Goal: Communication & Community: Answer question/provide support

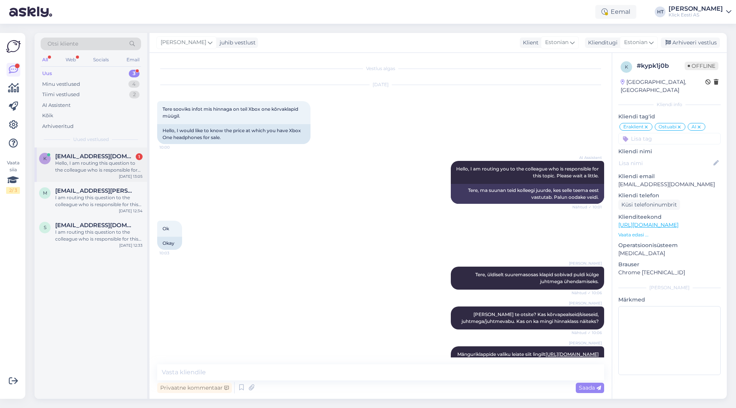
scroll to position [1045, 0]
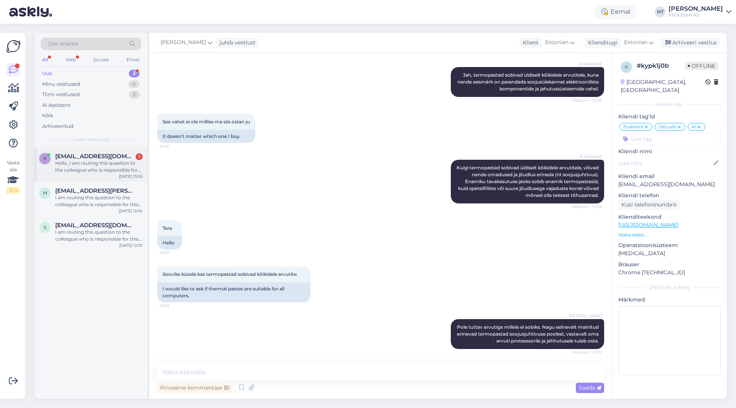
click at [108, 166] on div "Hello, I am routing this question to the colleague who is responsible for this …" at bounding box center [98, 167] width 87 height 14
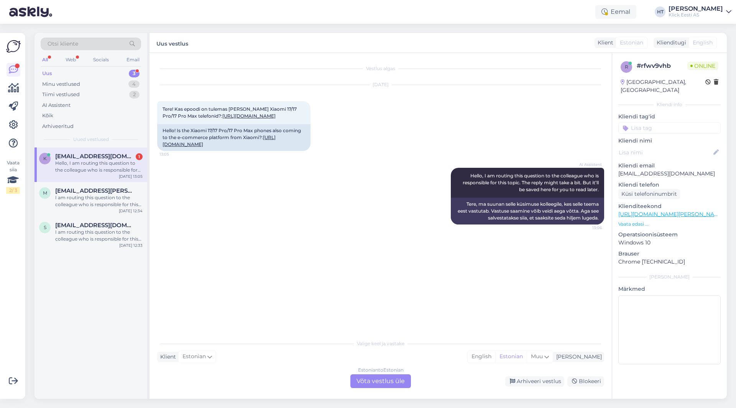
scroll to position [0, 0]
click at [104, 193] on span "[EMAIL_ADDRESS][PERSON_NAME][DOMAIN_NAME]" at bounding box center [95, 191] width 80 height 7
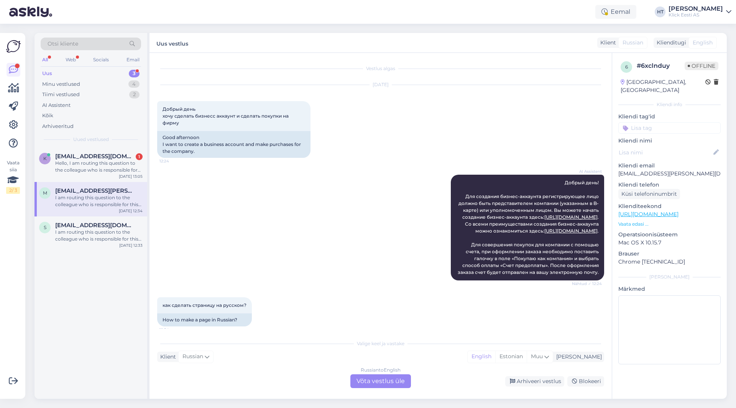
scroll to position [94, 0]
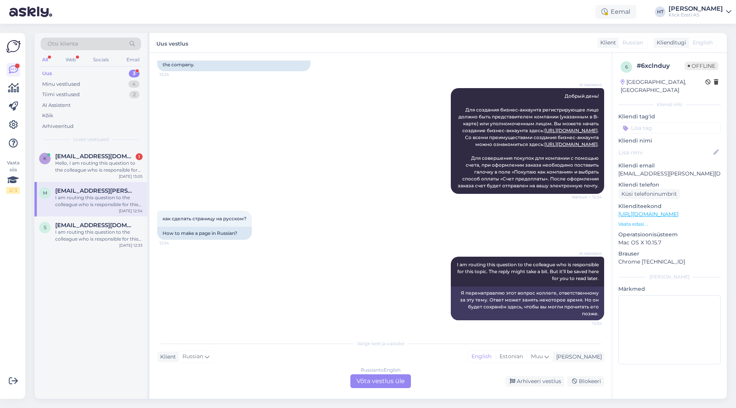
click at [379, 380] on div "Russian to English Võta vestlus üle" at bounding box center [380, 382] width 61 height 14
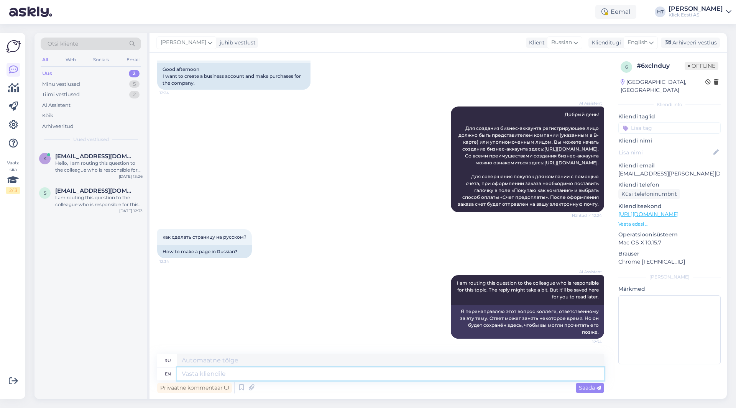
click at [349, 375] on textarea at bounding box center [390, 374] width 427 height 13
type textarea "Our"
type textarea "Наш"
type textarea "Our webistes a"
type textarea "Наши веб-сайты"
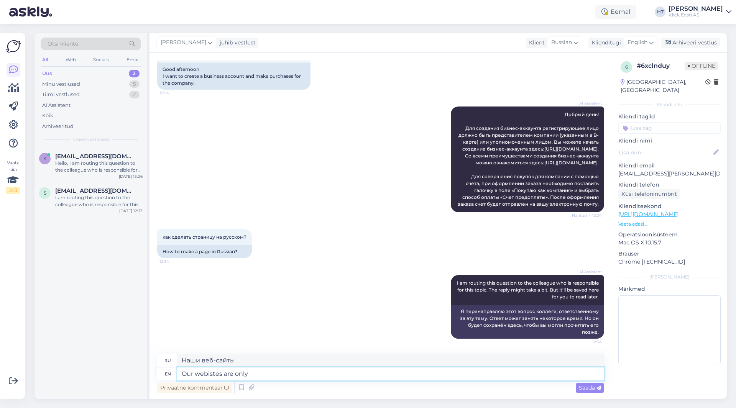
type textarea "Our webistes are only"
type textarea "Наши веб-сайты только"
type textarea "Our webistes are only developed in"
type textarea "Наши веб-сайты разрабатываются только в"
type textarea "Our webistes are only developed in estonian."
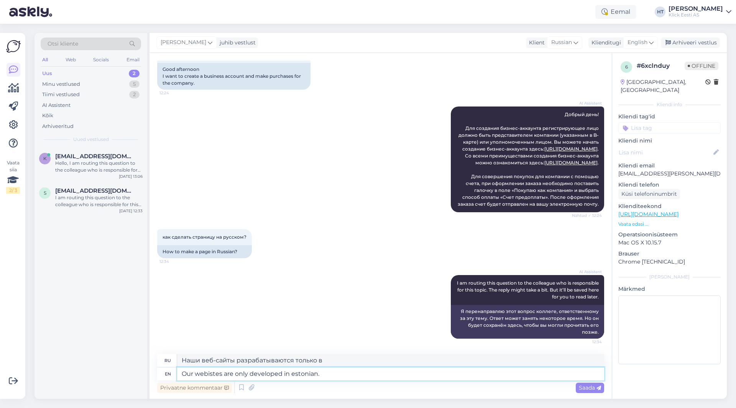
type textarea "Наши сайты разработаны только на эстонском языке."
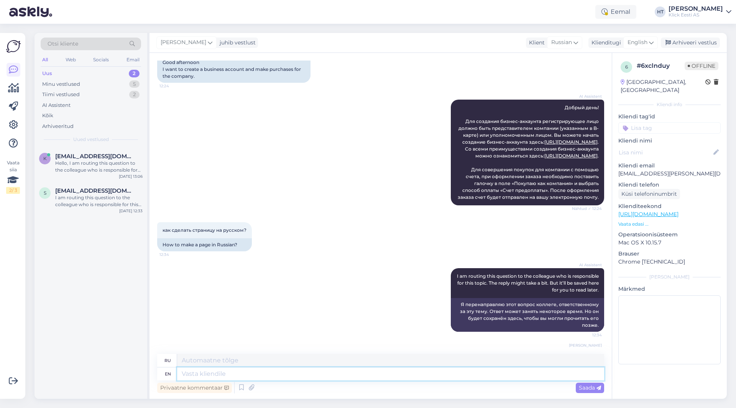
scroll to position [121, 0]
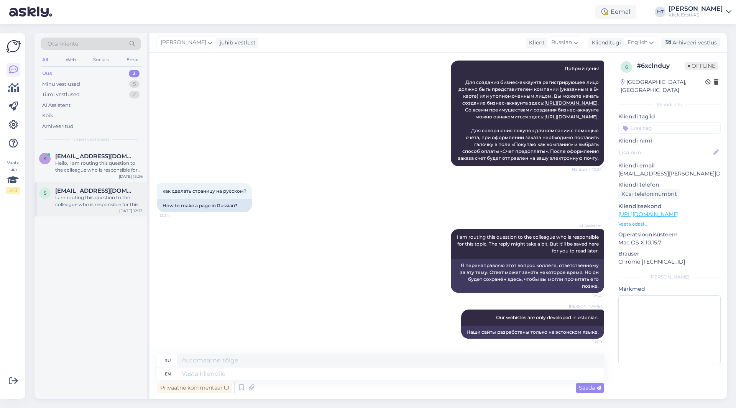
click at [125, 191] on div "[EMAIL_ADDRESS][DOMAIN_NAME]" at bounding box center [98, 191] width 87 height 7
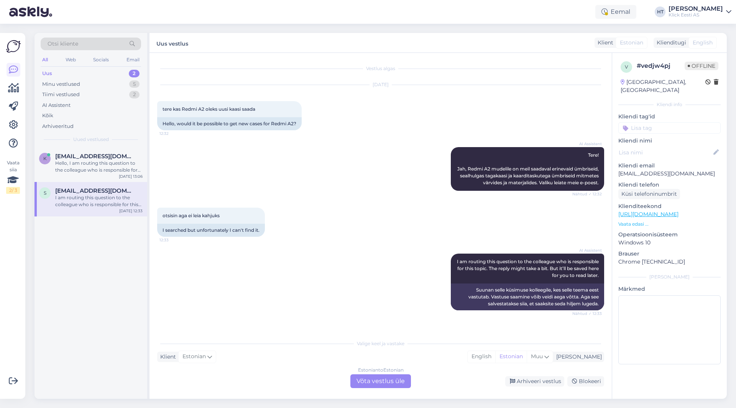
click at [382, 384] on div "Estonian to Estonian Võta vestlus üle" at bounding box center [380, 382] width 61 height 14
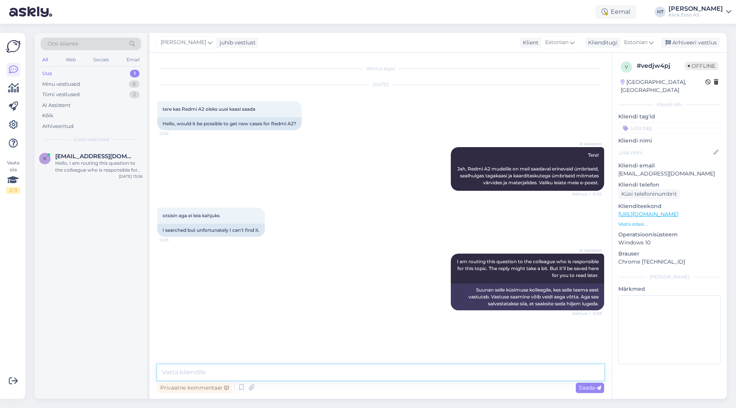
click at [373, 373] on textarea at bounding box center [380, 373] width 447 height 16
paste textarea "[URL][DOMAIN_NAME][PERSON_NAME]"
type textarea "Valiku leiab siit: [URL][DOMAIN_NAME][PERSON_NAME]"
click at [295, 184] on div "AI Assistent Tere! Jah, Redmi A2 mudelile on meil saadaval erinevaid ümbriseid,…" at bounding box center [380, 169] width 447 height 61
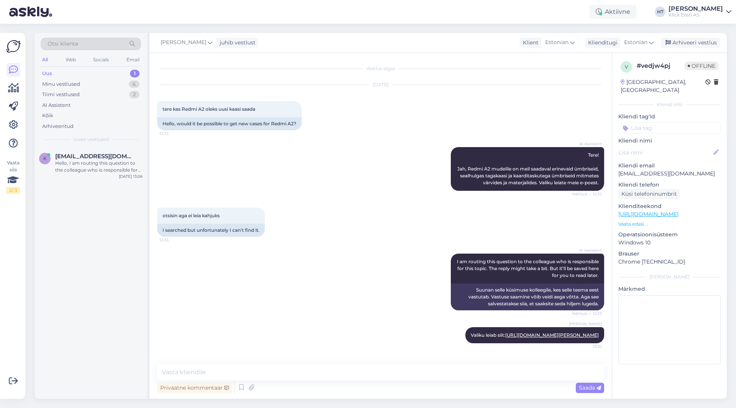
click at [89, 184] on div "k [PERSON_NAME][EMAIL_ADDRESS][DOMAIN_NAME] Hello, I am routing this question t…" at bounding box center [91, 274] width 113 height 252
click at [89, 171] on div "Hello, I am routing this question to the colleague who is responsible for this …" at bounding box center [98, 167] width 87 height 14
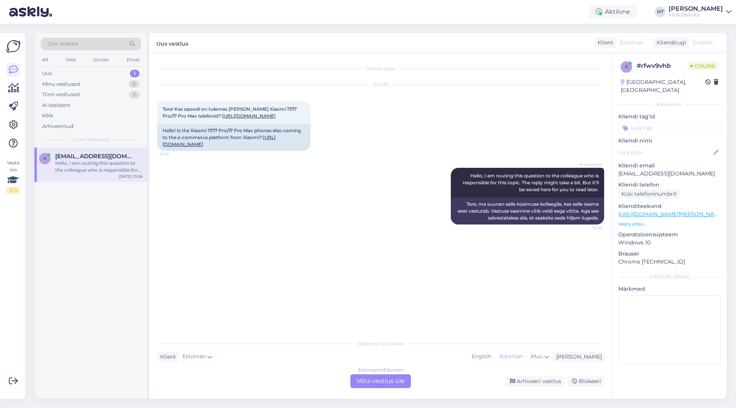
click at [377, 387] on div "Estonian to Estonian Võta vestlus üle" at bounding box center [380, 382] width 61 height 14
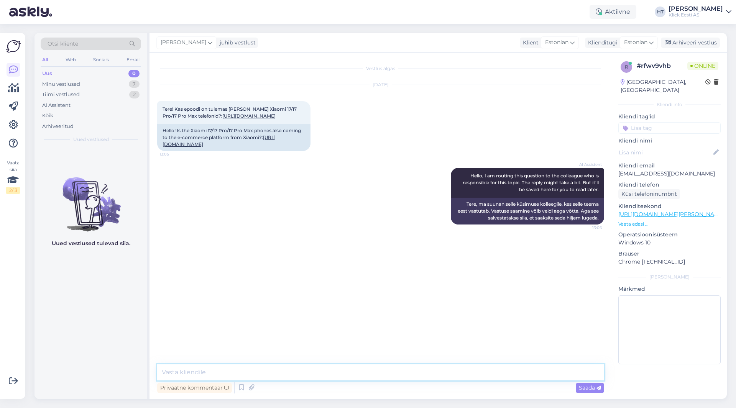
click at [376, 374] on textarea at bounding box center [380, 373] width 447 height 16
type textarea "Pole kahjuks infot saabumise kohta."
click at [127, 85] on div "Minu vestlused 7" at bounding box center [91, 84] width 100 height 11
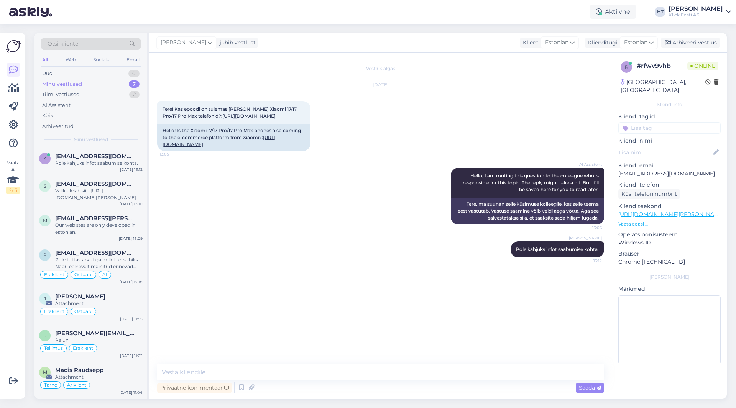
click at [313, 233] on div "AI Assistent Hello, I am routing this question to the colleague who is responsi…" at bounding box center [380, 197] width 447 height 74
click at [101, 249] on div "r [EMAIL_ADDRESS][DOMAIN_NAME] Pole tuttav arvutiga millele ei sobiks. Nagu eel…" at bounding box center [91, 266] width 113 height 44
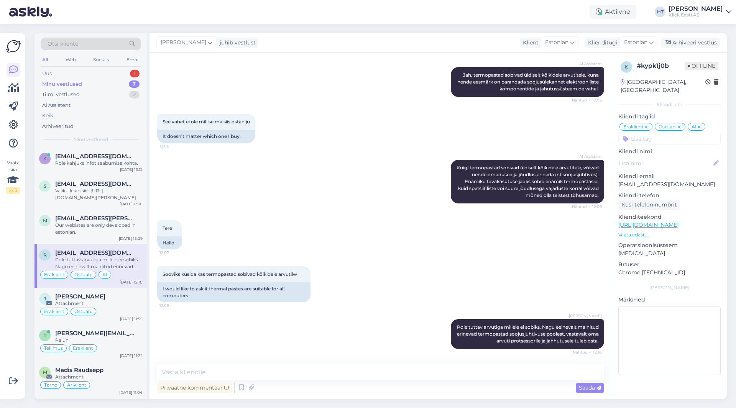
click at [127, 73] on div "Uus 1" at bounding box center [91, 73] width 100 height 11
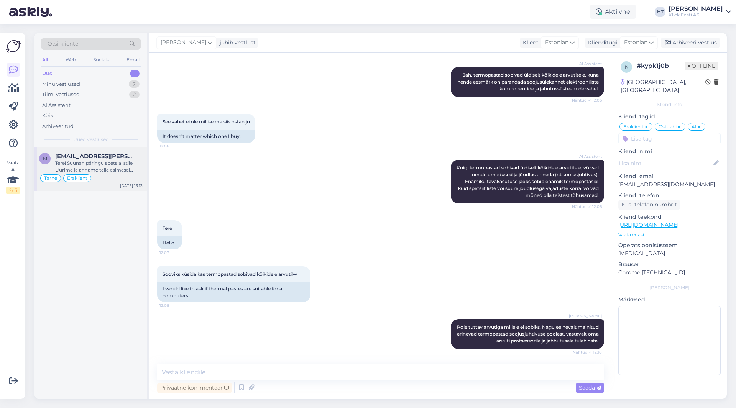
click at [116, 166] on div "Tere! Suunan päringu spetsialistile. Uurime ja anname teile esimesel võimalusel…" at bounding box center [98, 167] width 87 height 14
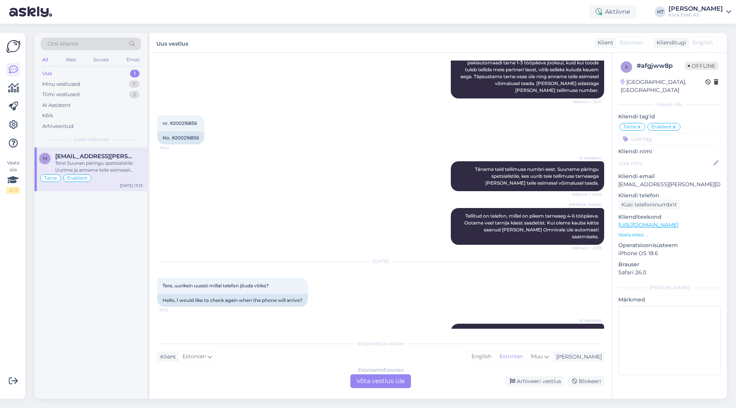
scroll to position [111, 0]
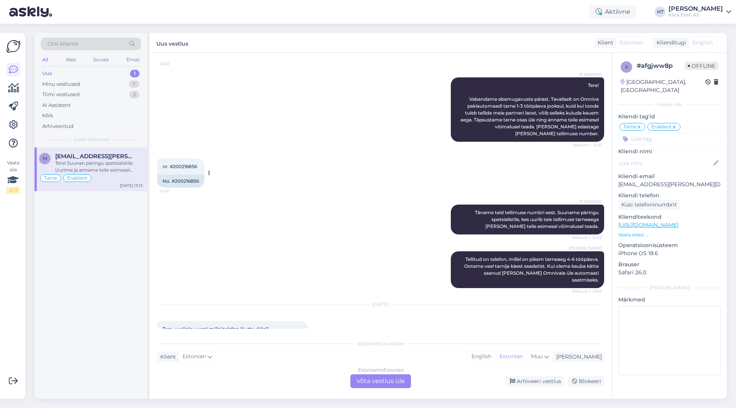
click at [187, 181] on div "No. #200216856" at bounding box center [180, 181] width 47 height 13
copy div "200216856"
click at [333, 207] on div "AI Assistent [PERSON_NAME] teid tellimuse numbri eest. Suuname päringu spetsial…" at bounding box center [380, 219] width 447 height 47
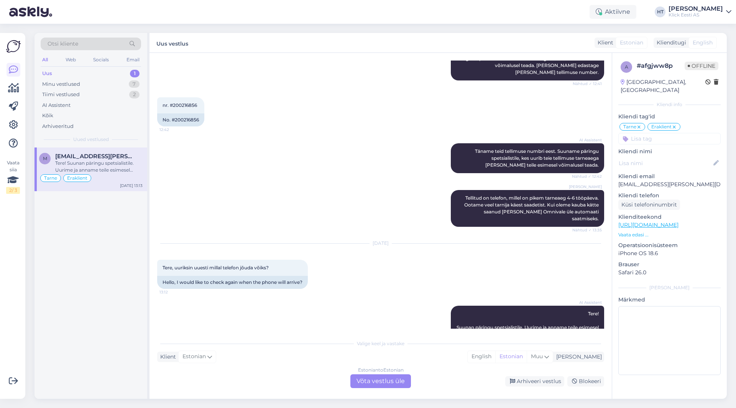
scroll to position [188, 0]
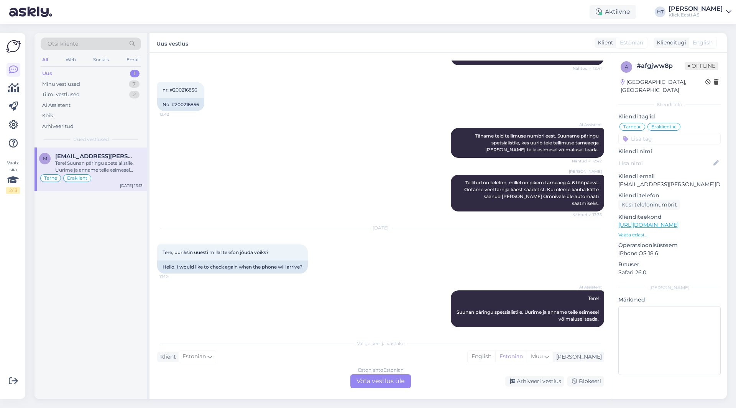
click at [419, 201] on div "[PERSON_NAME] Tellitud on telefon, millel on pikem tarneaeg 4-6 tööpäeva. Ootam…" at bounding box center [380, 193] width 447 height 54
click at [324, 121] on div "AI Assistent [PERSON_NAME] teid tellimuse numbri eest. Suuname päringu spetsial…" at bounding box center [380, 143] width 447 height 47
click at [112, 104] on div "AI Assistent" at bounding box center [91, 105] width 100 height 11
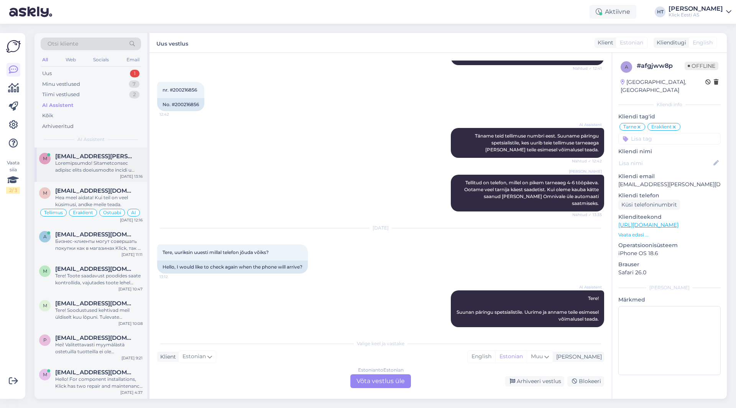
click at [102, 156] on span "[EMAIL_ADDRESS][PERSON_NAME][DOMAIN_NAME]" at bounding box center [95, 156] width 80 height 7
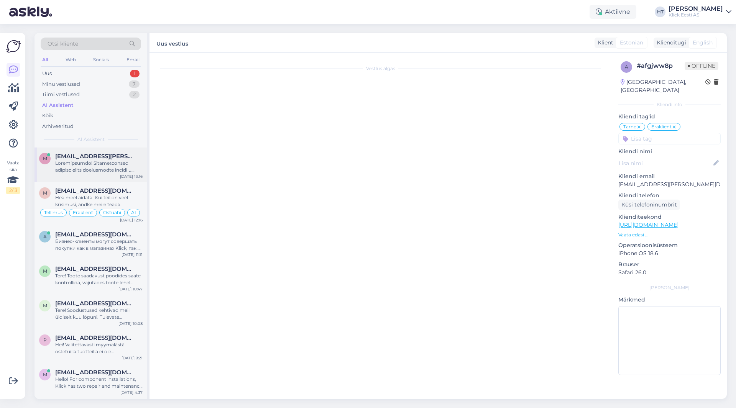
scroll to position [0, 0]
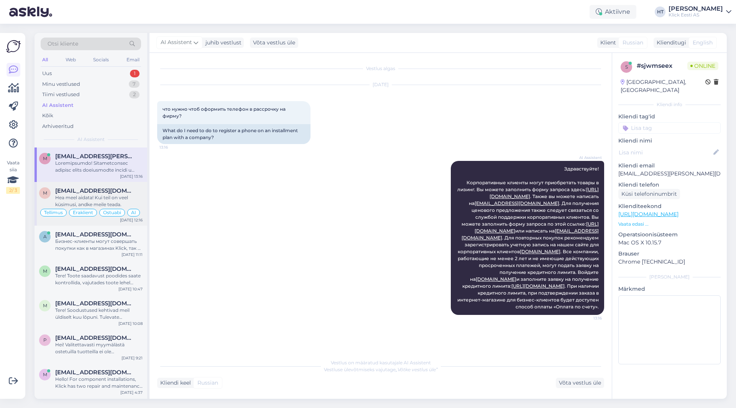
click at [81, 184] on div "M [EMAIL_ADDRESS][DOMAIN_NAME] Hea meel aidata! Kui teil on veel küsimusi, andk…" at bounding box center [91, 204] width 113 height 44
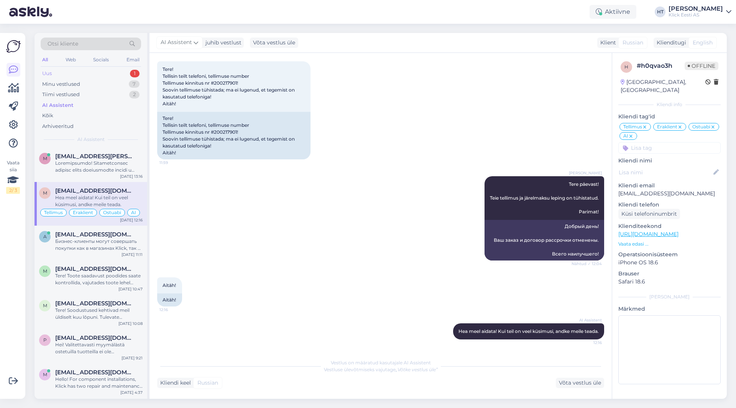
click at [110, 70] on div "Uus 1" at bounding box center [91, 73] width 100 height 11
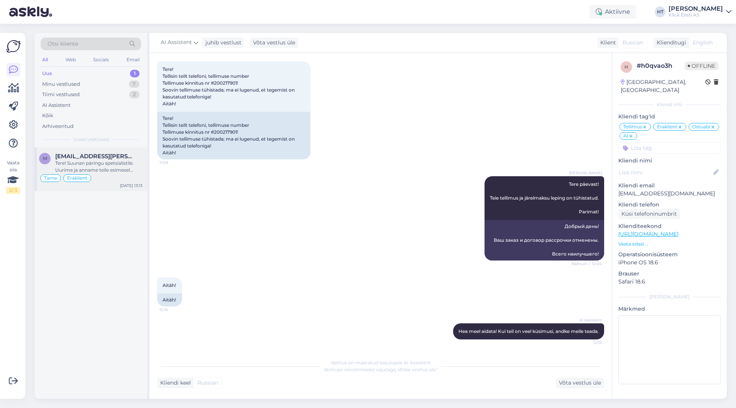
click at [106, 154] on span "[EMAIL_ADDRESS][PERSON_NAME][DOMAIN_NAME]" at bounding box center [95, 156] width 80 height 7
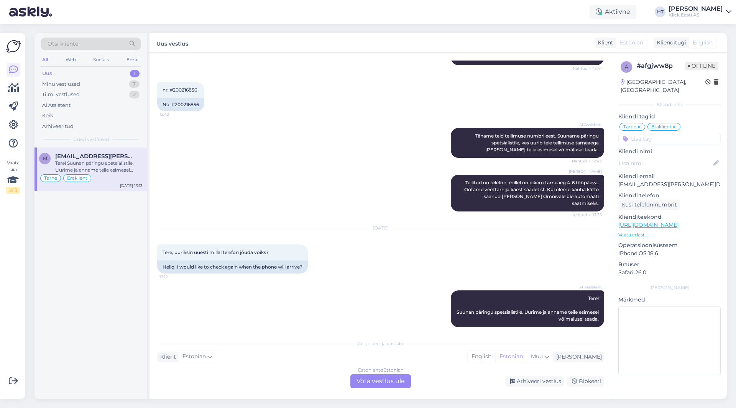
click at [110, 266] on div "m [EMAIL_ADDRESS][PERSON_NAME][DOMAIN_NAME] Tere! Suunan päringu spetsialistile…" at bounding box center [91, 274] width 113 height 252
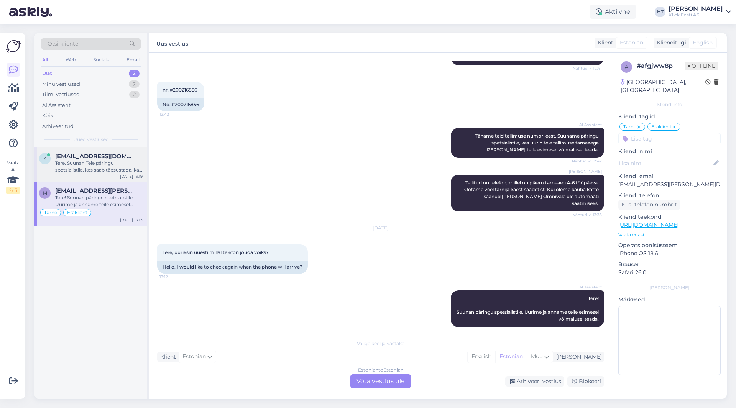
click at [126, 157] on div "[EMAIL_ADDRESS][DOMAIN_NAME]" at bounding box center [98, 156] width 87 height 7
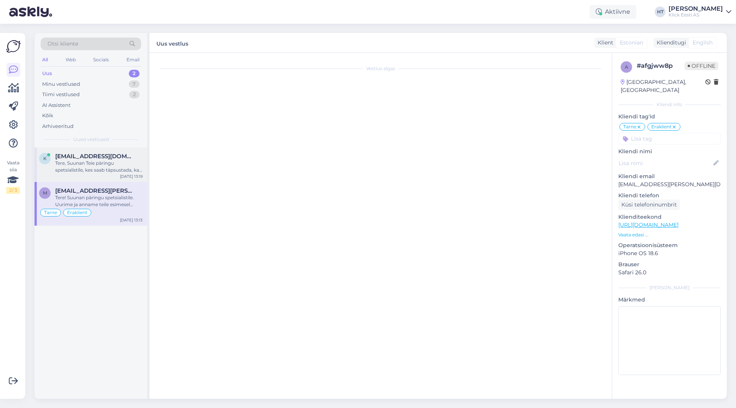
scroll to position [122, 0]
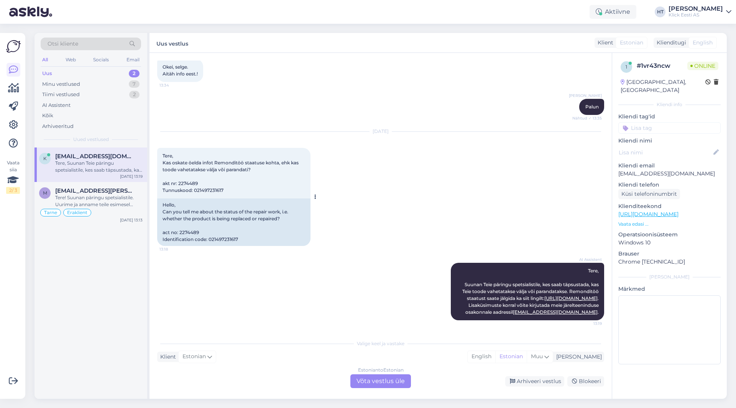
click at [184, 175] on span "Tere, Kas oskate öelda infot Remonditöö staatuse kohta, ehk kas toode vahetatak…" at bounding box center [231, 173] width 137 height 40
copy span "2274489"
click at [275, 182] on div "Tere, Kas oskate öelda infot Remonditöö staatuse kohta, ehk kas toode vahetatak…" at bounding box center [233, 173] width 153 height 51
click at [343, 192] on div "[DATE] Tere, Kas oskate öelda infot Remonditöö staatuse kohta, ehk kas toode va…" at bounding box center [380, 188] width 447 height 131
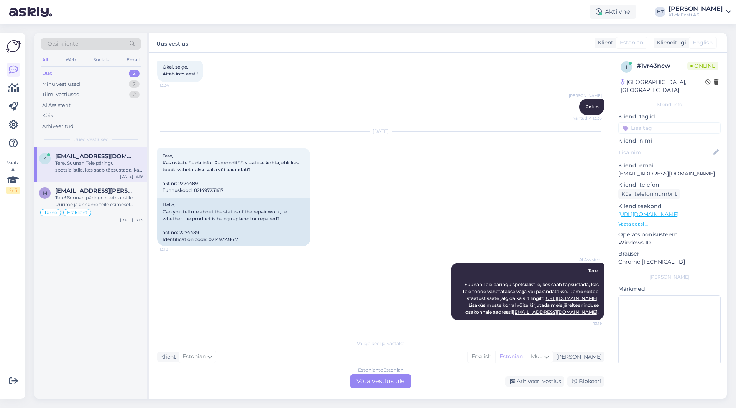
click at [376, 383] on div "Estonian to Estonian Võta vestlus üle" at bounding box center [380, 382] width 61 height 14
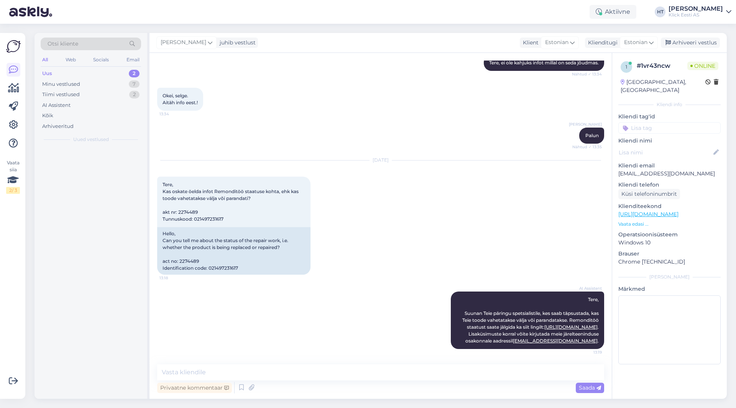
scroll to position [93, 0]
click at [376, 382] on div "Privaatne kommentaar Saada" at bounding box center [380, 388] width 447 height 15
click at [375, 376] on textarea at bounding box center [380, 373] width 447 height 16
type textarea "Toode sai parandatud."
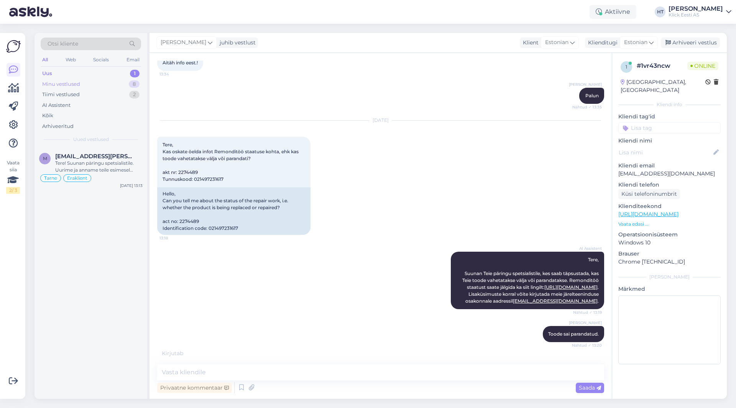
click at [128, 89] on div "Minu vestlused 8" at bounding box center [91, 84] width 100 height 11
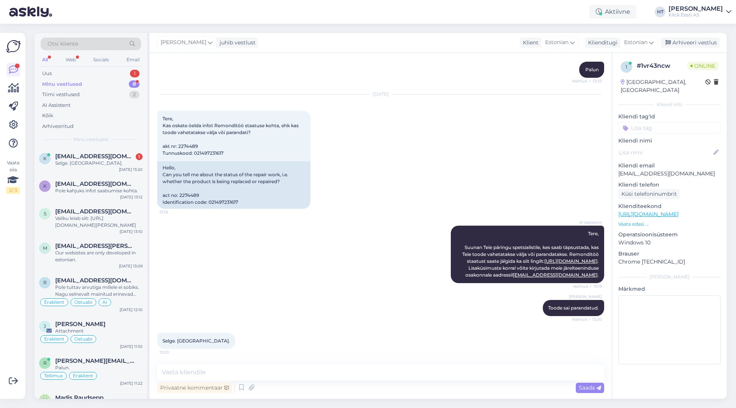
click at [127, 145] on div "Otsi kliente All Web Socials Email Uus 1 Minu vestlused 8 Tiimi vestlused 2 AI …" at bounding box center [91, 90] width 113 height 115
click at [126, 151] on div "k [EMAIL_ADDRESS][DOMAIN_NAME] 1 Selge. [GEOGRAPHIC_DATA]. [DATE] 13:20" at bounding box center [91, 162] width 113 height 28
click at [283, 365] on textarea at bounding box center [380, 373] width 447 height 16
type textarea "Palun."
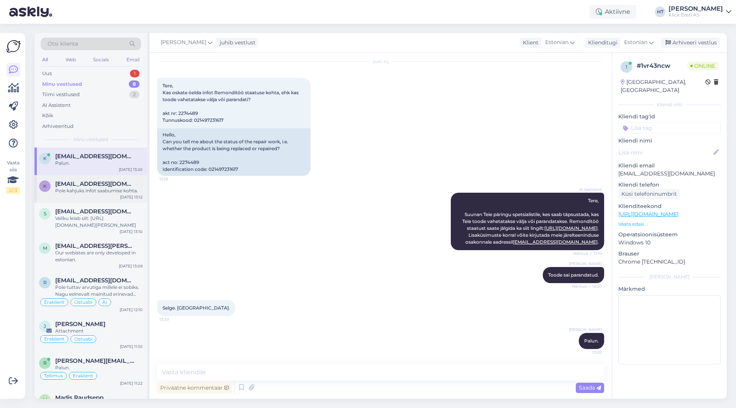
click at [78, 192] on div "Pole kahjuks infot saabumise kohta." at bounding box center [98, 191] width 87 height 7
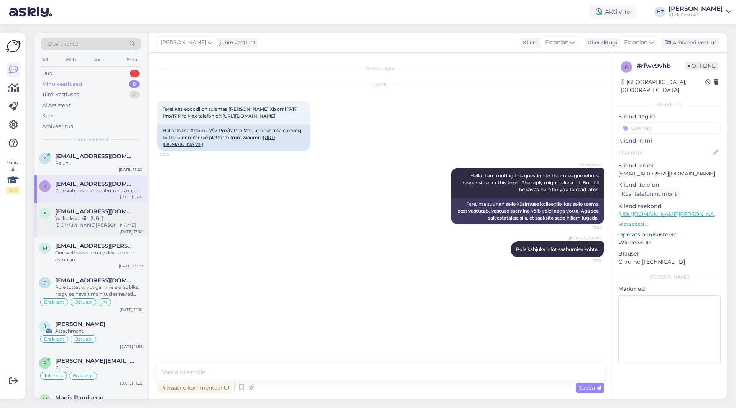
click at [96, 217] on div "Valiku leiab siit: [URL][DOMAIN_NAME][PERSON_NAME]" at bounding box center [98, 222] width 87 height 14
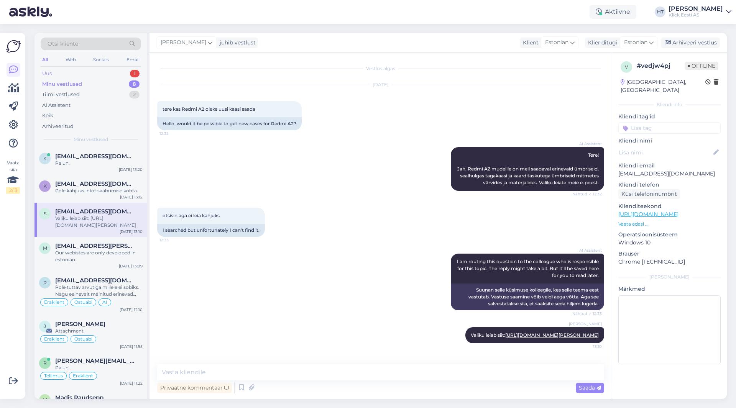
click at [112, 73] on div "Uus 1" at bounding box center [91, 73] width 100 height 11
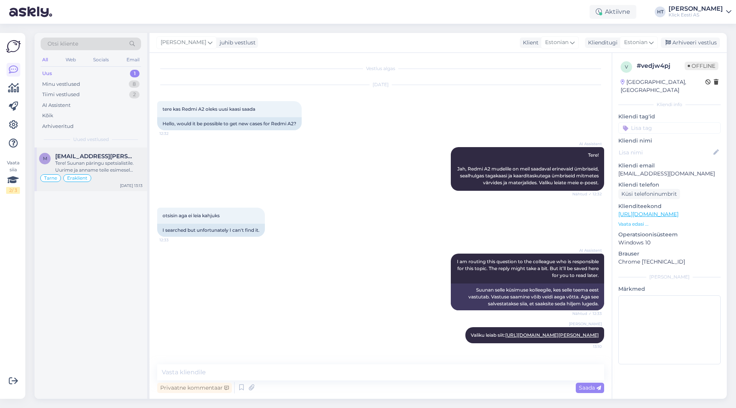
click at [117, 161] on div "Tere! Suunan päringu spetsialistile. Uurime ja anname teile esimesel võimalusel…" at bounding box center [98, 167] width 87 height 14
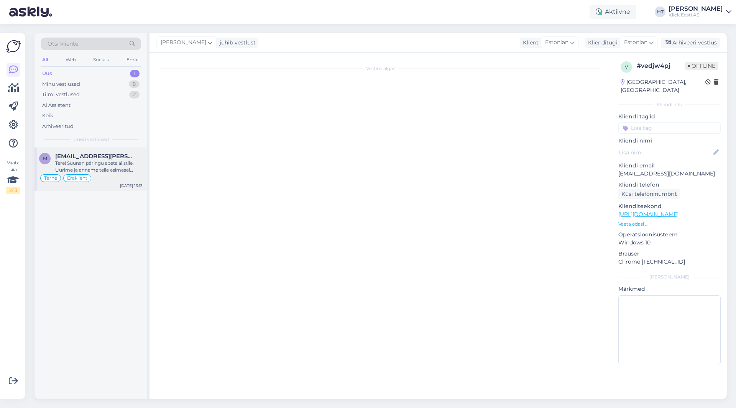
scroll to position [188, 0]
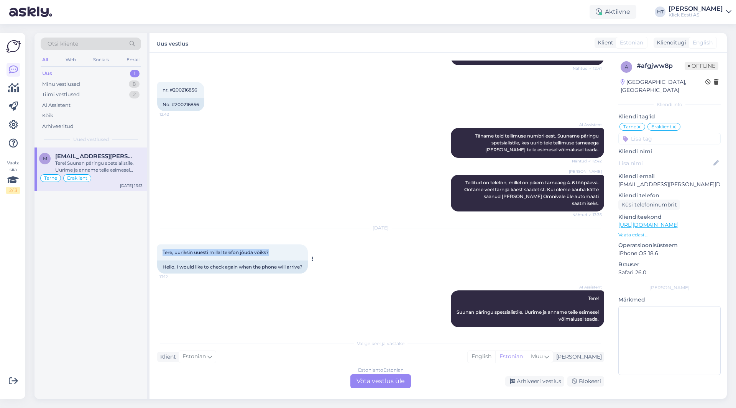
drag, startPoint x: 160, startPoint y: 244, endPoint x: 272, endPoint y: 242, distance: 112.4
click at [272, 245] on div "Tere, uuriksin uuesti millal telefon jõuda võiks? 13:12" at bounding box center [232, 253] width 151 height 16
click at [101, 97] on div "Tiimi vestlused 2" at bounding box center [91, 94] width 100 height 11
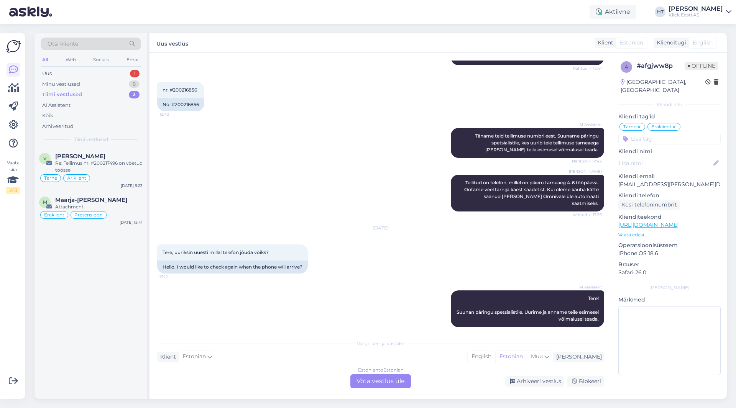
click at [44, 61] on div "All" at bounding box center [45, 60] width 9 height 10
click at [122, 166] on div "Re: Tellimus nr. #200217496 on võetud töösse" at bounding box center [98, 167] width 87 height 14
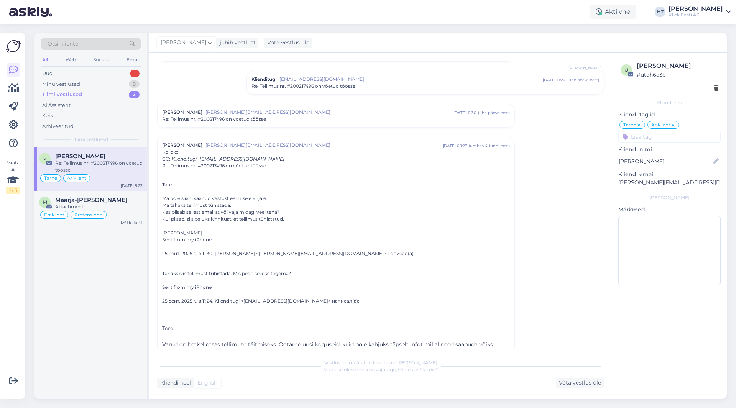
scroll to position [142, 0]
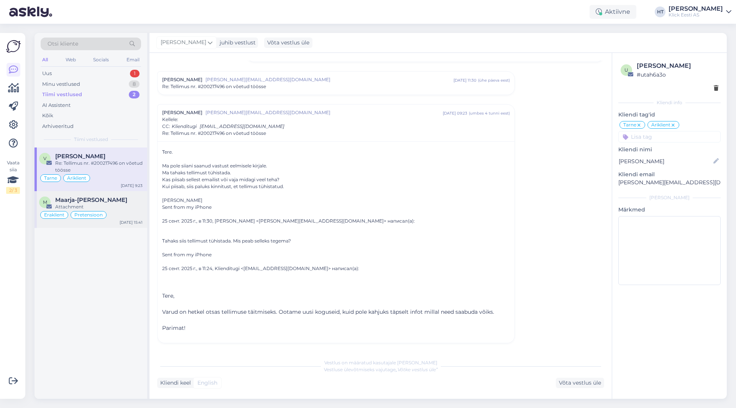
click at [94, 206] on div "Attachment" at bounding box center [98, 207] width 87 height 7
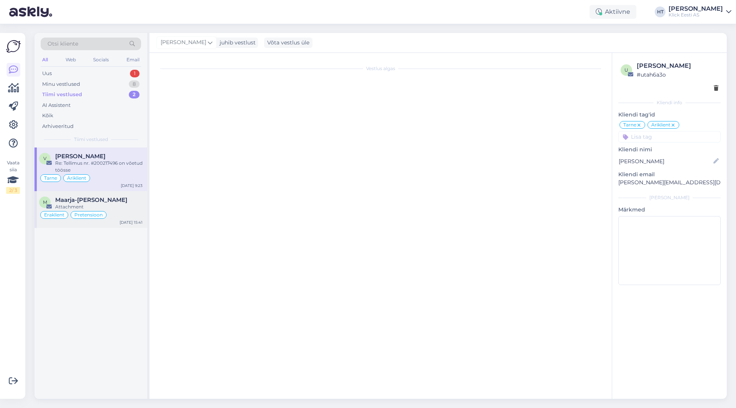
scroll to position [0, 0]
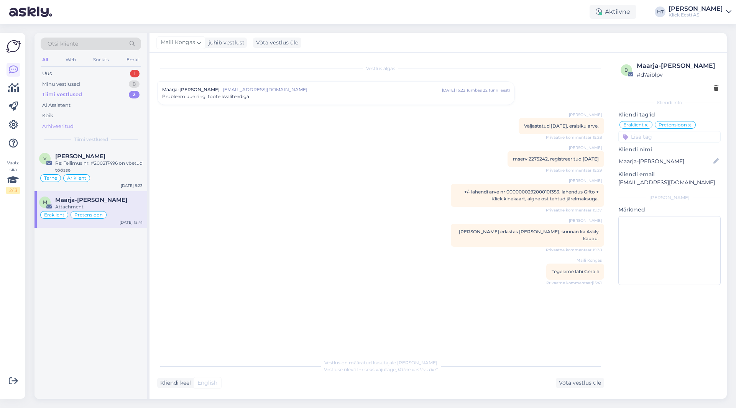
click at [88, 125] on div "Arhiveeritud" at bounding box center [91, 126] width 100 height 11
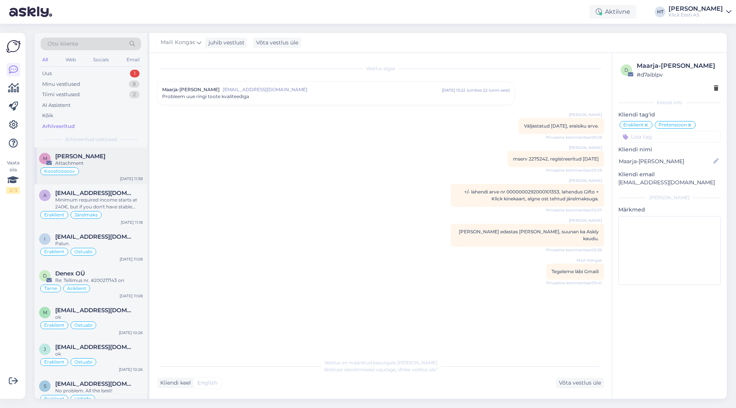
click at [104, 166] on div "Attachment" at bounding box center [98, 163] width 87 height 7
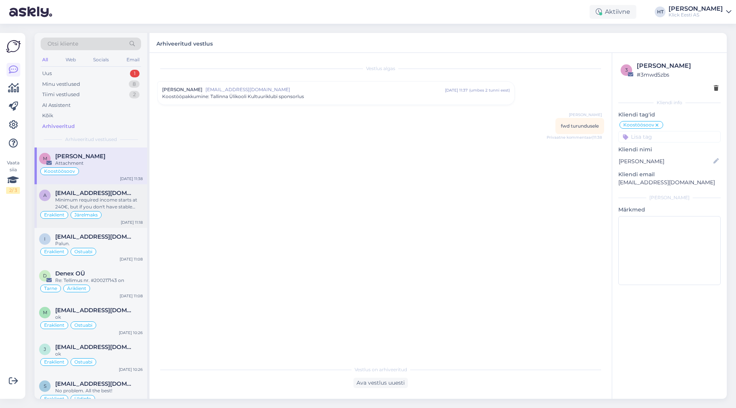
click at [111, 186] on div "a [EMAIL_ADDRESS][DOMAIN_NAME] Minimum required income starts at 240€, but if y…" at bounding box center [91, 206] width 113 height 44
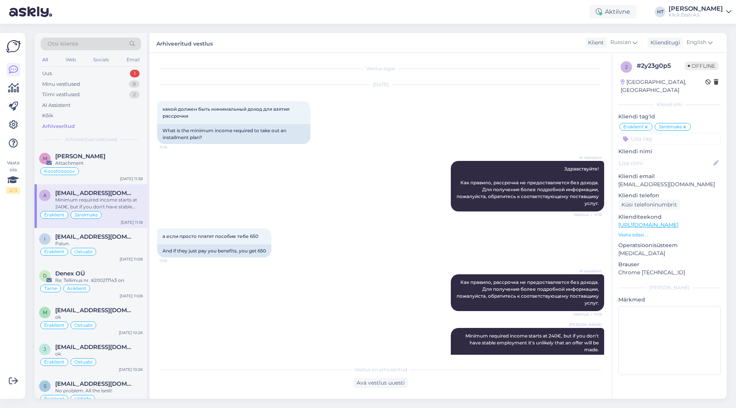
scroll to position [38, 0]
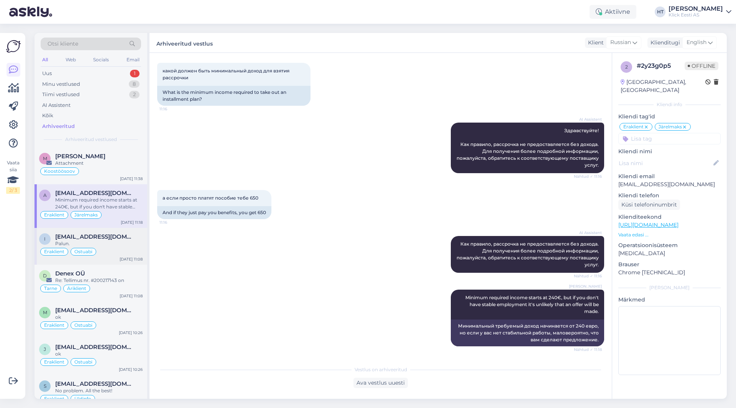
click at [117, 243] on div "Palun." at bounding box center [98, 243] width 87 height 7
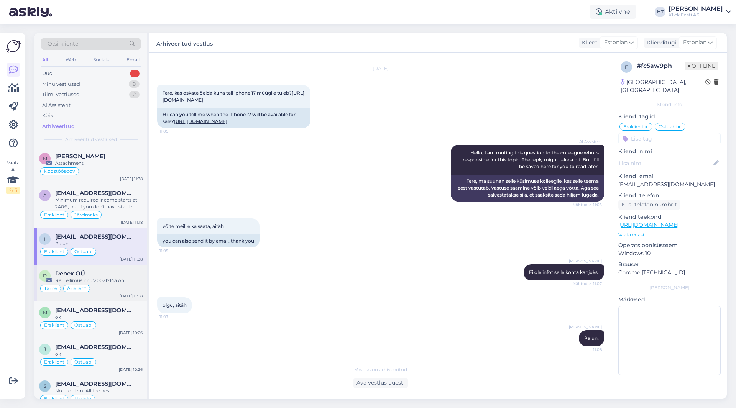
click at [117, 278] on div "Re: Tellimus nr. #200217143 on" at bounding box center [98, 280] width 87 height 7
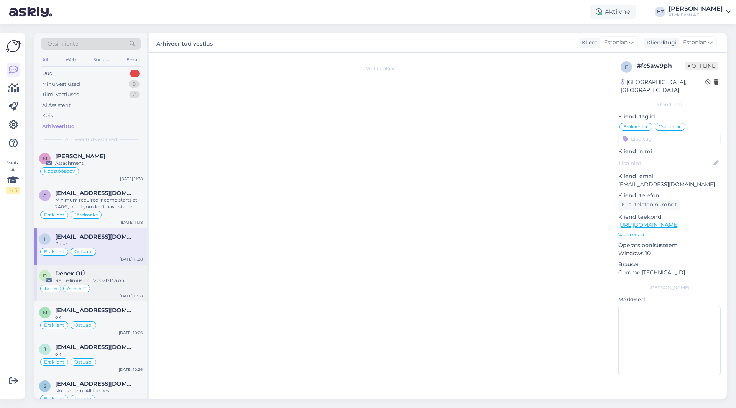
scroll to position [0, 0]
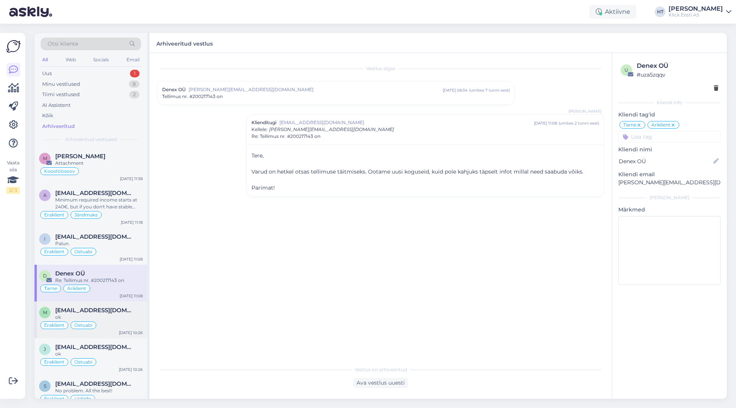
click at [118, 303] on div "m [EMAIL_ADDRESS][DOMAIN_NAME] ok Eraklient Ostuabi [DATE] 10:26" at bounding box center [91, 320] width 113 height 37
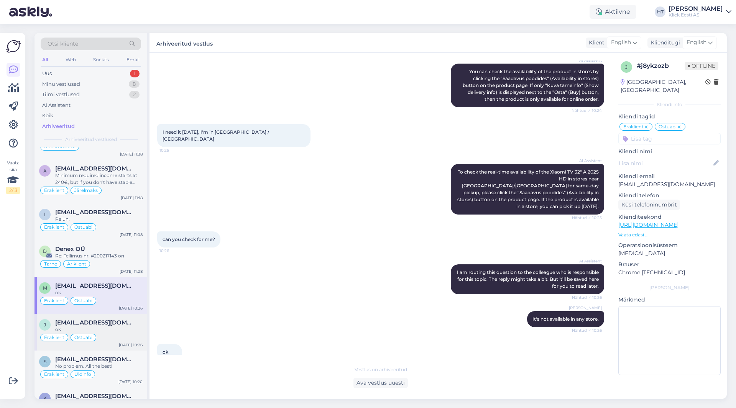
scroll to position [38, 0]
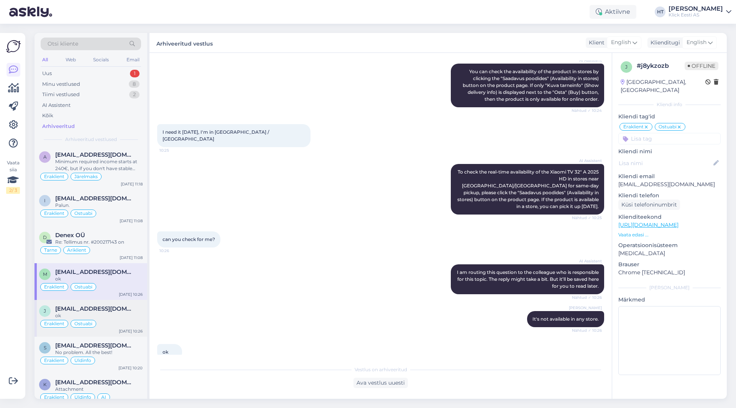
click at [119, 322] on div "Eraklient Ostuabi" at bounding box center [91, 323] width 104 height 9
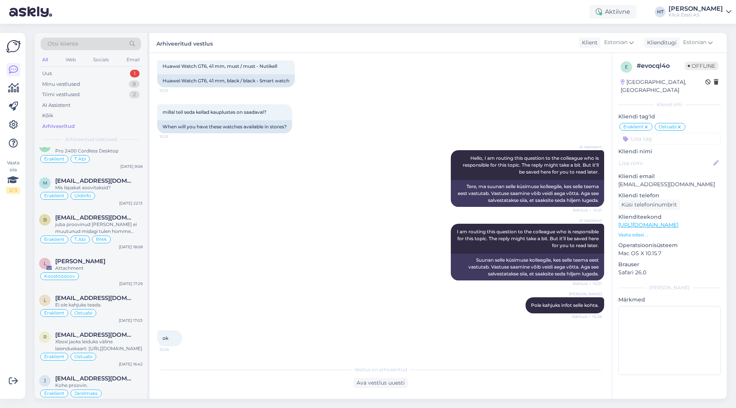
scroll to position [537, 0]
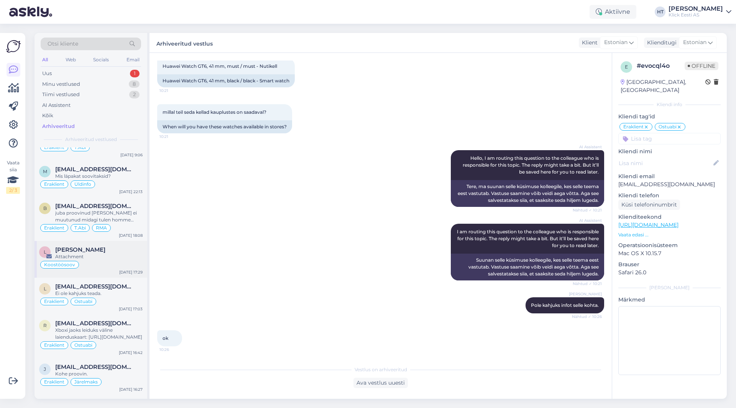
click at [117, 250] on div "[PERSON_NAME]" at bounding box center [98, 250] width 87 height 7
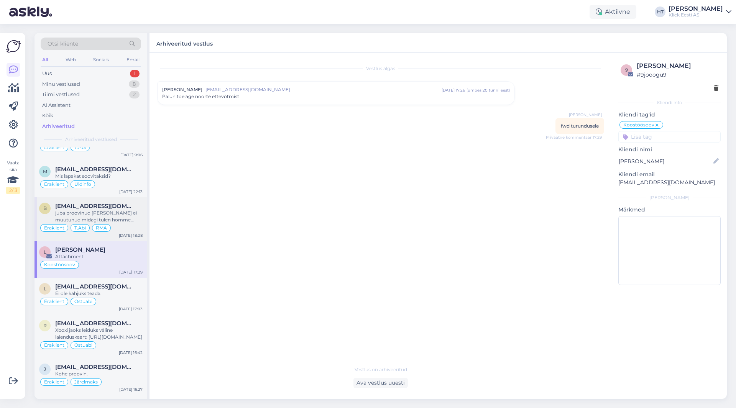
click at [119, 222] on div "juba proovinud [PERSON_NAME] ei muutunud midagi tulen homme klicki siis." at bounding box center [98, 217] width 87 height 14
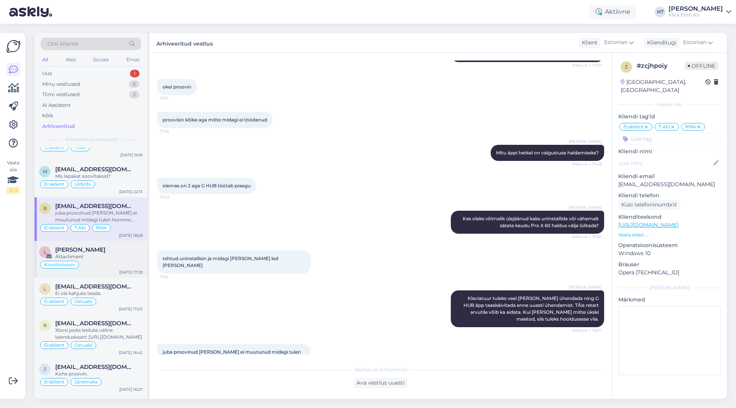
scroll to position [498, 0]
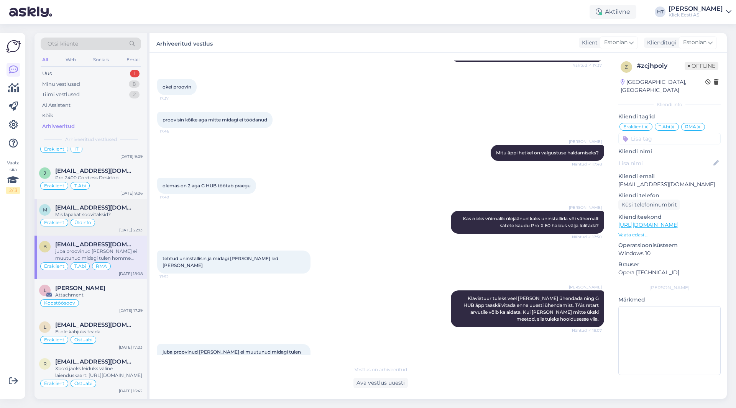
click at [119, 226] on div "Eraklient Üldinfo" at bounding box center [91, 222] width 104 height 9
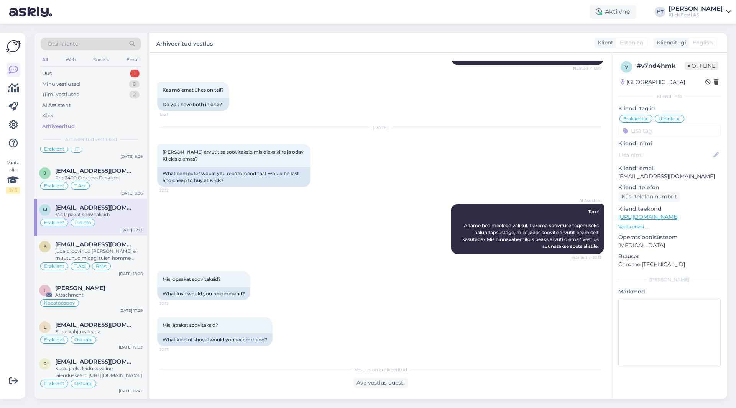
scroll to position [460, 0]
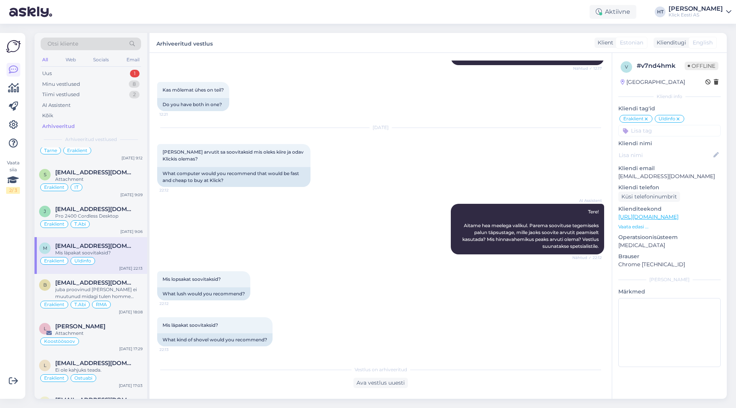
click at [119, 226] on div "Eraklient T.Abi" at bounding box center [91, 224] width 104 height 9
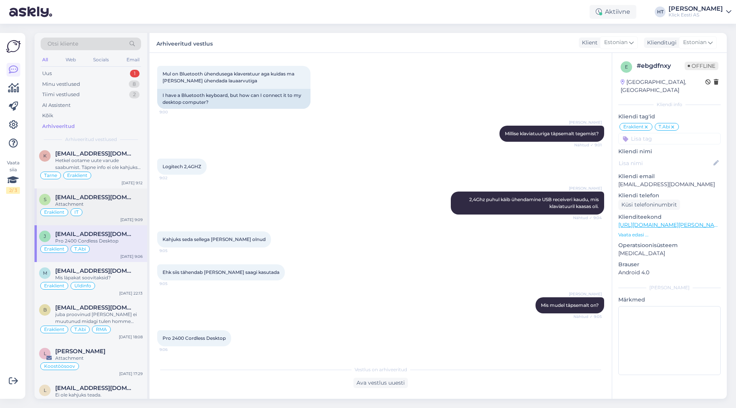
scroll to position [422, 0]
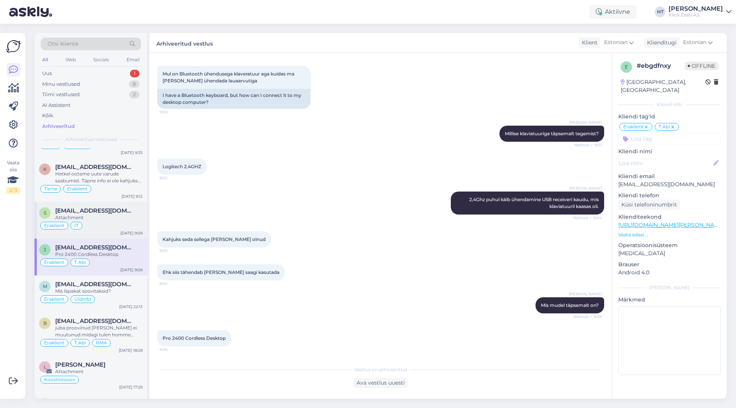
click at [120, 221] on div "Eraklient IT" at bounding box center [91, 225] width 104 height 9
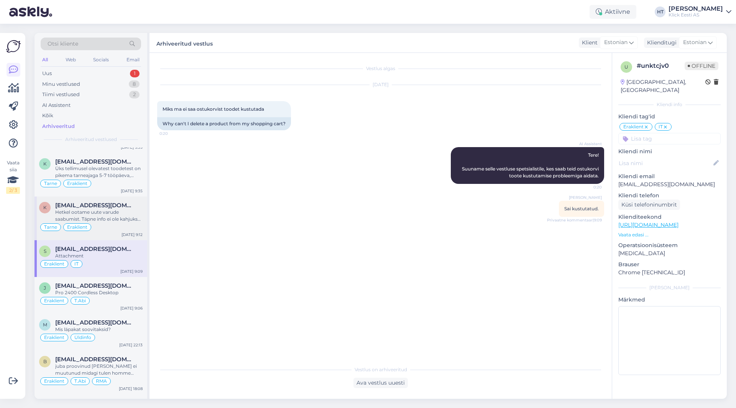
scroll to position [345, 0]
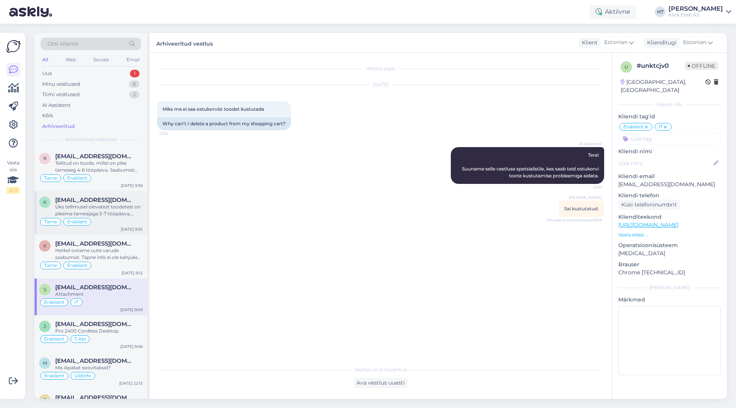
click at [124, 215] on div "Üks tellimusel olevatest toodetest on pikema tarneajaga 5-7 tööpäeva, ootame ve…" at bounding box center [98, 211] width 87 height 14
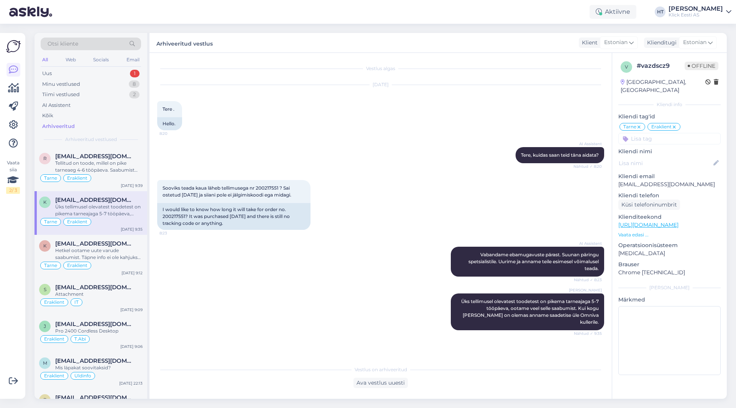
scroll to position [307, 0]
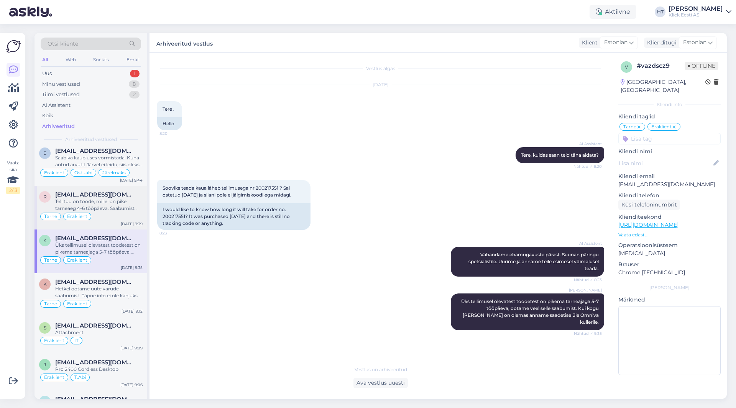
click at [124, 211] on div "Tellitud on toode, millel on pike tarneaeg 4-6 tööpäeva. Saabumist võib eeldada…" at bounding box center [98, 205] width 87 height 14
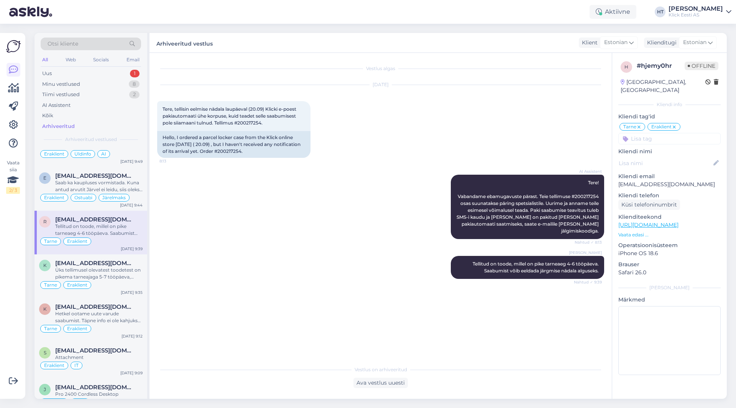
scroll to position [268, 0]
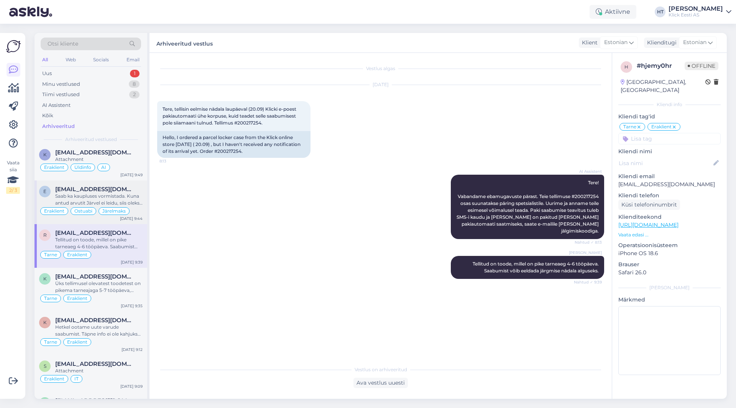
click at [115, 195] on div "Saab ka kaupluses vormistada. Kuna antud arvutit Järvel ei leidu, siis oleks pa…" at bounding box center [98, 200] width 87 height 14
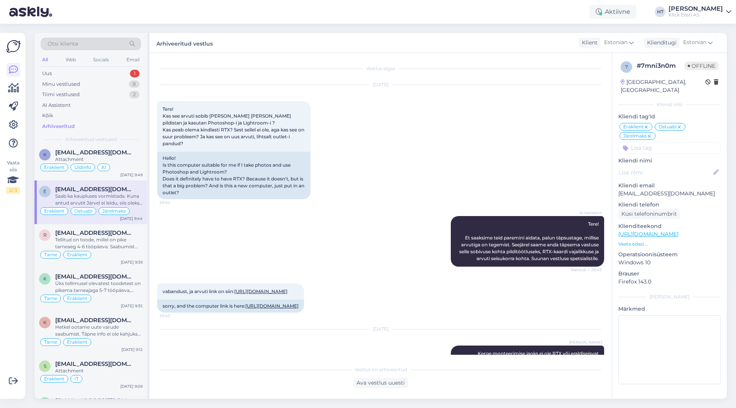
scroll to position [0, 0]
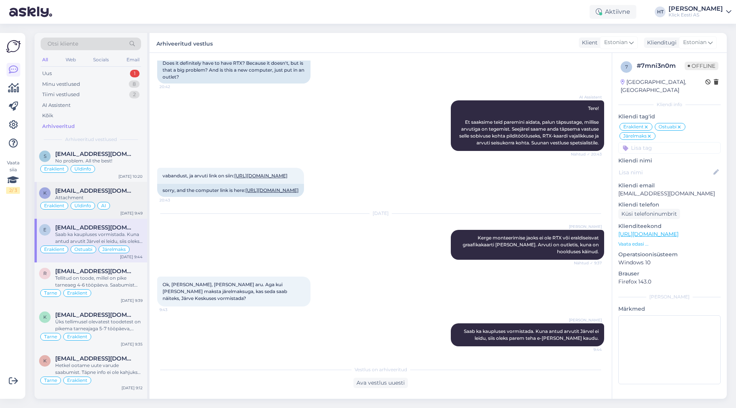
click at [117, 193] on span "[EMAIL_ADDRESS][DOMAIN_NAME]" at bounding box center [95, 191] width 80 height 7
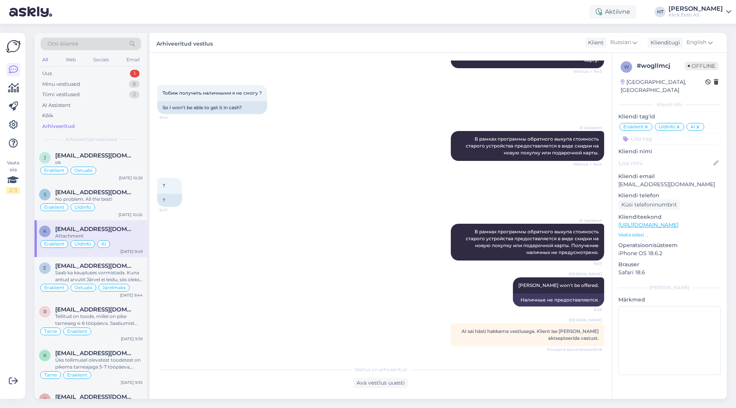
click at [117, 193] on span "[EMAIL_ADDRESS][DOMAIN_NAME]" at bounding box center [95, 192] width 80 height 7
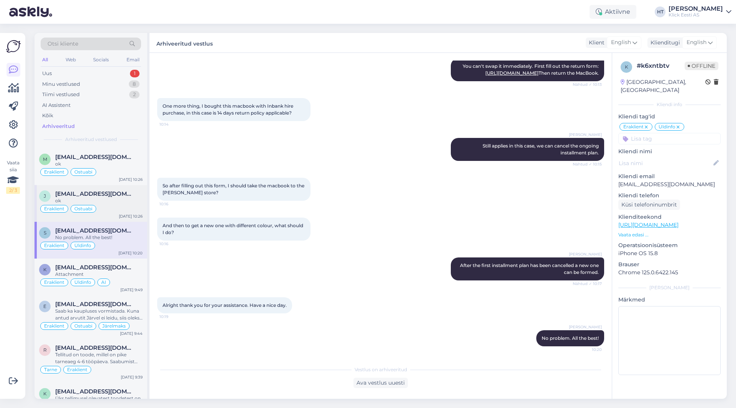
click at [120, 199] on div "ok" at bounding box center [98, 200] width 87 height 7
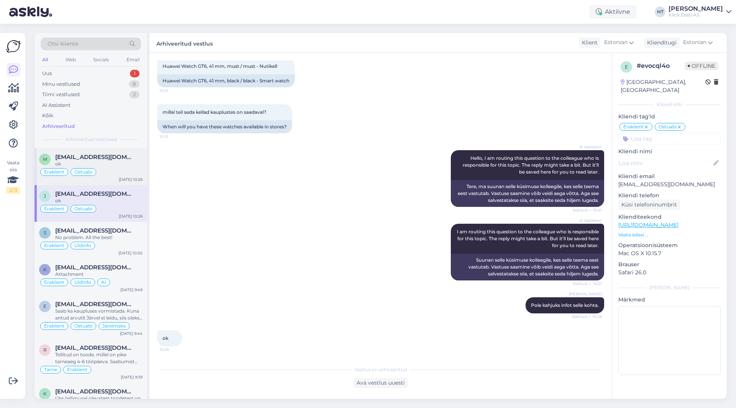
click at [116, 176] on div "Eraklient Ostuabi" at bounding box center [91, 172] width 104 height 9
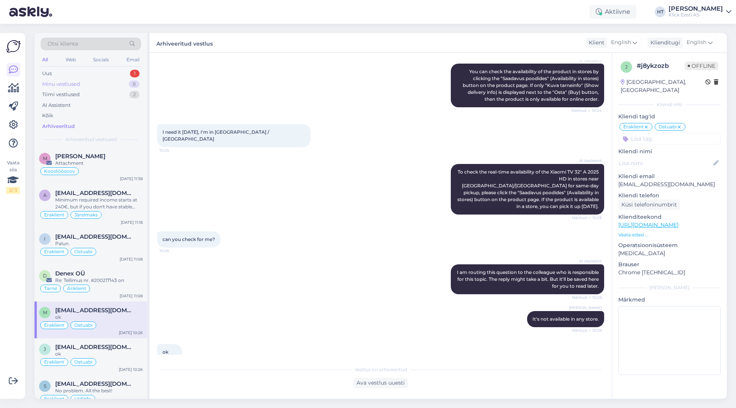
click at [120, 84] on div "Minu vestlused 8" at bounding box center [91, 84] width 100 height 11
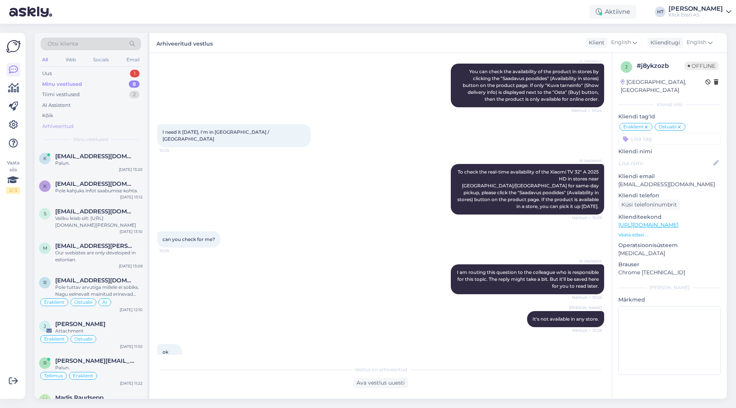
click at [77, 124] on div "Arhiveeritud" at bounding box center [91, 126] width 100 height 11
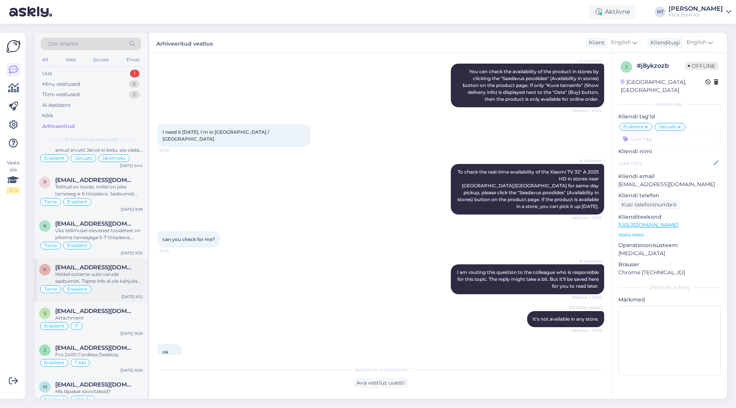
click at [97, 268] on span "[EMAIL_ADDRESS][DOMAIN_NAME]" at bounding box center [95, 267] width 80 height 7
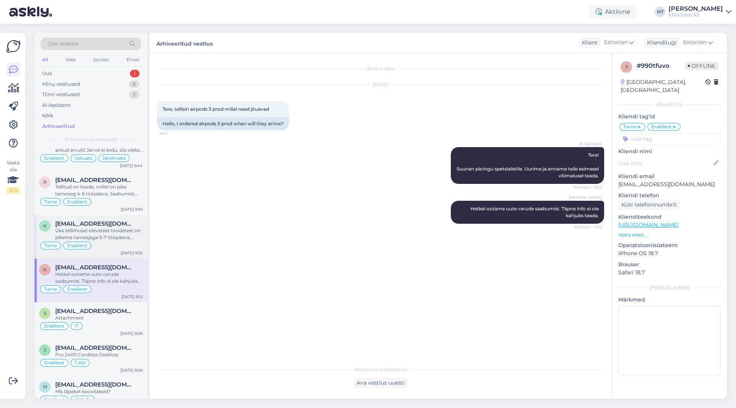
click at [118, 228] on div "Üks tellimusel olevatest toodetest on pikema tarneajaga 5-7 tööpäeva, ootame ve…" at bounding box center [98, 234] width 87 height 14
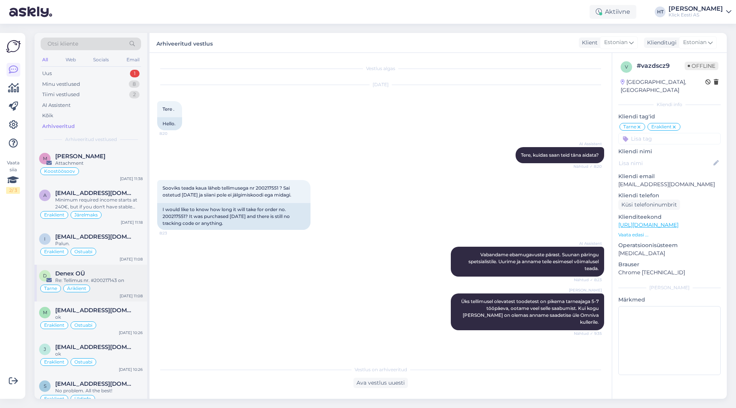
click at [105, 279] on div "Re: Tellimus nr. #200217143 on" at bounding box center [98, 280] width 87 height 7
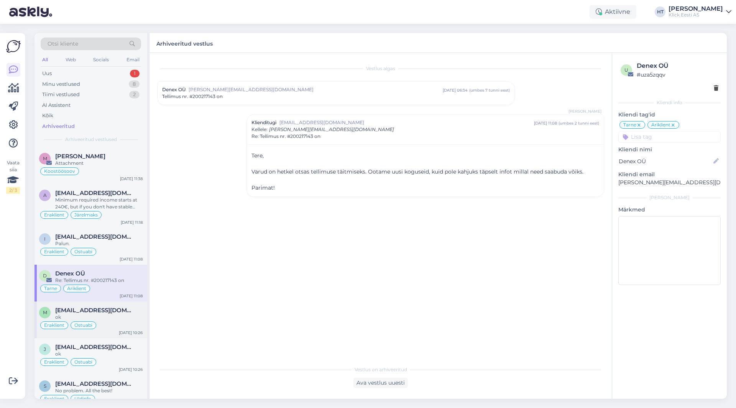
click at [112, 315] on div "ok" at bounding box center [98, 317] width 87 height 7
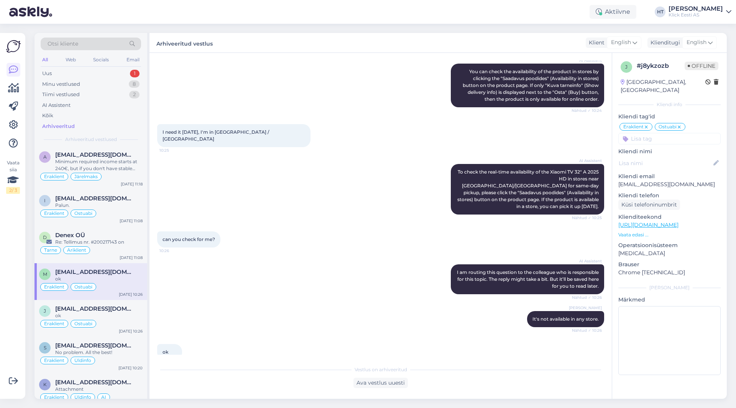
click at [115, 312] on span "[EMAIL_ADDRESS][DOMAIN_NAME]" at bounding box center [95, 309] width 80 height 7
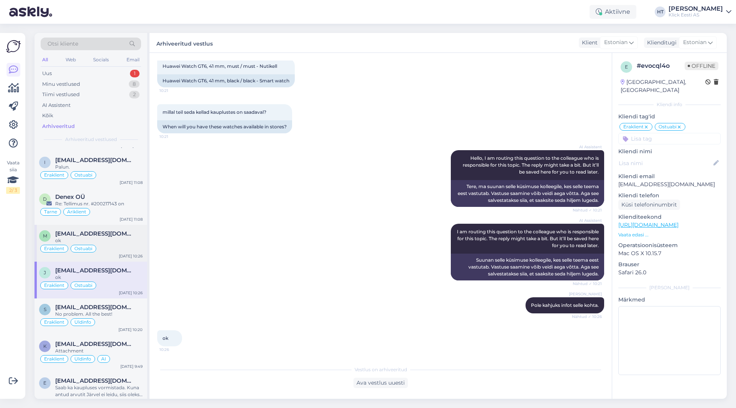
click at [115, 312] on div "No problem. All the best!" at bounding box center [98, 314] width 87 height 7
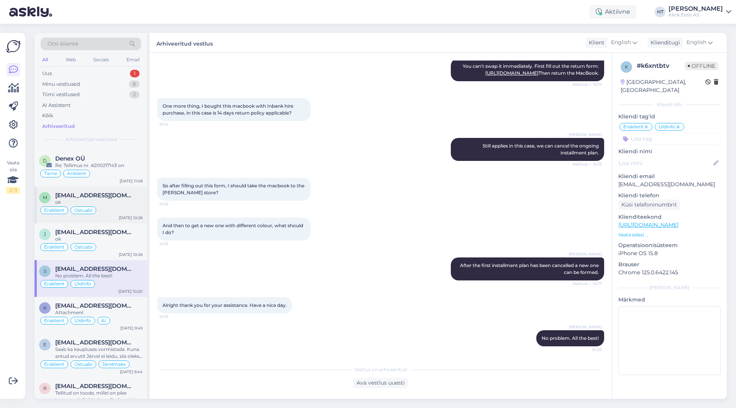
click at [115, 312] on div "Attachment" at bounding box center [98, 312] width 87 height 7
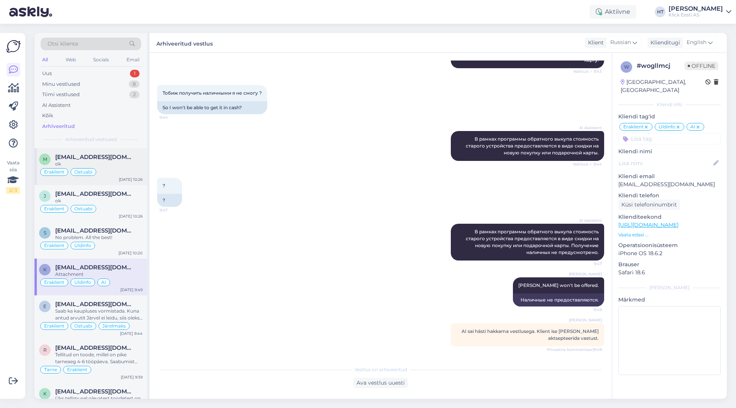
click at [115, 312] on div "Saab ka kaupluses vormistada. Kuna antud arvutit Järvel ei leidu, siis oleks pa…" at bounding box center [98, 315] width 87 height 14
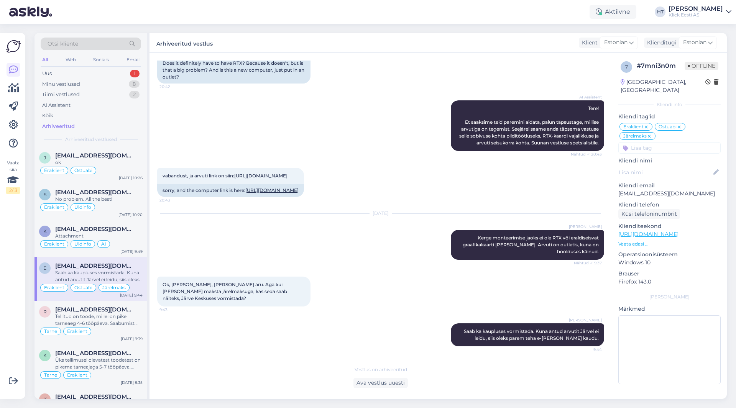
click at [115, 312] on span "[EMAIL_ADDRESS][DOMAIN_NAME]" at bounding box center [95, 309] width 80 height 7
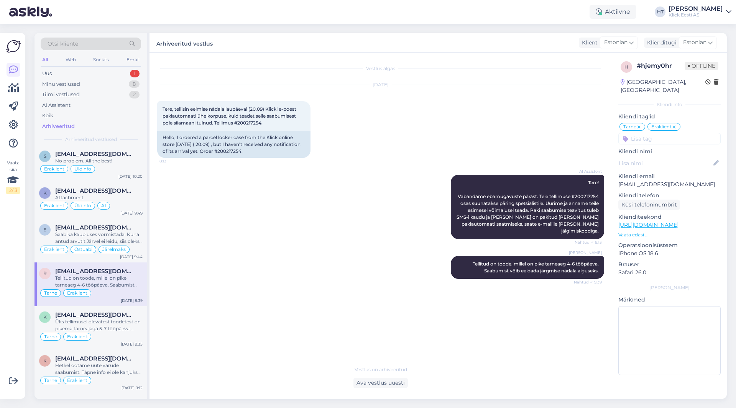
click at [115, 312] on span "[EMAIL_ADDRESS][DOMAIN_NAME]" at bounding box center [95, 315] width 80 height 7
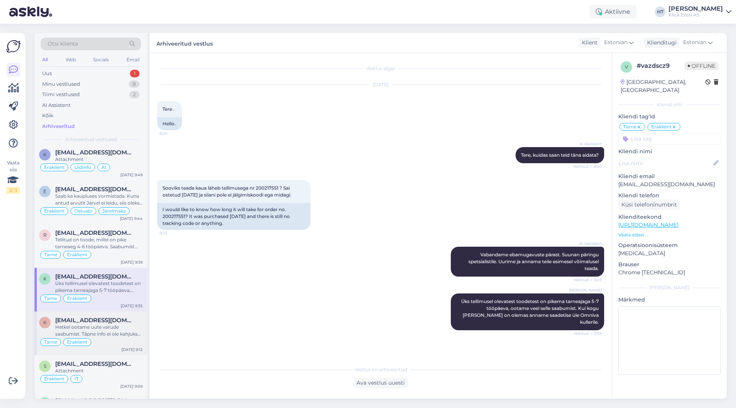
click at [108, 324] on div "Hetkel ootame uute varude saabumist. Täpne info ei ole kahjuks teada." at bounding box center [98, 331] width 87 height 14
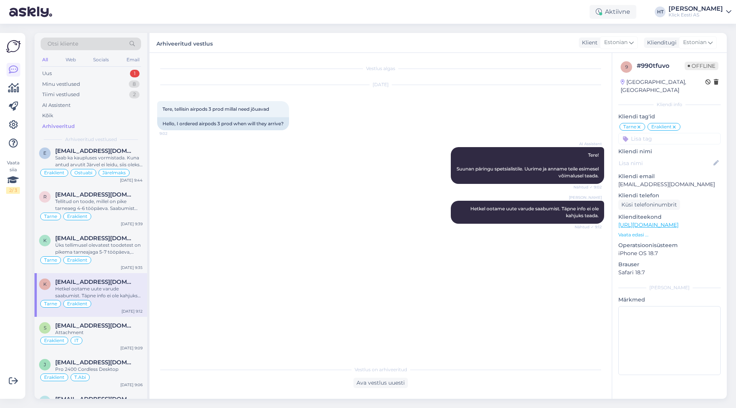
click at [112, 324] on span "[EMAIL_ADDRESS][DOMAIN_NAME]" at bounding box center [95, 325] width 80 height 7
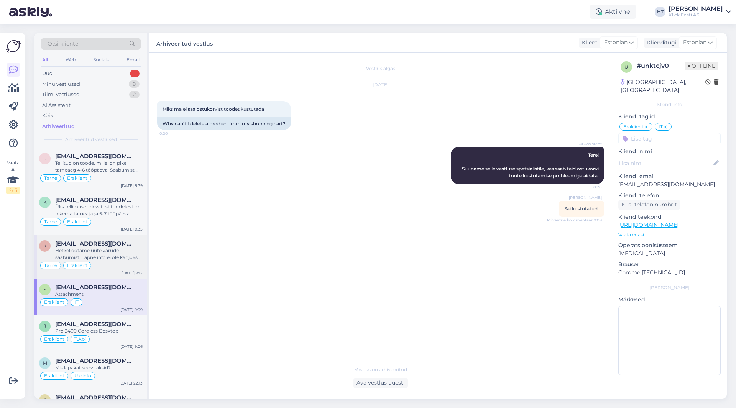
click at [112, 324] on div "[EMAIL_ADDRESS][DOMAIN_NAME]" at bounding box center [98, 324] width 87 height 7
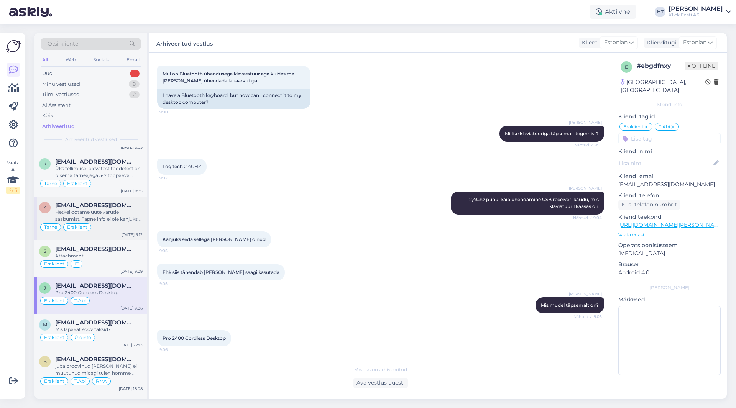
click at [112, 324] on span "[EMAIL_ADDRESS][DOMAIN_NAME]" at bounding box center [95, 322] width 80 height 7
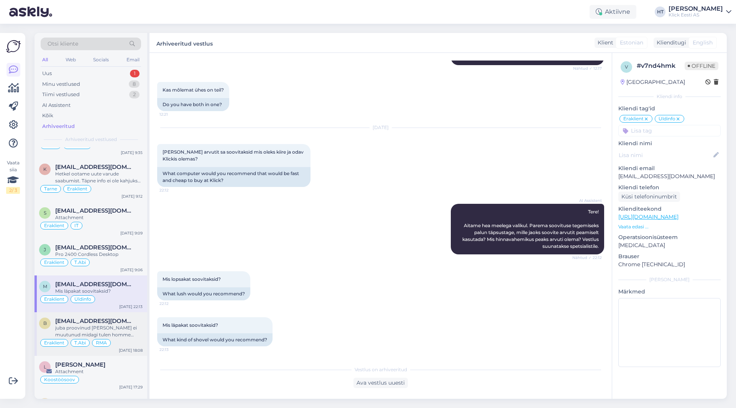
click at [123, 326] on div "juba proovinud [PERSON_NAME] ei muutunud midagi tulen homme klicki siis." at bounding box center [98, 332] width 87 height 14
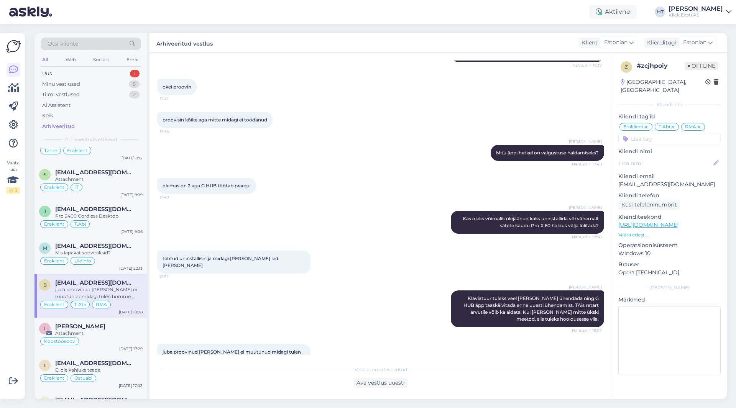
click at [123, 326] on div "[PERSON_NAME]" at bounding box center [98, 326] width 87 height 7
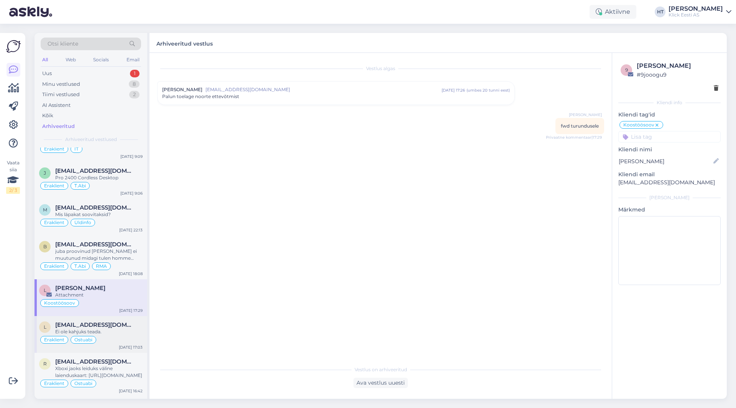
click at [123, 326] on span "[EMAIL_ADDRESS][DOMAIN_NAME]" at bounding box center [95, 325] width 80 height 7
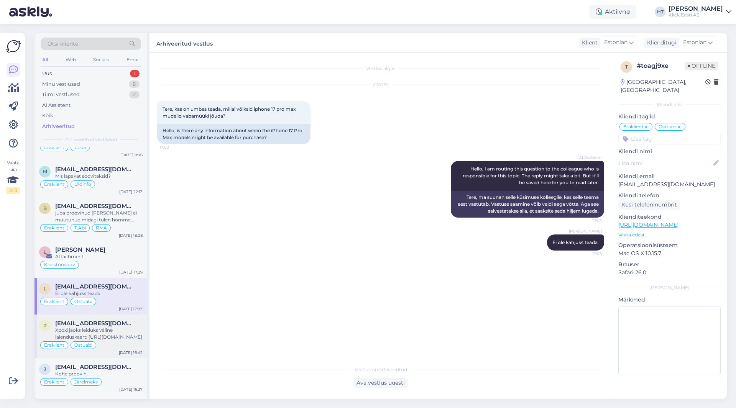
click at [123, 326] on span "[EMAIL_ADDRESS][DOMAIN_NAME]" at bounding box center [95, 323] width 80 height 7
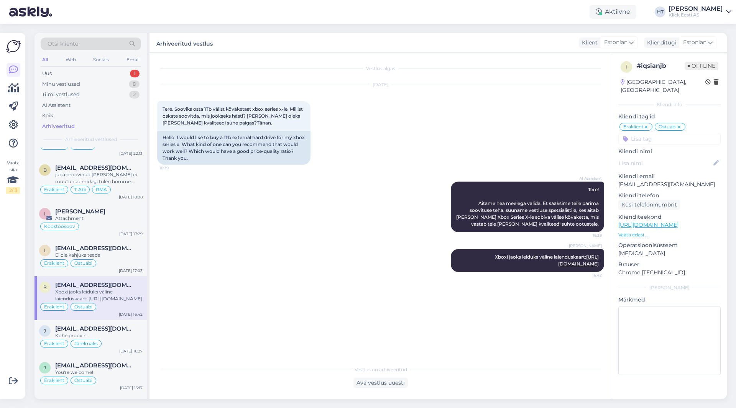
click at [123, 326] on span "[EMAIL_ADDRESS][DOMAIN_NAME]" at bounding box center [95, 329] width 80 height 7
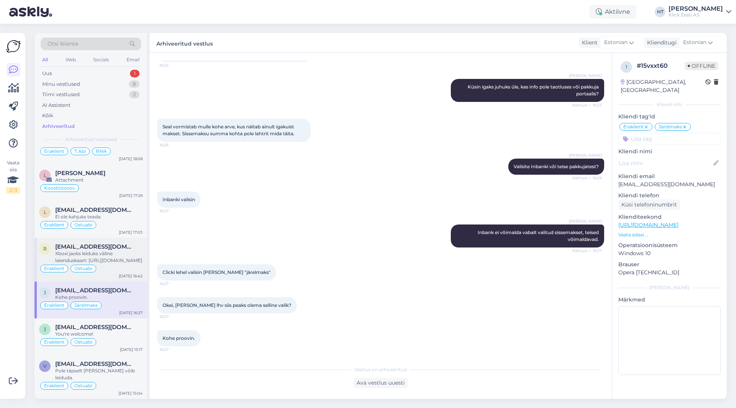
click at [123, 326] on span "[EMAIL_ADDRESS][DOMAIN_NAME]" at bounding box center [95, 327] width 80 height 7
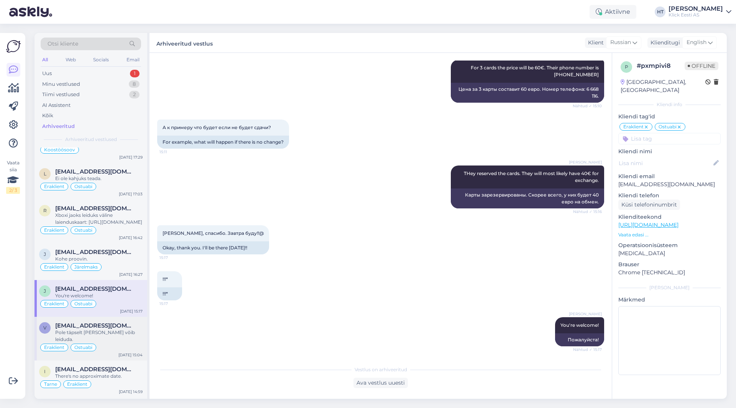
click at [123, 330] on div "Pole täpselt [PERSON_NAME] võib leiduda." at bounding box center [98, 336] width 87 height 14
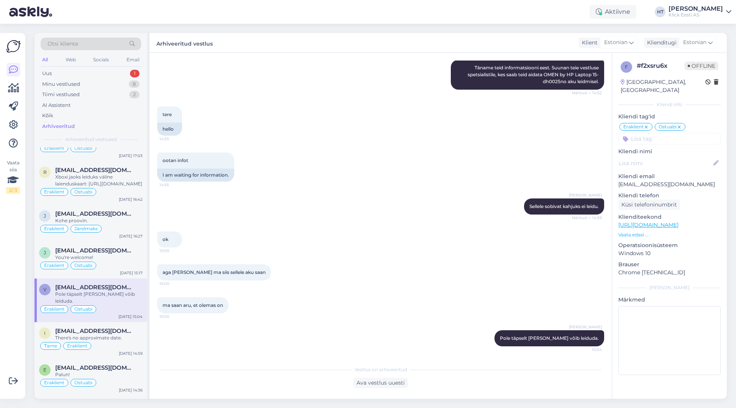
click at [123, 335] on div "There's no approximate date." at bounding box center [98, 338] width 87 height 7
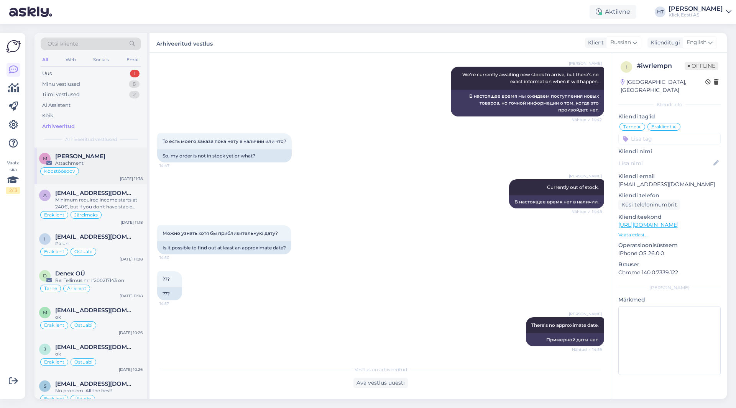
click at [111, 157] on div "[PERSON_NAME]" at bounding box center [98, 156] width 87 height 7
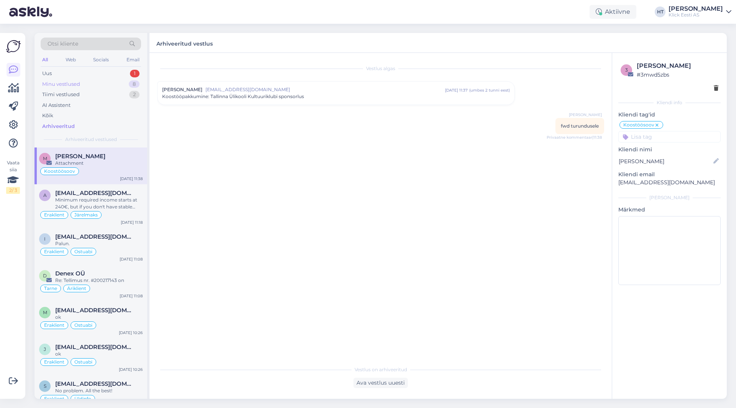
click at [97, 84] on div "Minu vestlused 8" at bounding box center [91, 84] width 100 height 11
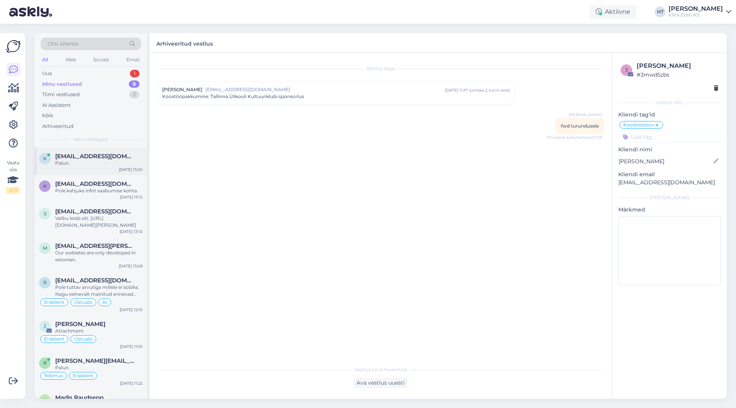
click at [91, 163] on div "Palun." at bounding box center [98, 163] width 87 height 7
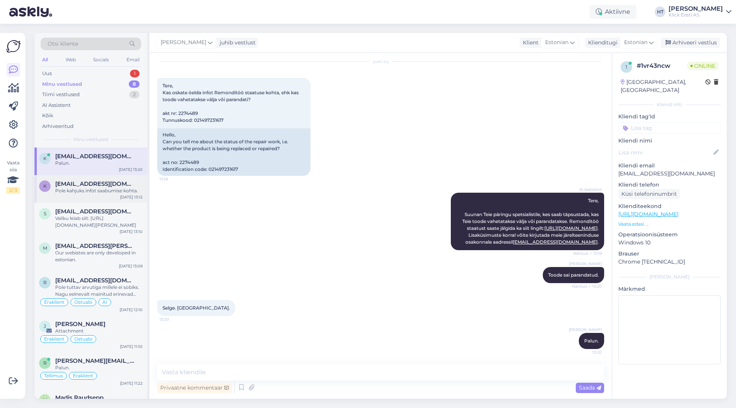
click at [95, 187] on span "[EMAIL_ADDRESS][DOMAIN_NAME]" at bounding box center [95, 184] width 80 height 7
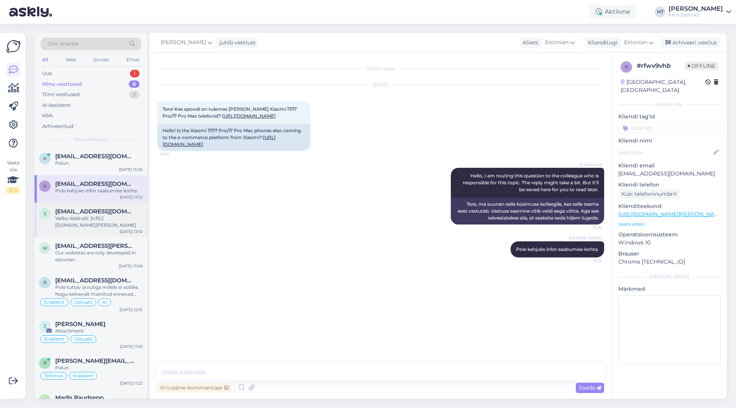
click at [99, 215] on div "Valiku leiab siit: [URL][DOMAIN_NAME][PERSON_NAME]" at bounding box center [98, 222] width 87 height 14
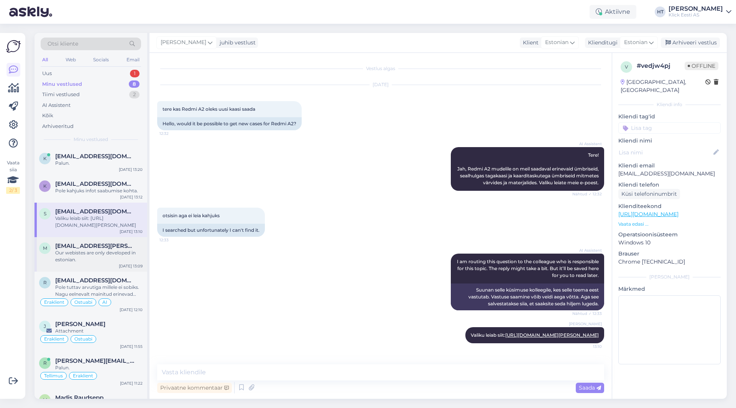
click at [98, 245] on span "[EMAIL_ADDRESS][PERSON_NAME][DOMAIN_NAME]" at bounding box center [95, 246] width 80 height 7
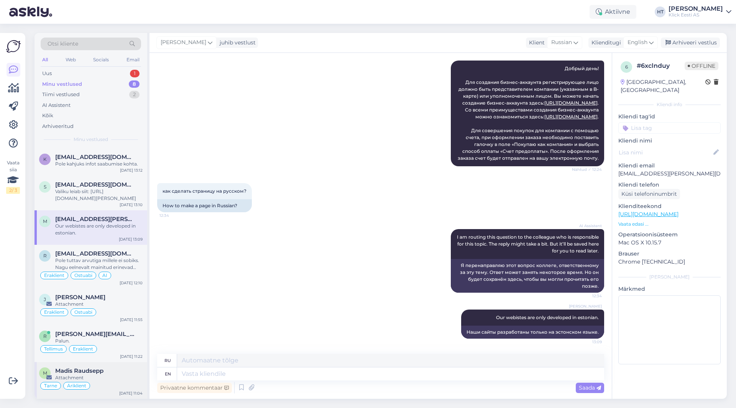
click at [100, 391] on div "M Madis Raudsepp Attachment Tarne Äriklient [DATE] 11:04" at bounding box center [91, 380] width 113 height 37
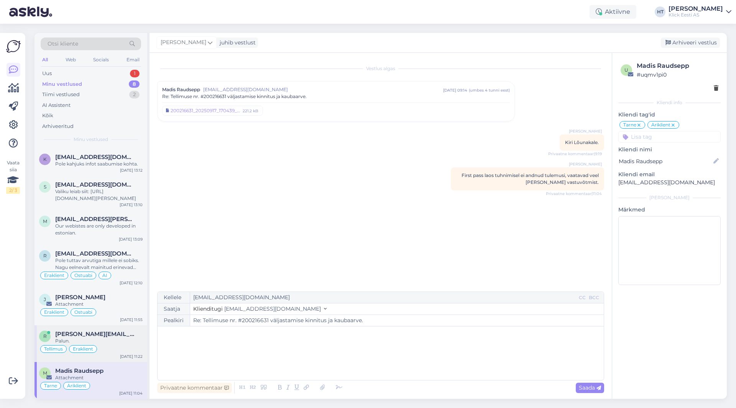
click at [122, 345] on div "Tellimus Eraklient" at bounding box center [91, 349] width 104 height 9
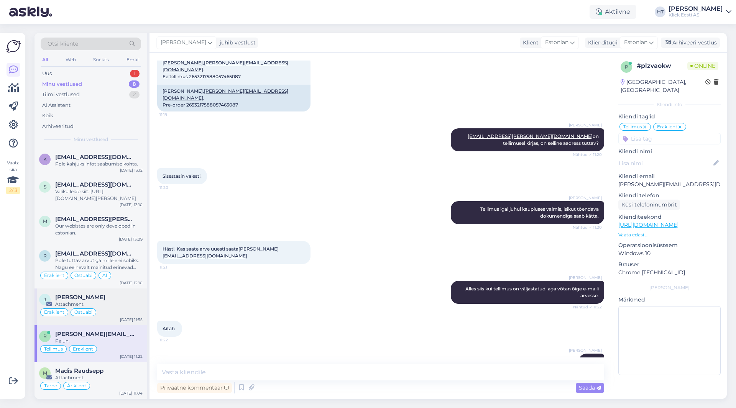
click at [115, 307] on div "Attachment" at bounding box center [98, 304] width 87 height 7
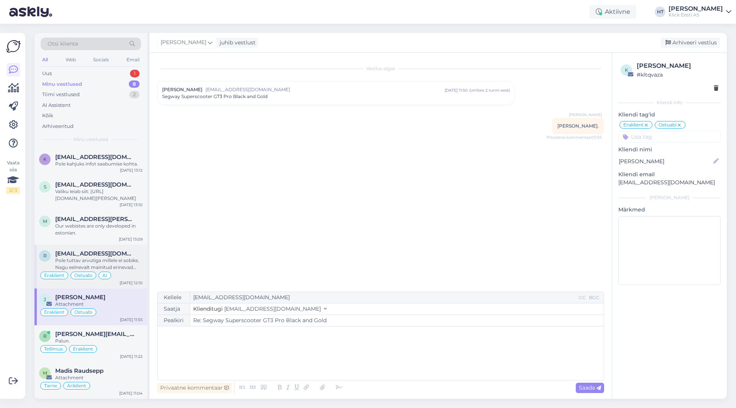
click at [122, 259] on div "Pole tuttav arvutiga millele ei sobiks. Nagu eelnevalt mainitud erinevad termop…" at bounding box center [98, 264] width 87 height 14
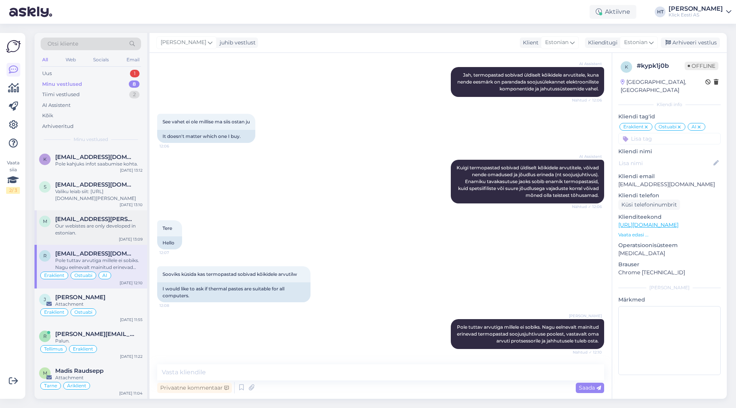
click at [123, 225] on div "Our webistes are only developed in estonian." at bounding box center [98, 230] width 87 height 14
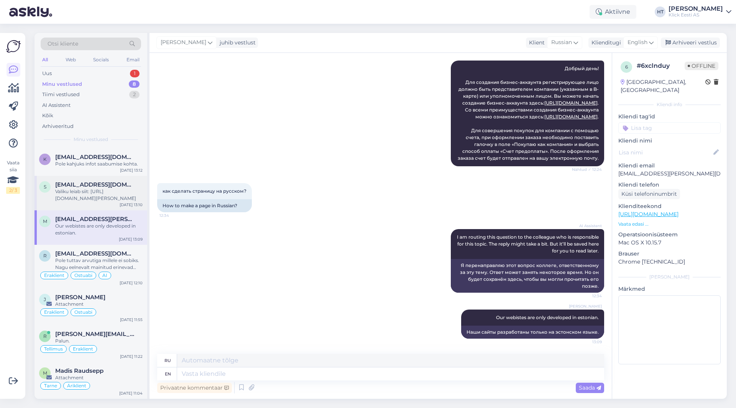
click at [120, 190] on div "Valiku leiab siit: [URL][DOMAIN_NAME][PERSON_NAME]" at bounding box center [98, 195] width 87 height 14
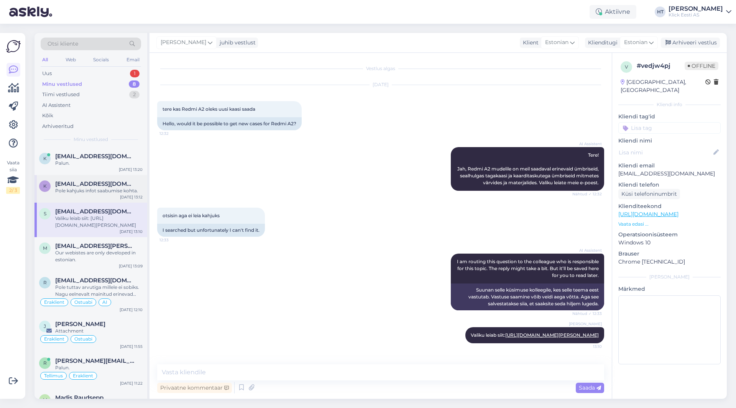
click at [117, 187] on span "[EMAIL_ADDRESS][DOMAIN_NAME]" at bounding box center [95, 184] width 80 height 7
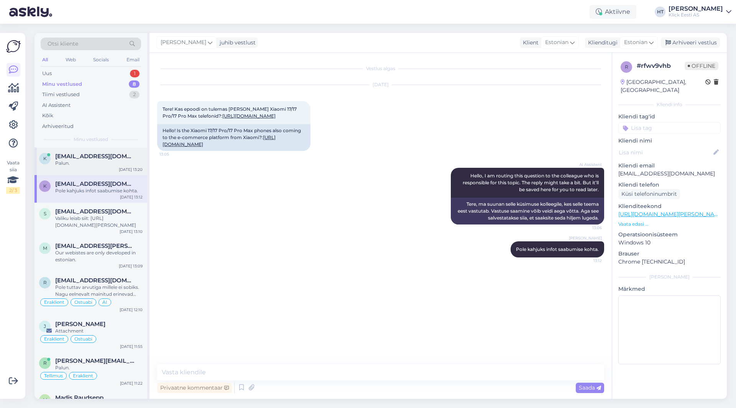
click at [115, 156] on span "[EMAIL_ADDRESS][DOMAIN_NAME]" at bounding box center [95, 156] width 80 height 7
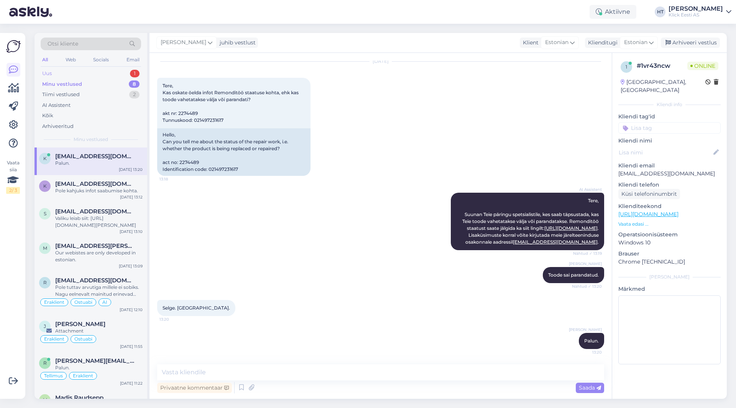
click at [124, 70] on div "Uus 1" at bounding box center [91, 73] width 100 height 11
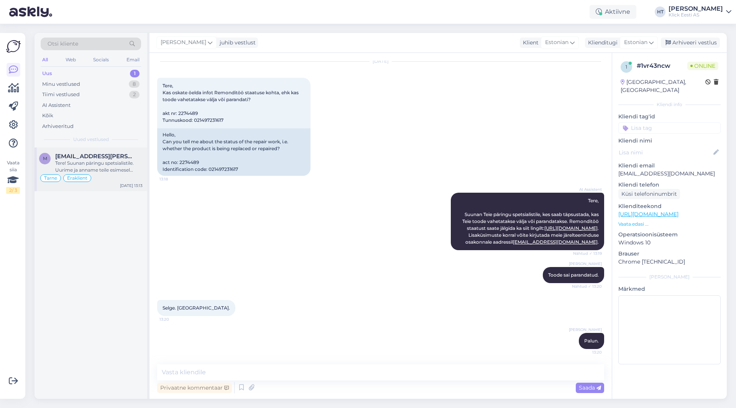
click at [105, 168] on div "Tere! Suunan päringu spetsialistile. Uurime ja anname teile esimesel võimalusel…" at bounding box center [98, 167] width 87 height 14
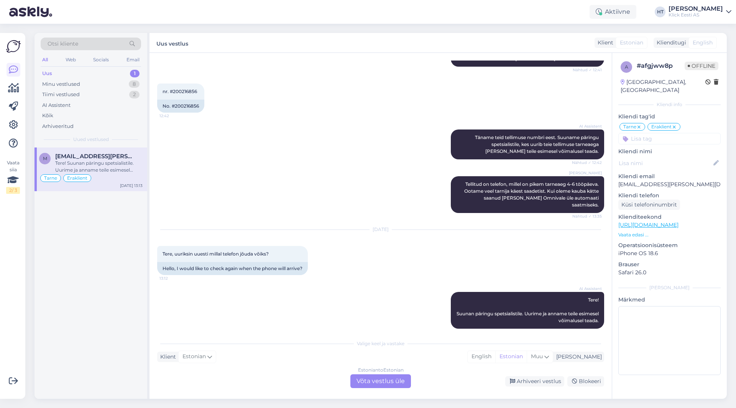
scroll to position [188, 0]
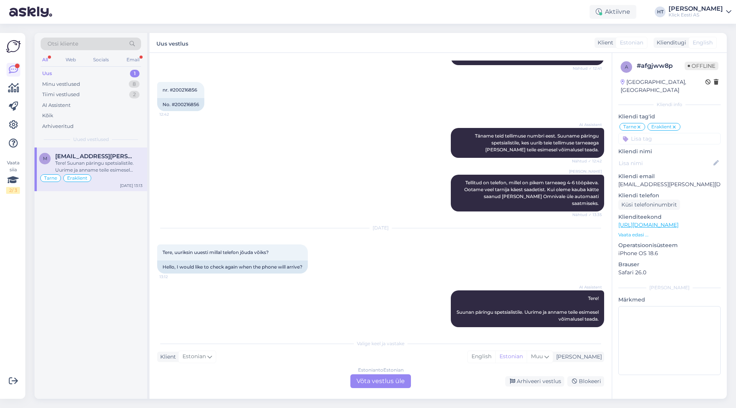
click at [271, 160] on div "AI Assistent [PERSON_NAME] teid tellimuse numbri eest. Suuname päringu spetsial…" at bounding box center [380, 143] width 447 height 47
click at [372, 381] on div "Estonian to Estonian Võta vestlus üle" at bounding box center [380, 382] width 61 height 14
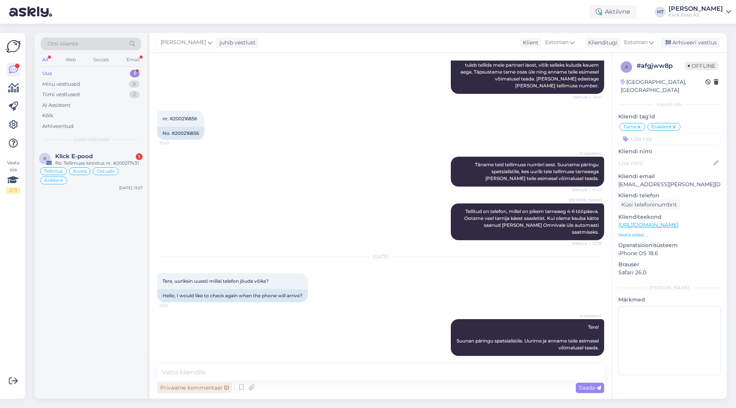
click at [208, 388] on div "Privaatne kommentaar" at bounding box center [194, 388] width 75 height 10
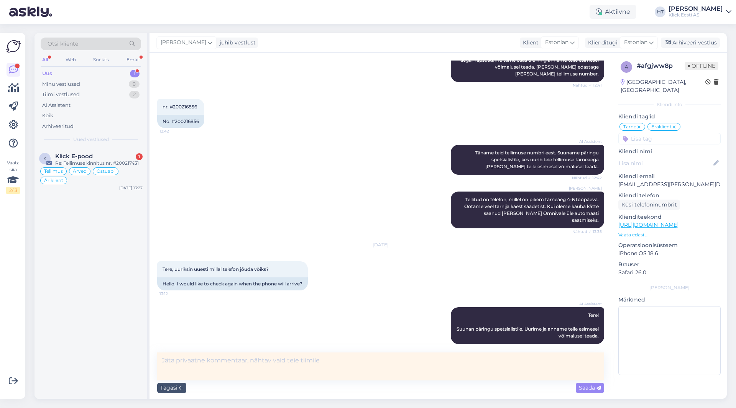
click at [188, 364] on textarea at bounding box center [380, 367] width 447 height 28
click at [168, 388] on div "Tagasi" at bounding box center [171, 388] width 29 height 10
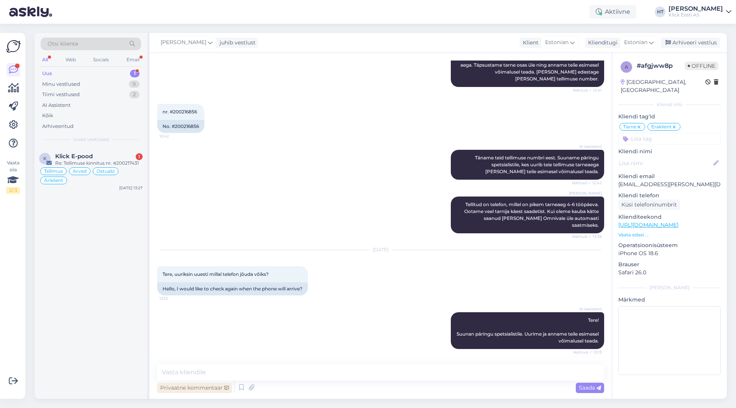
scroll to position [159, 0]
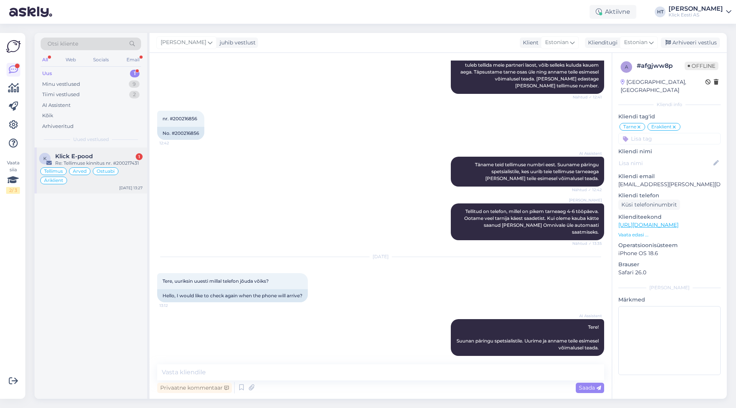
click at [104, 160] on div "Klick E-pood 1" at bounding box center [98, 156] width 87 height 7
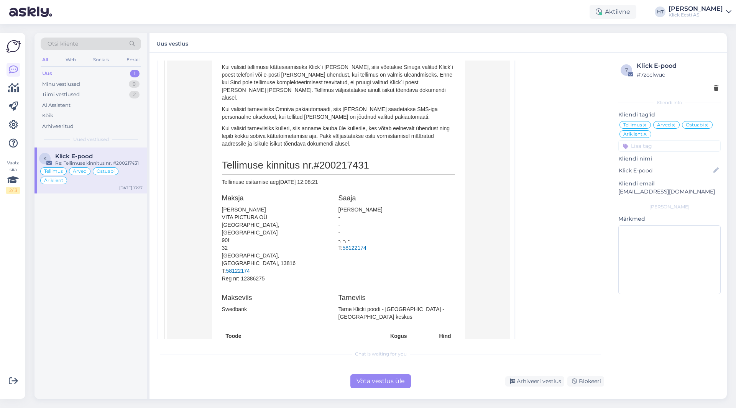
scroll to position [3004, 0]
drag, startPoint x: 220, startPoint y: 208, endPoint x: 270, endPoint y: 211, distance: 50.7
click at [270, 211] on p "[PERSON_NAME] VITA PICTURA OÜ Lasnamäe linnaosa, [STREET_ADDRESS] [GEOGRAPHIC_D…" at bounding box center [278, 245] width 113 height 77
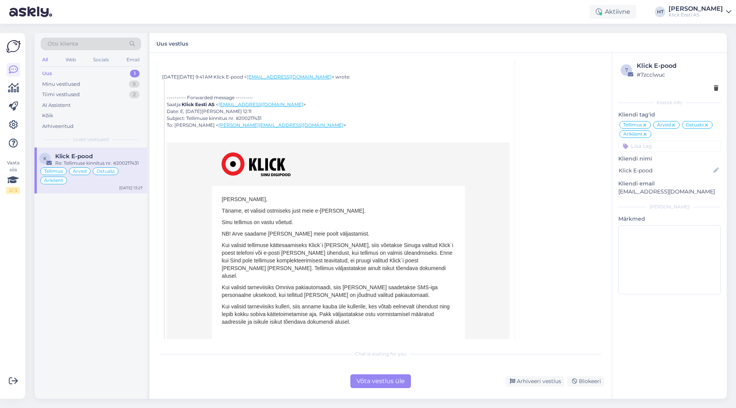
scroll to position [2812, 0]
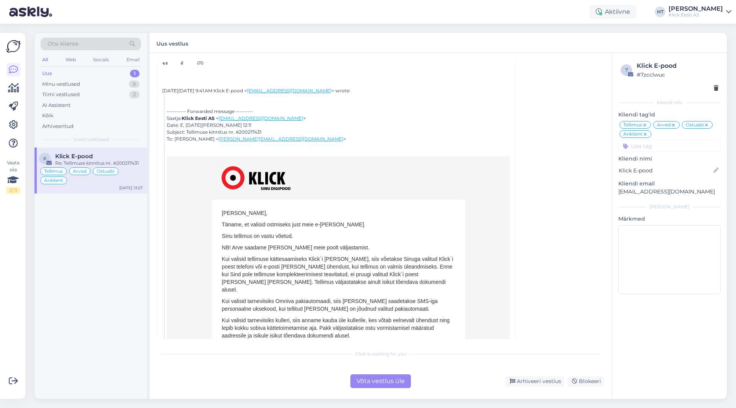
click at [95, 316] on div "K Klick E-pood Re: Tellimuse kinnitus nr. #200217431 Tellimus Arved Ostuabi Äri…" at bounding box center [91, 274] width 113 height 252
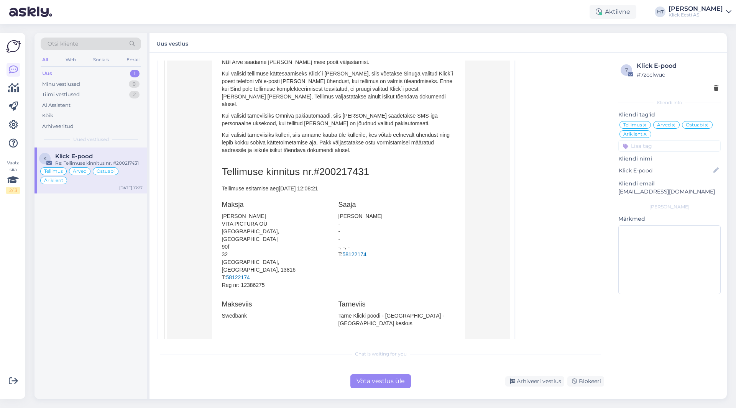
scroll to position [3004, 0]
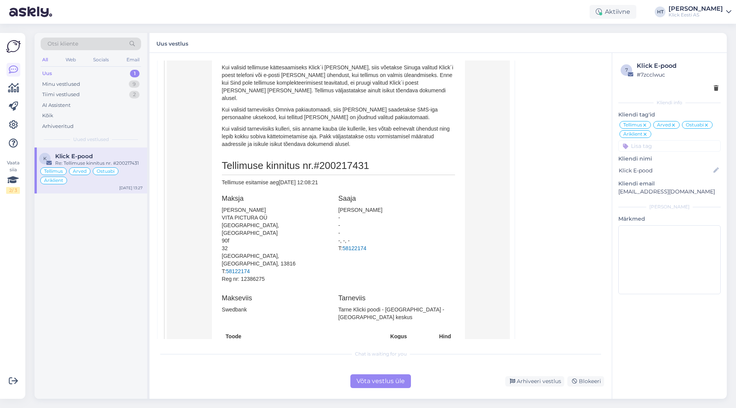
click at [342, 160] on span "#200217431" at bounding box center [342, 166] width 56 height 12
copy span "200217431"
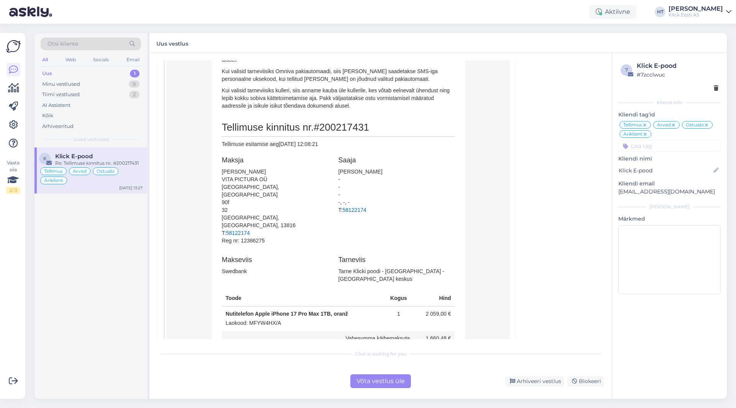
scroll to position [3081, 0]
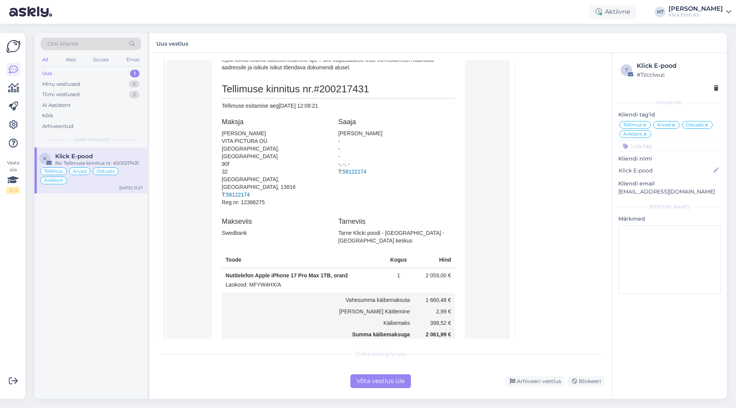
click at [382, 380] on div "Võta vestlus üle" at bounding box center [380, 382] width 61 height 14
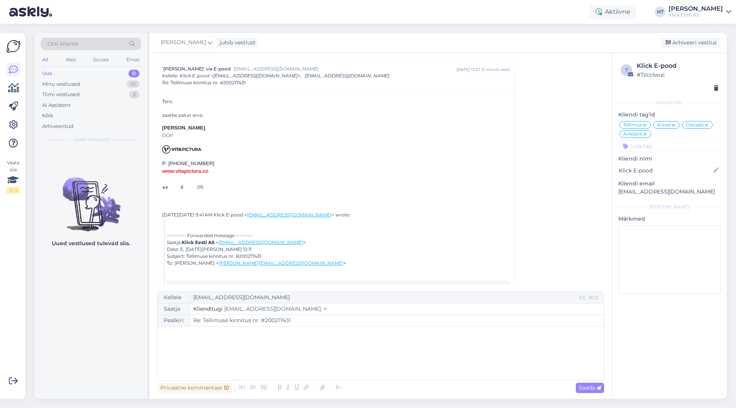
click at [324, 309] on icon at bounding box center [325, 309] width 3 height 5
click at [689, 43] on div "Arhiveeri vestlus" at bounding box center [690, 43] width 59 height 10
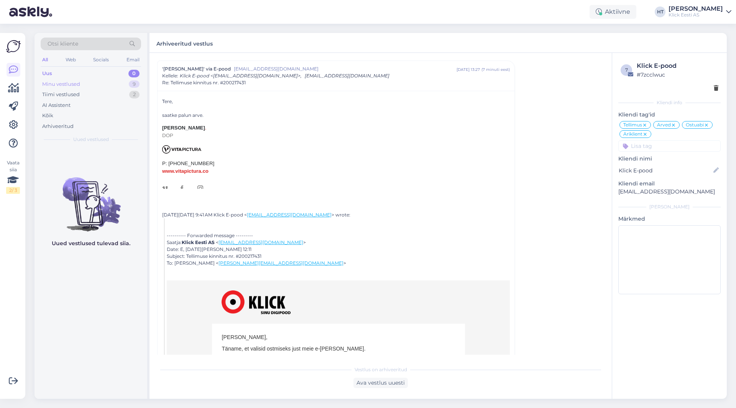
click at [125, 85] on div "Minu vestlused 9" at bounding box center [91, 84] width 100 height 11
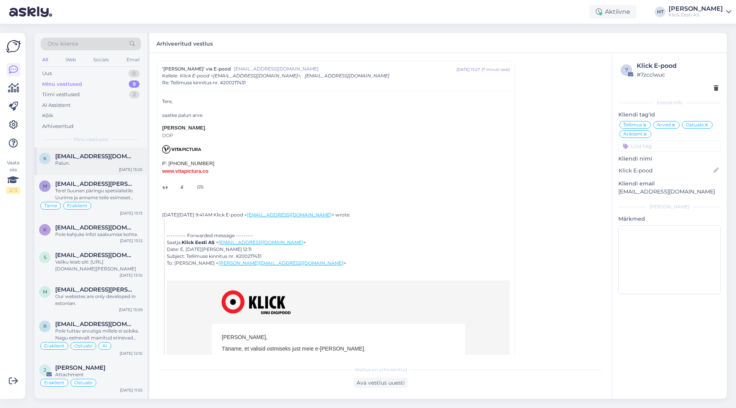
click at [118, 163] on div "Palun." at bounding box center [98, 163] width 87 height 7
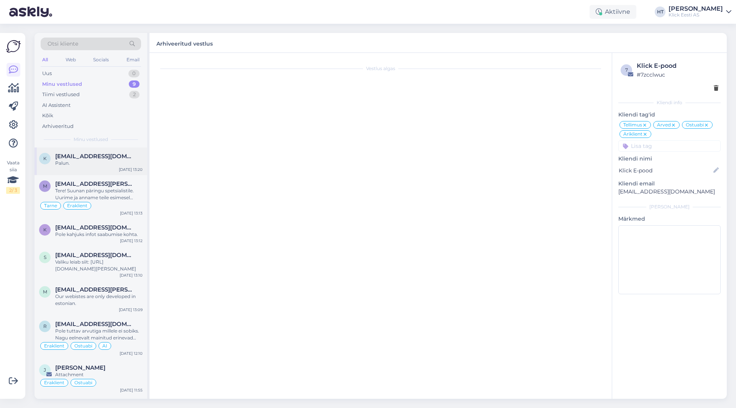
scroll to position [192, 0]
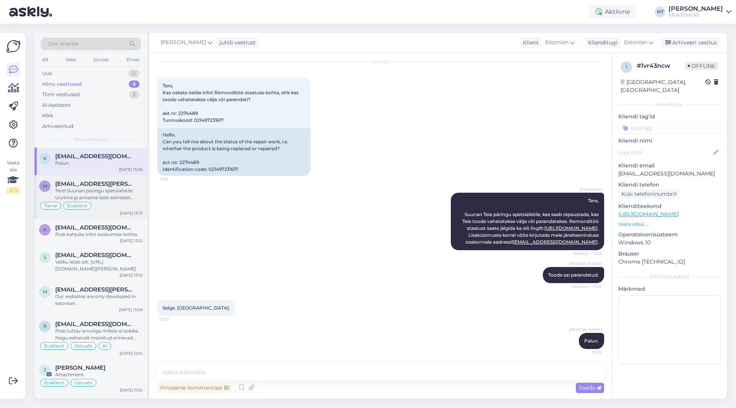
click at [110, 197] on div "Tere! Suunan päringu spetsialistile. Uurime ja anname teile esimesel võimalusel…" at bounding box center [98, 195] width 87 height 14
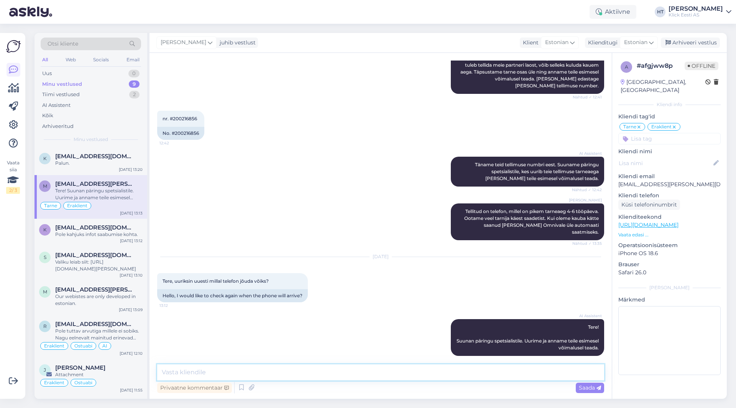
click at [302, 367] on textarea at bounding box center [380, 373] width 447 height 16
click at [203, 389] on div "Privaatne kommentaar" at bounding box center [194, 388] width 75 height 10
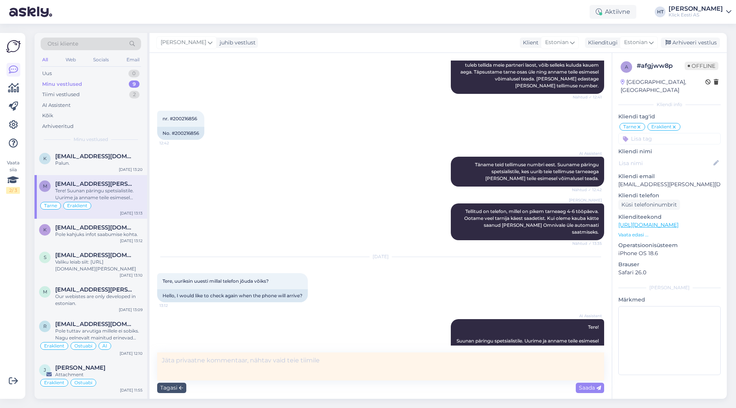
click at [214, 365] on textarea at bounding box center [380, 367] width 447 height 28
click at [178, 357] on textarea "Luba tud tarne ületatud, BC-s ei leia (enam) seotud ostutellimust." at bounding box center [380, 367] width 447 height 28
click at [370, 360] on textarea "Lubatud tarne ületatud, BC-s ei leia (enam) seotud ostutellimust." at bounding box center [380, 367] width 447 height 28
click at [371, 360] on textarea "Lubatud tarne ületatud, BC-s ei leia (enam) seotud ostutellimust." at bounding box center [380, 367] width 447 height 28
type textarea "Lubatud tarne ületatud, BC-s ei leia (enam) seotud ostutellimust."
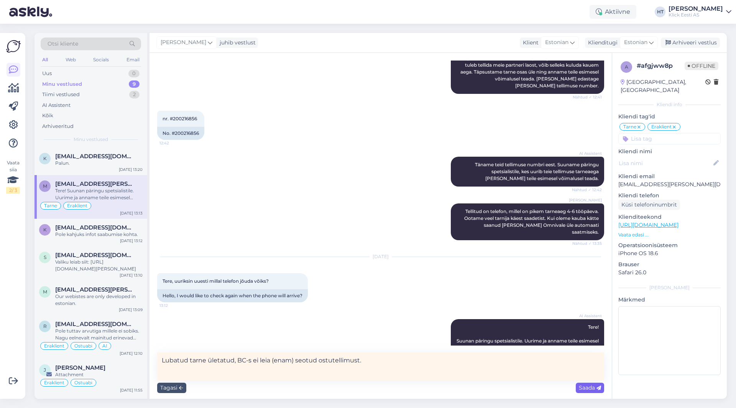
click at [584, 388] on span "Saada" at bounding box center [590, 388] width 22 height 7
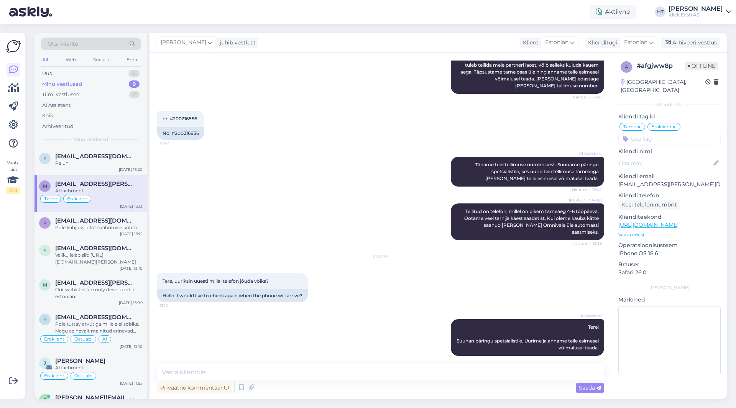
scroll to position [199, 0]
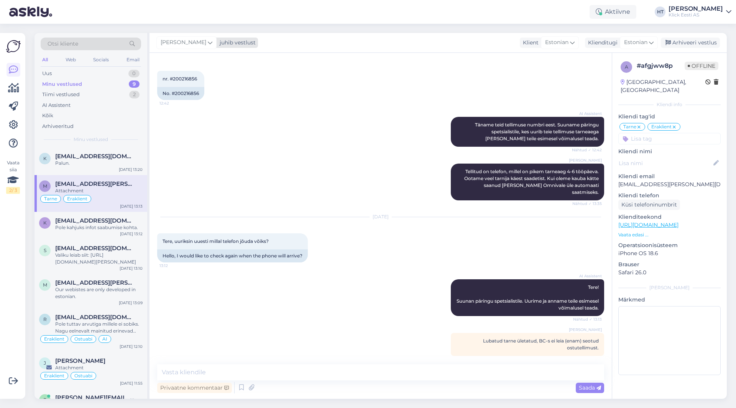
click at [189, 41] on div "[PERSON_NAME]" at bounding box center [186, 42] width 60 height 12
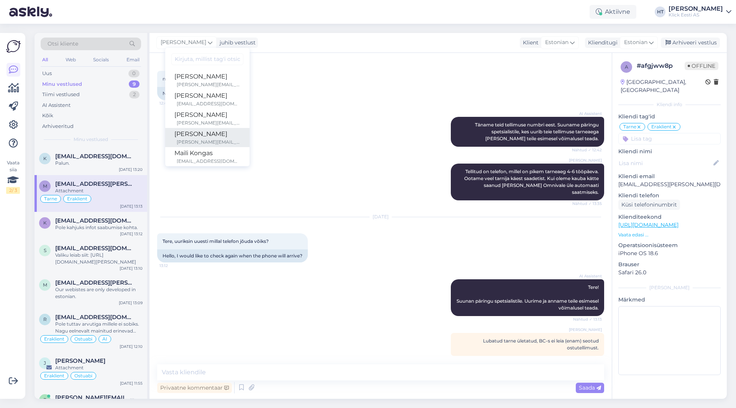
click at [202, 138] on div "[PERSON_NAME]" at bounding box center [207, 134] width 66 height 9
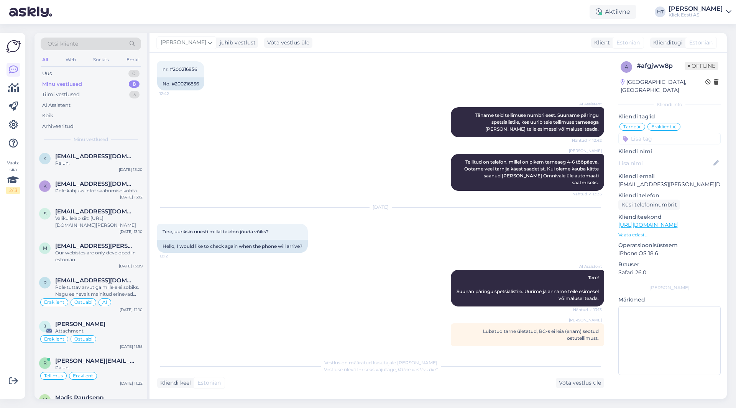
scroll to position [0, 0]
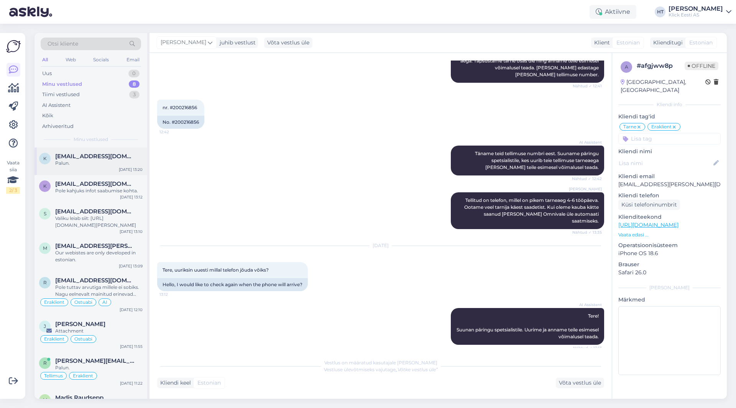
click at [140, 166] on div "Palun." at bounding box center [98, 163] width 87 height 7
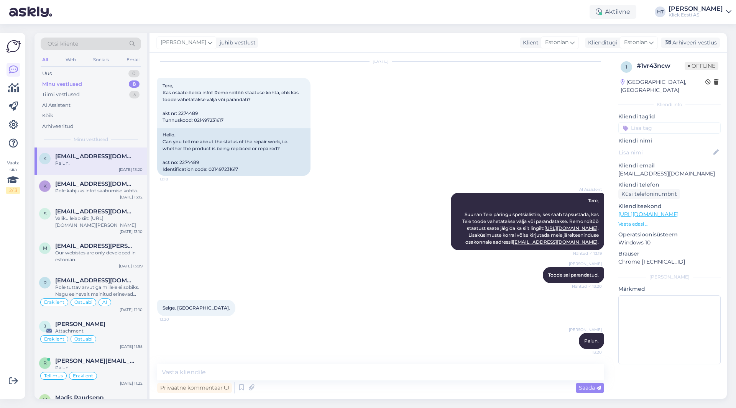
click at [130, 83] on div "8" at bounding box center [134, 85] width 11 height 8
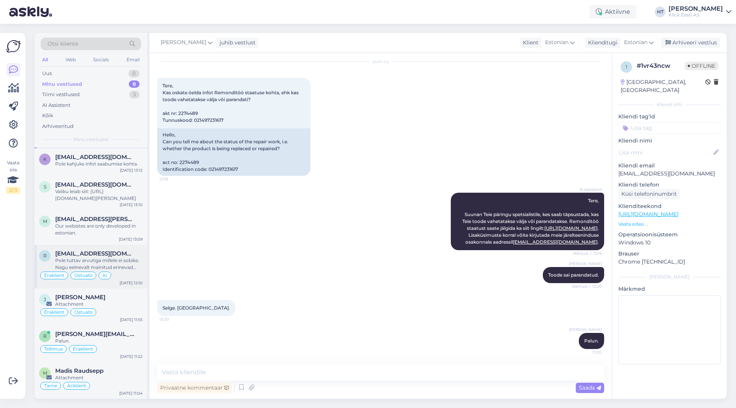
scroll to position [0, 0]
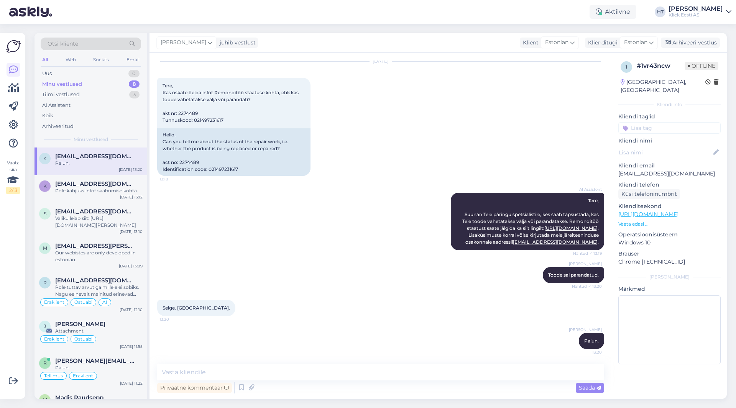
click at [318, 245] on div "AI Assistent Tere, Suunan Teie päringu spetsialistile, kes saab täpsustada, kas…" at bounding box center [380, 221] width 447 height 74
click at [119, 72] on div "Uus 1" at bounding box center [91, 73] width 100 height 11
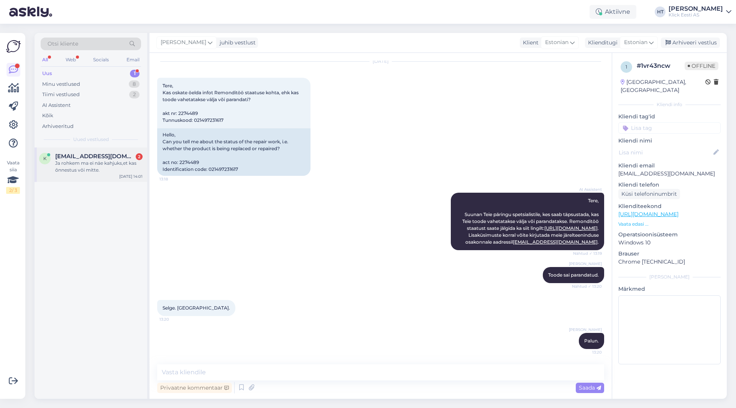
click at [109, 157] on span "[EMAIL_ADDRESS][DOMAIN_NAME]" at bounding box center [95, 156] width 80 height 7
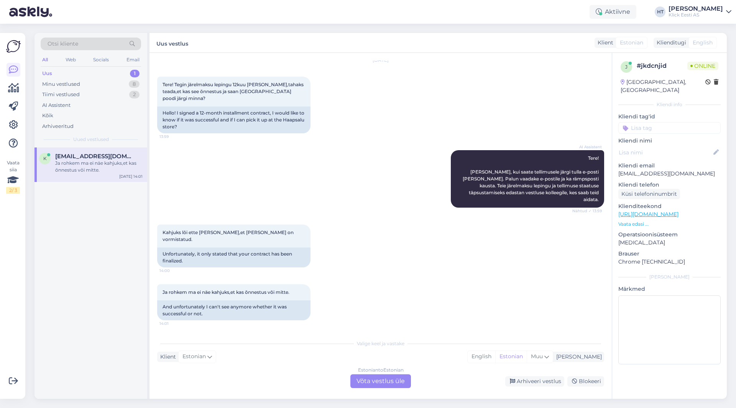
scroll to position [4, 0]
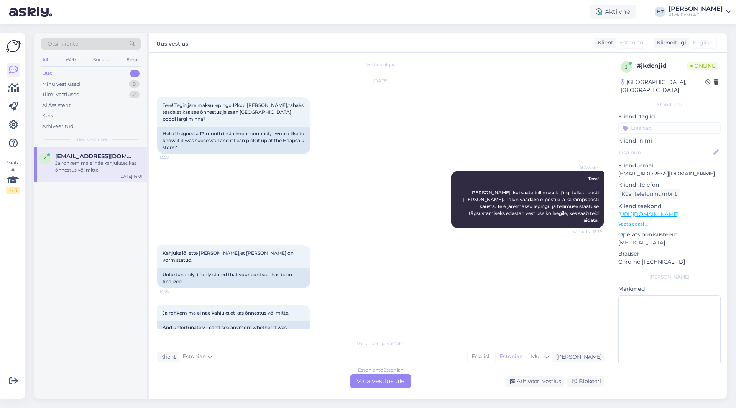
click at [652, 170] on p "[EMAIL_ADDRESS][DOMAIN_NAME]" at bounding box center [670, 174] width 102 height 8
copy p "[EMAIL_ADDRESS][DOMAIN_NAME]"
click at [224, 200] on div "AI Assistent Tere! [PERSON_NAME], kui saate tellimusele järgi tulla e-posti [PE…" at bounding box center [380, 200] width 447 height 74
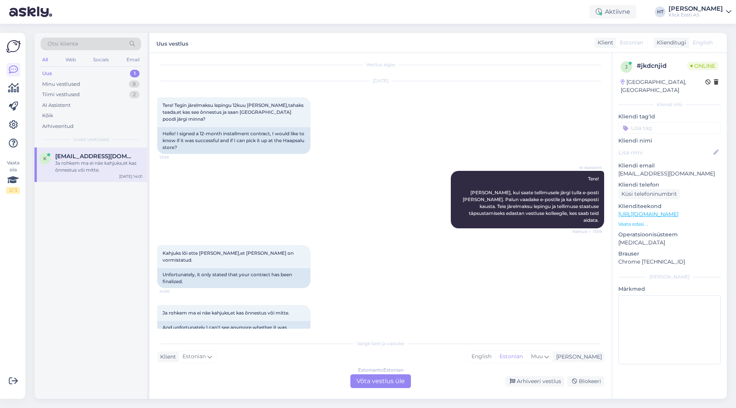
click at [89, 270] on div "k [EMAIL_ADDRESS][DOMAIN_NAME] Ja rohkem ma ei näe kahjuks,et kas õnnestus või …" at bounding box center [91, 274] width 113 height 252
click at [627, 221] on p "Vaata edasi ..." at bounding box center [670, 224] width 102 height 7
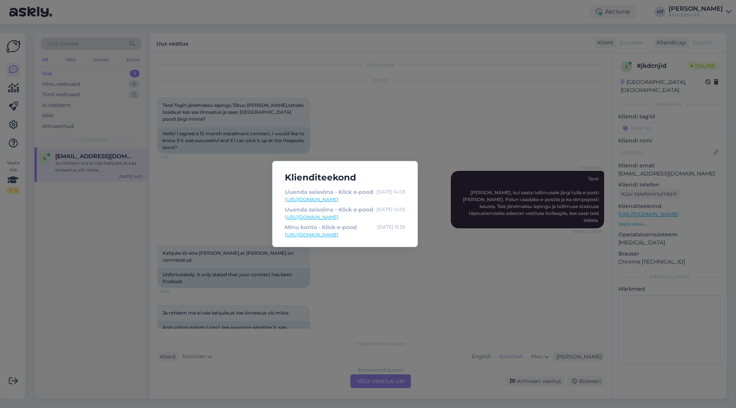
click at [408, 266] on div "Klienditeekond Uuenda salasõna - Klick e-pood [DATE] 14:03 [URL][DOMAIN_NAME] U…" at bounding box center [368, 204] width 736 height 408
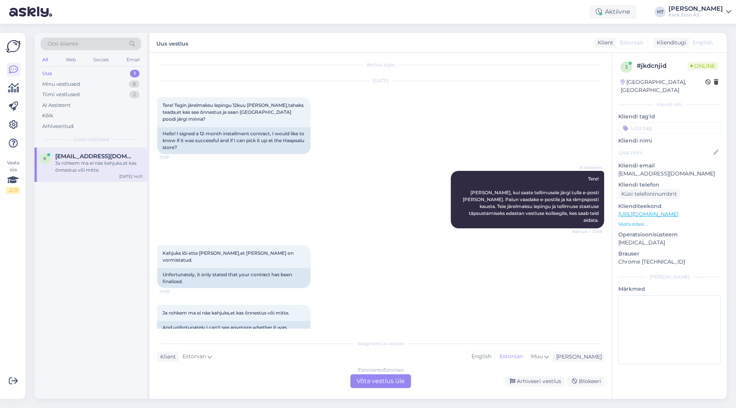
click at [403, 249] on div "Kahjuks lõi ette [PERSON_NAME],et [PERSON_NAME] on vormistatud. 14:00 Unfortuna…" at bounding box center [380, 267] width 447 height 60
click at [117, 84] on div "Minu vestlused 8" at bounding box center [91, 84] width 100 height 11
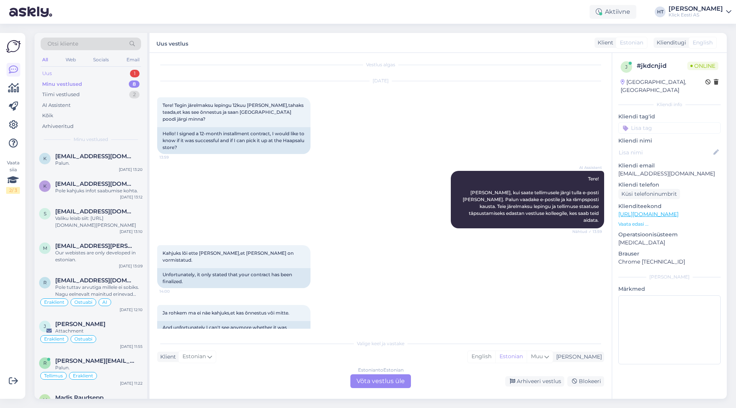
click at [128, 77] on div "Uus 1" at bounding box center [91, 73] width 100 height 11
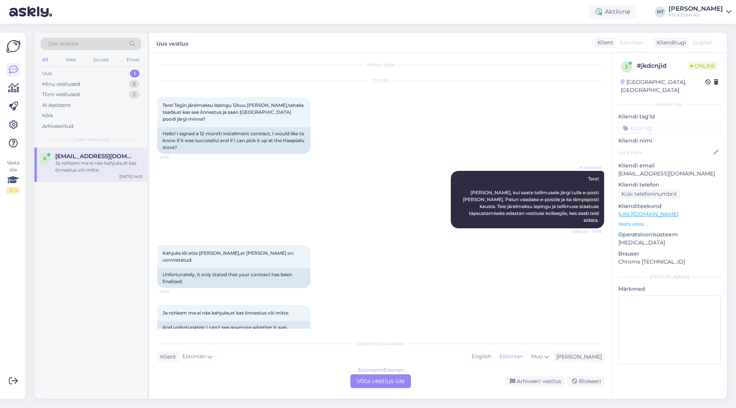
click at [440, 246] on div "Kahjuks lõi ette [PERSON_NAME],et [PERSON_NAME] on vormistatud. 14:00 Unfortuna…" at bounding box center [380, 267] width 447 height 60
click at [417, 237] on div "Kahjuks lõi ette [PERSON_NAME],et [PERSON_NAME] on vormistatud. 14:00 Unfortuna…" at bounding box center [380, 267] width 447 height 60
click at [123, 232] on div "k [EMAIL_ADDRESS][DOMAIN_NAME] Ja rohkem ma ei näe kahjuks,et kas õnnestus või …" at bounding box center [91, 274] width 113 height 252
click at [99, 314] on div "k [EMAIL_ADDRESS][DOMAIN_NAME] Ja rohkem ma ei näe kahjuks,et kas õnnestus või …" at bounding box center [91, 274] width 113 height 252
click at [217, 163] on div "AI Assistent Tere! [PERSON_NAME], kui saate tellimusele järgi tulla e-posti [PE…" at bounding box center [380, 200] width 447 height 74
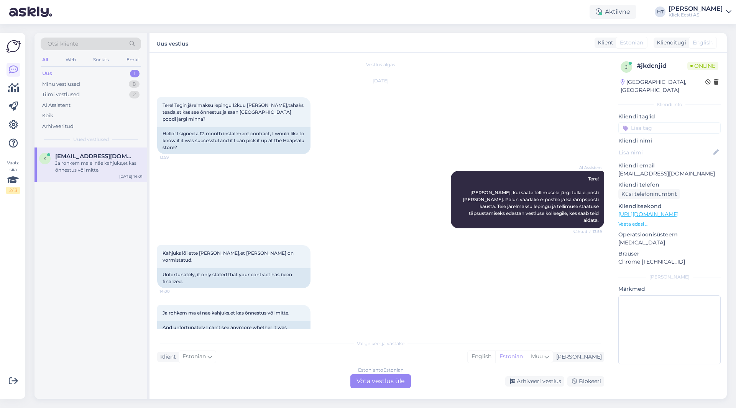
click at [386, 377] on div "Estonian to Estonian Võta vestlus üle" at bounding box center [380, 382] width 61 height 14
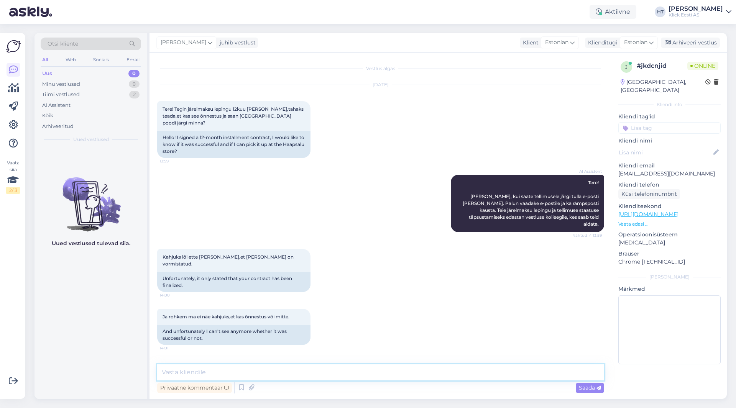
click at [346, 374] on textarea at bounding box center [380, 373] width 447 height 16
type textarea "Uurime üle mis seisus leping on. [PERSON_NAME] [PERSON_NAME] rohkem infot."
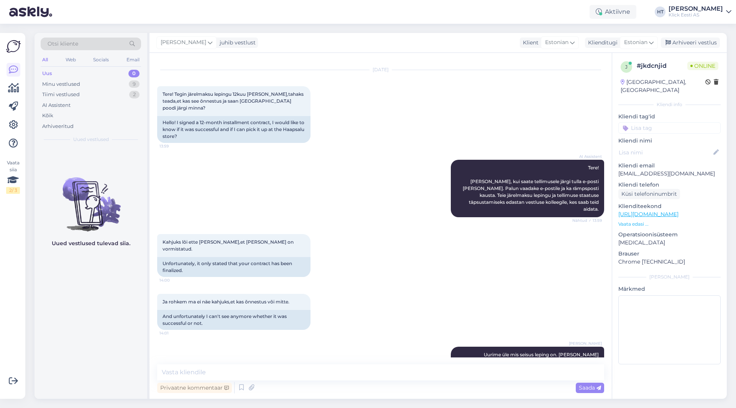
click at [98, 77] on div "Uus 0" at bounding box center [91, 73] width 100 height 11
click at [100, 85] on div "Minu vestlused 9" at bounding box center [91, 84] width 100 height 11
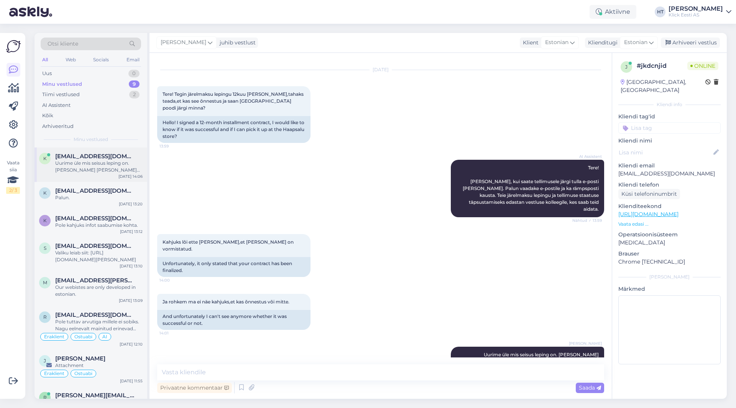
click at [109, 176] on div "k [EMAIL_ADDRESS][DOMAIN_NAME] Uurime üle mis seisus leping on. [PERSON_NAME] […" at bounding box center [91, 165] width 113 height 35
click at [113, 189] on span "[EMAIL_ADDRESS][DOMAIN_NAME]" at bounding box center [95, 191] width 80 height 7
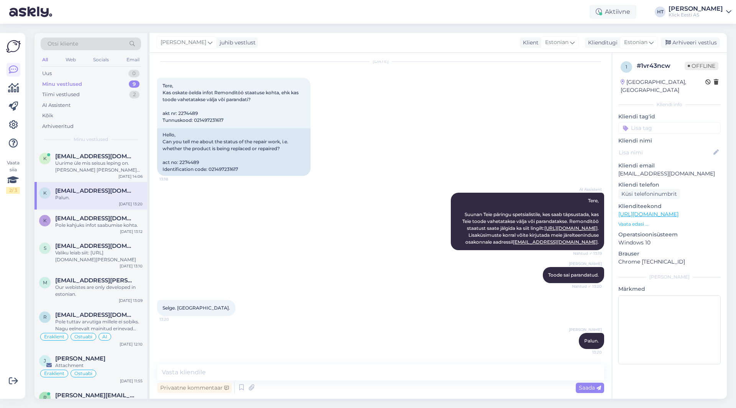
click at [16, 249] on div "Vaata siia 2 / 3" at bounding box center [13, 216] width 15 height 354
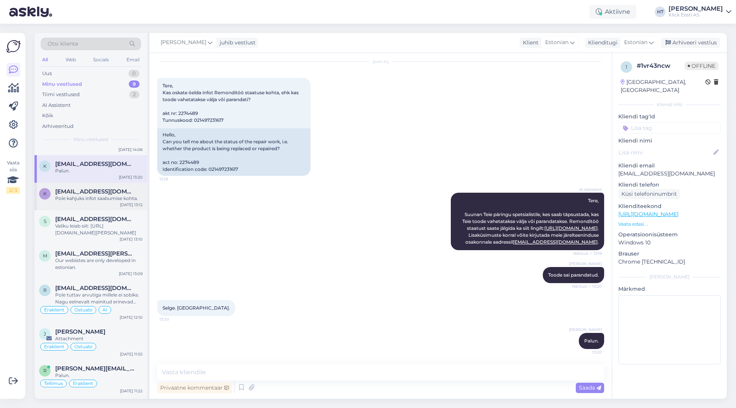
scroll to position [61, 0]
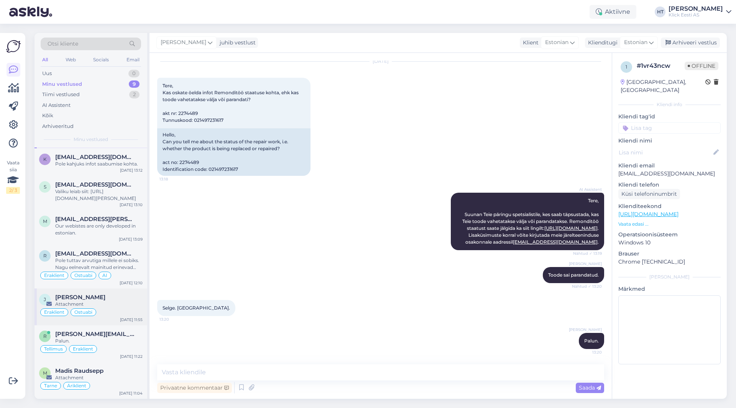
click at [121, 313] on div "Eraklient Ostuabi" at bounding box center [91, 312] width 104 height 9
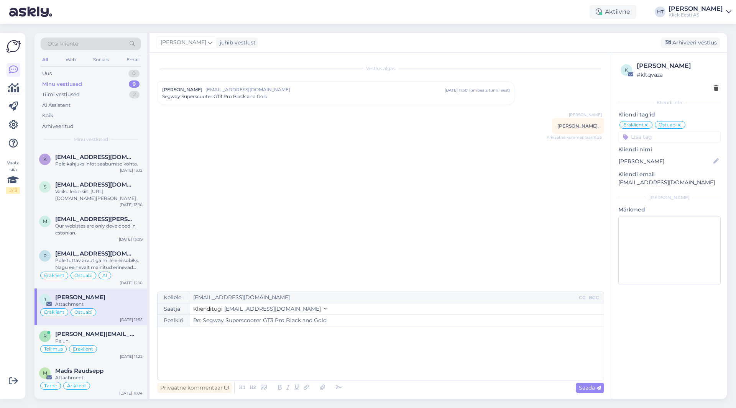
click at [1, 239] on div "Vaata siia 2 / 3 Võimalused Veendu, et Askly loob sulle väärtust. Sulge Ühenda …" at bounding box center [12, 216] width 25 height 366
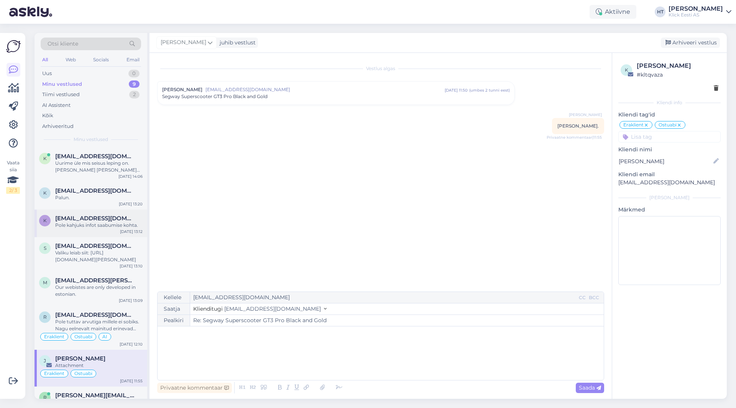
click at [116, 232] on div "k [EMAIL_ADDRESS][DOMAIN_NAME] Pole kahjuks infot saabumise kohta. [DATE] 13:12" at bounding box center [91, 224] width 113 height 28
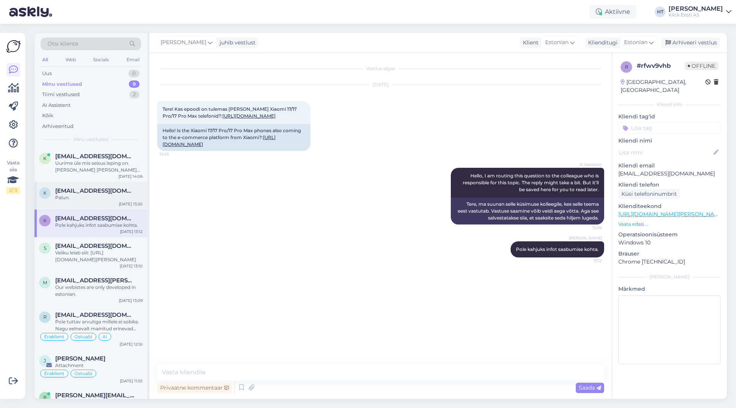
click at [110, 202] on div "k [EMAIL_ADDRESS][DOMAIN_NAME] Palun. [DATE] 13:20" at bounding box center [91, 196] width 113 height 28
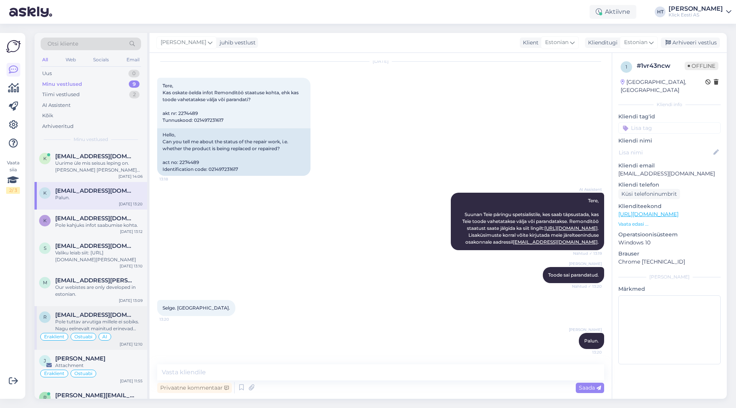
scroll to position [61, 0]
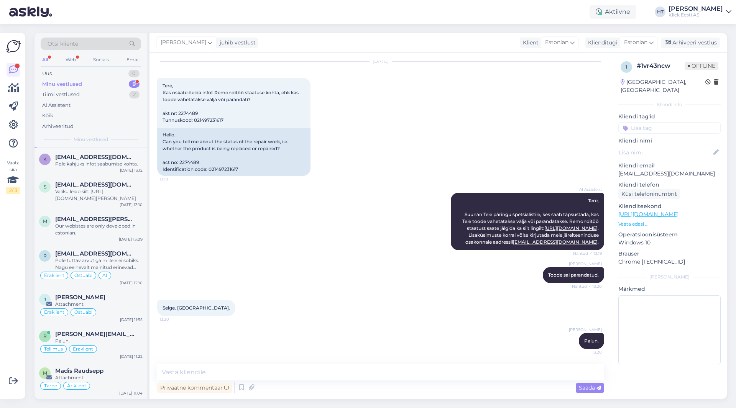
click at [120, 86] on div "Minu vestlused 9" at bounding box center [91, 84] width 100 height 11
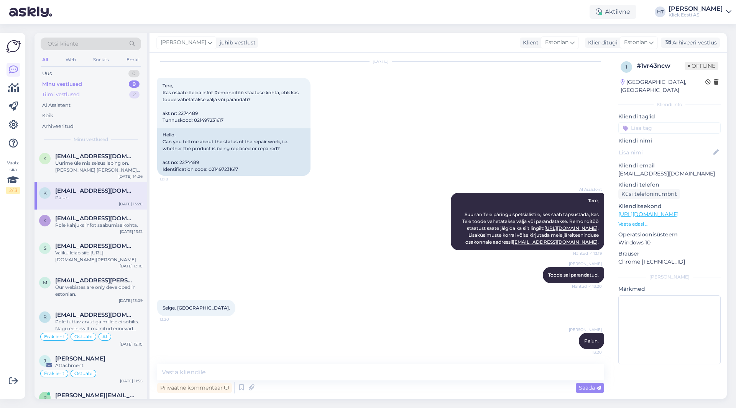
click at [111, 95] on div "Tiimi vestlused 2" at bounding box center [91, 94] width 100 height 11
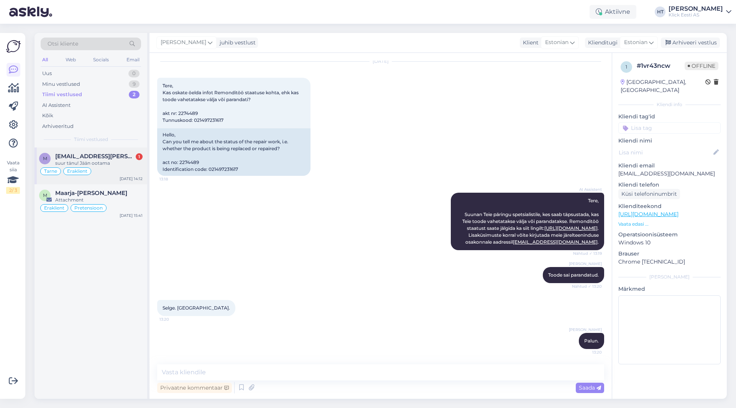
click at [123, 156] on span "[EMAIL_ADDRESS][PERSON_NAME][DOMAIN_NAME]" at bounding box center [95, 156] width 80 height 7
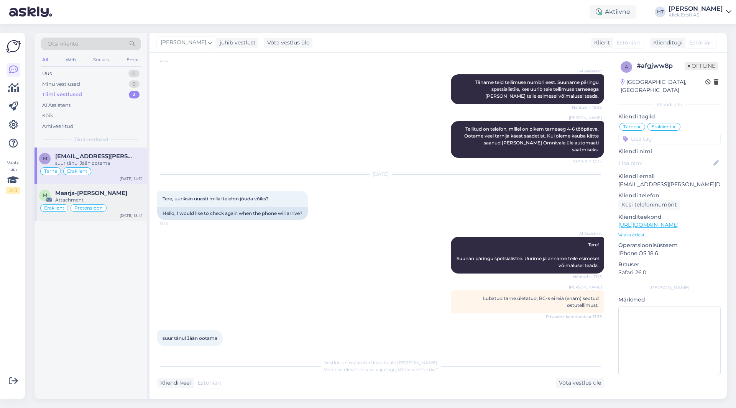
click at [129, 193] on div "Maarja-[PERSON_NAME]" at bounding box center [98, 193] width 87 height 7
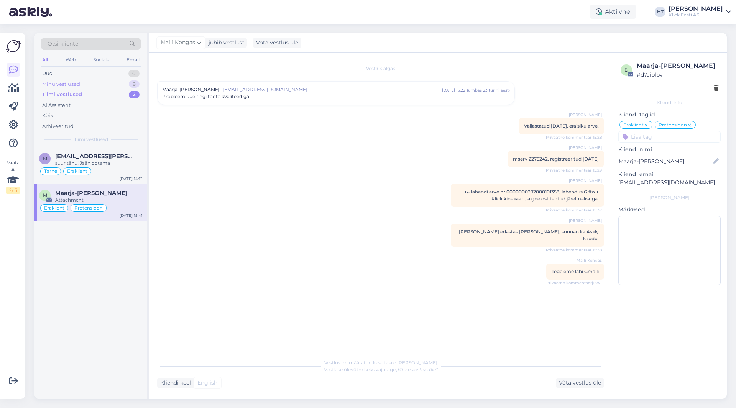
click at [132, 87] on div "9" at bounding box center [134, 85] width 11 height 8
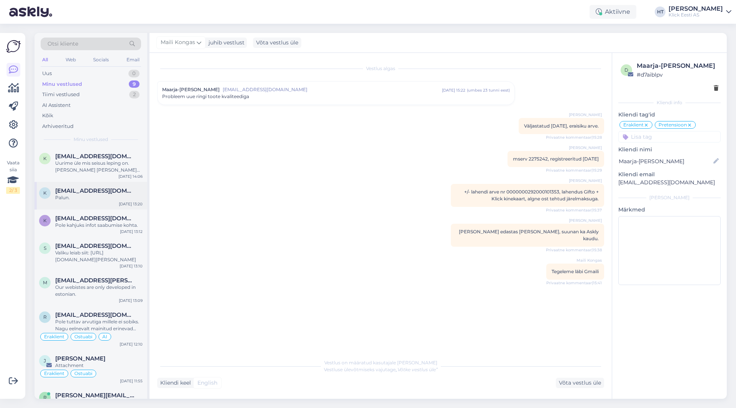
click at [100, 194] on span "[EMAIL_ADDRESS][DOMAIN_NAME]" at bounding box center [95, 191] width 80 height 7
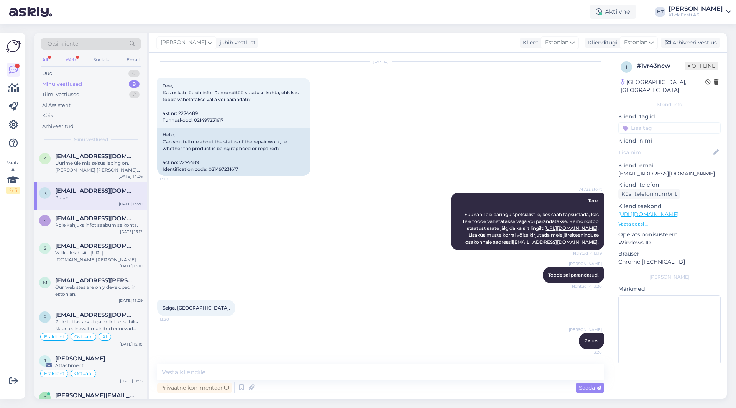
click at [69, 63] on div "Web" at bounding box center [70, 60] width 13 height 10
click at [104, 94] on div "Tiimi vestlused 1" at bounding box center [91, 94] width 100 height 11
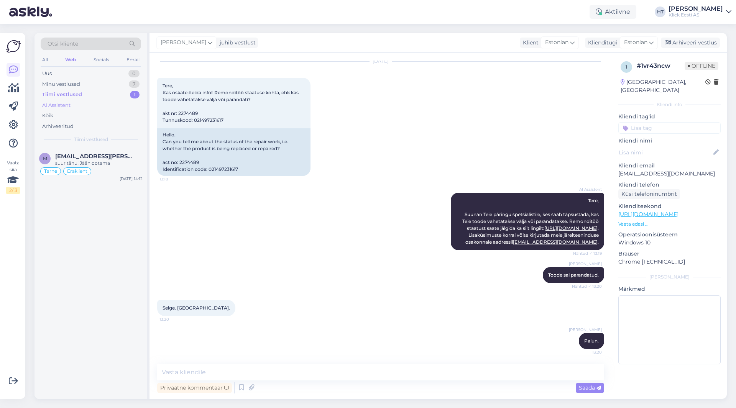
click at [105, 108] on div "AI Assistent" at bounding box center [91, 105] width 100 height 11
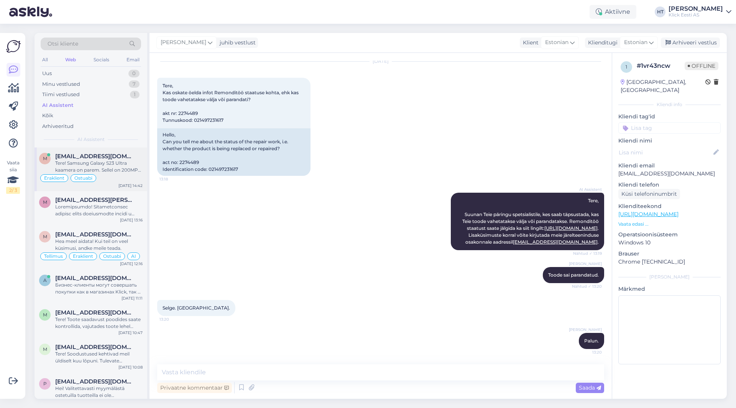
click at [123, 181] on div "Eraklient Ostuabi" at bounding box center [91, 178] width 104 height 9
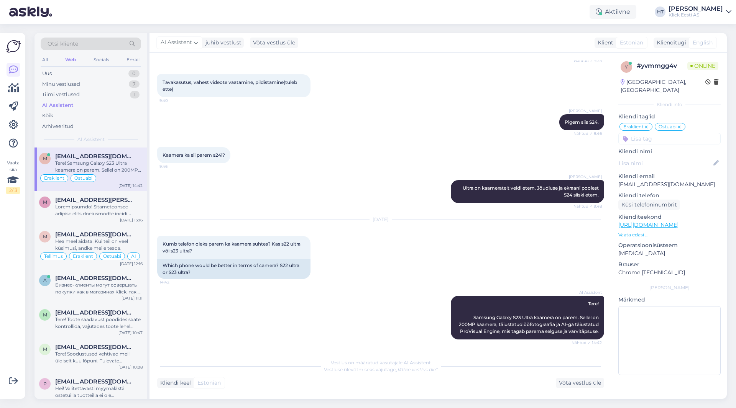
scroll to position [626, 0]
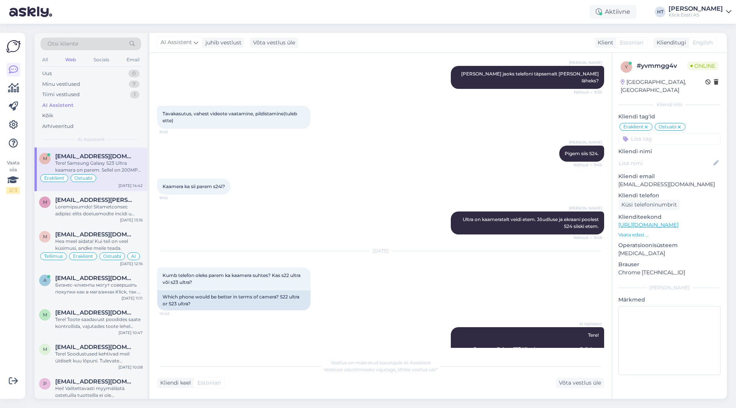
click at [49, 58] on div "All Web Socials Email" at bounding box center [91, 61] width 100 height 12
click at [45, 57] on div "All" at bounding box center [45, 60] width 9 height 10
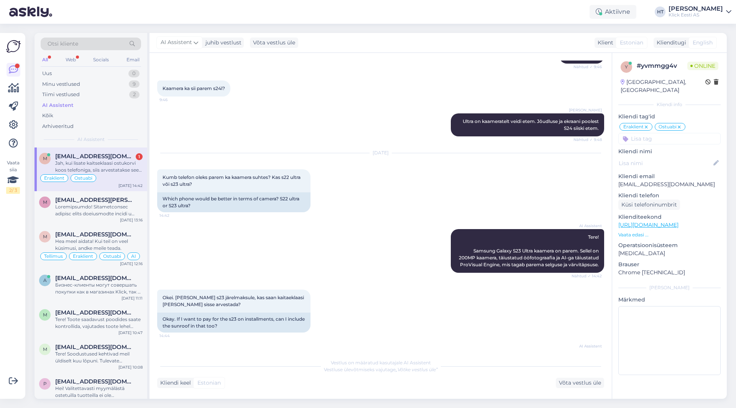
scroll to position [764, 0]
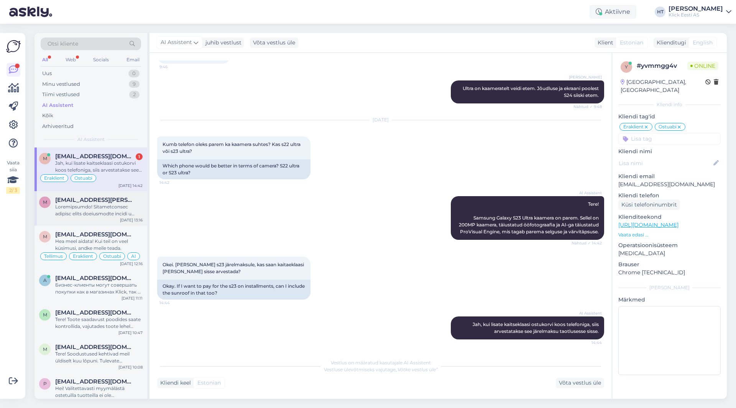
click at [126, 201] on span "[EMAIL_ADDRESS][PERSON_NAME][DOMAIN_NAME]" at bounding box center [95, 200] width 80 height 7
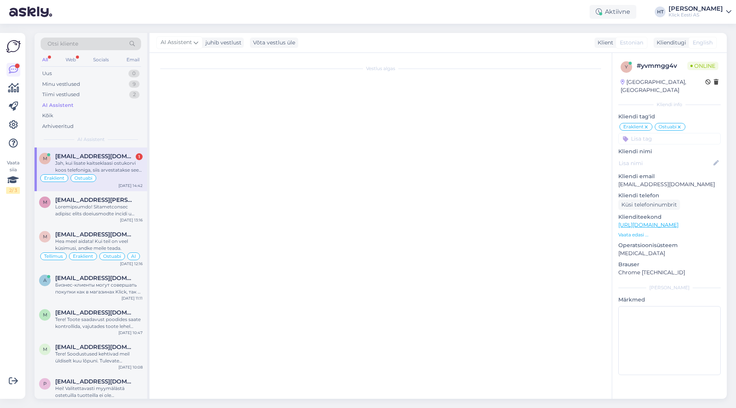
scroll to position [0, 0]
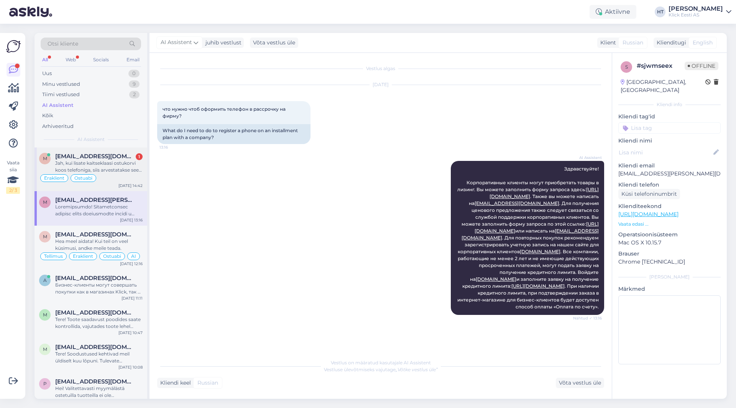
click at [112, 174] on div "Eraklient Ostuabi" at bounding box center [91, 178] width 104 height 9
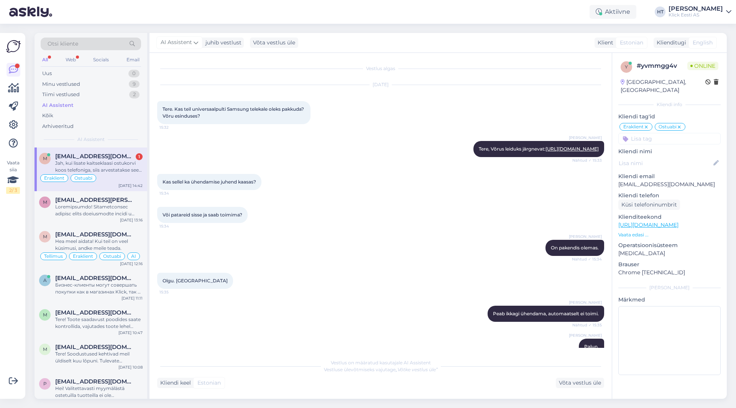
scroll to position [764, 0]
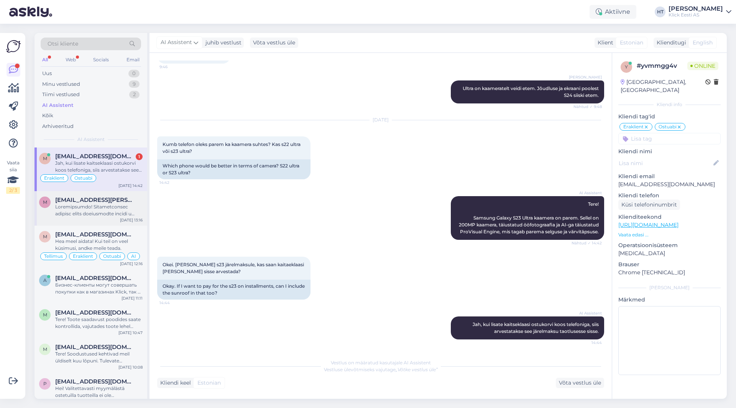
click at [110, 201] on span "[EMAIL_ADDRESS][PERSON_NAME][DOMAIN_NAME]" at bounding box center [95, 200] width 80 height 7
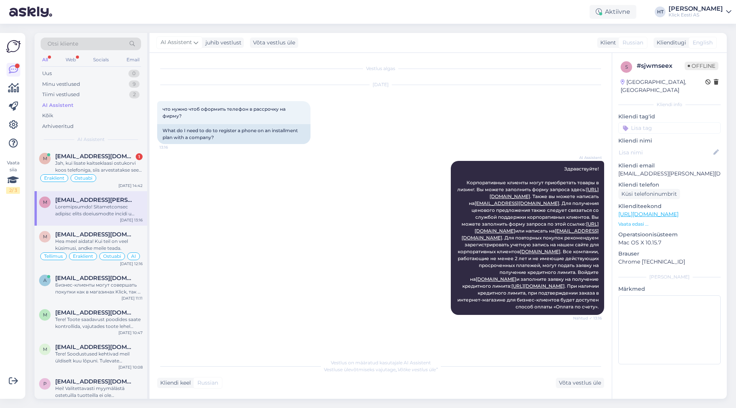
scroll to position [0, 0]
click at [110, 235] on span "[EMAIL_ADDRESS][DOMAIN_NAME]" at bounding box center [95, 234] width 80 height 7
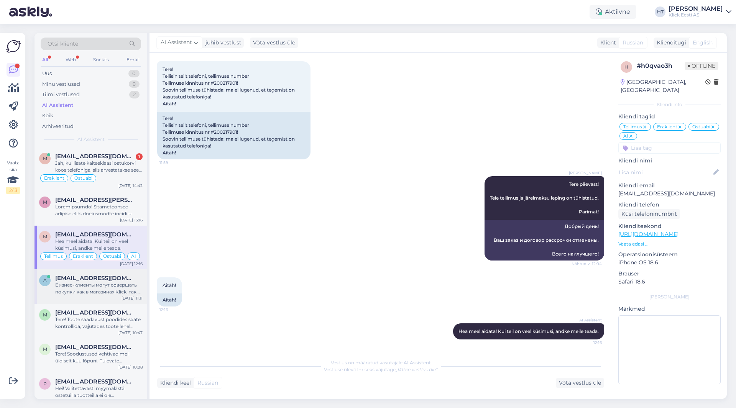
click at [125, 292] on div "Бизнес-клиенты могут совершать покупки как в магазинах Klick, так и в специальн…" at bounding box center [98, 289] width 87 height 14
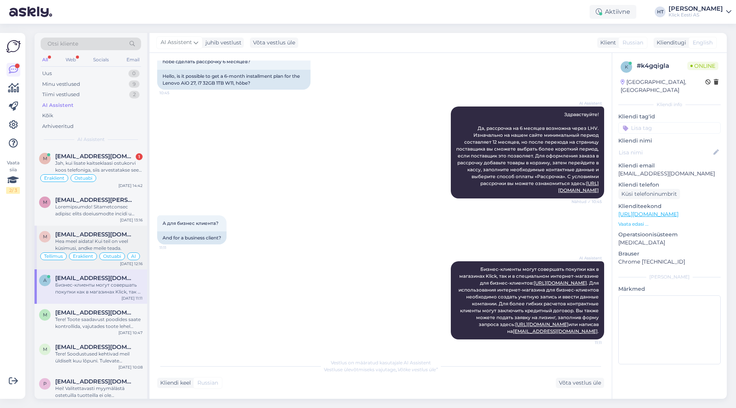
click at [127, 240] on div "Hea meel aidata! Kui teil on veel küsimusi, andke meile teada." at bounding box center [98, 245] width 87 height 14
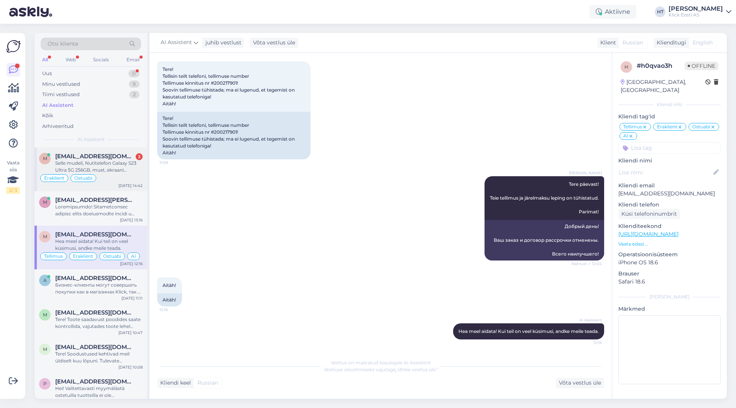
click at [109, 155] on span "[EMAIL_ADDRESS][DOMAIN_NAME]" at bounding box center [95, 156] width 80 height 7
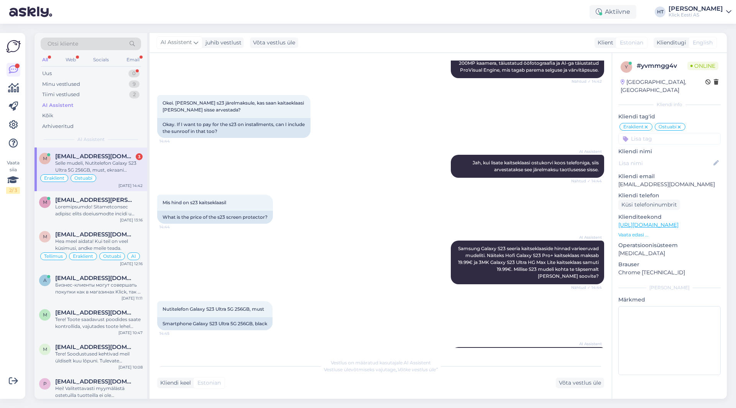
scroll to position [977, 0]
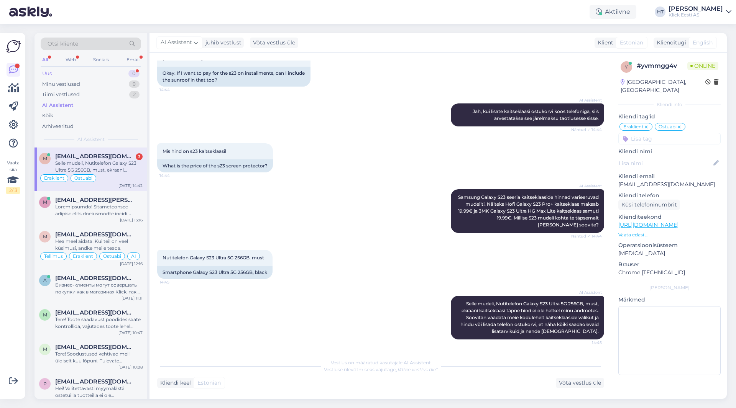
click at [111, 73] on div "Uus 0" at bounding box center [91, 73] width 100 height 11
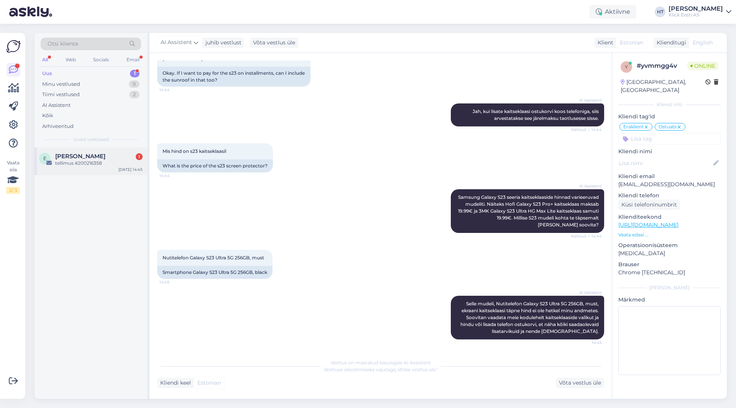
click at [95, 161] on div "tellimus #200216358" at bounding box center [98, 163] width 87 height 7
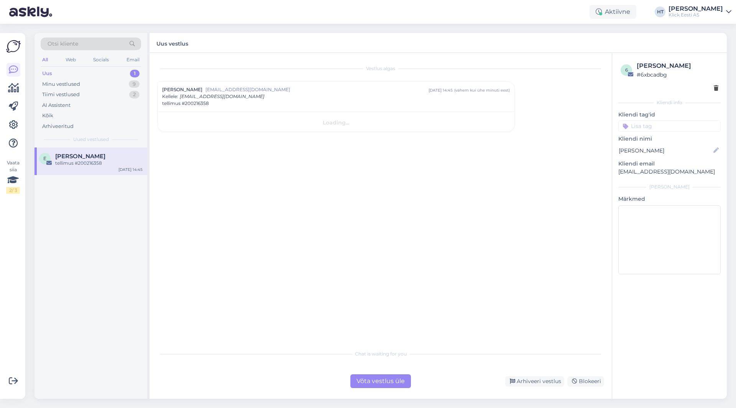
scroll to position [0, 0]
click at [197, 103] on span "tellimus #200216358" at bounding box center [185, 103] width 47 height 7
copy span "200216358"
drag, startPoint x: 185, startPoint y: 97, endPoint x: 208, endPoint y: 99, distance: 23.1
click at [208, 99] on span "tellimus #200216358" at bounding box center [185, 96] width 47 height 7
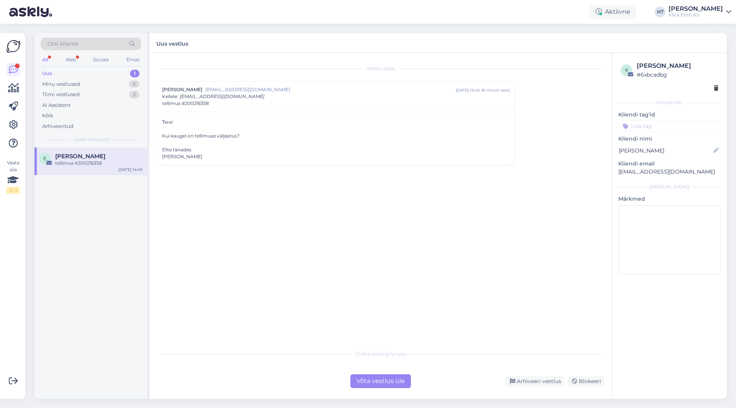
click at [258, 225] on div "Vestlus algas [PERSON_NAME] [EMAIL_ADDRESS][DOMAIN_NAME] [DATE] 14:45 ( 6 minut…" at bounding box center [384, 200] width 454 height 279
click at [385, 375] on div "Võta vestlus üle" at bounding box center [380, 382] width 61 height 14
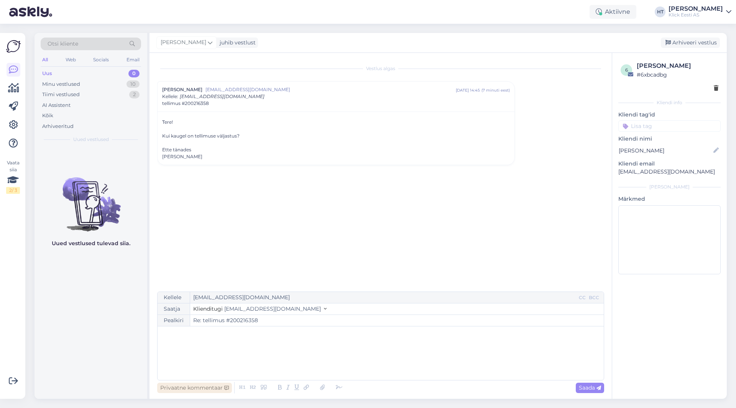
click at [209, 385] on div "Privaatne kommentaar" at bounding box center [194, 388] width 75 height 10
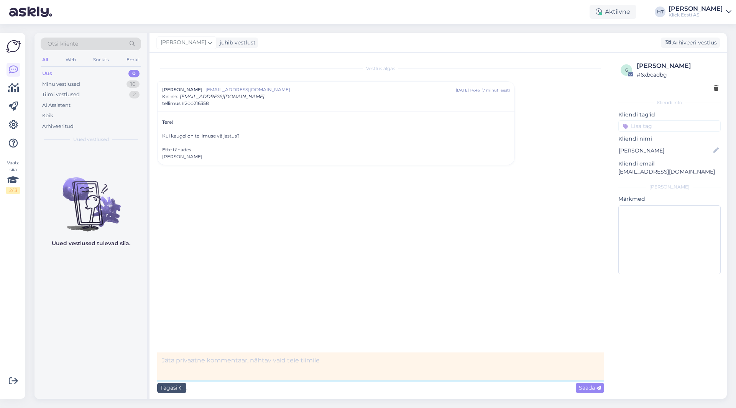
click at [234, 359] on textarea at bounding box center [380, 367] width 447 height 28
type textarea "F"
type textarea "fwd Virule, nüüd peaksid saama teistest kauplustest tellida."
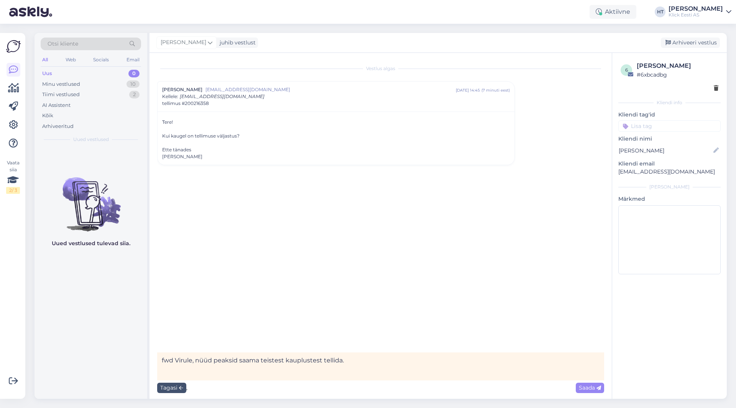
click at [581, 386] on span "Saada" at bounding box center [590, 388] width 22 height 7
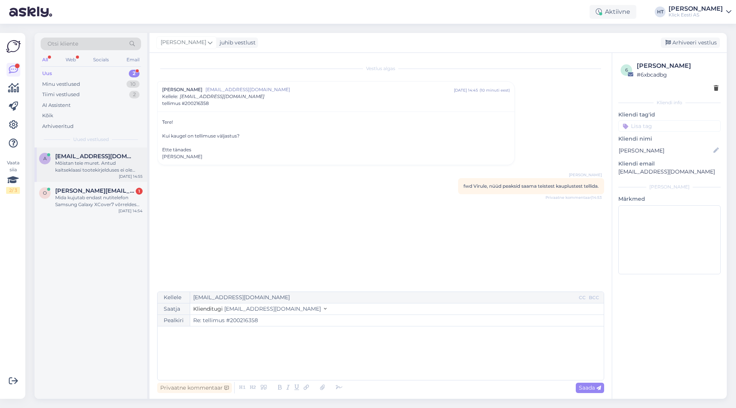
click at [105, 175] on div "a [EMAIL_ADDRESS][DOMAIN_NAME] Mõistan teie muret. Antud kaitseklaasi tootekirj…" at bounding box center [91, 165] width 113 height 35
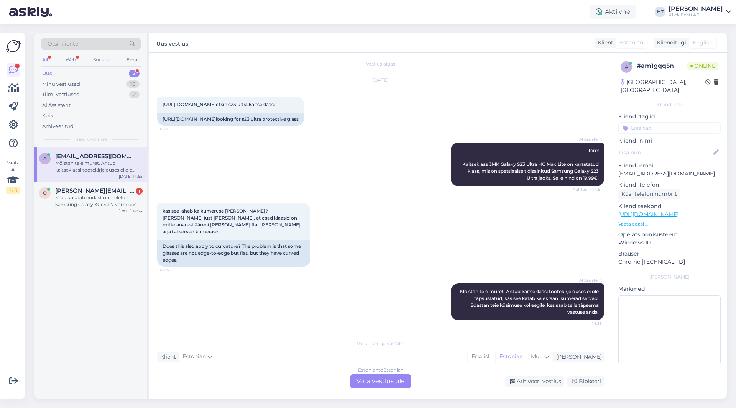
click at [310, 166] on div "AI Assistent Tere! Kaitseklaas 3MK Galaxy S23 Ultra HG Max Lite on karastatud k…" at bounding box center [380, 164] width 447 height 61
click at [225, 183] on div "AI Assistent Tere! Kaitseklaas 3MK Galaxy S23 Ultra HG Max Lite on karastatud k…" at bounding box center [380, 164] width 447 height 61
drag, startPoint x: 481, startPoint y: 171, endPoint x: 559, endPoint y: 171, distance: 77.5
click at [559, 171] on span "Tere! Kaitseklaas 3MK Galaxy S23 Ultra HG Max Lite on karastatud klaas, mis on …" at bounding box center [531, 164] width 138 height 33
copy span "3MK Galaxy S23 Ultra HG Max Lite"
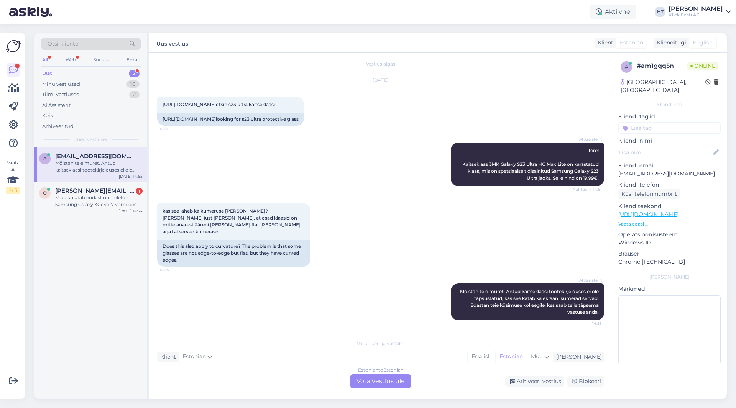
click at [406, 134] on div "[DATE] [URL][DOMAIN_NAME] otsin s23 ultra kaitseklaasi 14:51 [URL][DOMAIN_NAME]…" at bounding box center [380, 103] width 447 height 62
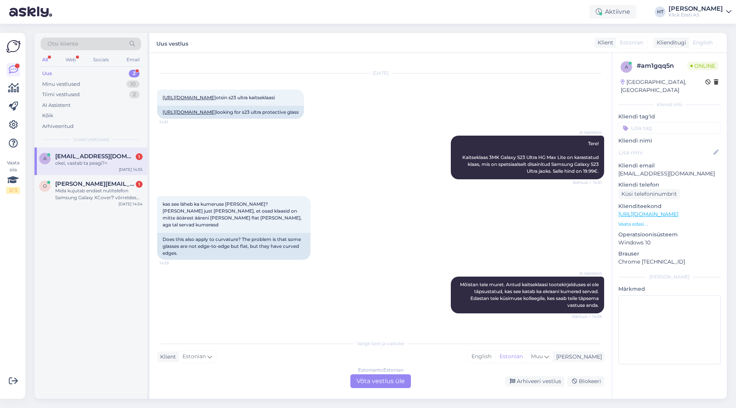
scroll to position [58, 0]
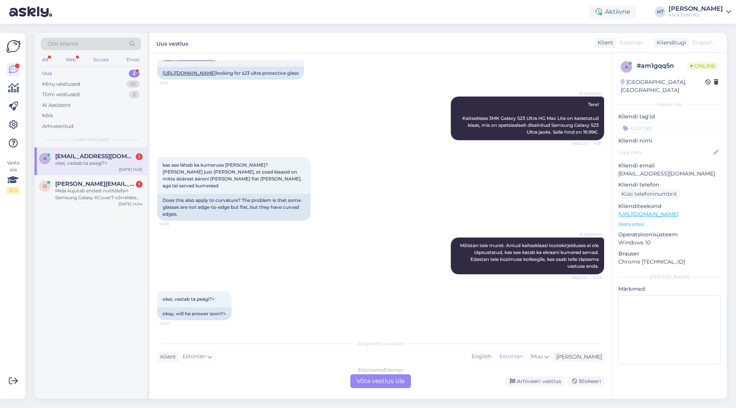
click at [232, 252] on div "AI Assistent Mõistan teie muret. Antud kaitseklaasi tootekirjelduses ei ole täp…" at bounding box center [380, 256] width 447 height 54
click at [375, 381] on div "Estonian to Estonian Võta vestlus üle" at bounding box center [380, 382] width 61 height 14
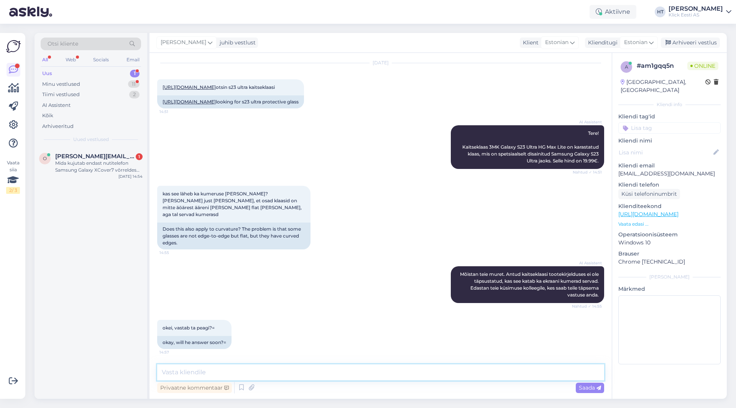
click at [373, 376] on textarea at bounding box center [380, 373] width 447 height 16
type textarea "[PERSON_NAME] pole [PERSON_NAME] saadaval. S23 Ultra jaoks leidub ainult kaamer…"
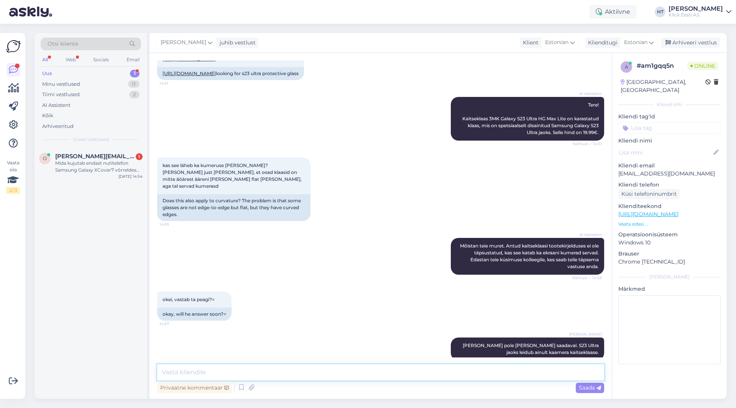
scroll to position [69, 0]
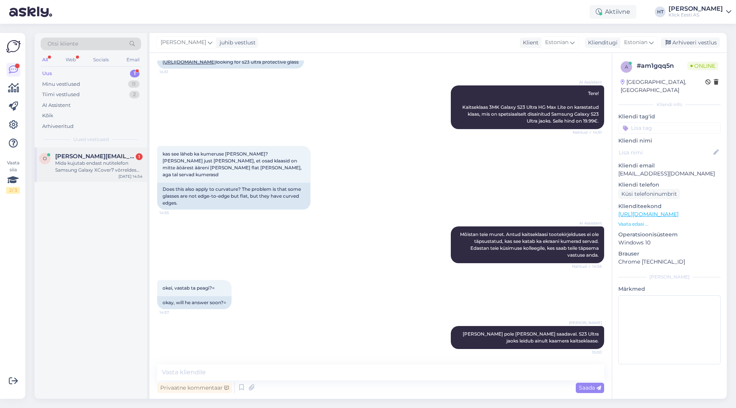
click at [94, 156] on span "[PERSON_NAME][EMAIL_ADDRESS][DOMAIN_NAME]" at bounding box center [95, 156] width 80 height 7
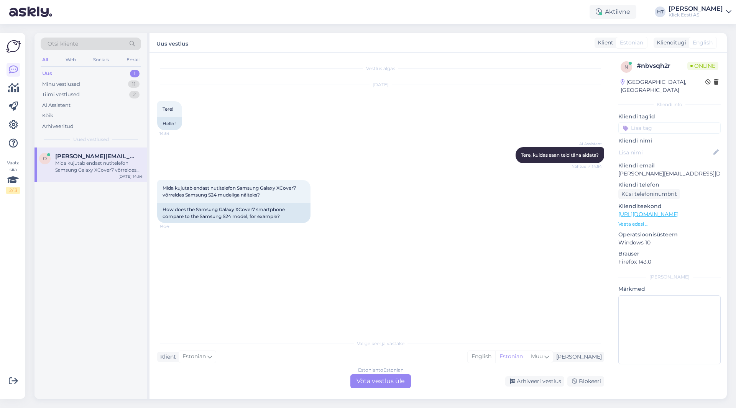
scroll to position [0, 0]
click at [115, 82] on div "Minu vestlused 11" at bounding box center [91, 84] width 100 height 11
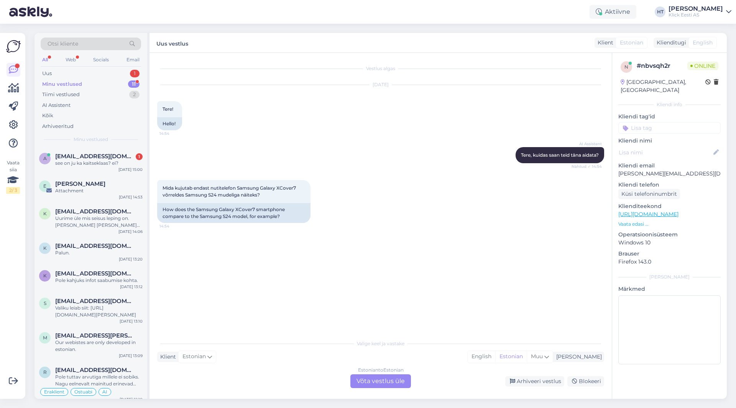
click at [125, 84] on div "Minu vestlused 11" at bounding box center [91, 84] width 100 height 11
click at [120, 158] on span "[EMAIL_ADDRESS][DOMAIN_NAME]" at bounding box center [95, 156] width 80 height 7
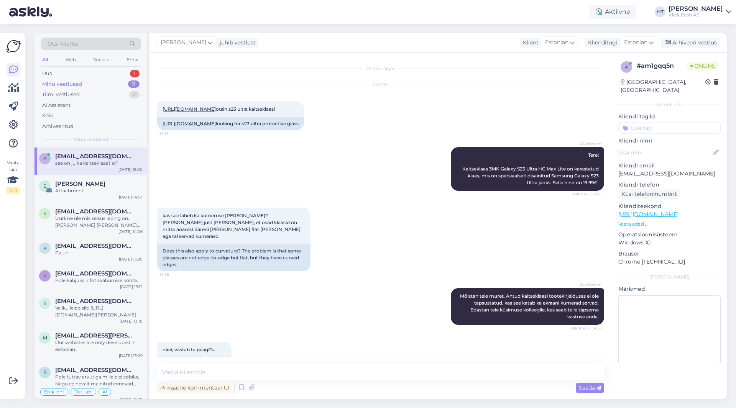
scroll to position [102, 0]
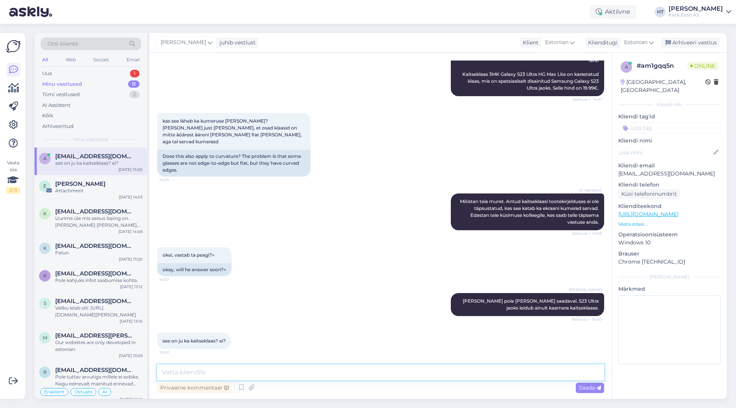
click at [295, 375] on textarea at bounding box center [380, 373] width 447 height 16
click at [311, 377] on textarea at bounding box center [380, 373] width 447 height 16
type textarea "Mis kaitseb kaamerat, mitte ekraani."
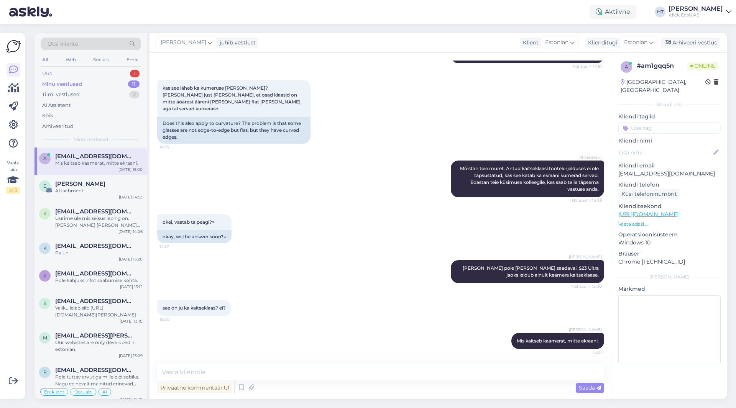
click at [95, 76] on div "Uus 1" at bounding box center [91, 73] width 100 height 11
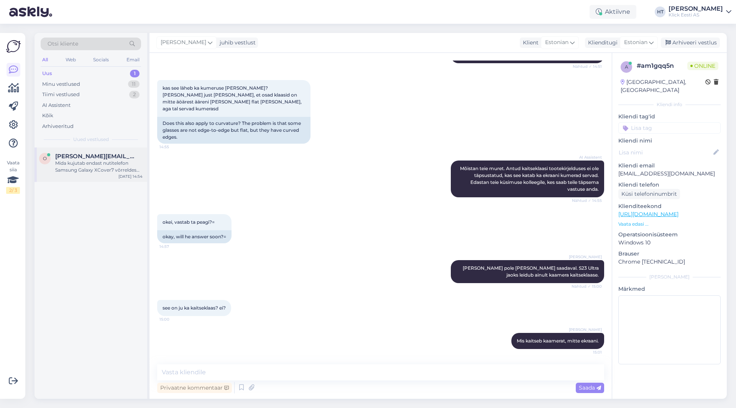
click at [94, 162] on div "Mida kujutab endast nutitelefon Samsung Galaxy XCover7 võrreldes Samsung S24 mu…" at bounding box center [98, 167] width 87 height 14
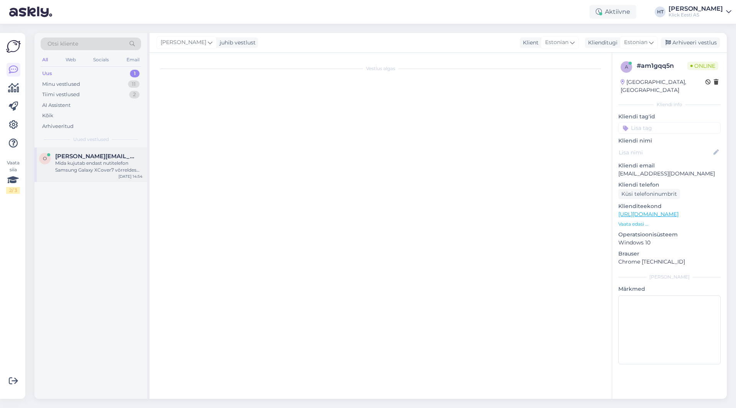
scroll to position [0, 0]
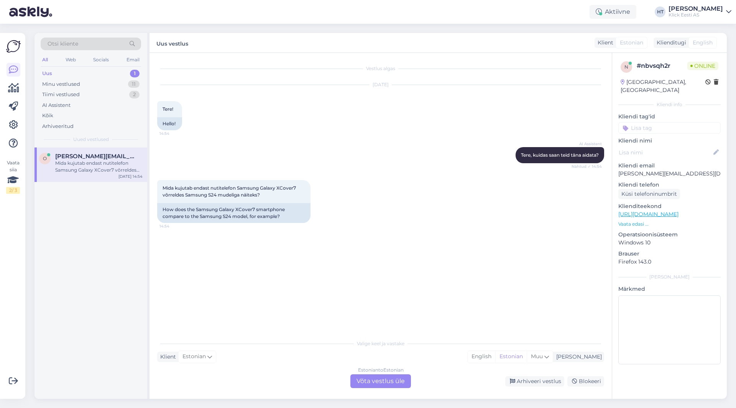
click at [382, 383] on div "Estonian to Estonian Võta vestlus üle" at bounding box center [380, 382] width 61 height 14
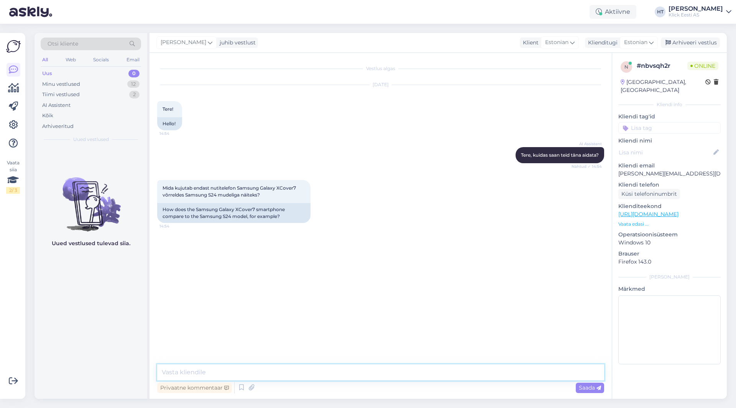
click at [376, 378] on textarea at bounding box center [380, 373] width 447 height 16
click at [247, 322] on div "Vestlus algas [DATE] Tere! 14:54 Hello! AI Assistent [PERSON_NAME], kuidas saan…" at bounding box center [384, 209] width 454 height 297
click at [233, 377] on textarea at bounding box center [380, 373] width 447 height 16
type textarea "X"
type textarea "Xcover on rugged telefon, ehk mõeldud põrutuskindlaks töötelefoniks, mitte tava…"
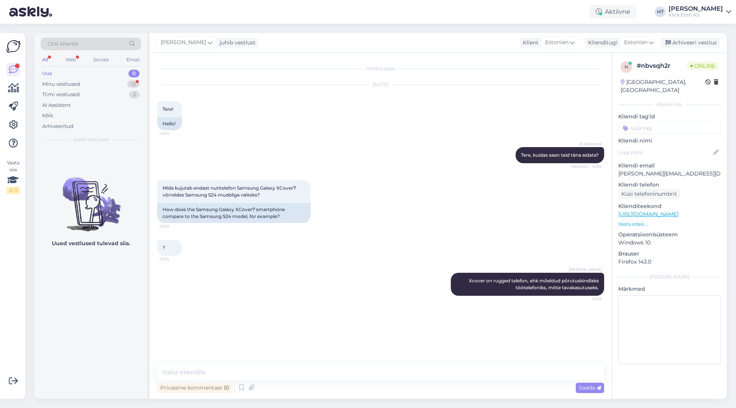
click at [126, 77] on div "Uus 0" at bounding box center [91, 73] width 100 height 11
click at [128, 81] on div "Minu vestlused 12" at bounding box center [91, 84] width 100 height 11
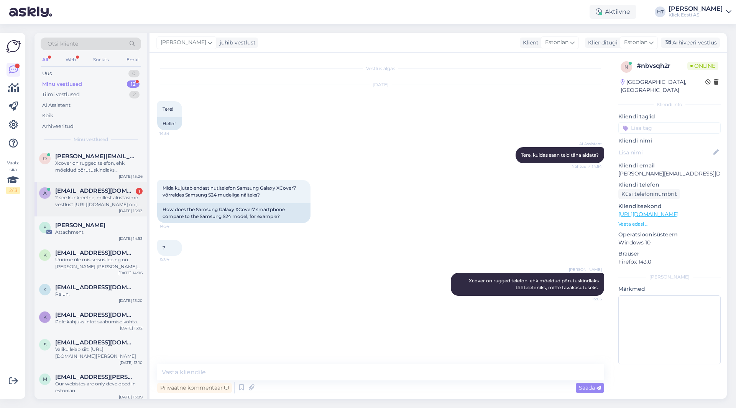
click at [108, 186] on div "a [EMAIL_ADDRESS][DOMAIN_NAME] 1 ? see konkreetne, millest alustasime vestlust …" at bounding box center [91, 199] width 113 height 35
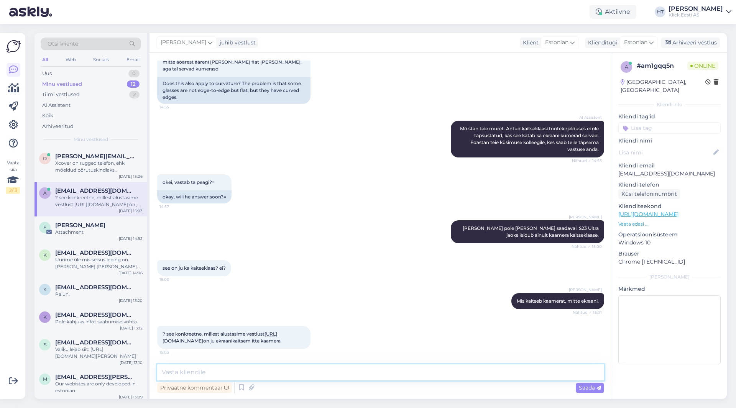
click at [344, 375] on textarea at bounding box center [380, 373] width 447 height 16
type textarea "Seda klaasi pole rohkem saadaval."
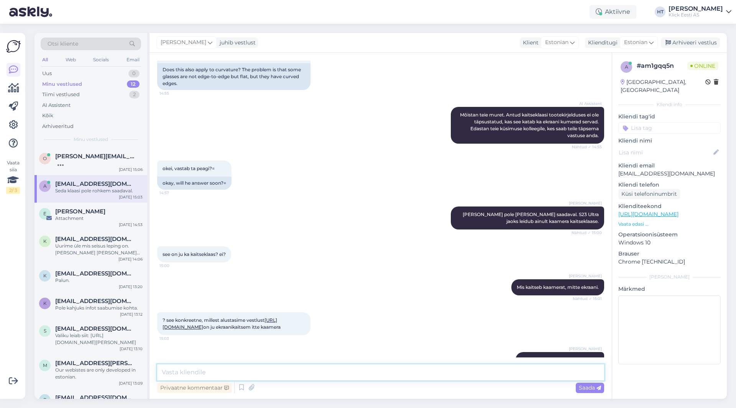
scroll to position [214, 0]
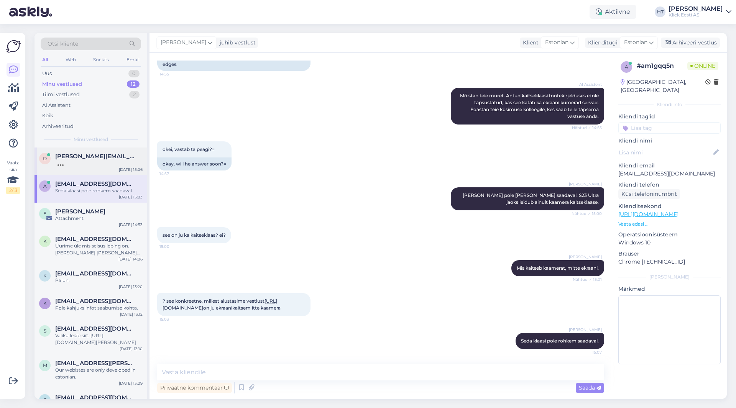
click at [117, 164] on div at bounding box center [98, 163] width 87 height 7
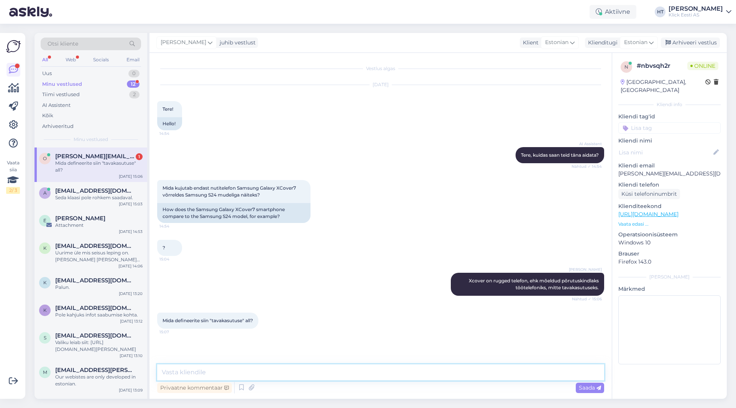
click at [314, 370] on textarea at bounding box center [380, 373] width 447 height 16
click at [112, 189] on span "[EMAIL_ADDRESS][DOMAIN_NAME]" at bounding box center [95, 191] width 80 height 7
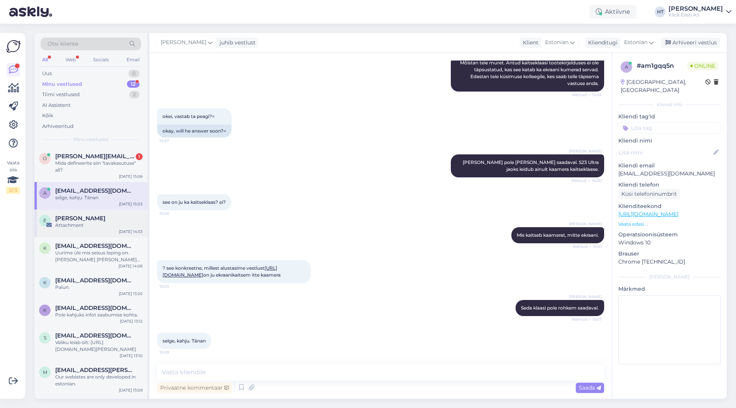
click at [107, 224] on div "Attachment" at bounding box center [98, 225] width 87 height 7
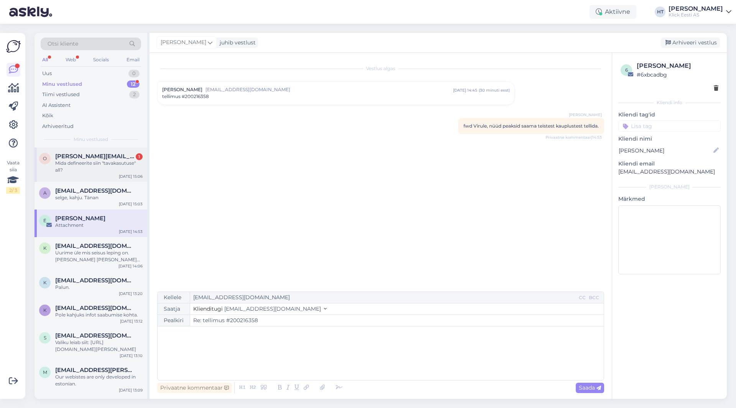
click at [107, 150] on div "o [EMAIL_ADDRESS][DOMAIN_NAME] 1 Mida defineerite siin "tavakasutuse" all? [DAT…" at bounding box center [91, 165] width 113 height 35
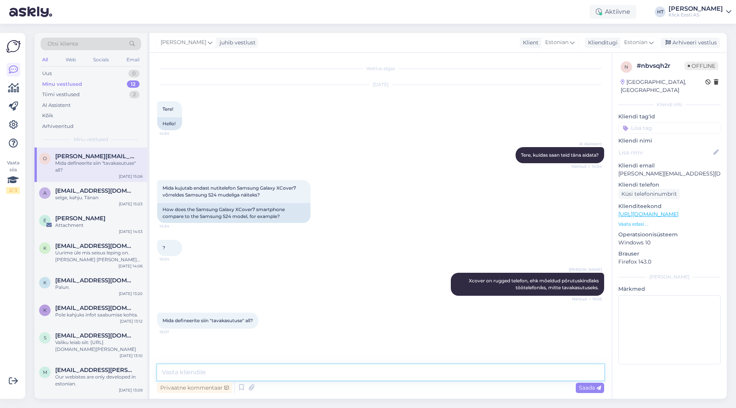
click at [315, 367] on textarea at bounding box center [380, 373] width 447 height 16
type textarea "R"
click at [297, 379] on textarea at bounding box center [380, 373] width 447 height 16
type textarea "H"
click at [107, 157] on span "[PERSON_NAME][EMAIL_ADDRESS][DOMAIN_NAME]" at bounding box center [95, 156] width 80 height 7
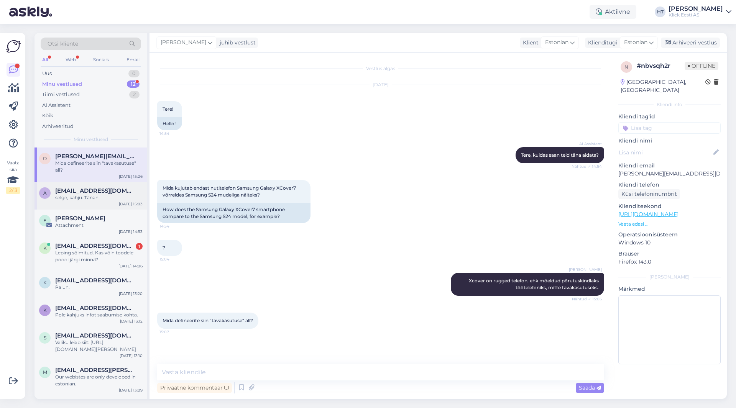
click at [107, 186] on div "a [EMAIL_ADDRESS][DOMAIN_NAME] selge, kahju. Tänan [DATE] 15:03" at bounding box center [91, 196] width 113 height 28
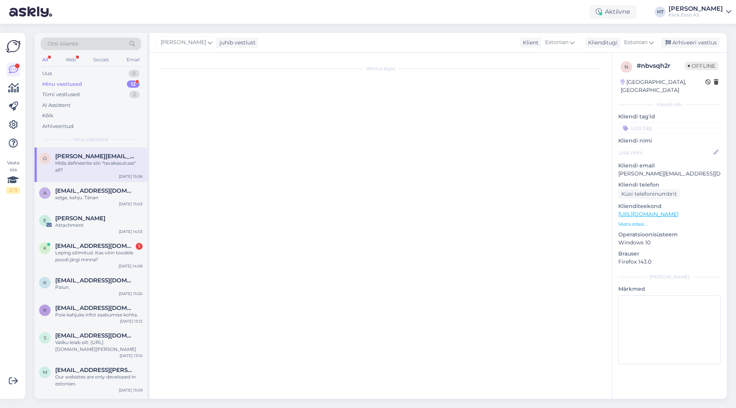
scroll to position [247, 0]
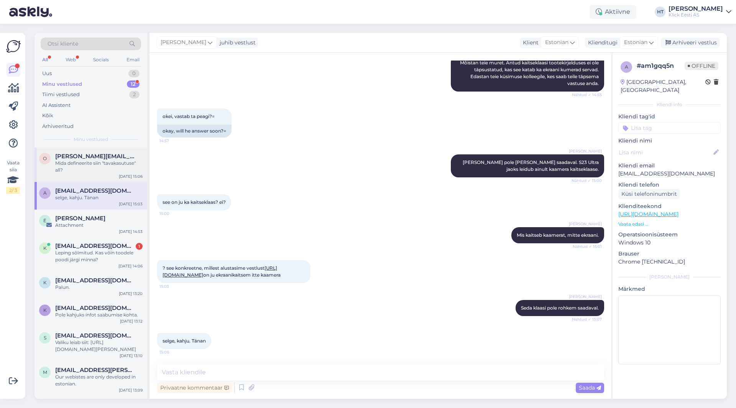
click at [116, 171] on div "Mida defineerite siin "tavakasutuse" all?" at bounding box center [98, 167] width 87 height 14
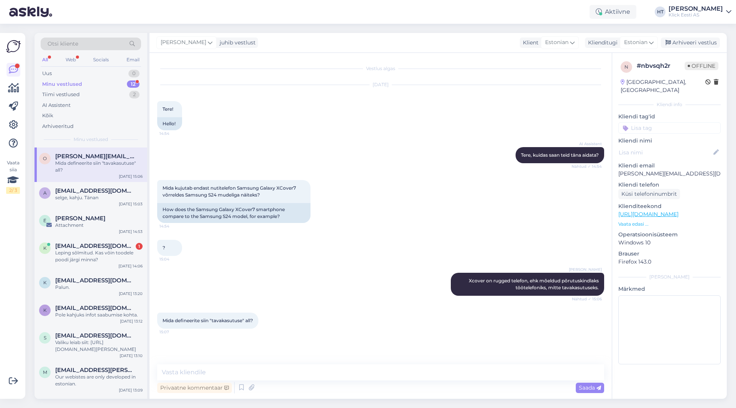
scroll to position [0, 0]
click at [257, 364] on div "Vestlus algas [DATE] Tere! 14:54 Hello! AI Assistent [PERSON_NAME], kuidas saan…" at bounding box center [381, 226] width 462 height 346
click at [258, 367] on textarea at bounding box center [380, 373] width 447 height 16
click at [316, 367] on textarea at bounding box center [380, 373] width 447 height 16
click at [322, 370] on textarea at bounding box center [380, 373] width 447 height 16
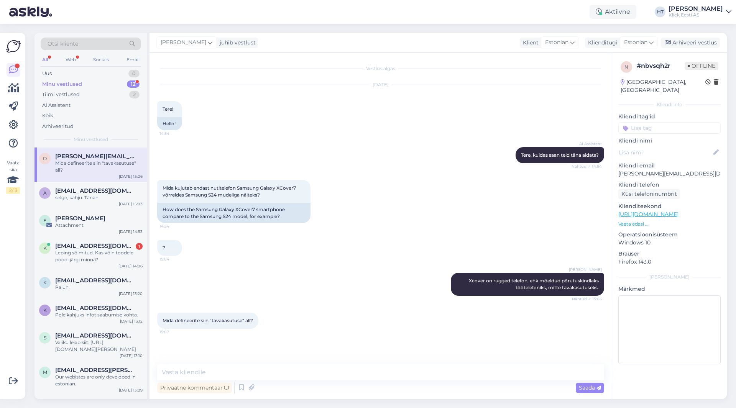
click at [110, 85] on div "Minu vestlused 12" at bounding box center [91, 84] width 100 height 11
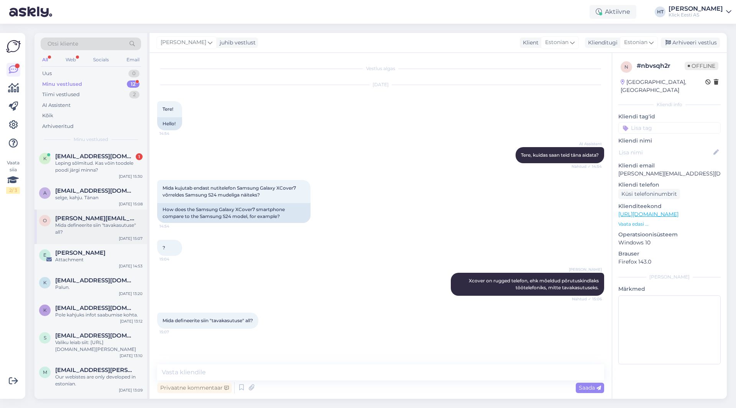
click at [117, 223] on div "Mida defineerite siin "tavakasutuse" all?" at bounding box center [98, 229] width 87 height 14
click at [120, 93] on div "Tiimi vestlused 2" at bounding box center [91, 94] width 100 height 11
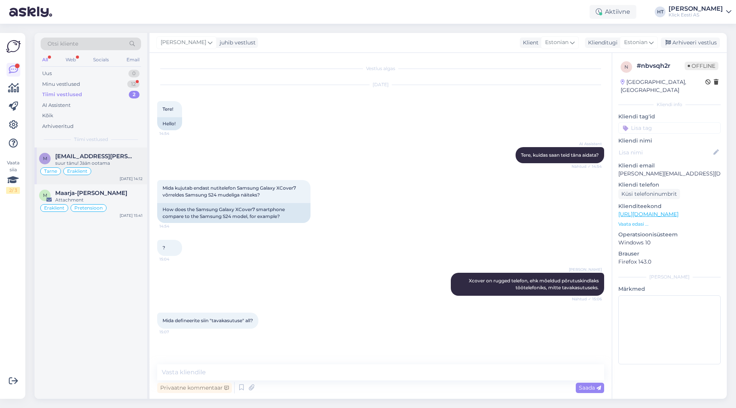
click at [119, 165] on div "suur tänu! Jään ootama" at bounding box center [98, 163] width 87 height 7
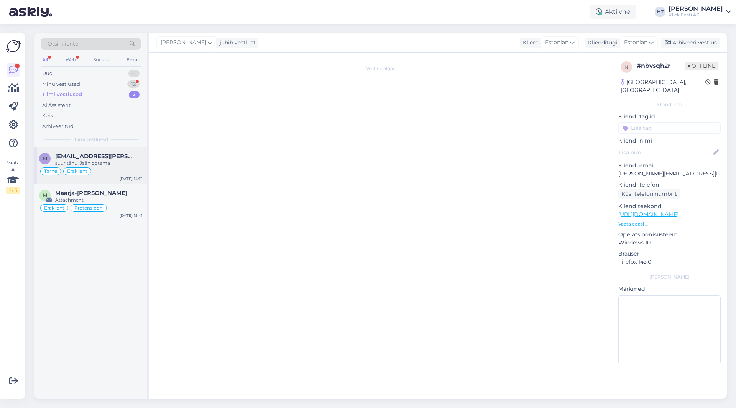
scroll to position [242, 0]
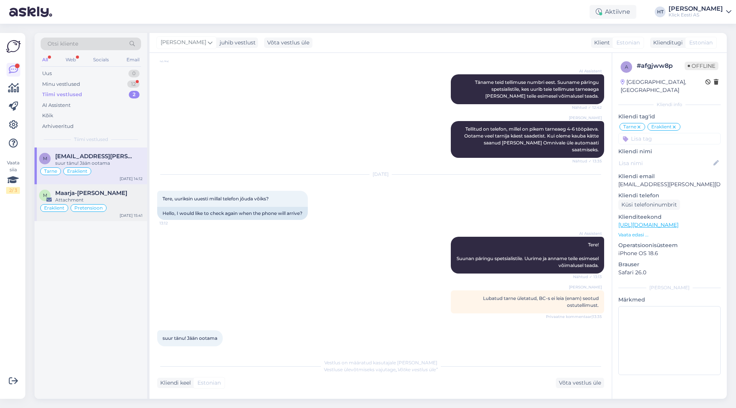
click at [122, 197] on div "Attachment" at bounding box center [98, 200] width 87 height 7
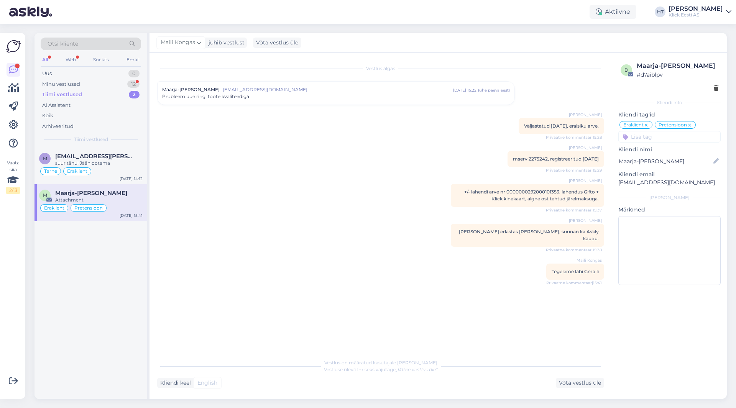
scroll to position [0, 0]
click at [122, 164] on div "suur tänu! Jään ootama" at bounding box center [98, 163] width 87 height 7
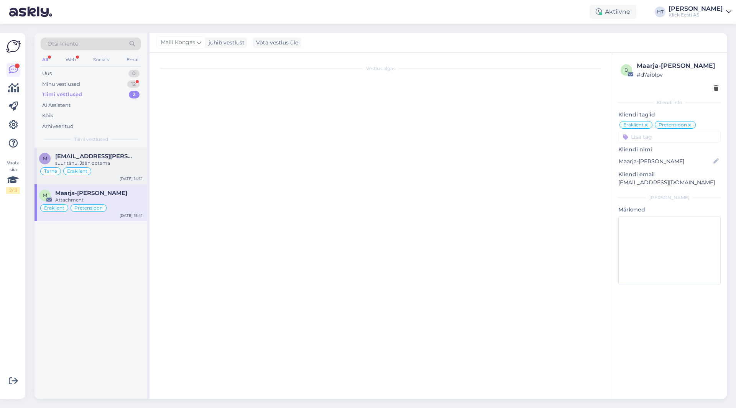
scroll to position [242, 0]
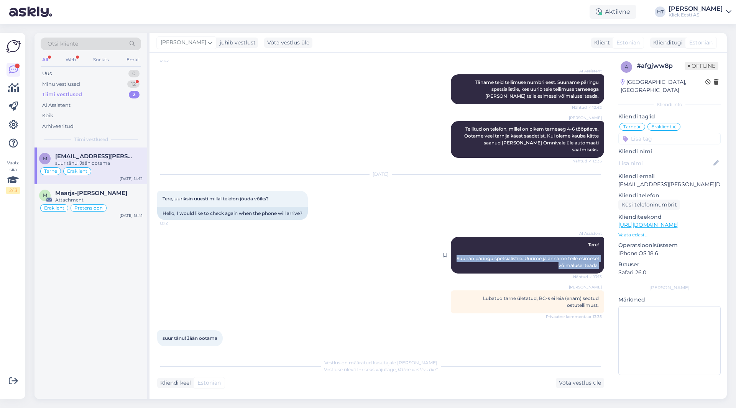
drag, startPoint x: 469, startPoint y: 250, endPoint x: 594, endPoint y: 260, distance: 125.7
click at [594, 260] on div "AI Assistent Tere! Suunan päringu spetsialistile. Uurime ja anname teile esimes…" at bounding box center [527, 255] width 153 height 37
click at [115, 192] on span "Maarja-[PERSON_NAME]" at bounding box center [91, 193] width 72 height 7
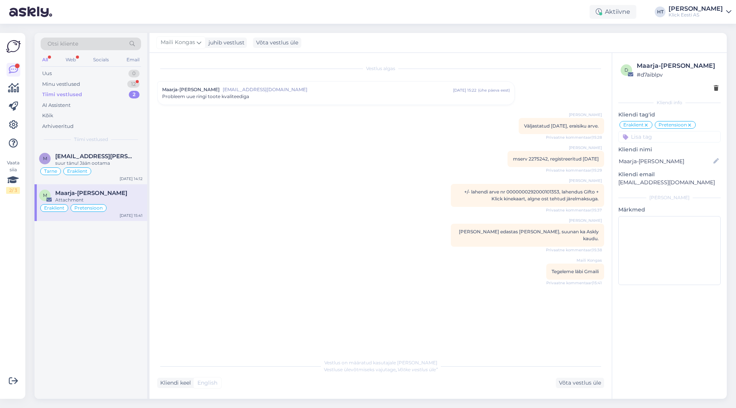
scroll to position [0, 0]
click at [113, 152] on div "m [EMAIL_ADDRESS][PERSON_NAME][DOMAIN_NAME] suur tänu! Jään ootama Tarne Erakli…" at bounding box center [91, 166] width 113 height 37
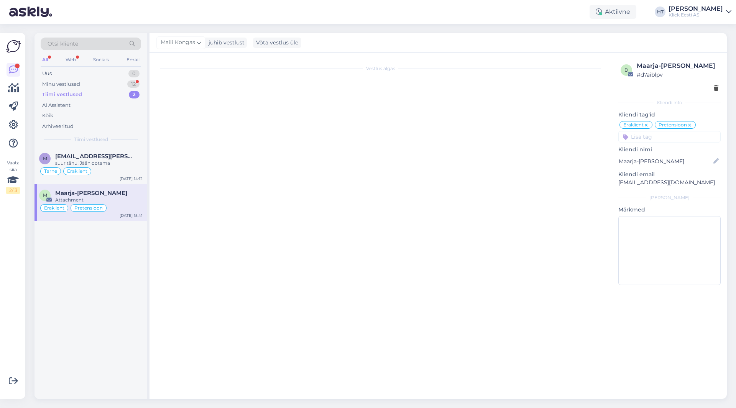
scroll to position [242, 0]
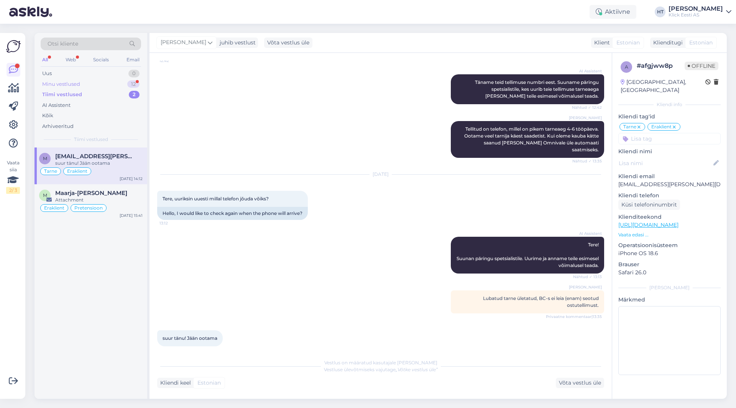
click at [126, 85] on div "Minu vestlused 12" at bounding box center [91, 84] width 100 height 11
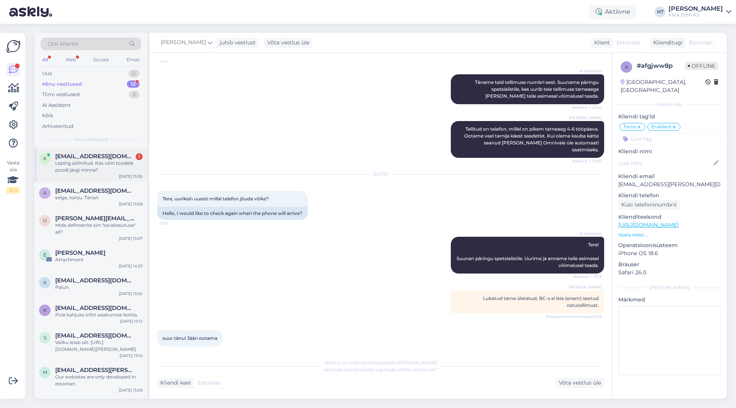
click at [131, 161] on div "Leping sõlmitud. Kas võin toodele poodi järgi minna?" at bounding box center [98, 167] width 87 height 14
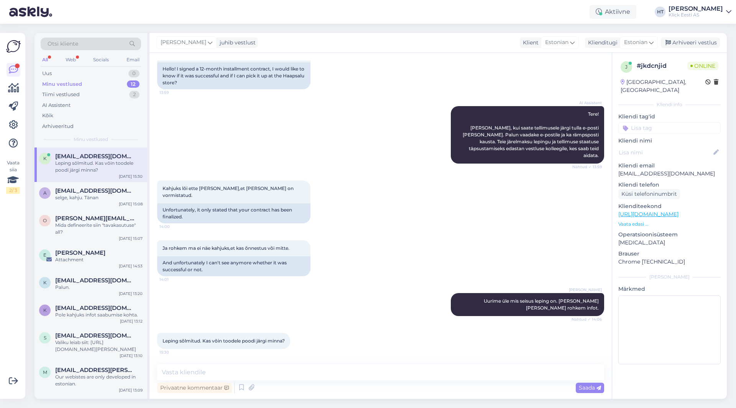
scroll to position [48, 0]
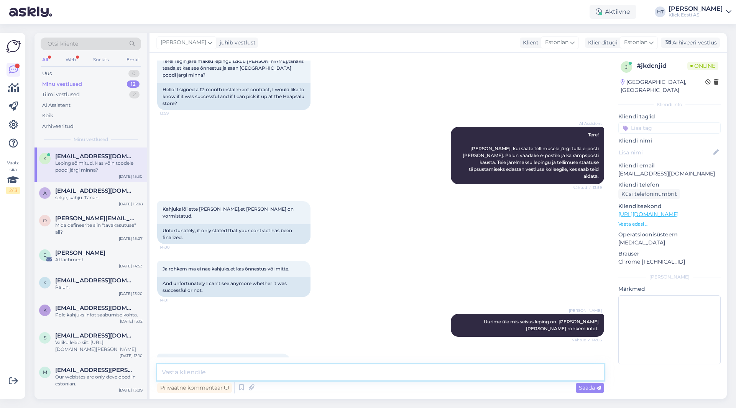
click at [341, 371] on textarea at bounding box center [380, 373] width 447 height 16
type textarea "Tuleb oodata kuniks on tulnud kinnitus tellimuse ja komplekteerimise osas. Hetk…"
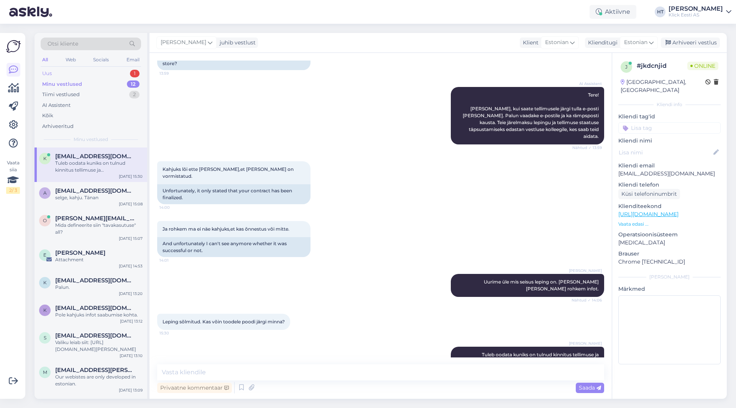
click at [129, 76] on div "Uus 1" at bounding box center [91, 73] width 100 height 11
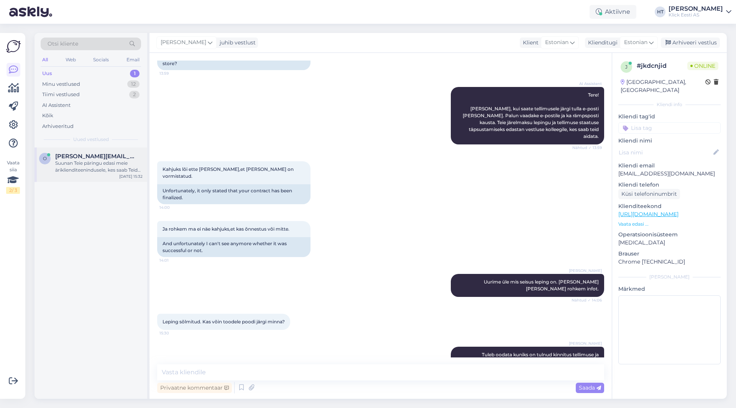
click at [117, 158] on div "[PERSON_NAME][EMAIL_ADDRESS][DOMAIN_NAME]" at bounding box center [98, 156] width 87 height 7
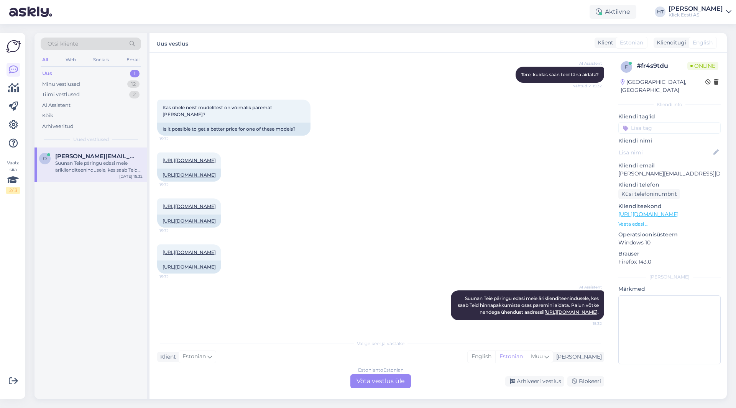
scroll to position [101, 0]
click at [129, 82] on div "12" at bounding box center [133, 85] width 12 height 8
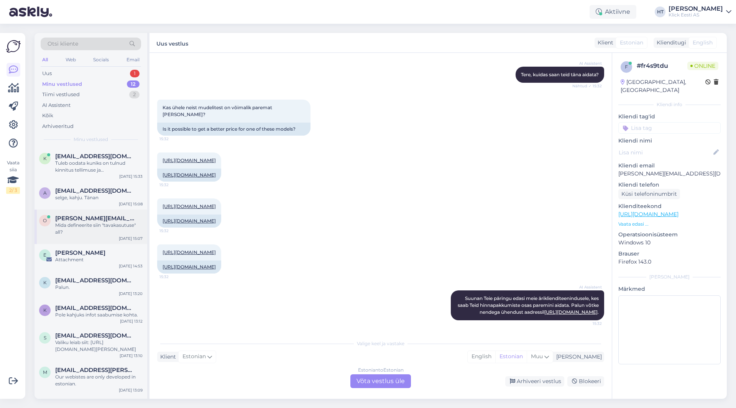
click at [113, 225] on div "Mida defineerite siin "tavakasutuse" all?" at bounding box center [98, 229] width 87 height 14
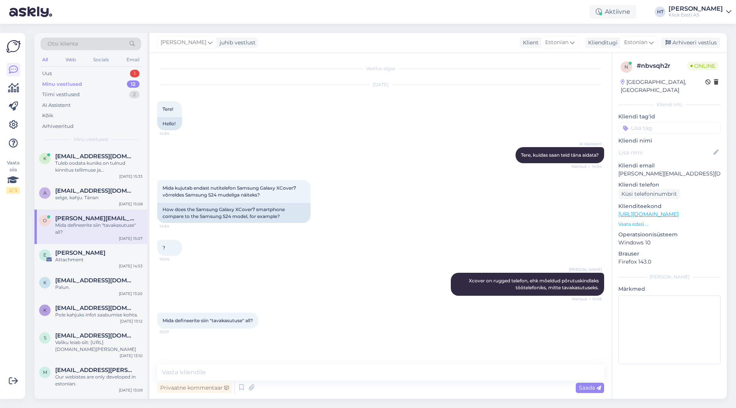
scroll to position [0, 0]
click at [110, 253] on div "[PERSON_NAME]" at bounding box center [98, 253] width 87 height 7
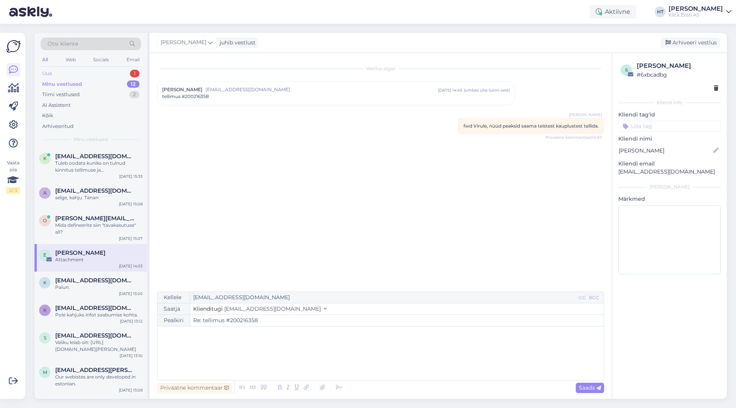
click at [101, 74] on div "Uus 1" at bounding box center [91, 73] width 100 height 11
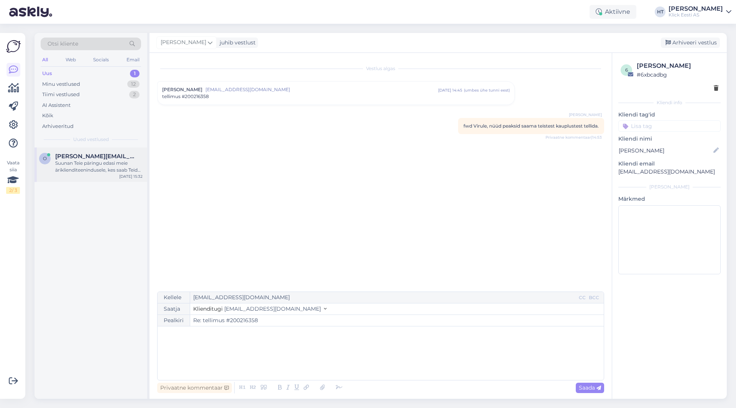
click at [122, 151] on div "o [EMAIL_ADDRESS][DOMAIN_NAME] Suunan Teie päringu edasi meie äriklienditeenind…" at bounding box center [91, 165] width 113 height 35
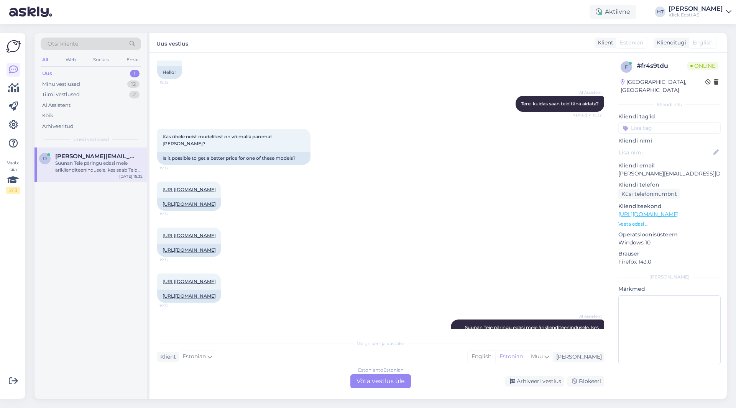
scroll to position [101, 0]
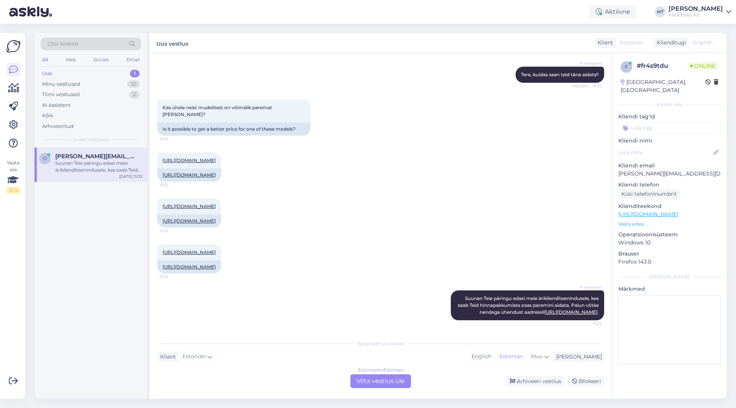
click at [653, 170] on p "[PERSON_NAME][EMAIL_ADDRESS][DOMAIN_NAME]" at bounding box center [670, 174] width 102 height 8
click at [673, 170] on p "[PERSON_NAME][EMAIL_ADDRESS][DOMAIN_NAME]" at bounding box center [670, 174] width 102 height 8
drag, startPoint x: 673, startPoint y: 165, endPoint x: 650, endPoint y: 166, distance: 23.0
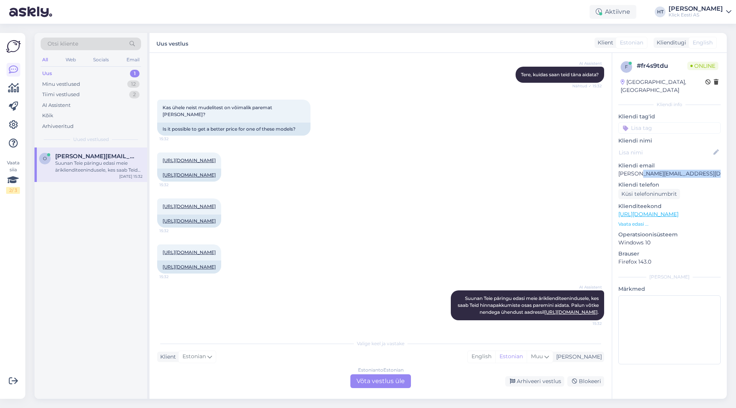
click at [650, 170] on p "[PERSON_NAME][EMAIL_ADDRESS][DOMAIN_NAME]" at bounding box center [670, 174] width 102 height 8
click at [385, 200] on div "[URL][DOMAIN_NAME] 15:32 [URL][DOMAIN_NAME]" at bounding box center [380, 213] width 447 height 46
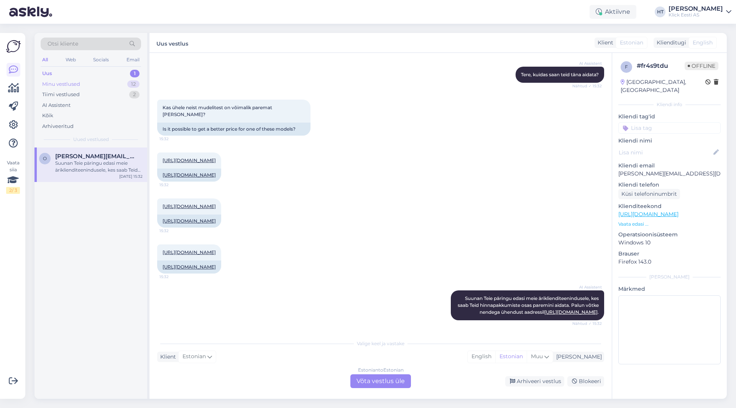
click at [70, 83] on div "Minu vestlused" at bounding box center [61, 85] width 38 height 8
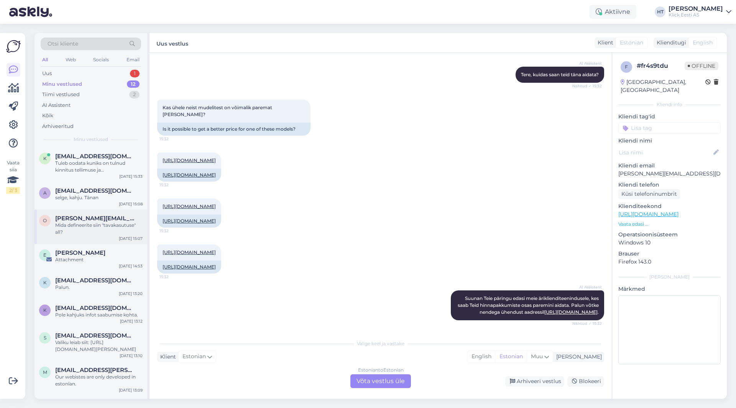
click at [102, 222] on div "Mida defineerite siin "tavakasutuse" all?" at bounding box center [98, 229] width 87 height 14
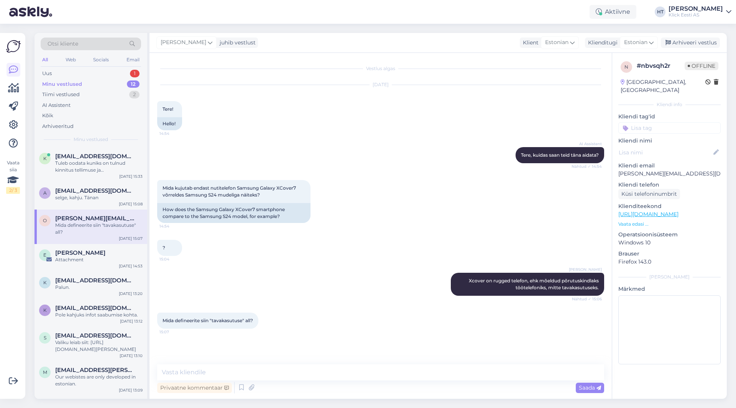
scroll to position [0, 0]
click at [367, 368] on textarea at bounding box center [380, 373] width 447 height 16
type textarea "H"
type textarea "Hetkel väljaspool tööstus või ehitusalasi aset võtvaid tegevusi."
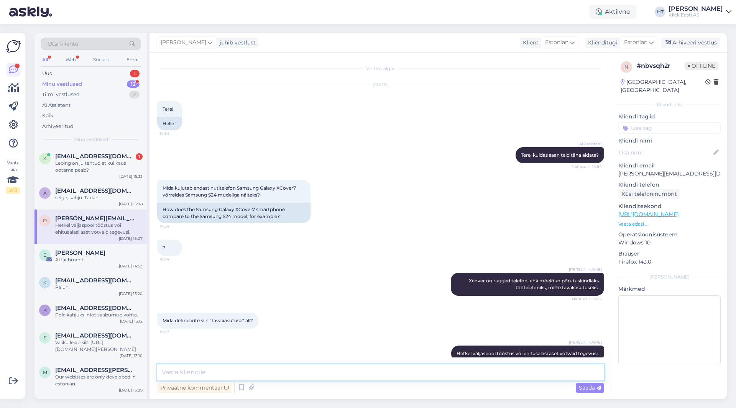
scroll to position [20, 0]
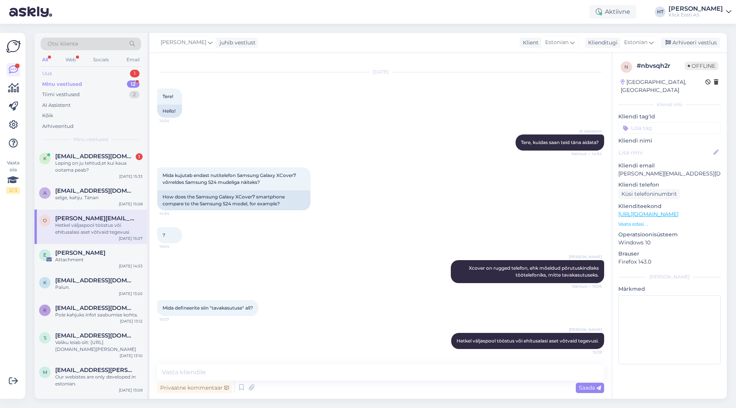
click at [103, 75] on div "Uus 1" at bounding box center [91, 73] width 100 height 11
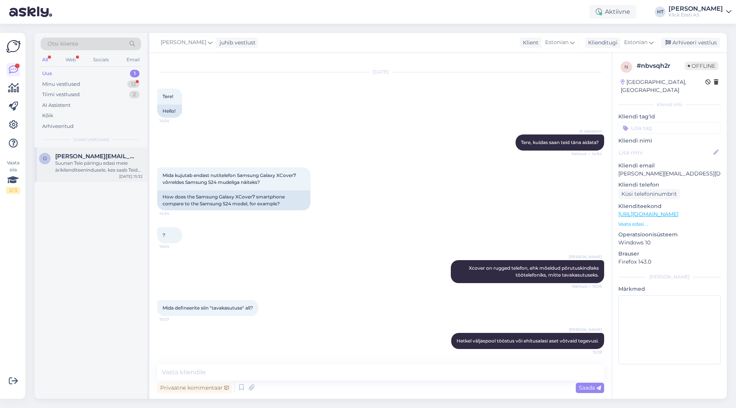
click at [135, 170] on div "Suunan Teie päringu edasi meie äriklienditeenindusele, kes saab Teid hinnapakku…" at bounding box center [98, 167] width 87 height 14
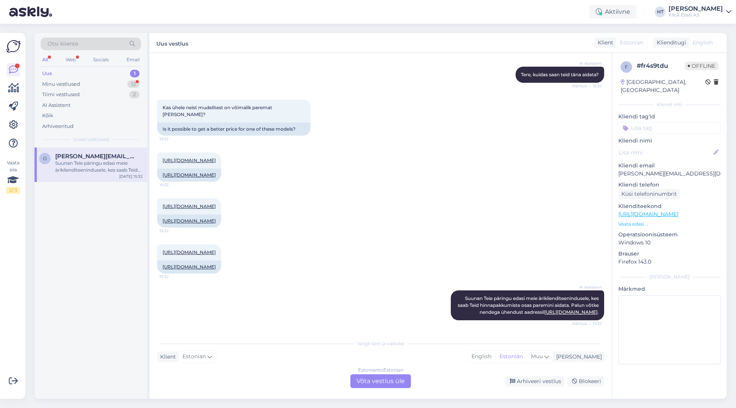
click at [373, 378] on div "Estonian to Estonian Võta vestlus üle" at bounding box center [380, 382] width 61 height 14
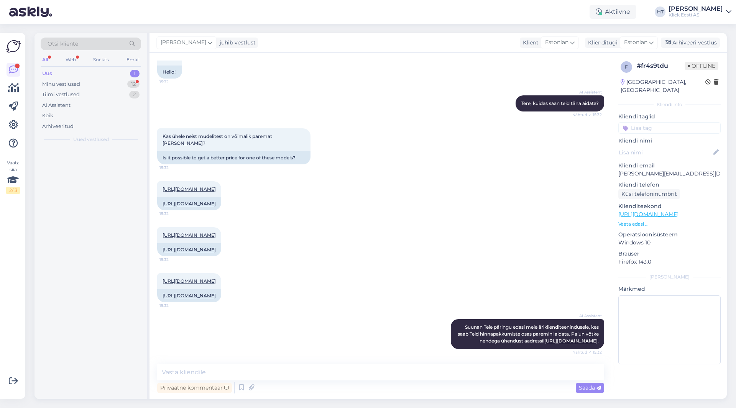
scroll to position [72, 0]
click at [375, 374] on textarea at bounding box center [380, 373] width 447 height 16
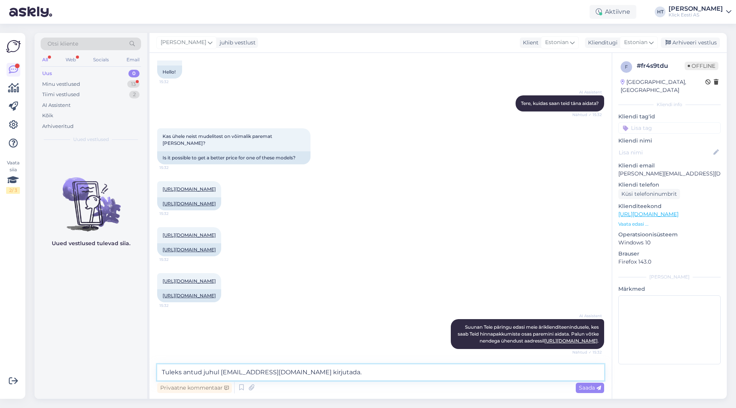
type textarea "Tuleks antud juhul [EMAIL_ADDRESS][DOMAIN_NAME] kirjutada."
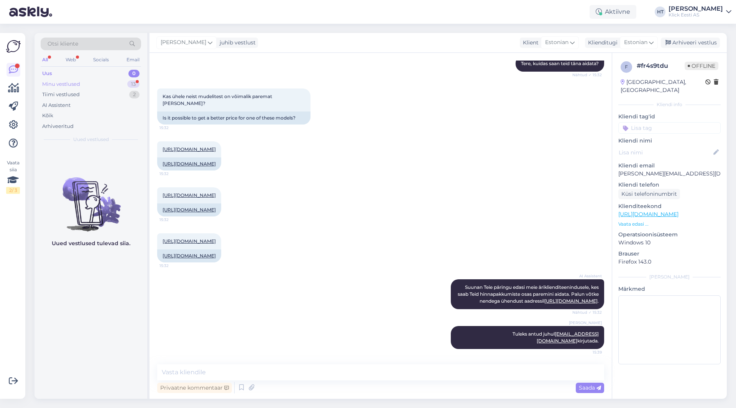
click at [135, 86] on div "13" at bounding box center [133, 85] width 12 height 8
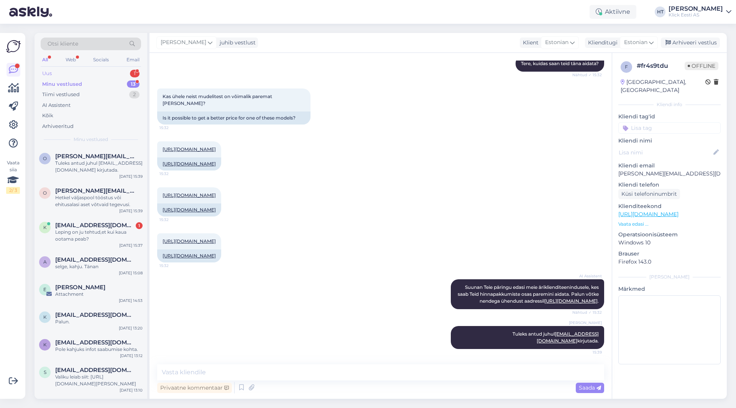
click at [108, 74] on div "Uus 1" at bounding box center [91, 73] width 100 height 11
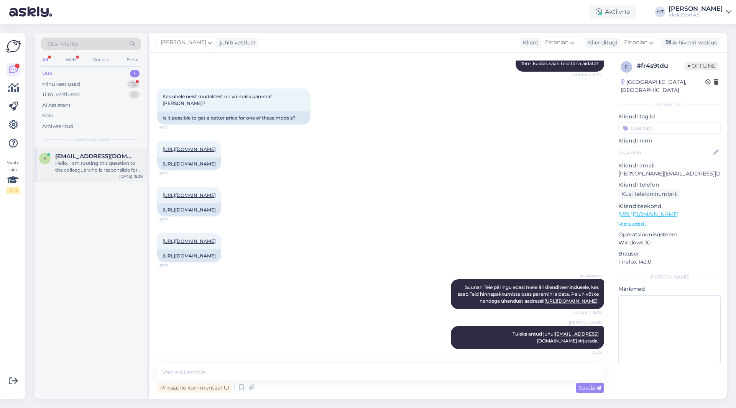
click at [94, 170] on div "Hello, I am routing this question to the colleague who is responsible for this …" at bounding box center [98, 167] width 87 height 14
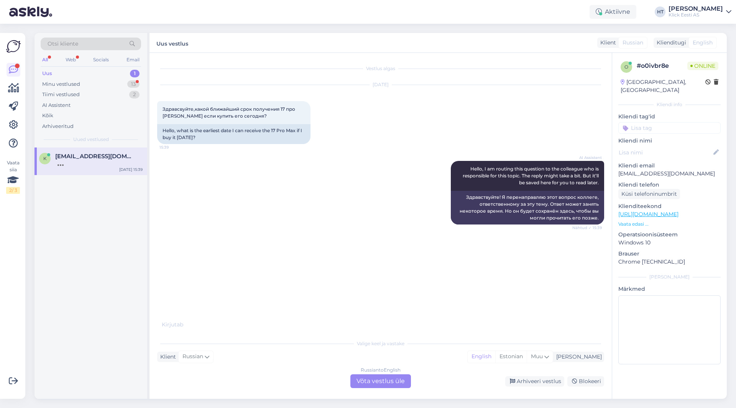
click at [639, 170] on p "[EMAIL_ADDRESS][DOMAIN_NAME]" at bounding box center [670, 174] width 102 height 8
copy p "[EMAIL_ADDRESS][DOMAIN_NAME]"
click at [291, 191] on div "AI Assistent Hello, I am routing this question to the colleague who is responsi…" at bounding box center [380, 193] width 447 height 81
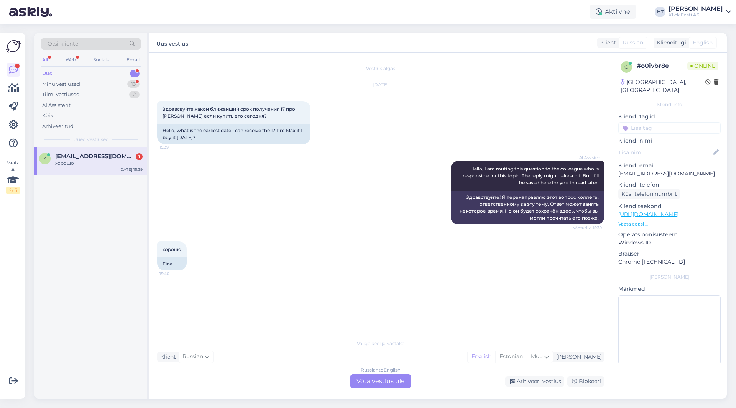
click at [59, 45] on span "Otsi kliente" at bounding box center [63, 44] width 31 height 8
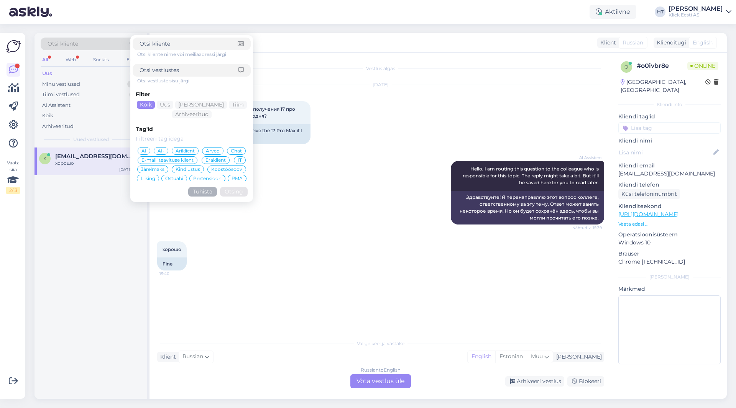
click at [182, 44] on input at bounding box center [189, 44] width 98 height 8
type input "[EMAIL_ADDRESS][DOMAIN_NAME]"
click button "Otsing" at bounding box center [234, 192] width 28 height 10
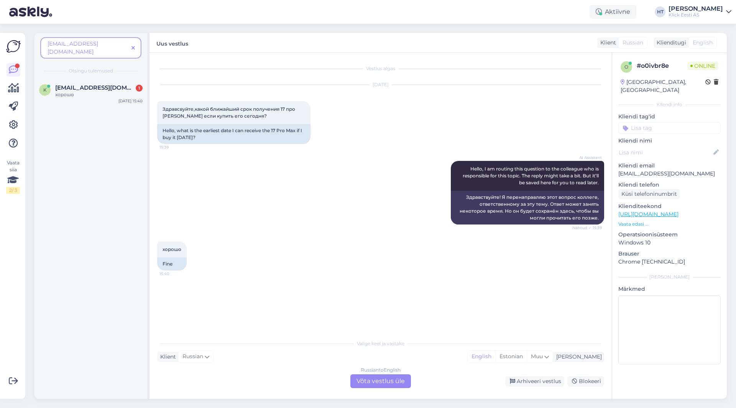
click at [134, 44] on span at bounding box center [133, 48] width 10 height 8
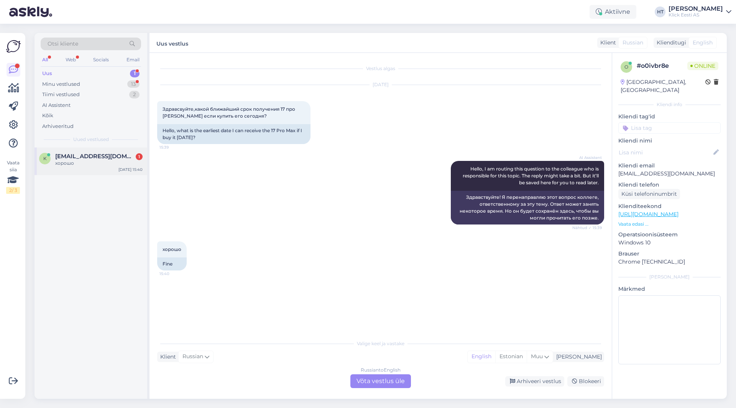
click at [115, 163] on div "хорошо" at bounding box center [98, 163] width 87 height 7
click at [367, 376] on div "Russian to English Võta vestlus üle" at bounding box center [380, 382] width 61 height 14
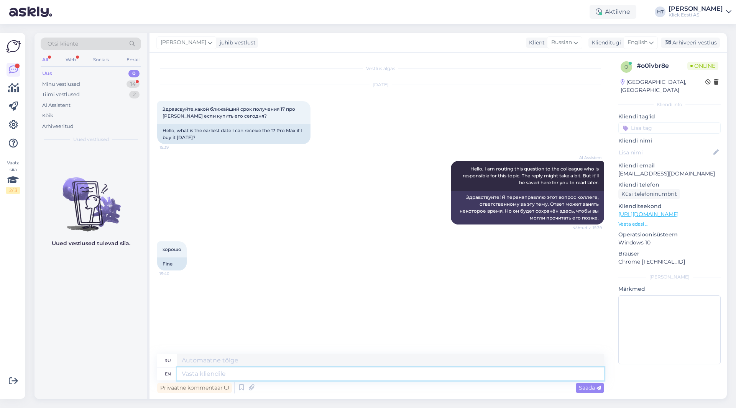
click at [367, 376] on textarea at bounding box center [390, 374] width 427 height 13
type textarea "There"
type textarea "[PERSON_NAME]"
type textarea "There is"
type textarea "Есть"
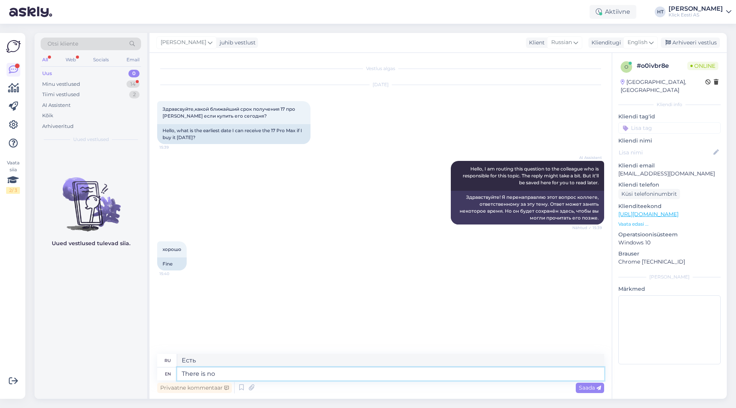
type textarea "There is no"
type textarea "Нет"
type textarea "There is no concrete"
type textarea "Нет никакого бетона"
type textarea "There is no concrete date"
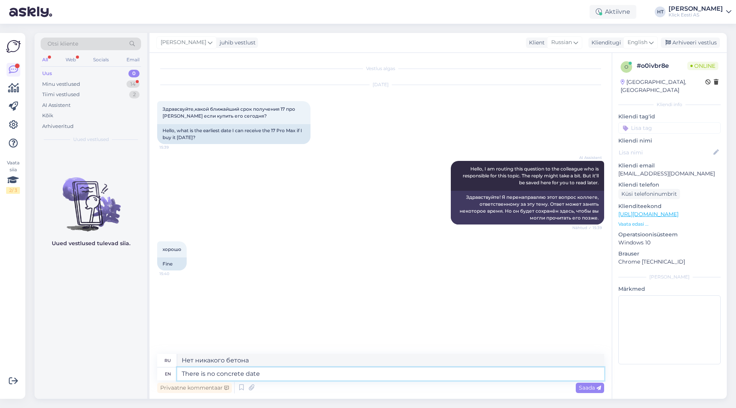
type textarea "Конкретной даты нет."
type textarea "There is no concrete date for that."
type textarea "Конкретной даты пока нет."
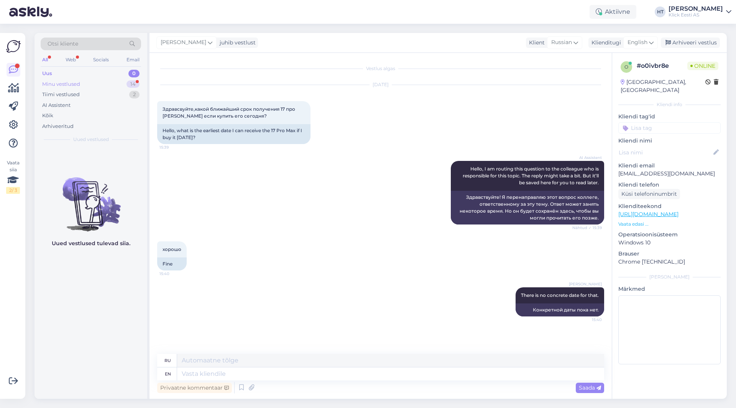
click at [134, 83] on div "14" at bounding box center [133, 85] width 13 height 8
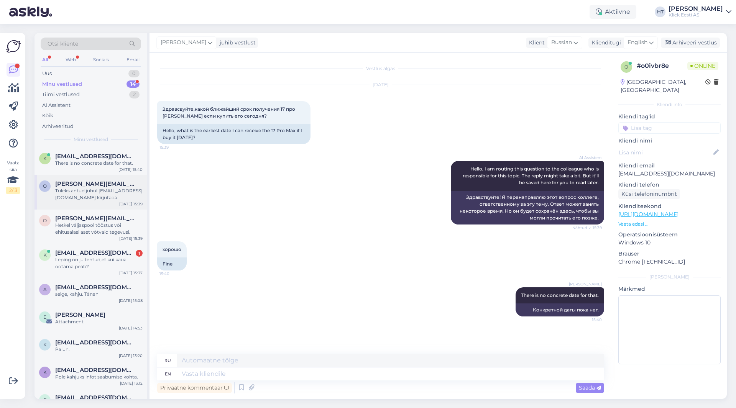
click at [110, 193] on div "Tuleks antud juhul [EMAIL_ADDRESS][DOMAIN_NAME] kirjutada." at bounding box center [98, 195] width 87 height 14
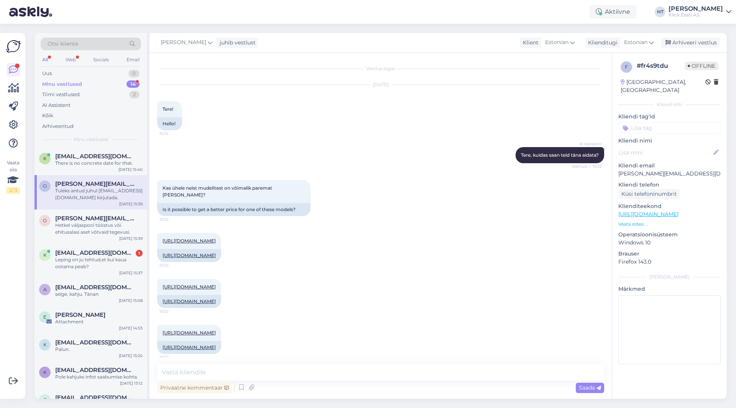
scroll to position [105, 0]
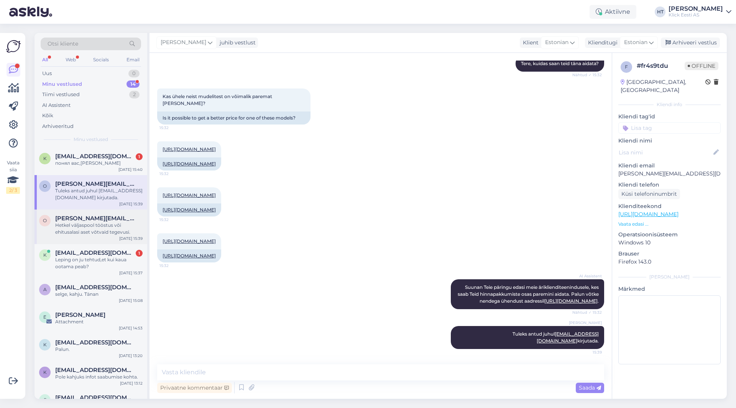
click at [124, 223] on div "Hetkel väljaspool tööstus või ehitusalasi aset võtvaid tegevusi." at bounding box center [98, 229] width 87 height 14
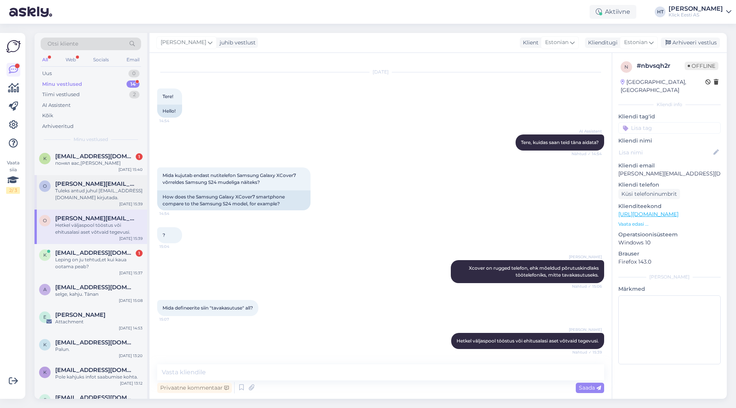
click at [122, 195] on div "Tuleks antud juhul [EMAIL_ADDRESS][DOMAIN_NAME] kirjutada." at bounding box center [98, 195] width 87 height 14
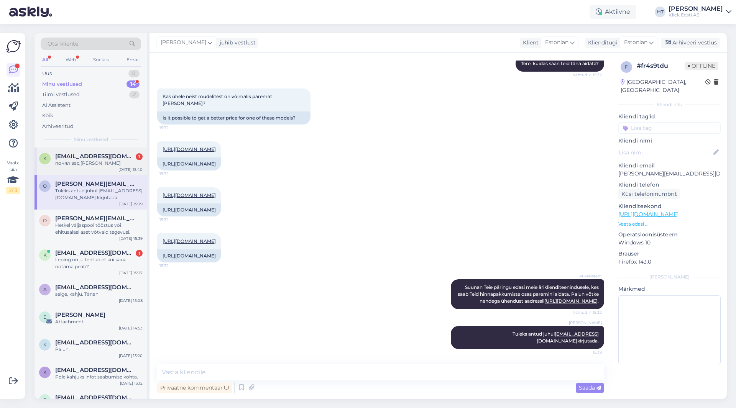
click at [113, 158] on span "[EMAIL_ADDRESS][DOMAIN_NAME]" at bounding box center [95, 156] width 80 height 7
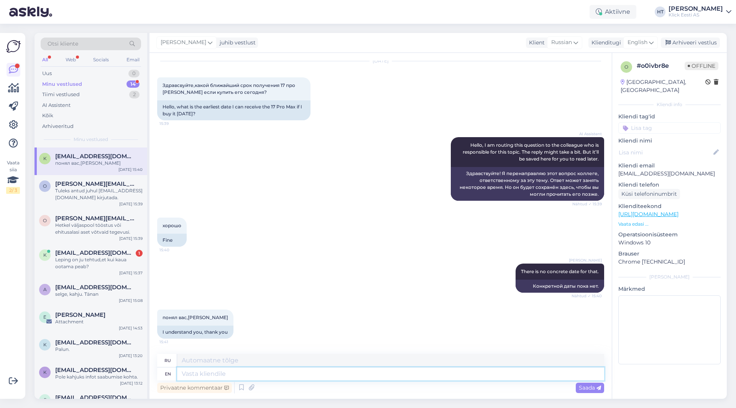
click at [264, 368] on textarea at bounding box center [390, 374] width 427 height 13
click at [122, 223] on div "Hetkel väljaspool tööstus või ehitusalasi aset võtvaid tegevusi." at bounding box center [98, 229] width 87 height 14
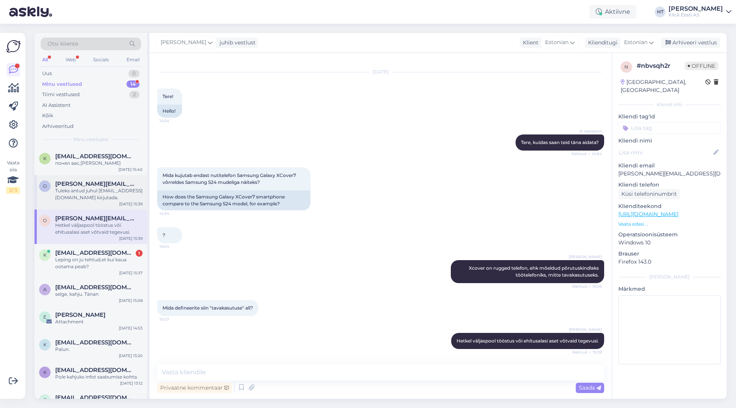
click at [133, 194] on div "Tuleks antud juhul [EMAIL_ADDRESS][DOMAIN_NAME] kirjutada." at bounding box center [98, 195] width 87 height 14
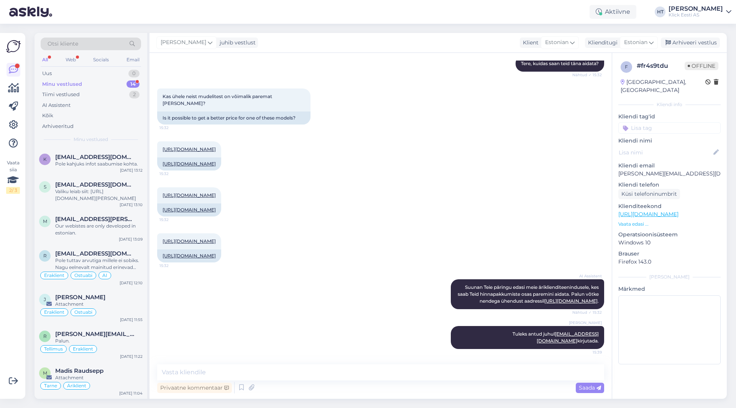
scroll to position [0, 0]
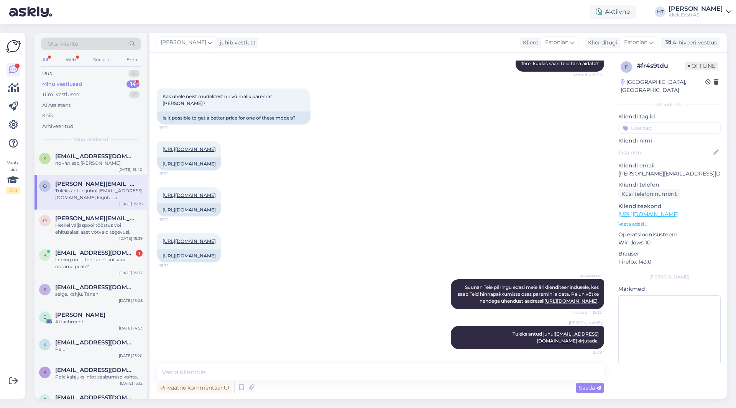
click at [121, 195] on div "Tuleks antud juhul [EMAIL_ADDRESS][DOMAIN_NAME] kirjutada." at bounding box center [98, 195] width 87 height 14
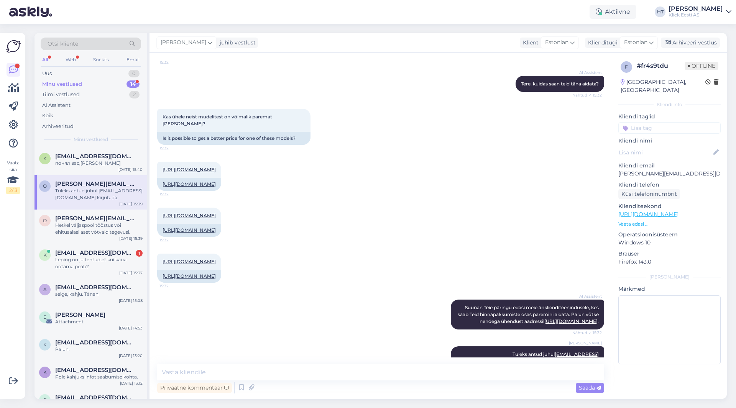
scroll to position [105, 0]
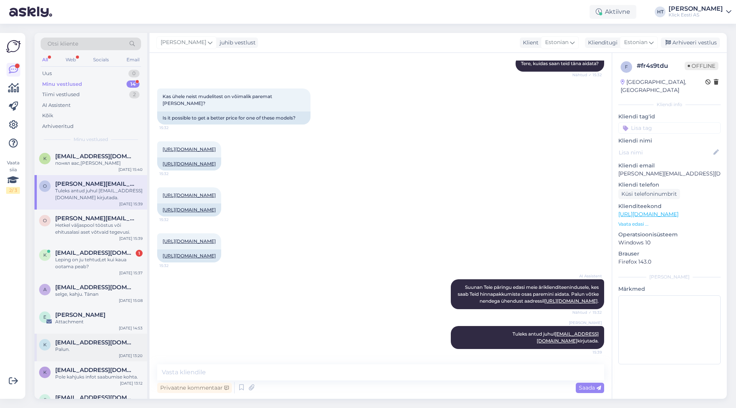
click at [54, 356] on div "k [EMAIL_ADDRESS][DOMAIN_NAME] Palun. [DATE] 13:20" at bounding box center [91, 348] width 113 height 28
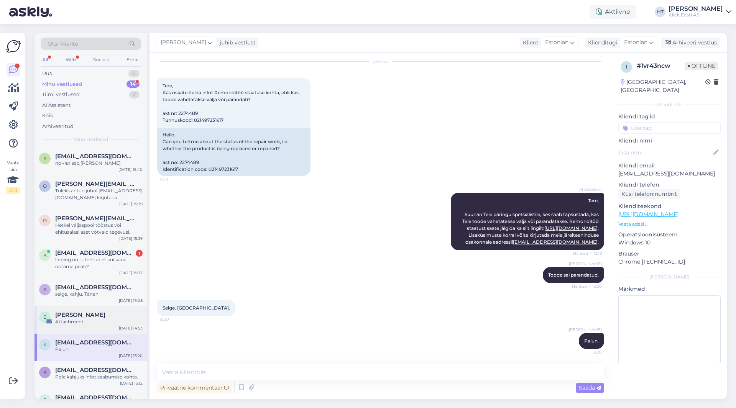
click at [69, 332] on div "E [PERSON_NAME] Attachment [DATE] 14:53" at bounding box center [91, 320] width 113 height 28
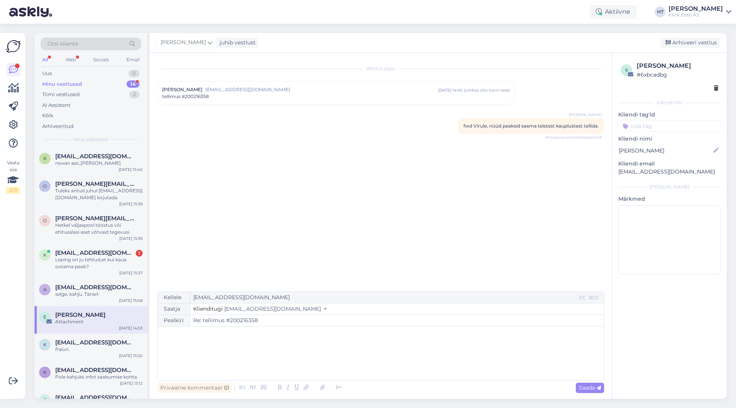
click at [664, 125] on input at bounding box center [670, 126] width 102 height 12
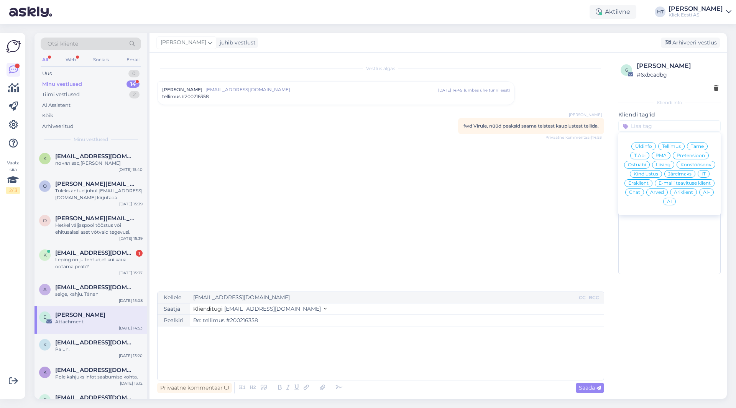
click at [701, 146] on span "Tarne" at bounding box center [697, 146] width 13 height 5
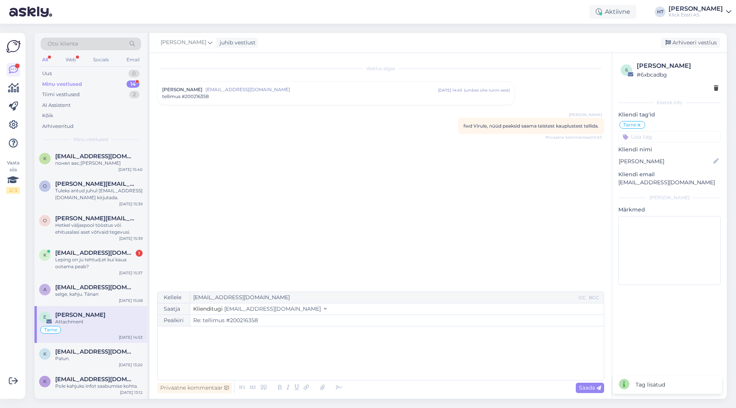
click at [689, 136] on input at bounding box center [670, 137] width 102 height 12
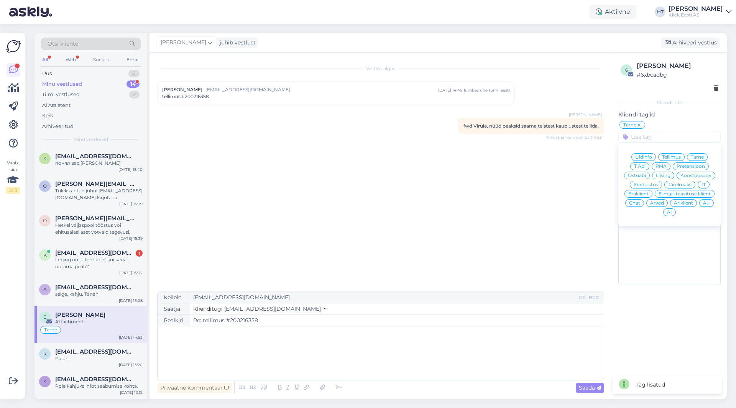
click at [640, 196] on span "Eraklient" at bounding box center [638, 194] width 20 height 5
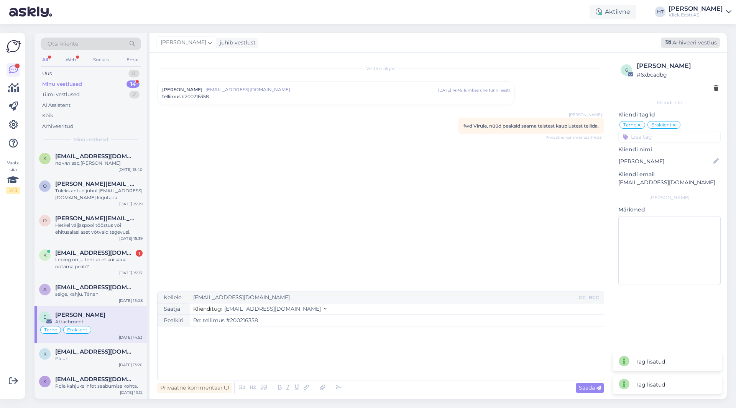
click at [697, 39] on div "Arhiveeri vestlus" at bounding box center [690, 43] width 59 height 10
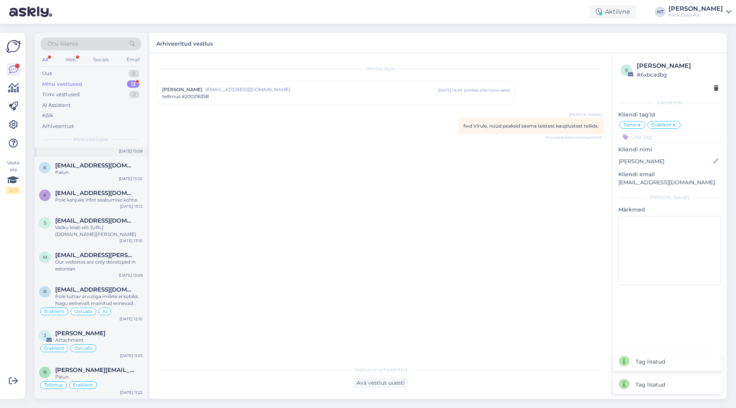
scroll to position [186, 0]
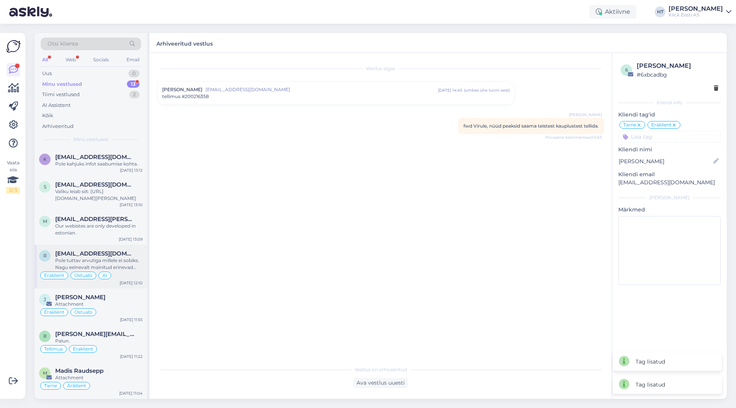
click at [98, 261] on div "Pole tuttav arvutiga millele ei sobiks. Nagu eelnevalt mainitud erinevad termop…" at bounding box center [98, 264] width 87 height 14
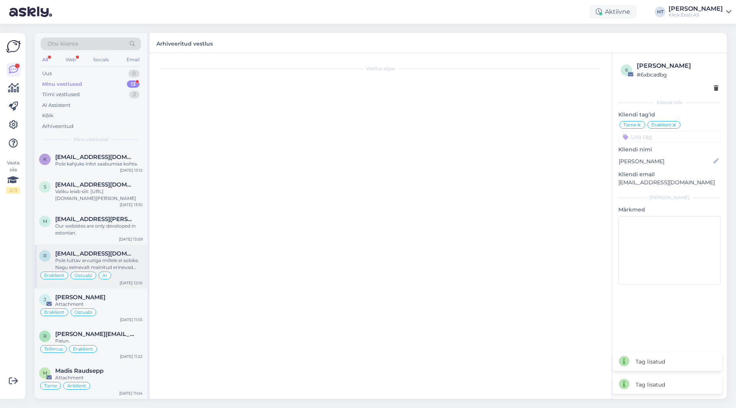
scroll to position [1045, 0]
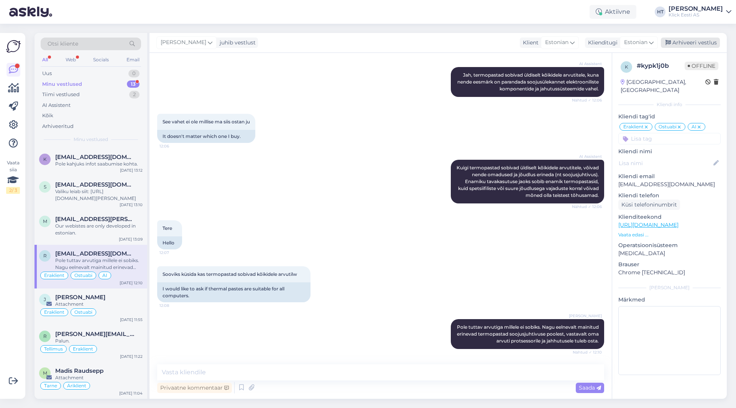
click at [699, 42] on div "Arhiveeri vestlus" at bounding box center [690, 43] width 59 height 10
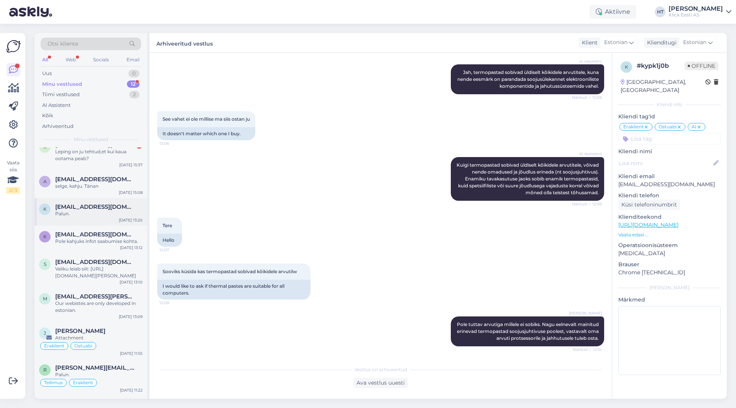
scroll to position [142, 0]
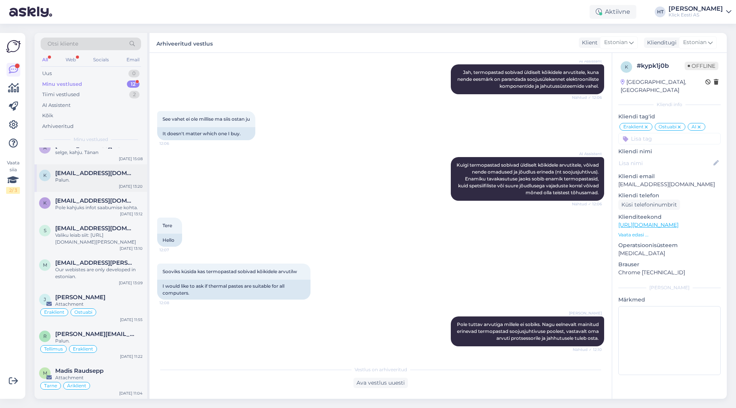
click at [106, 297] on div "[PERSON_NAME]" at bounding box center [98, 297] width 87 height 7
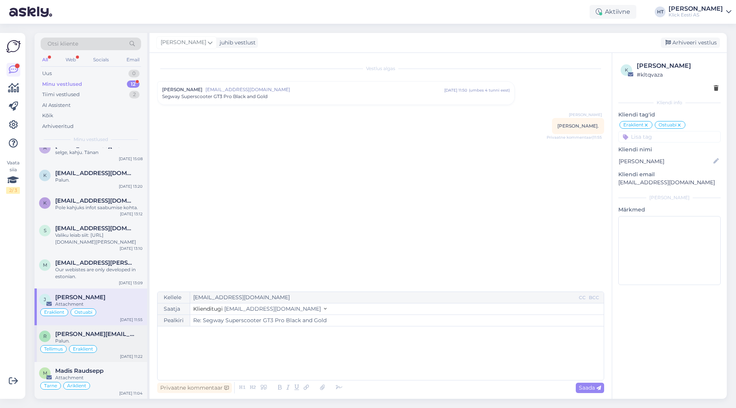
click at [95, 345] on div "Tellimus Eraklient" at bounding box center [91, 349] width 104 height 9
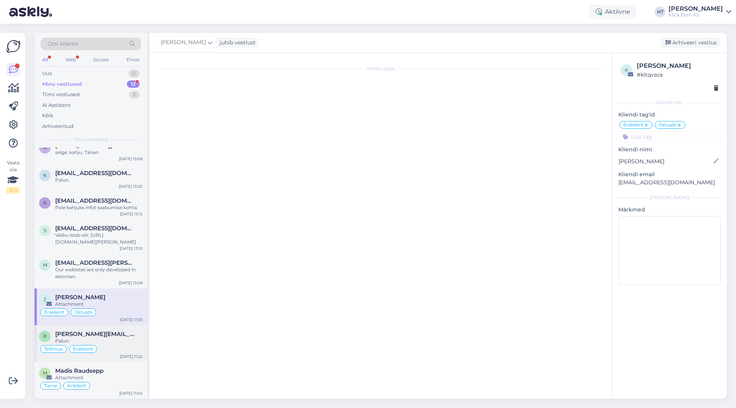
scroll to position [160, 0]
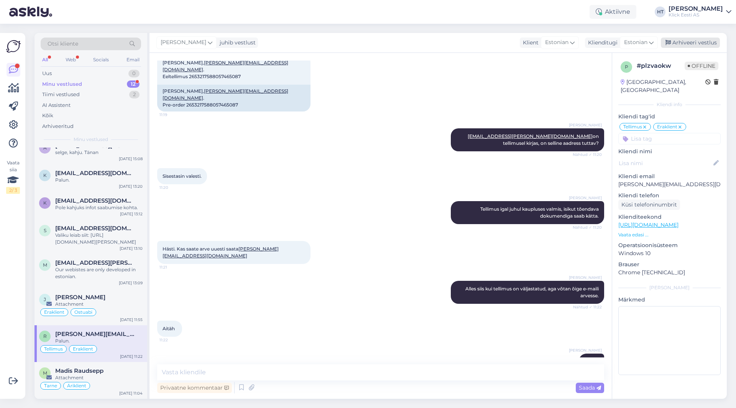
click at [701, 47] on div "Arhiveeri vestlus" at bounding box center [690, 43] width 59 height 10
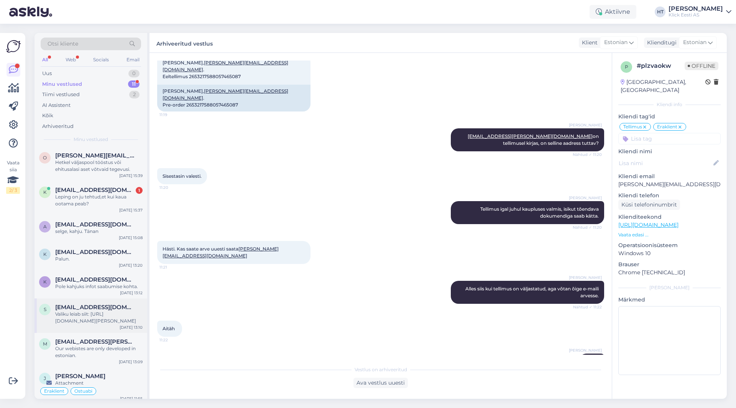
scroll to position [105, 0]
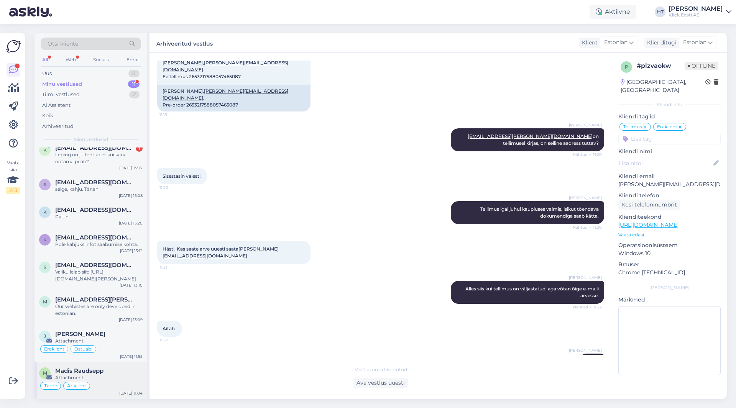
click at [107, 374] on div "Madis Raudsepp" at bounding box center [98, 371] width 87 height 7
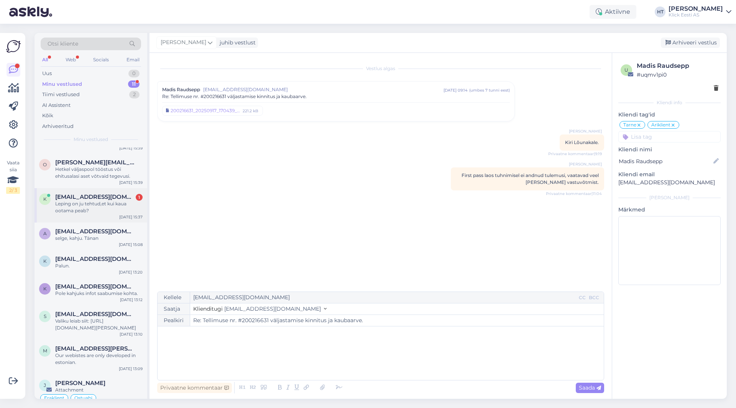
scroll to position [0, 0]
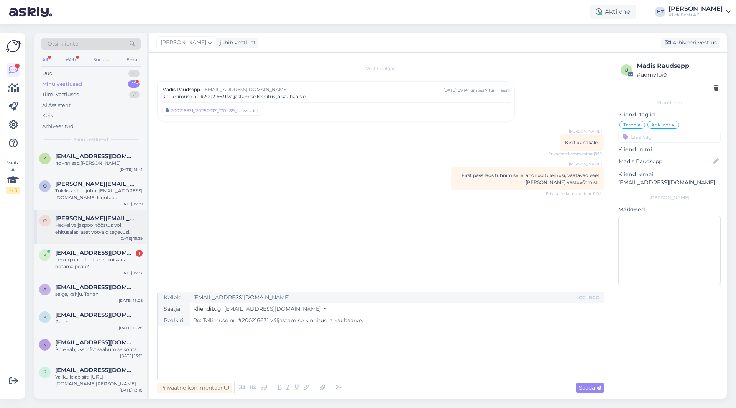
click at [105, 230] on div "Hetkel väljaspool tööstus või ehitusalasi aset võtvaid tegevusi." at bounding box center [98, 229] width 87 height 14
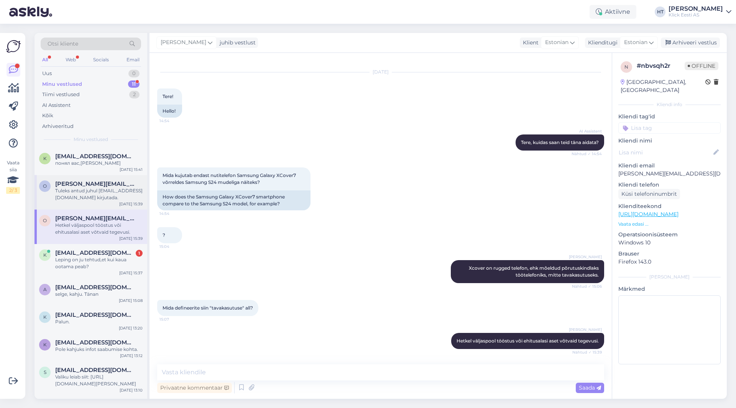
click at [120, 184] on div "[PERSON_NAME][EMAIL_ADDRESS][DOMAIN_NAME]" at bounding box center [98, 184] width 87 height 7
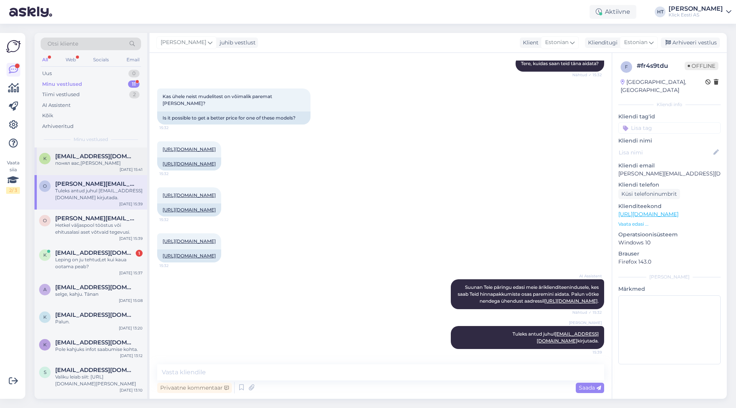
click at [123, 157] on span "[EMAIL_ADDRESS][DOMAIN_NAME]" at bounding box center [95, 156] width 80 height 7
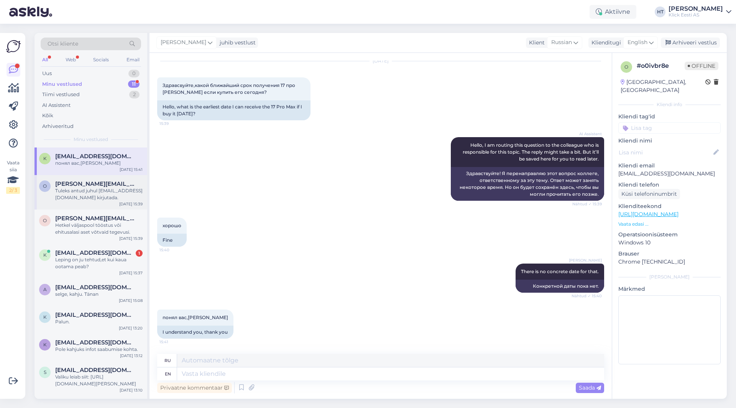
click at [113, 191] on div "Tuleks antud juhul [EMAIL_ADDRESS][DOMAIN_NAME] kirjutada." at bounding box center [98, 195] width 87 height 14
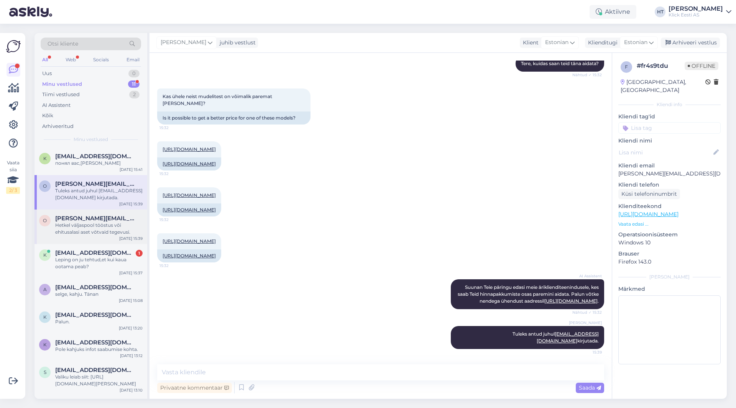
click at [108, 217] on span "[PERSON_NAME][EMAIL_ADDRESS][DOMAIN_NAME]" at bounding box center [95, 218] width 80 height 7
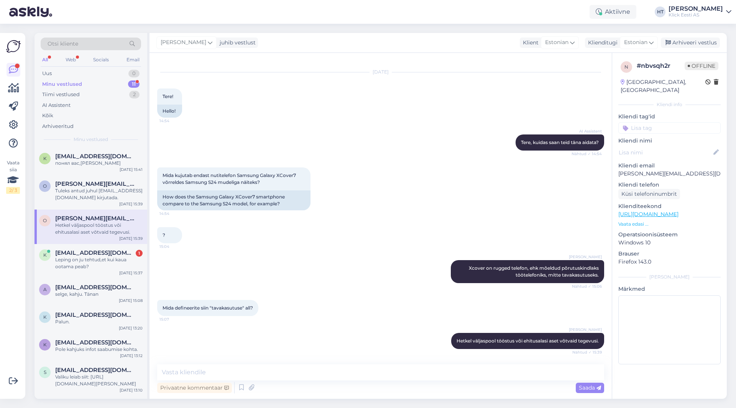
click at [118, 82] on div "Minu vestlused 11" at bounding box center [91, 84] width 100 height 11
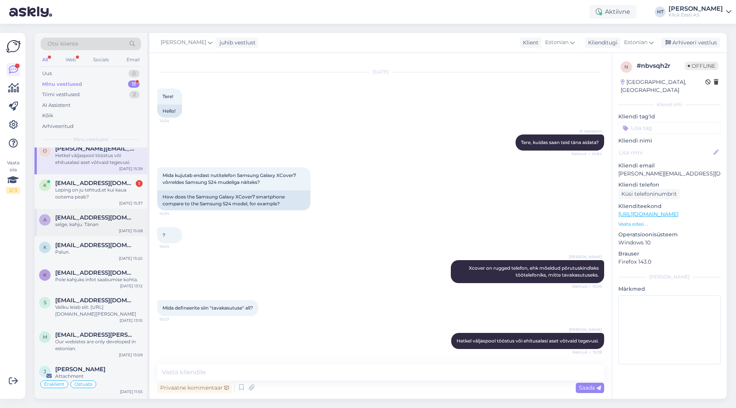
scroll to position [105, 0]
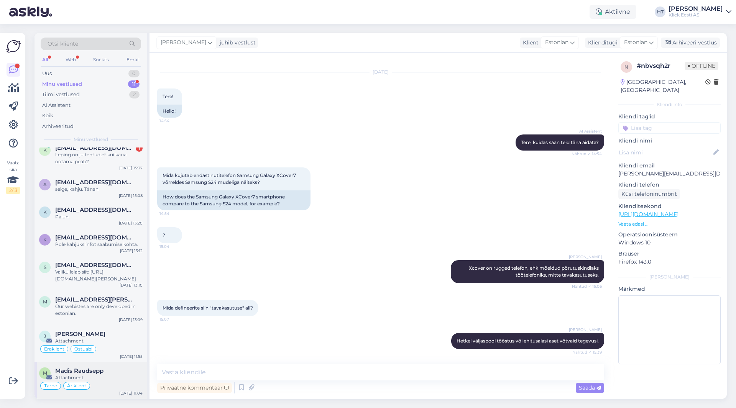
click at [115, 373] on div "Madis Raudsepp" at bounding box center [98, 371] width 87 height 7
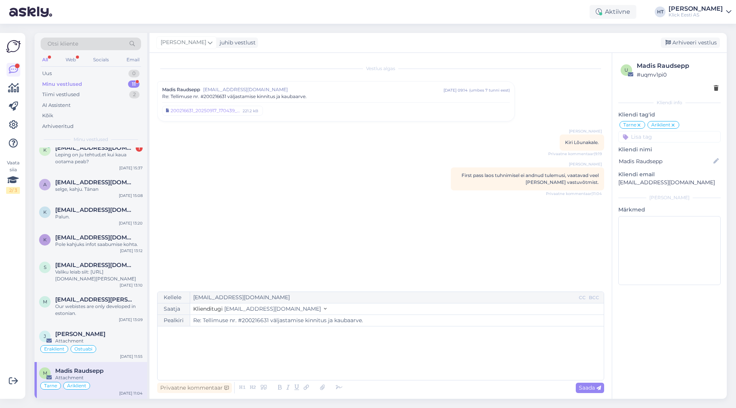
click at [212, 94] on span "Re: Tellimuse nr. #200216631 väljastamise kinnitus ja kaubaarve." at bounding box center [234, 96] width 145 height 7
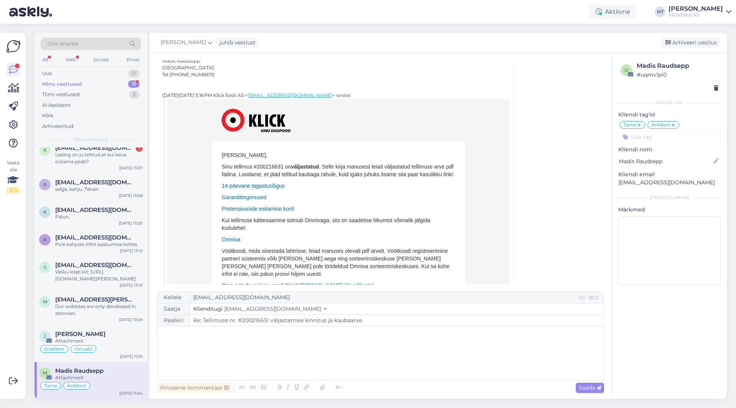
scroll to position [115, 0]
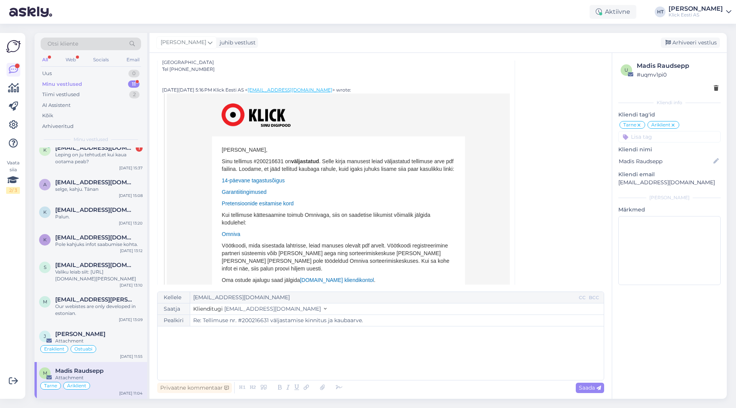
click at [267, 160] on p "Sinu tellimus #200216631 on väljastatud . Selle kirja manusest leiad väljastatu…" at bounding box center [338, 165] width 233 height 15
copy p "200216631"
click at [490, 183] on td "[PERSON_NAME], Sinu tellimus #200216631 on väljastatud . Selle kirja manusest l…" at bounding box center [338, 242] width 343 height 297
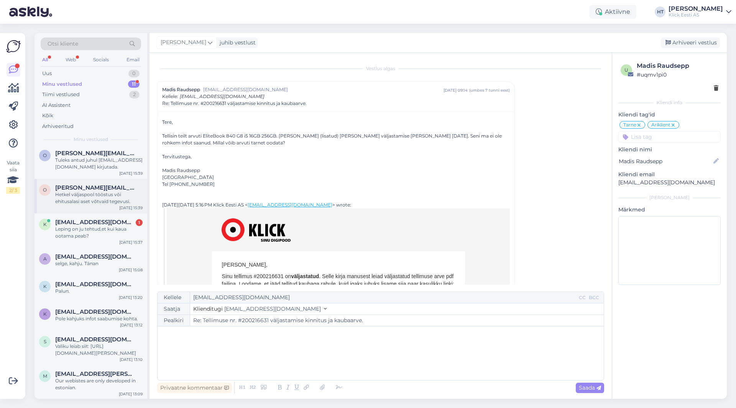
scroll to position [0, 0]
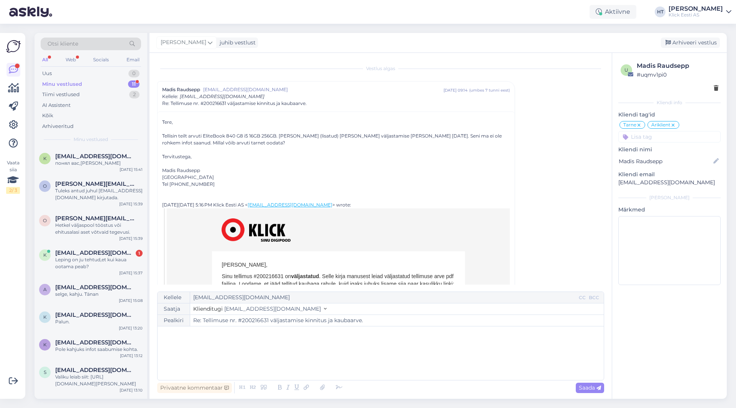
click at [120, 87] on div "Minu vestlused 11" at bounding box center [91, 84] width 100 height 11
click at [102, 184] on span "[PERSON_NAME][EMAIL_ADDRESS][DOMAIN_NAME]" at bounding box center [95, 184] width 80 height 7
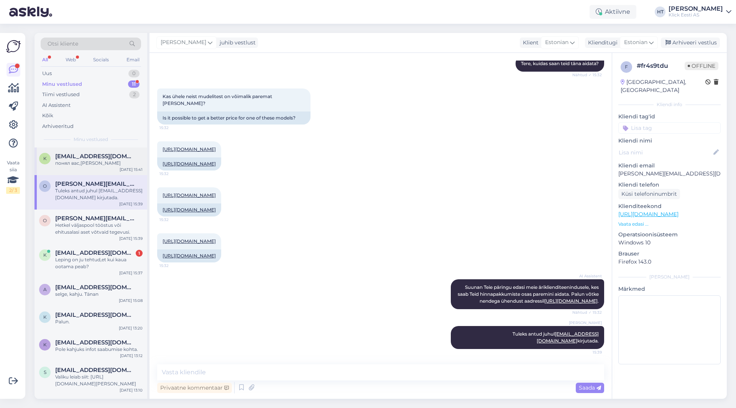
click at [104, 169] on div "k [EMAIL_ADDRESS][DOMAIN_NAME] понял вас,Спасибо [DATE] 15:41" at bounding box center [91, 162] width 113 height 28
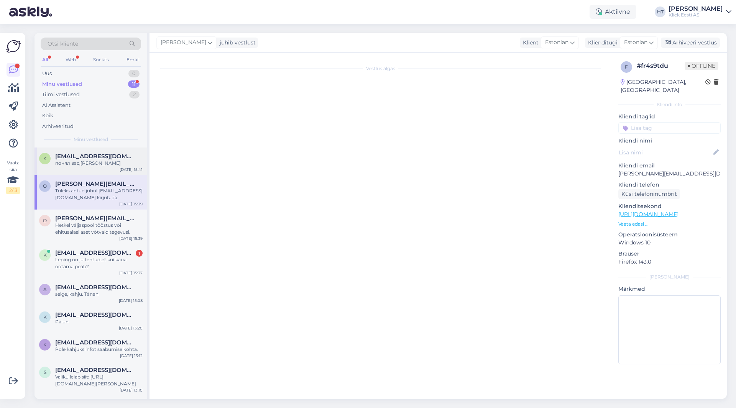
scroll to position [24, 0]
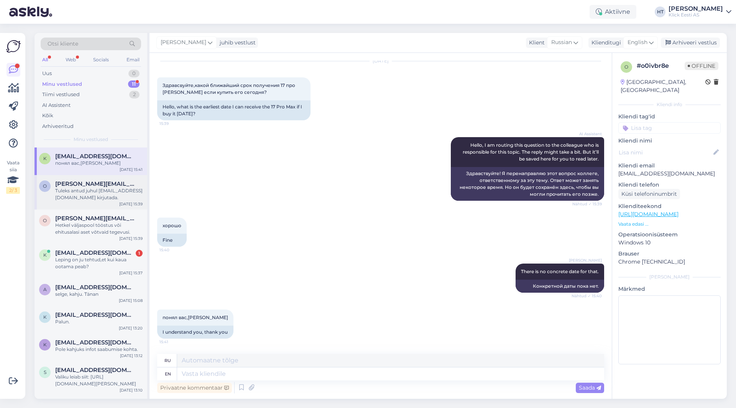
click at [102, 181] on span "[PERSON_NAME][EMAIL_ADDRESS][DOMAIN_NAME]" at bounding box center [95, 184] width 80 height 7
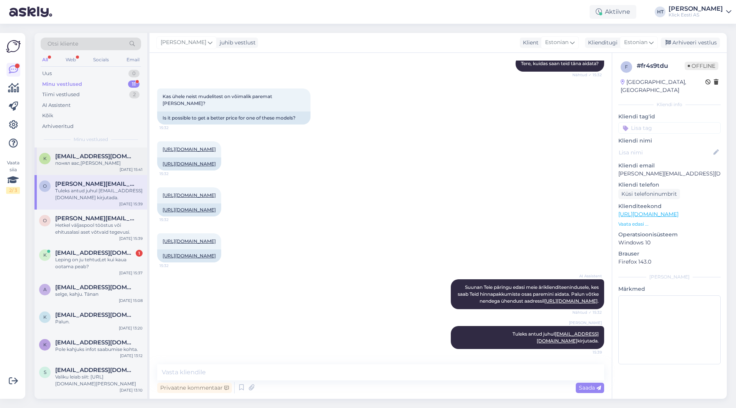
click at [120, 162] on div "понял вас,[PERSON_NAME]" at bounding box center [98, 163] width 87 height 7
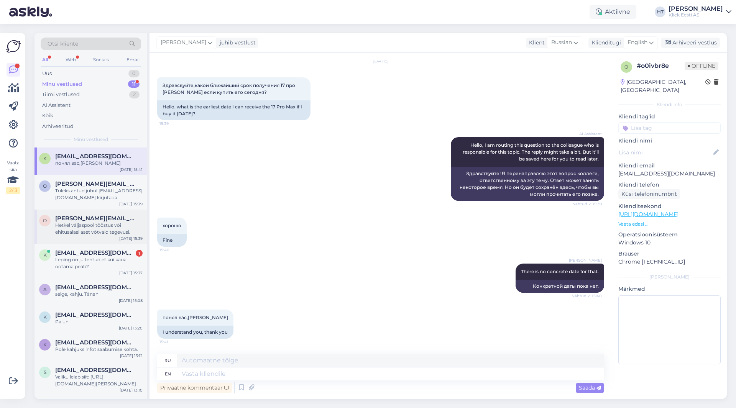
click at [112, 215] on span "[PERSON_NAME][EMAIL_ADDRESS][DOMAIN_NAME]" at bounding box center [95, 218] width 80 height 7
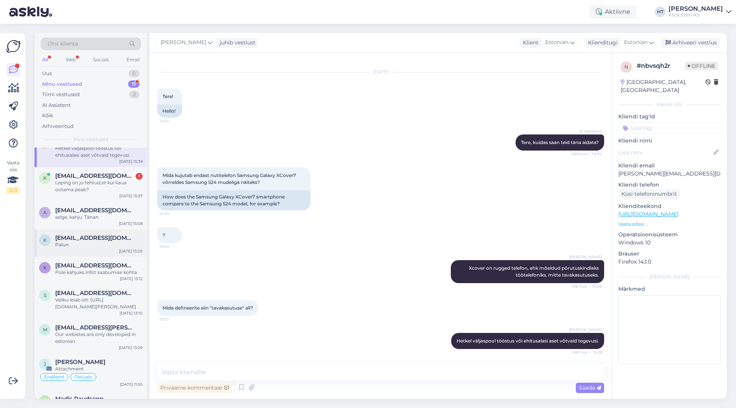
scroll to position [105, 0]
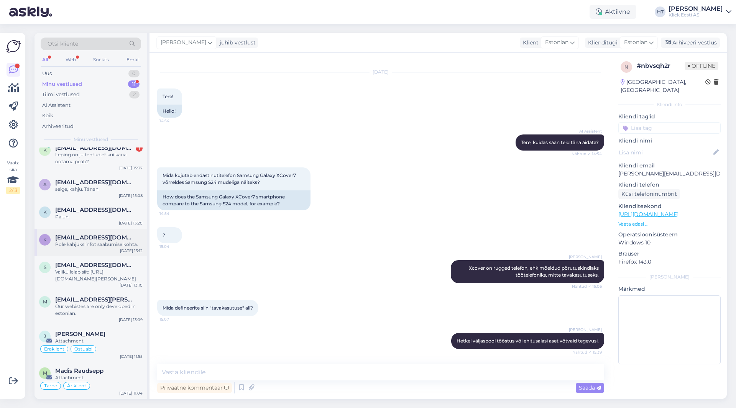
click at [109, 230] on div "k [EMAIL_ADDRESS][DOMAIN_NAME] Pole kahjuks infot saabumise kohta. [DATE] 13:12" at bounding box center [91, 243] width 113 height 28
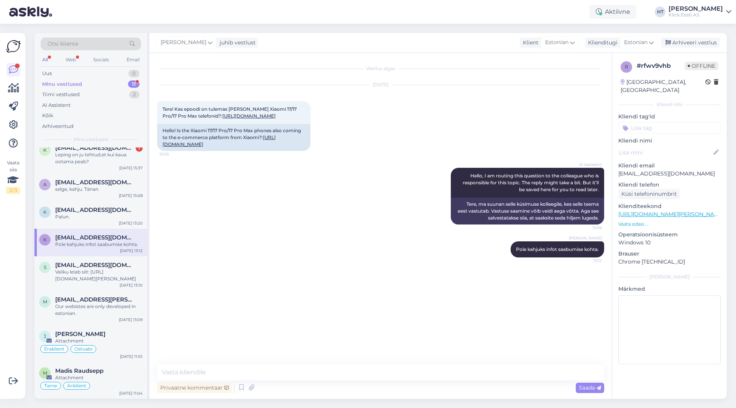
scroll to position [0, 0]
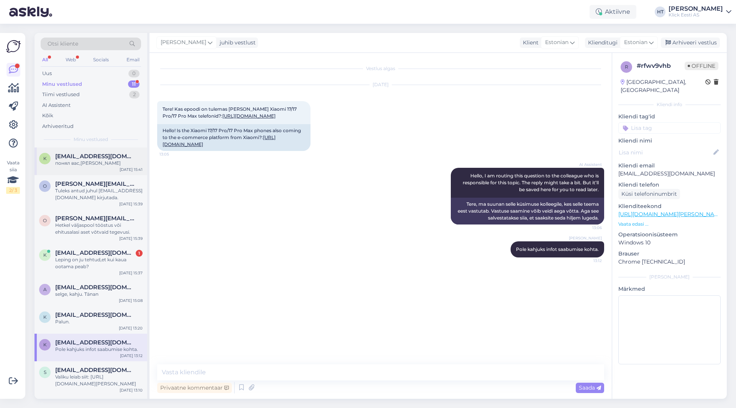
click at [98, 164] on div "понял вас,[PERSON_NAME]" at bounding box center [98, 163] width 87 height 7
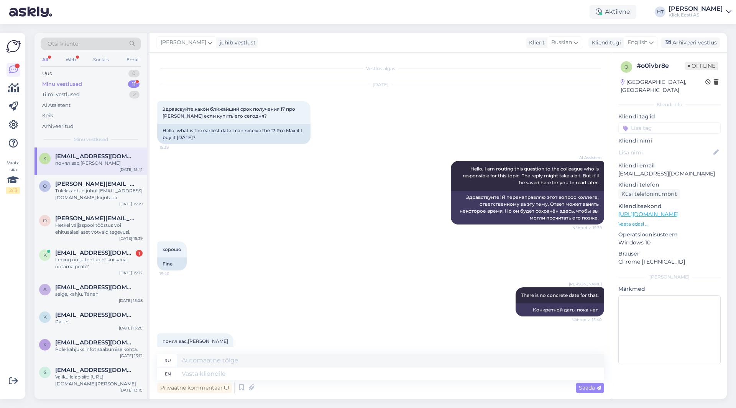
scroll to position [24, 0]
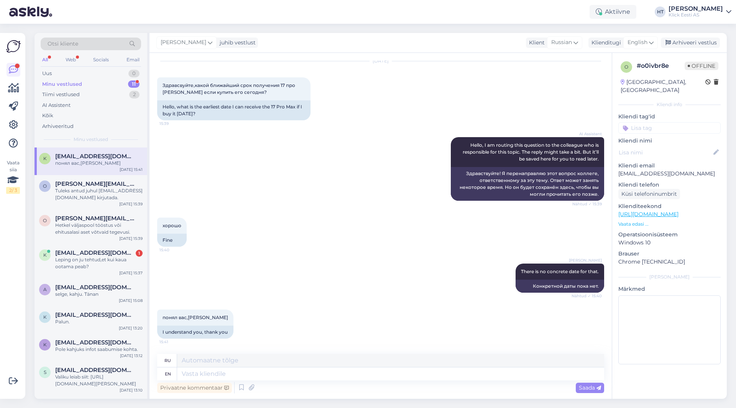
click at [15, 236] on div "Vaata siia 2 / 3" at bounding box center [13, 216] width 15 height 354
click at [17, 310] on div "Vaata siia 2 / 3" at bounding box center [13, 216] width 15 height 354
click at [95, 249] on div "k [EMAIL_ADDRESS][DOMAIN_NAME] 1 Leping on ju tehtud,et kui kaua ootama peab? […" at bounding box center [91, 261] width 113 height 35
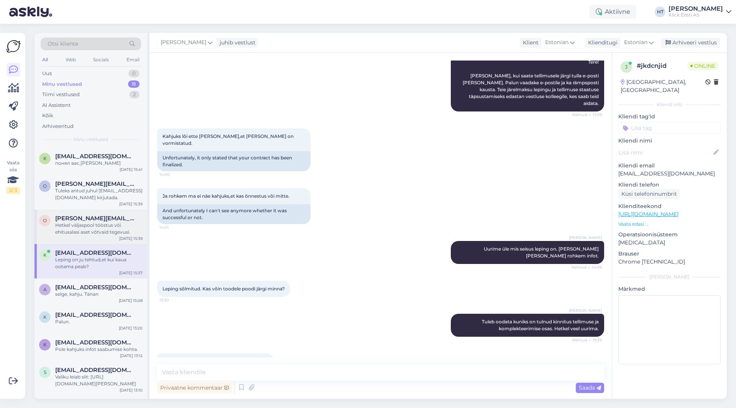
click at [100, 220] on span "[PERSON_NAME][EMAIL_ADDRESS][DOMAIN_NAME]" at bounding box center [95, 218] width 80 height 7
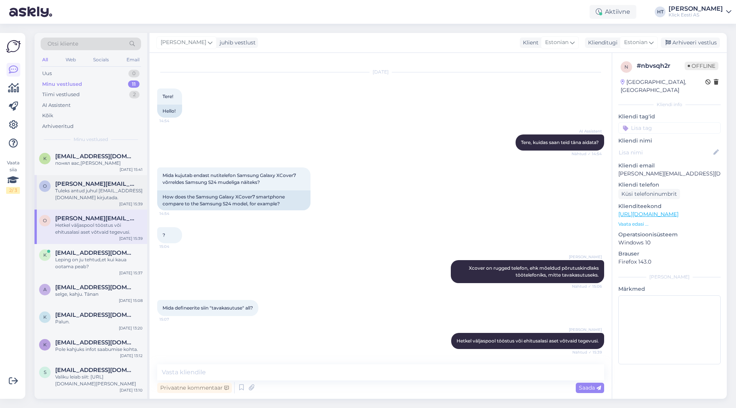
click at [102, 197] on div "Tuleks antud juhul [EMAIL_ADDRESS][DOMAIN_NAME] kirjutada." at bounding box center [98, 195] width 87 height 14
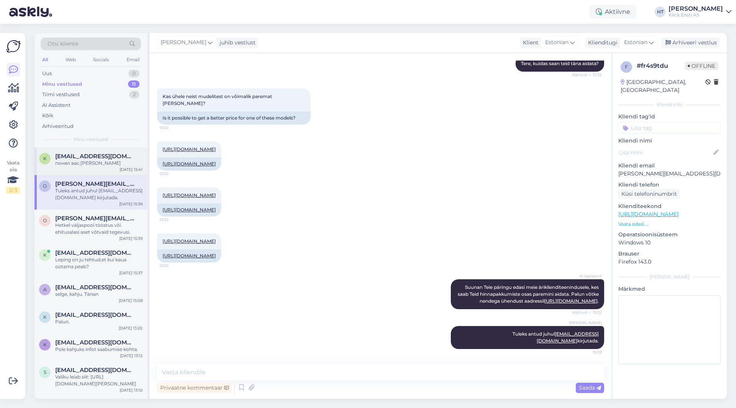
click at [107, 171] on div "k [EMAIL_ADDRESS][DOMAIN_NAME] понял вас,Спасибо [DATE] 15:41" at bounding box center [91, 162] width 113 height 28
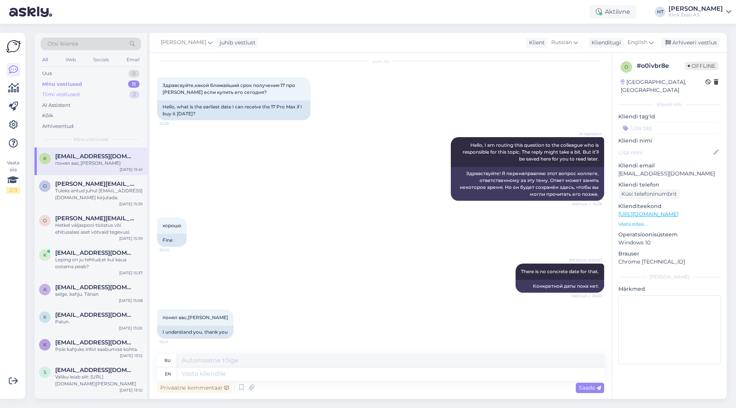
click at [87, 90] on div "Tiimi vestlused 2" at bounding box center [91, 94] width 100 height 11
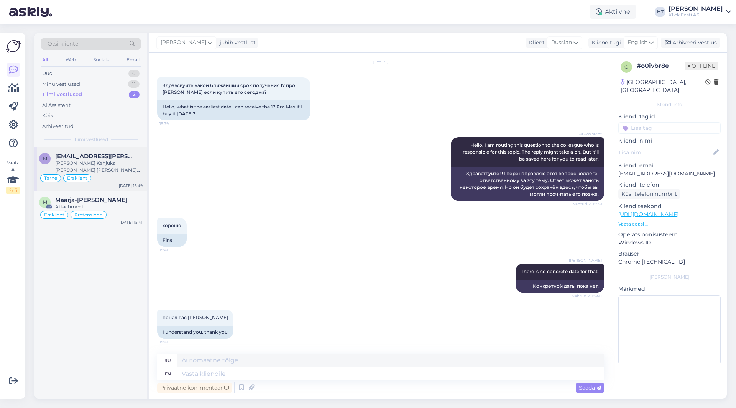
click at [95, 163] on div "[PERSON_NAME] Kahjuks [PERSON_NAME] [PERSON_NAME] uudiseid. Nimelt uurides tarn…" at bounding box center [98, 167] width 87 height 14
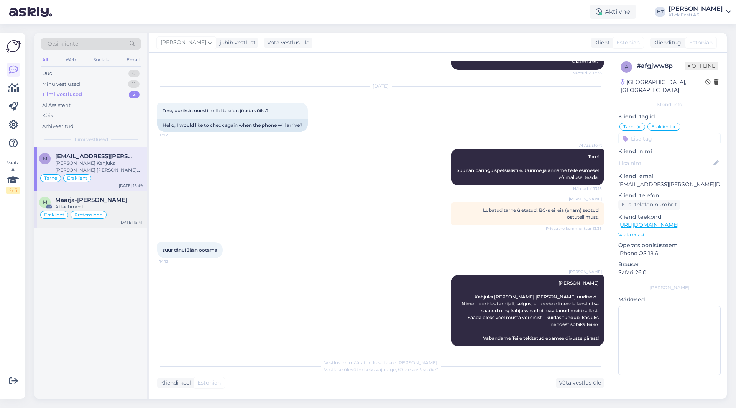
click at [112, 205] on div "Attachment" at bounding box center [98, 207] width 87 height 7
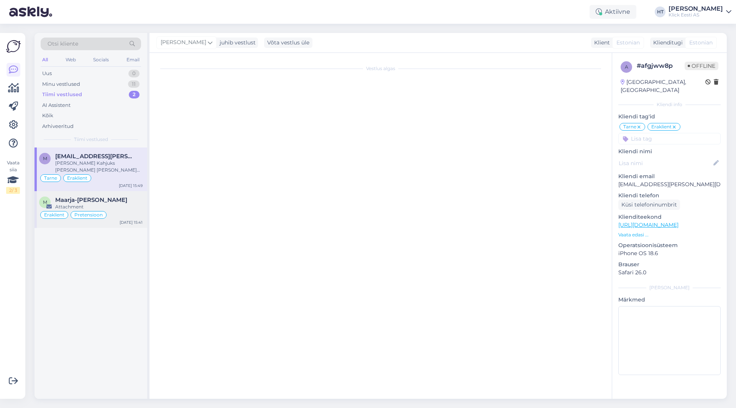
scroll to position [0, 0]
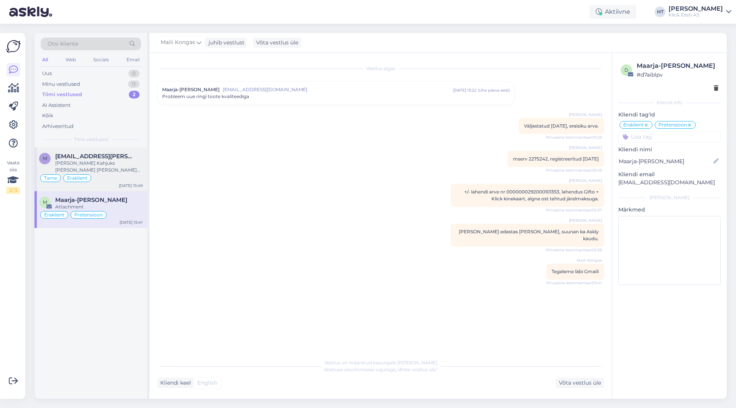
click at [125, 169] on div "[PERSON_NAME] Kahjuks [PERSON_NAME] [PERSON_NAME] uudiseid. Nimelt uurides tarn…" at bounding box center [98, 167] width 87 height 14
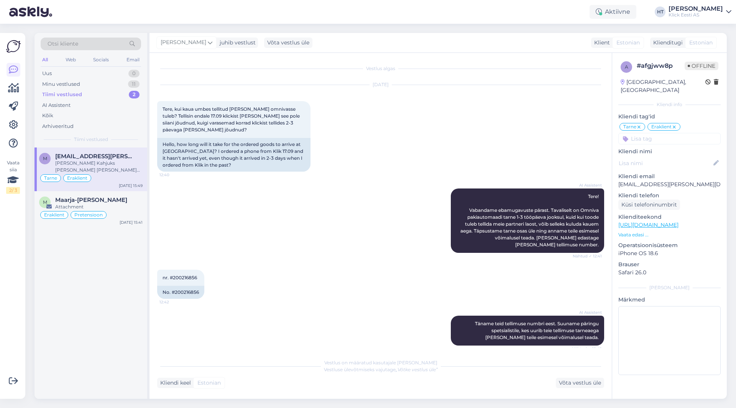
scroll to position [330, 0]
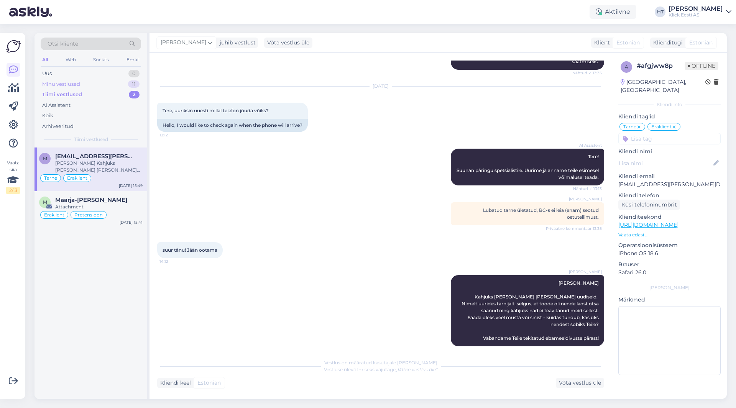
click at [116, 82] on div "Minu vestlused 11" at bounding box center [91, 84] width 100 height 11
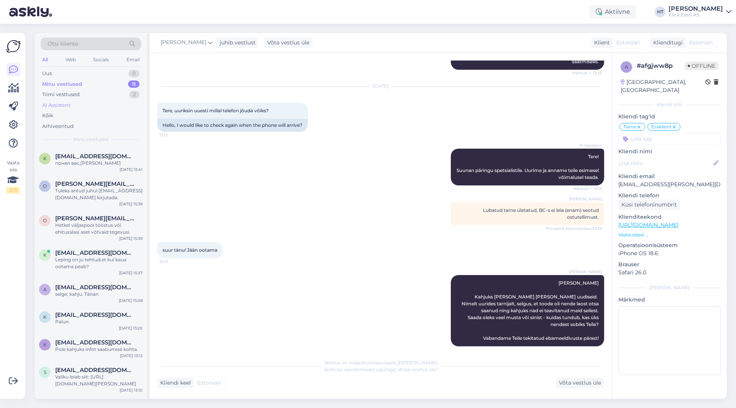
click at [101, 101] on div "AI Assistent" at bounding box center [91, 105] width 100 height 11
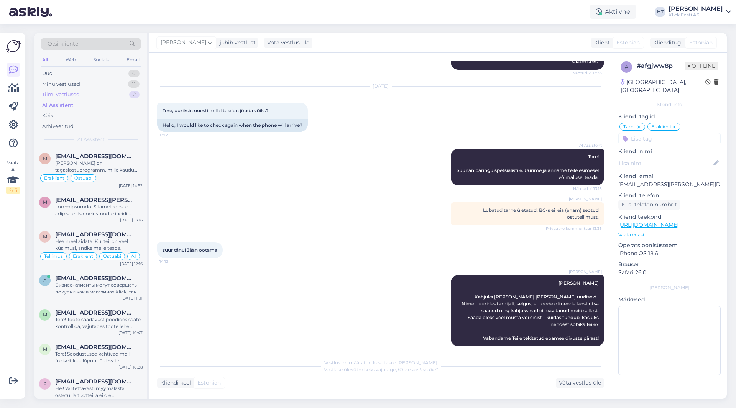
click at [101, 95] on div "Tiimi vestlused 2" at bounding box center [91, 94] width 100 height 11
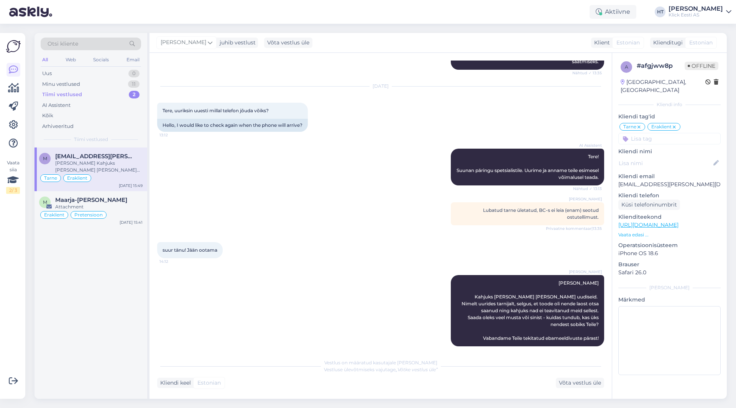
click at [121, 163] on div "[PERSON_NAME] Kahjuks [PERSON_NAME] [PERSON_NAME] uudiseid. Nimelt uurides tarn…" at bounding box center [98, 167] width 87 height 14
click at [109, 85] on div "Minu vestlused 11" at bounding box center [91, 84] width 100 height 11
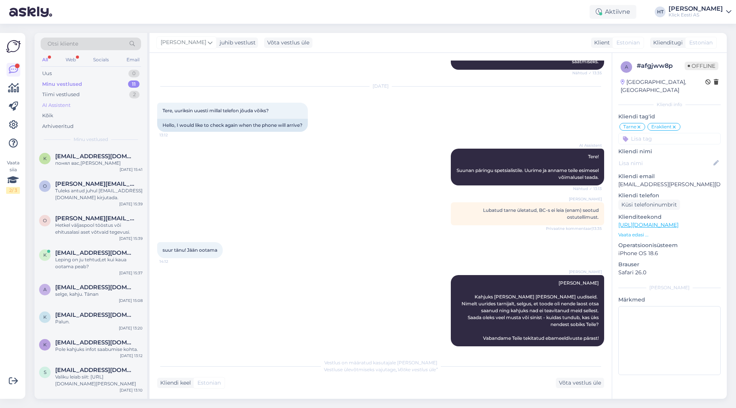
click at [104, 107] on div "AI Assistent" at bounding box center [91, 105] width 100 height 11
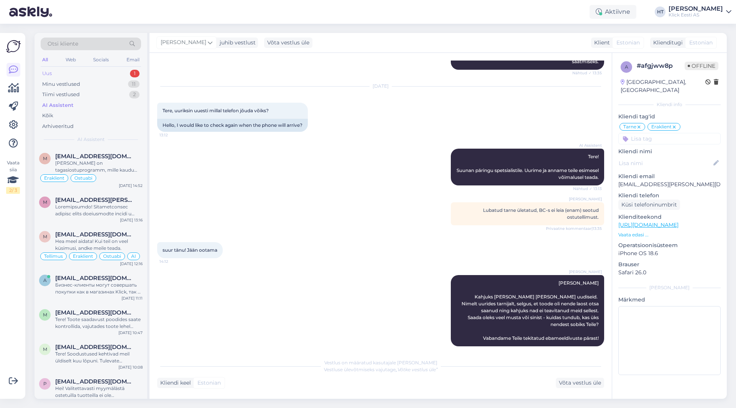
click at [130, 76] on div "Uus 1" at bounding box center [91, 73] width 100 height 11
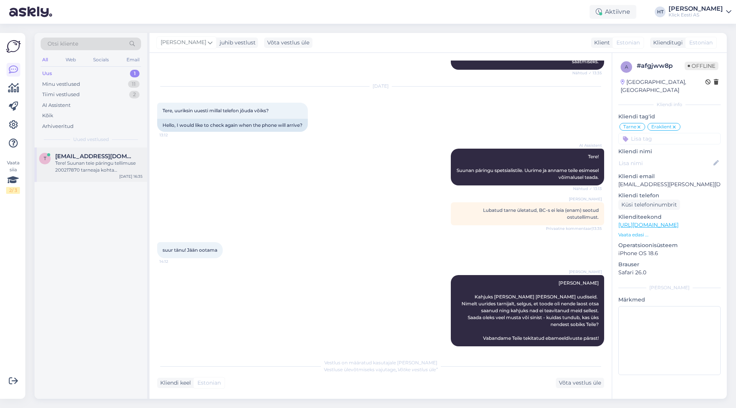
click at [110, 166] on div "Tere! Suunan teie päringu tellimuse 200217870 tarneaja kohta spetsialistile. Uu…" at bounding box center [98, 167] width 87 height 14
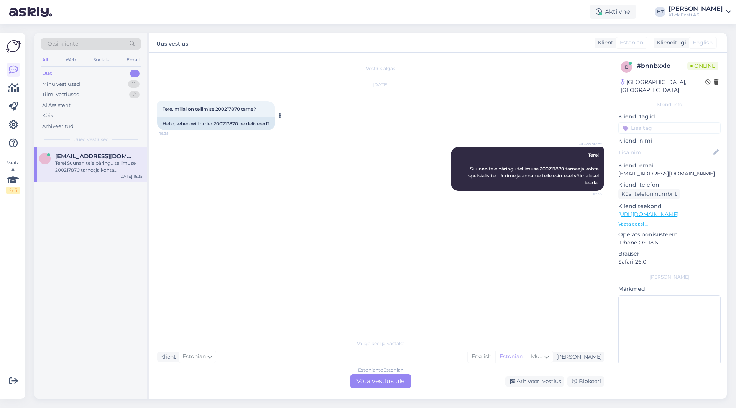
click at [227, 107] on span "Tere, millal on tellimise 200217870 tarne?" at bounding box center [210, 109] width 94 height 6
copy span "200217870"
click at [335, 136] on div "[DATE] Tere, millal on tellimise 200217870 tarne? 16:35 Hello, when will order …" at bounding box center [380, 108] width 447 height 62
click at [81, 298] on div "t [EMAIL_ADDRESS][DOMAIN_NAME] Tere! Suunan teie päringu tellimuse 200217870 ta…" at bounding box center [91, 274] width 113 height 252
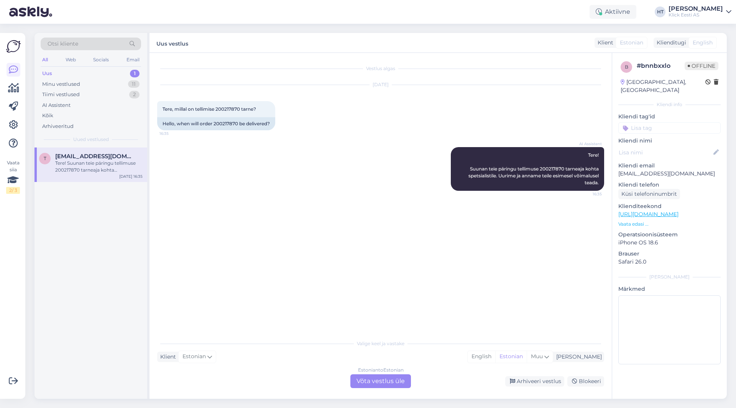
click at [647, 170] on p "[EMAIL_ADDRESS][DOMAIN_NAME]" at bounding box center [670, 174] width 102 height 8
copy p "[EMAIL_ADDRESS][DOMAIN_NAME]"
click at [100, 46] on div "Otsi kliente" at bounding box center [91, 44] width 100 height 13
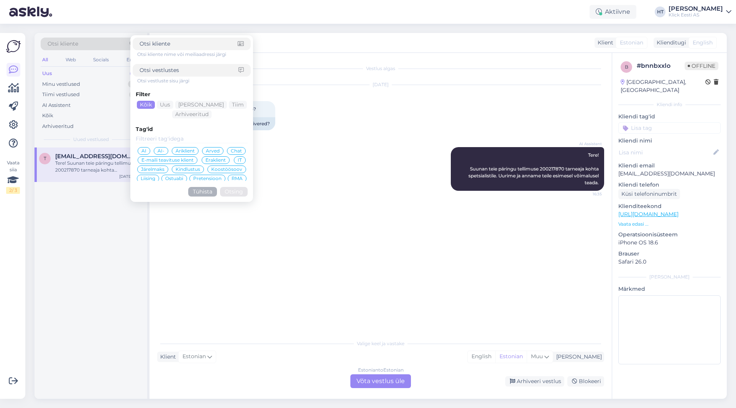
click at [167, 47] on input at bounding box center [189, 44] width 98 height 8
type input "[EMAIL_ADDRESS][DOMAIN_NAME]"
click button "Otsing" at bounding box center [234, 192] width 28 height 10
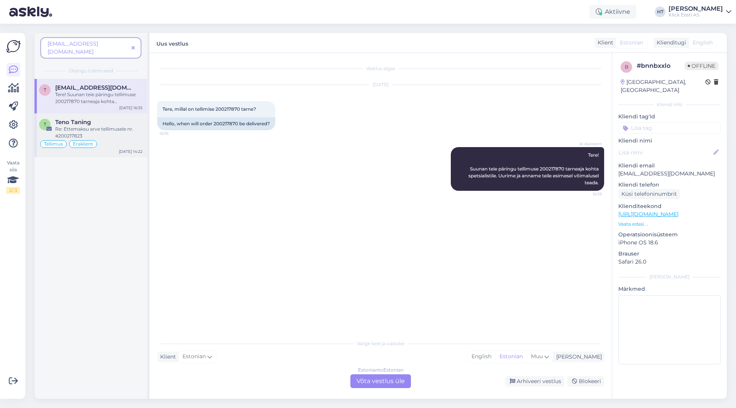
click at [92, 131] on div "Re: Ettemaksu arve tellimusele nr. #200217823" at bounding box center [98, 133] width 87 height 14
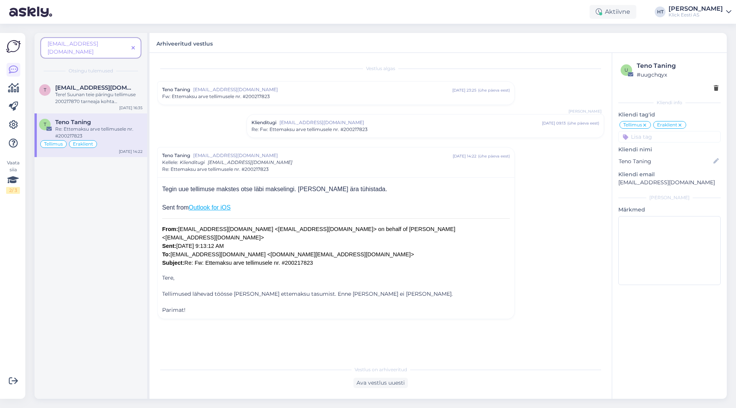
click at [133, 46] on icon at bounding box center [133, 48] width 3 height 5
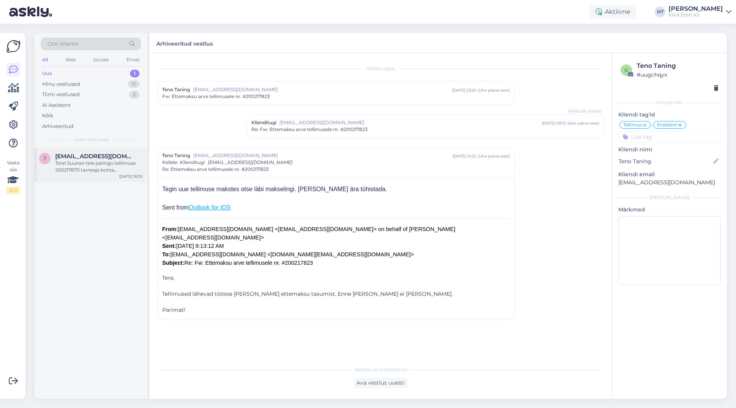
click at [115, 153] on span "[EMAIL_ADDRESS][DOMAIN_NAME]" at bounding box center [95, 156] width 80 height 7
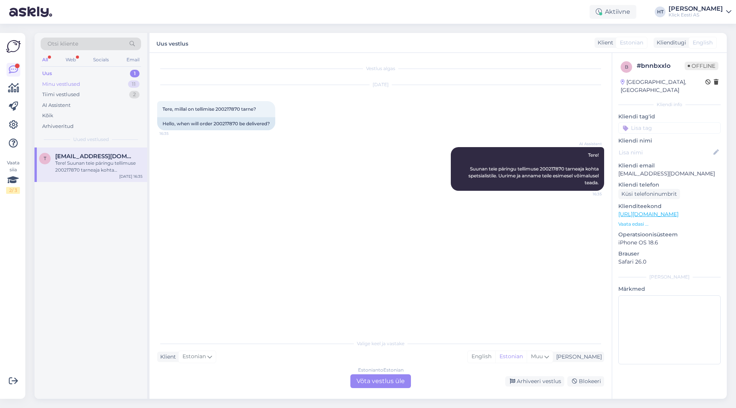
click at [90, 81] on div "Minu vestlused 11" at bounding box center [91, 84] width 100 height 11
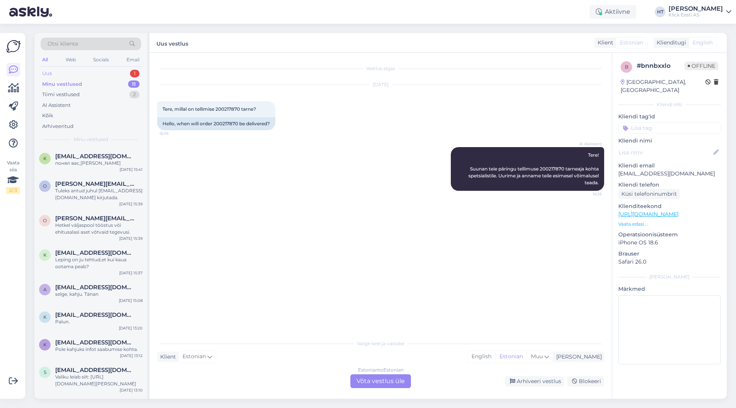
click at [108, 73] on div "Uus 1" at bounding box center [91, 73] width 100 height 11
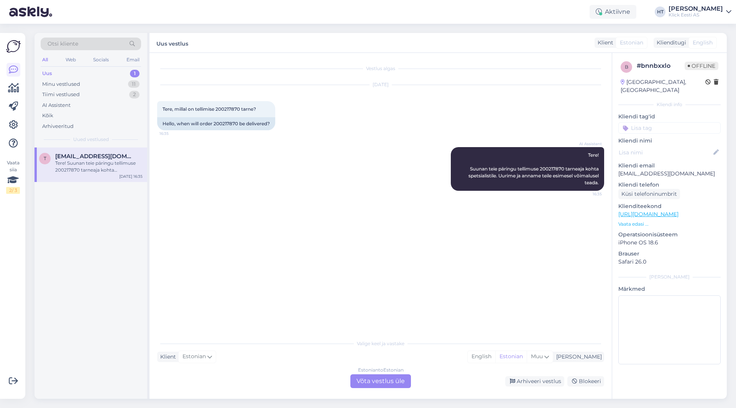
click at [129, 161] on div "Tere! Suunan teie päringu tellimuse 200217870 tarneaja kohta spetsialistile. Uu…" at bounding box center [98, 167] width 87 height 14
click at [368, 381] on div "Estonian to Estonian Võta vestlus üle" at bounding box center [380, 382] width 61 height 14
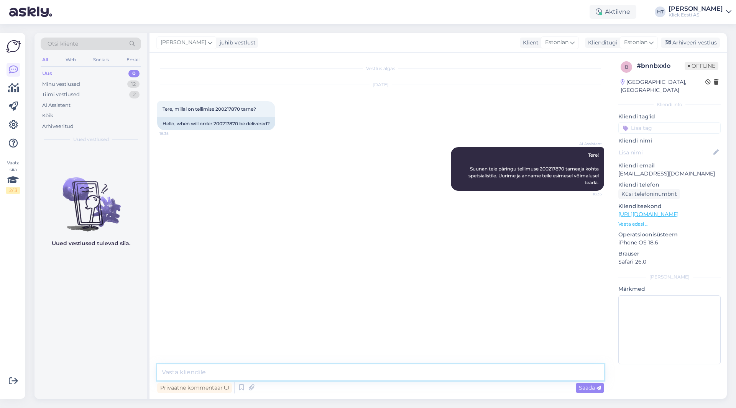
click at [369, 375] on textarea at bounding box center [380, 373] width 447 height 16
type textarea "Tere, Airpods Pro 3 mudelid on hetkel varude täienemise ootel, kindlat tarneaeg…"
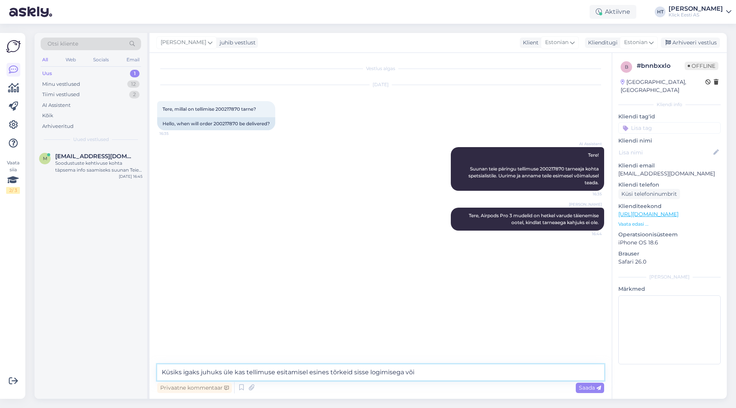
drag, startPoint x: 425, startPoint y: 373, endPoint x: 353, endPoint y: 373, distance: 72.1
click at [353, 373] on textarea "Küsiks igaks juhuks üle kas tellimuse esitamisel esines tõrkeid sisse logimiseg…" at bounding box center [380, 373] width 447 height 16
type textarea "Küsiks igaks juhuks üle kas tellimuse esitamisel esines tõrkeid sisse logimiseg…"
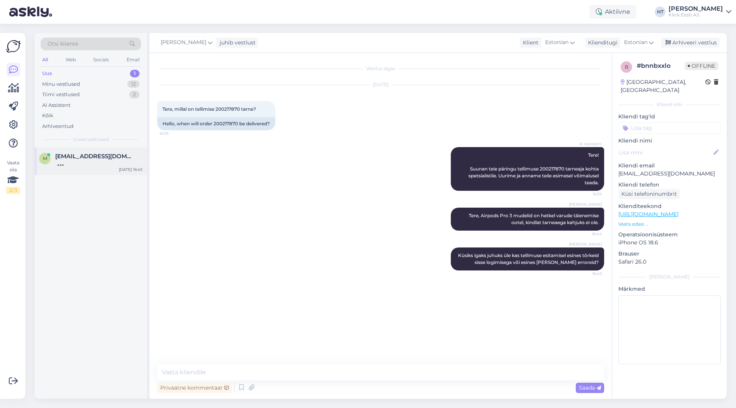
click at [104, 169] on div "m [EMAIL_ADDRESS][DOMAIN_NAME] [DATE] 16:45" at bounding box center [91, 162] width 113 height 28
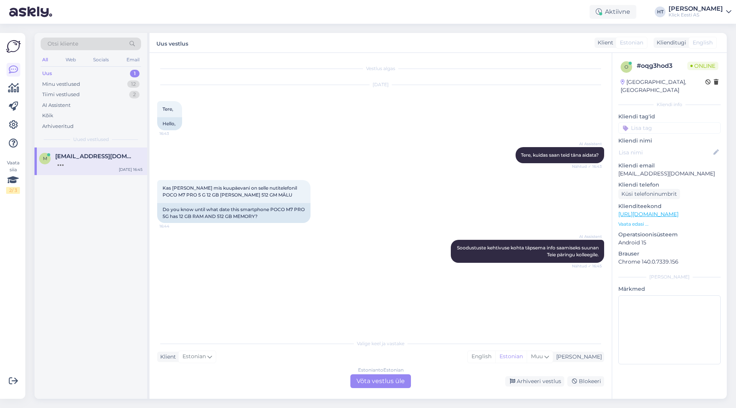
click at [386, 380] on div "Estonian to Estonian Võta vestlus üle" at bounding box center [380, 382] width 61 height 14
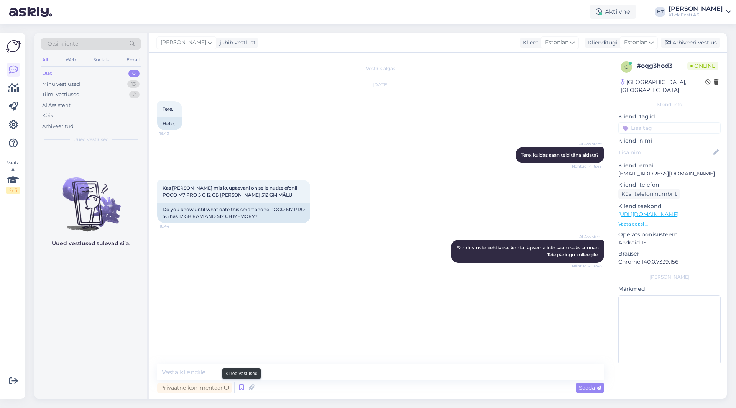
click at [244, 387] on icon at bounding box center [241, 388] width 9 height 12
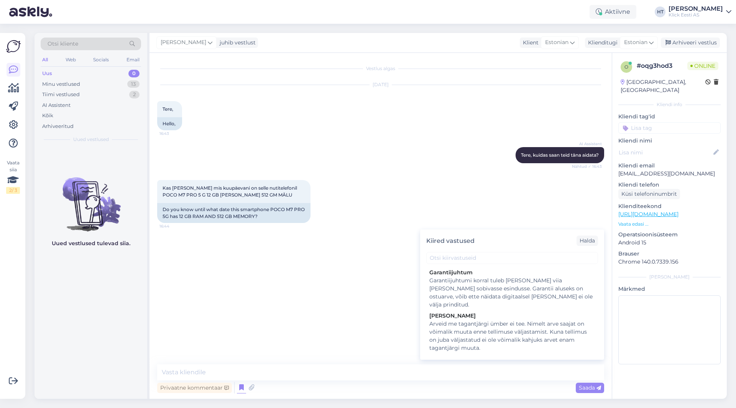
click at [313, 284] on div "Vestlus algas [DATE] Tere, 16:43 Hello, AI Assistent [PERSON_NAME], kuidas saan…" at bounding box center [384, 209] width 454 height 297
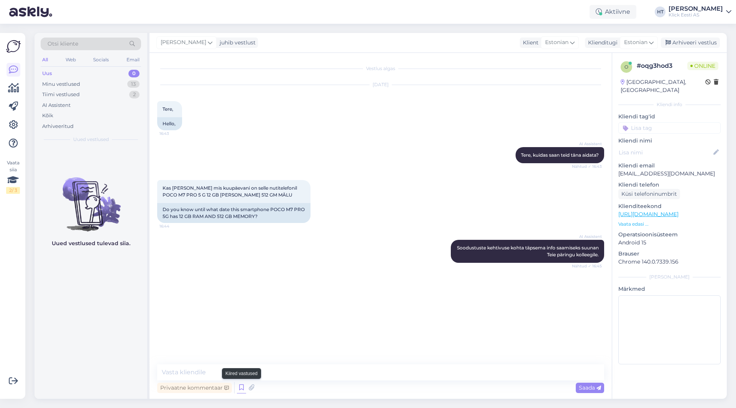
click at [240, 387] on icon at bounding box center [241, 388] width 9 height 12
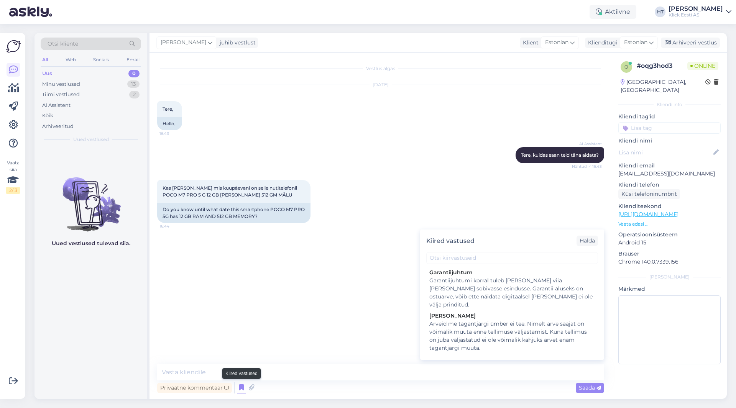
click at [240, 387] on icon at bounding box center [241, 388] width 9 height 12
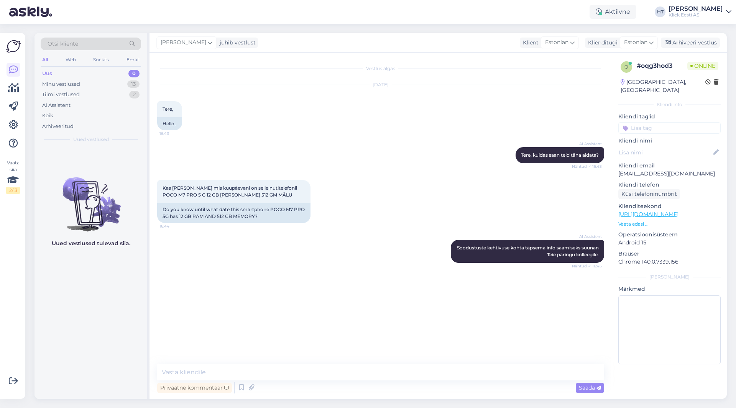
click at [199, 297] on div "Vestlus algas [DATE] Tere, 16:43 Hello, AI Assistent [PERSON_NAME], kuidas saan…" at bounding box center [384, 209] width 454 height 297
click at [89, 40] on div "Otsi kliente" at bounding box center [91, 44] width 100 height 13
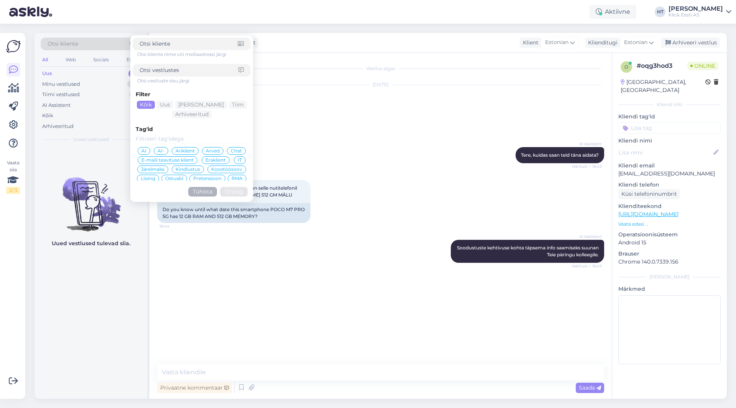
click at [169, 46] on input at bounding box center [189, 44] width 98 height 8
click at [177, 66] on input at bounding box center [189, 70] width 99 height 8
type input "kuu lõpuni"
click button "Otsing" at bounding box center [234, 192] width 28 height 10
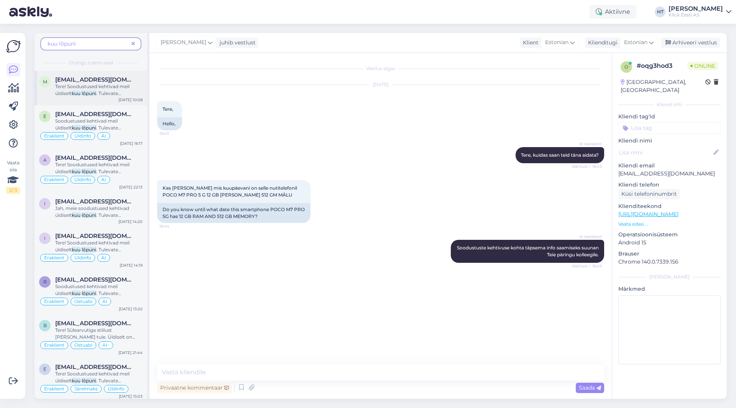
click at [107, 93] on span ". Tulevate hinnamuudatuste kohta info puudub." at bounding box center [98, 96] width 87 height 13
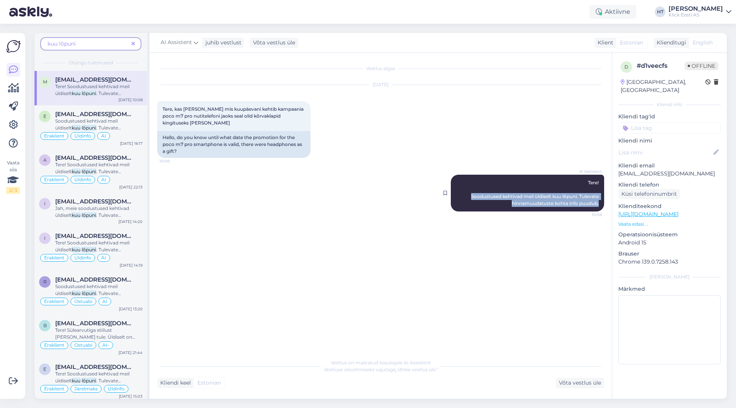
drag, startPoint x: 469, startPoint y: 189, endPoint x: 600, endPoint y: 198, distance: 131.5
click at [600, 198] on div "AI Assistent Tere! Soodustused kehtivad meil üldiselt kuu lõpuni. Tulevate hinn…" at bounding box center [527, 193] width 153 height 37
click at [253, 217] on div "Vestlus algas [DATE] Tere, kas [PERSON_NAME] mis kuupäevani kehtib kampaania po…" at bounding box center [384, 205] width 454 height 288
click at [135, 41] on icon at bounding box center [133, 43] width 3 height 5
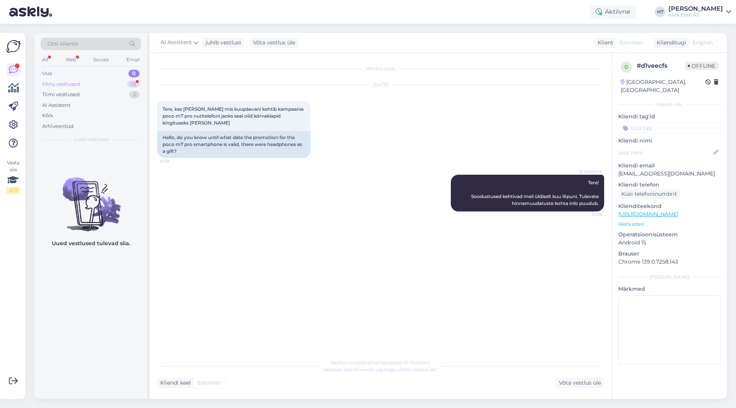
click at [109, 82] on div "Minu vestlused 13" at bounding box center [91, 84] width 100 height 11
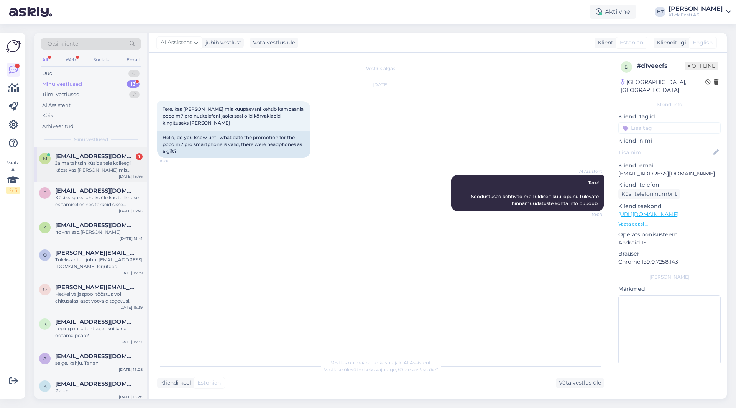
click at [100, 168] on div "Ja ma tahtsin küsida teie kolleegi käest kas [PERSON_NAME] mis kuupäevani on ka…" at bounding box center [98, 167] width 87 height 14
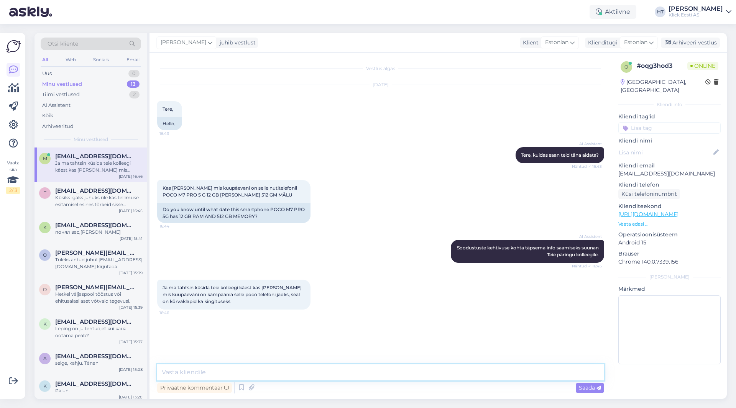
click at [324, 367] on textarea at bounding box center [380, 373] width 447 height 16
paste textarea "Soodustused kehtivad meil üldiselt kuu lõpuni. Tulevate hinnamuudatuste kohta i…"
type textarea "Soodustused kehtivad meil üldiselt kuu lõpuni. Tulevate hinnamuudatuste kohta i…"
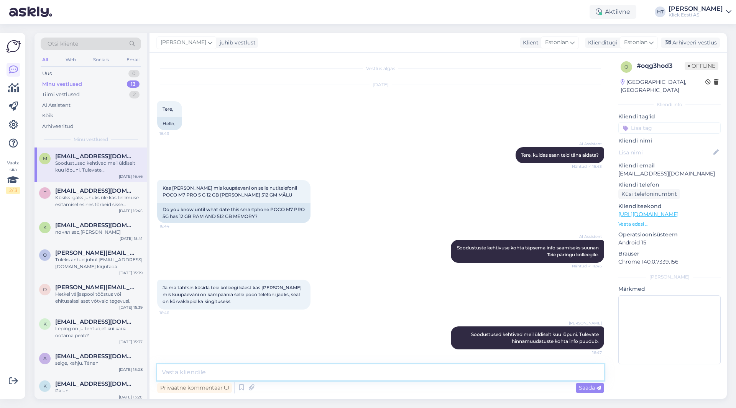
scroll to position [0, 0]
paste textarea "[DATE] või kuni kingitusi jätkub."
type textarea "Kõrvaklappide kampaania kehtib kuni [DATE] või kuni kingitusi jätkub."
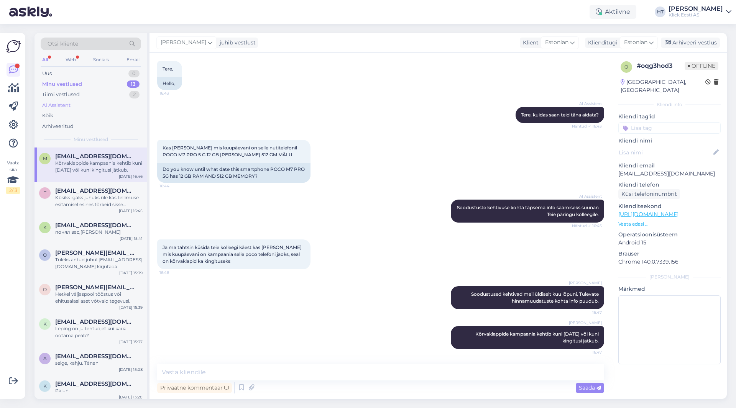
click at [99, 101] on div "AI Assistent" at bounding box center [91, 105] width 100 height 11
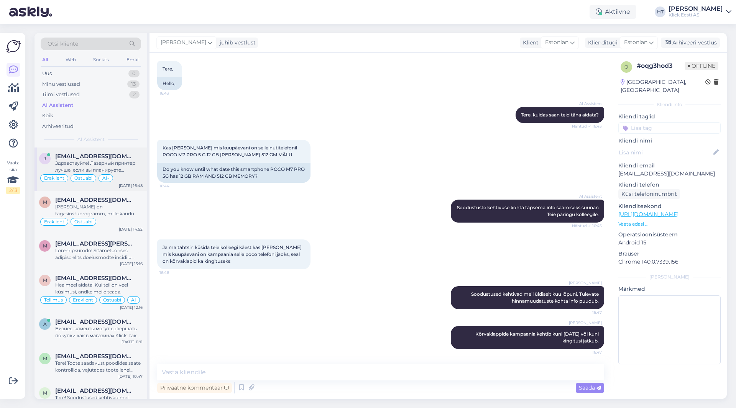
click at [98, 156] on span "[EMAIL_ADDRESS][DOMAIN_NAME]" at bounding box center [95, 156] width 80 height 7
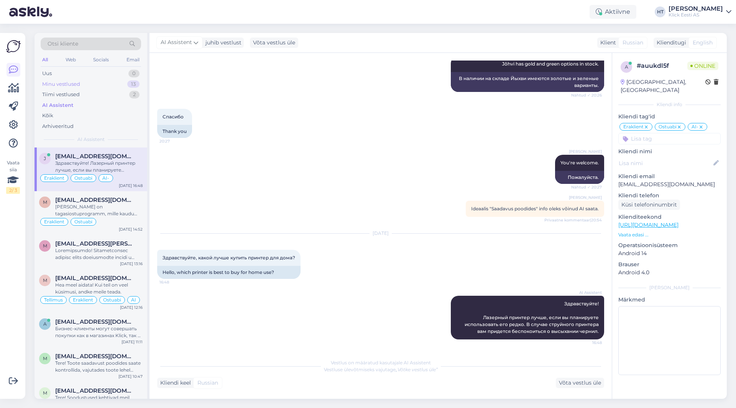
click at [130, 86] on div "13" at bounding box center [133, 85] width 12 height 8
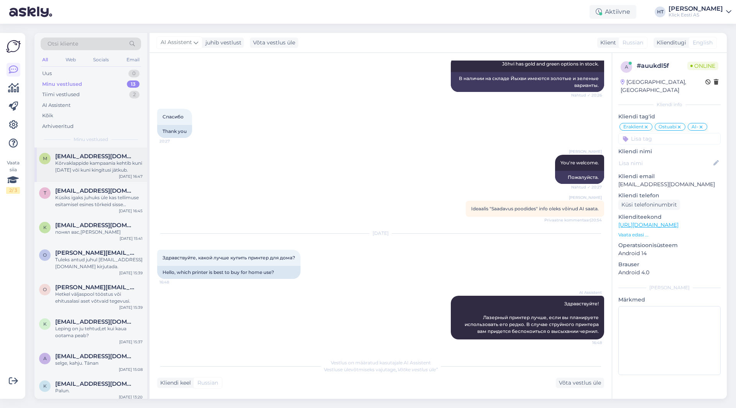
click at [127, 171] on div "Kõrvaklappide kampaania kehtib kuni [DATE] või kuni kingitusi jätkub." at bounding box center [98, 167] width 87 height 14
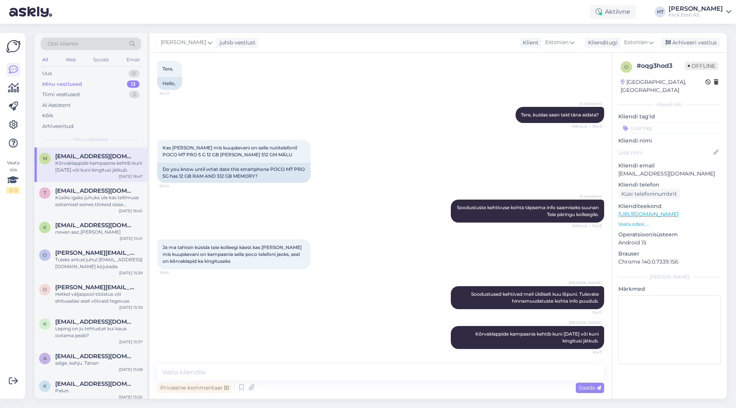
click at [397, 217] on div "AI Assistent Soodustuste kehtivuse kohta täpsema info saamiseks suunan [PERSON_…" at bounding box center [380, 211] width 447 height 40
click at [122, 95] on div "Tiimi vestlused 2" at bounding box center [91, 94] width 100 height 11
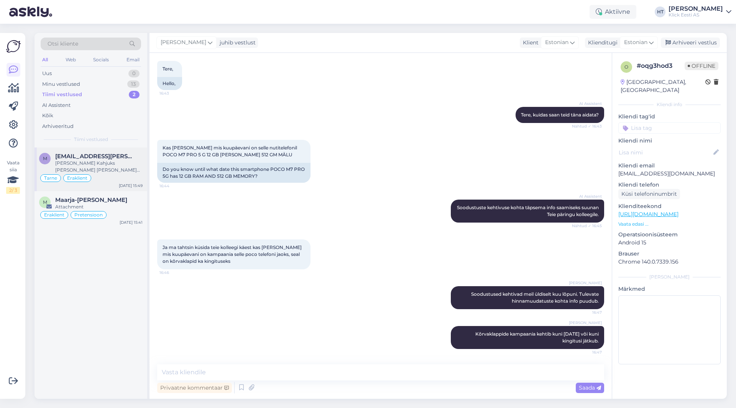
click at [114, 151] on div "m [EMAIL_ADDRESS][PERSON_NAME][DOMAIN_NAME] [PERSON_NAME] Kahjuks [PERSON_NAME]…" at bounding box center [91, 170] width 113 height 44
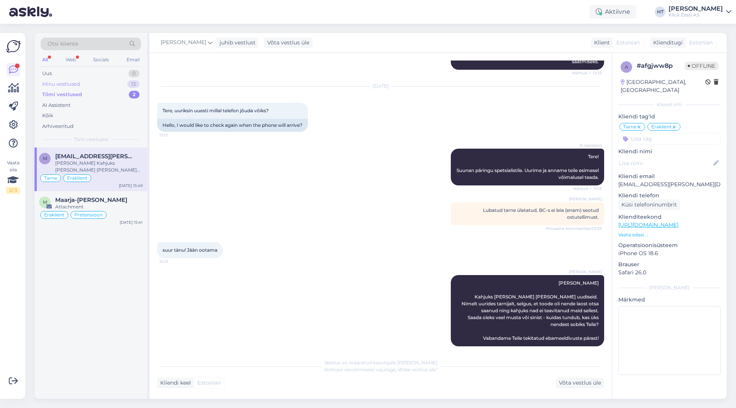
click at [108, 85] on div "Minu vestlused 13" at bounding box center [91, 84] width 100 height 11
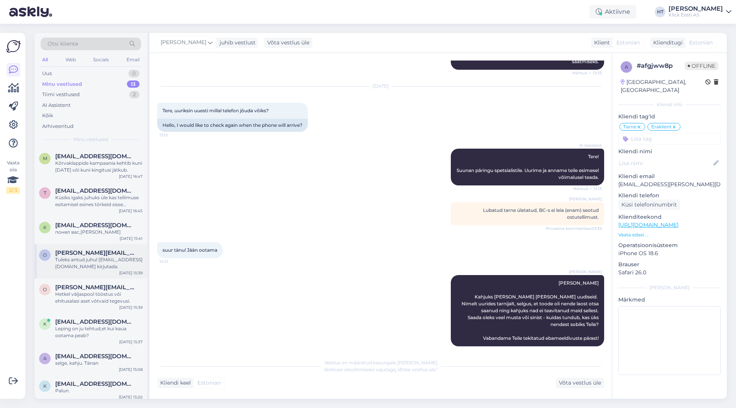
scroll to position [38, 0]
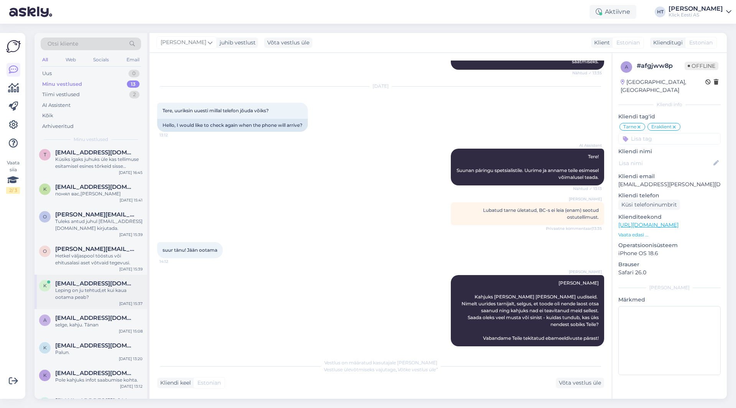
click at [101, 283] on span "[EMAIL_ADDRESS][DOMAIN_NAME]" at bounding box center [95, 283] width 80 height 7
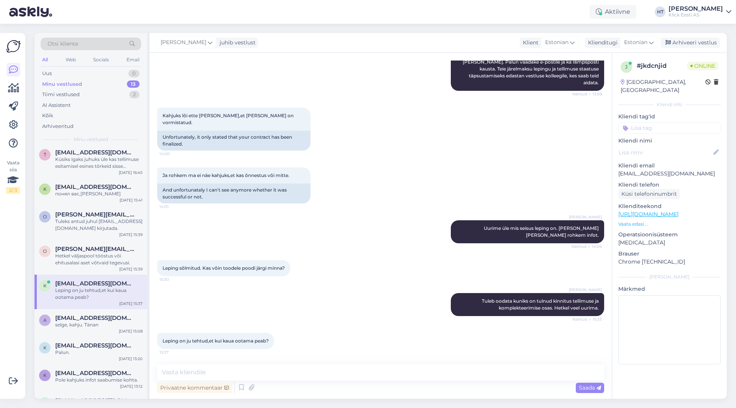
scroll to position [121, 0]
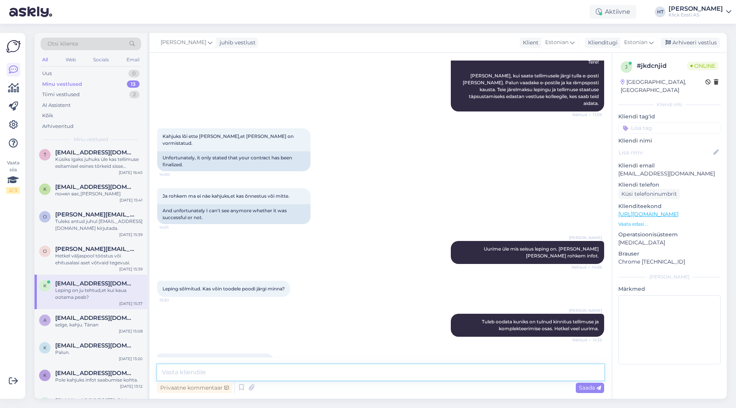
click at [289, 374] on textarea at bounding box center [380, 373] width 447 height 16
click at [534, 372] on textarea "Nüüd on tellimus kinnitatud. Kuna leping oli allkirjastatud pakkuja iseteenindu…" at bounding box center [380, 373] width 447 height 16
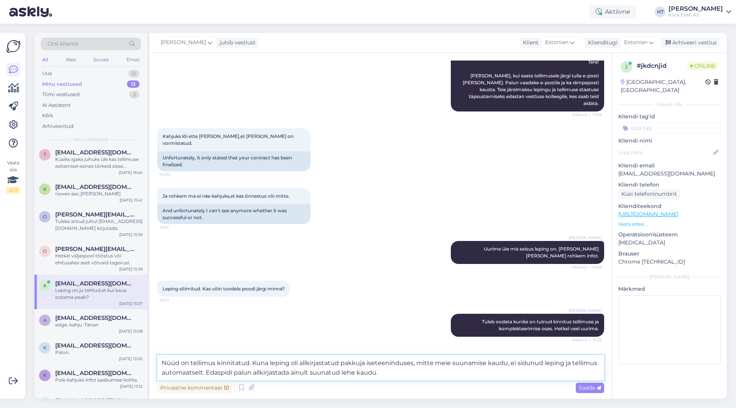
type textarea "Nüüd on tellimus kinnitatud. Kuna leping oli allkirjastatud pakkuja iseteenindu…"
click at [646, 170] on p "[EMAIL_ADDRESS][DOMAIN_NAME]" at bounding box center [670, 174] width 102 height 8
click at [393, 377] on textarea "Nüüd on tellimus kinnitatud. Kuna leping oli allkirjastatud pakkuja iseteenindu…" at bounding box center [380, 367] width 447 height 25
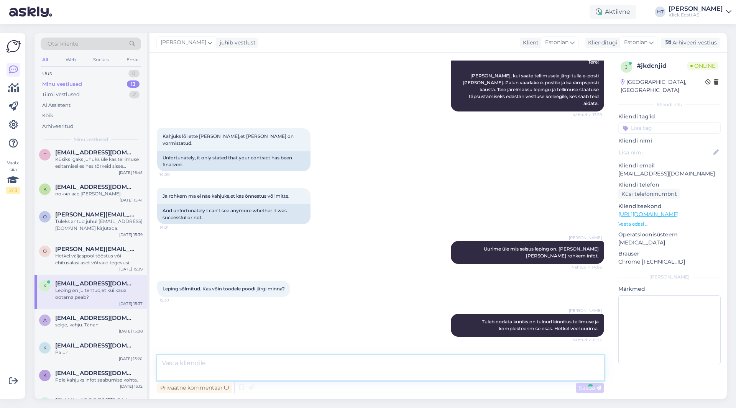
scroll to position [174, 0]
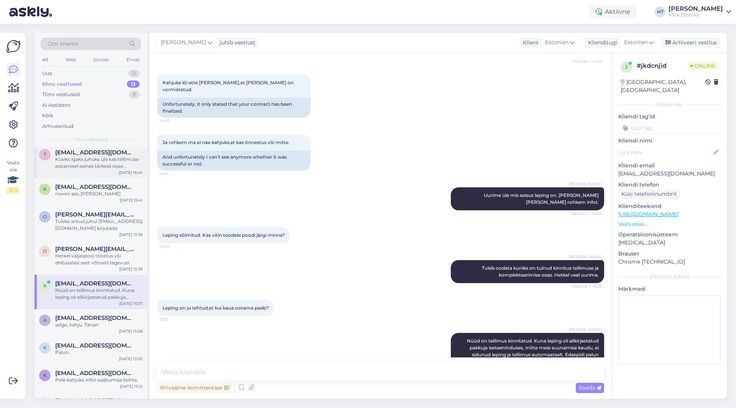
click at [109, 168] on div "Küsiks igaks juhuks üle kas tellimuse esitamisel esines tõrkeid sisse logimiseg…" at bounding box center [98, 163] width 87 height 14
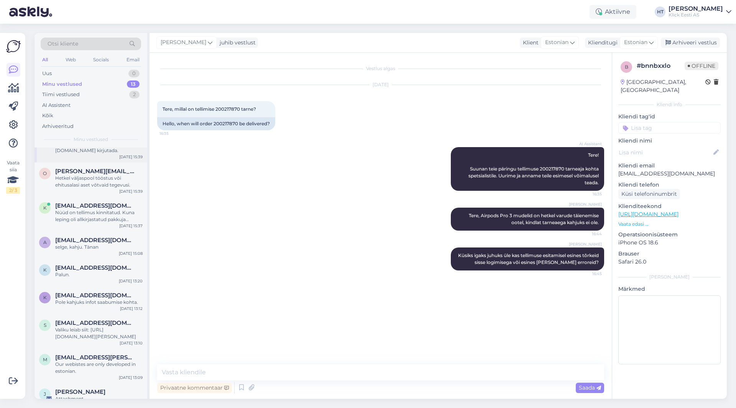
scroll to position [174, 0]
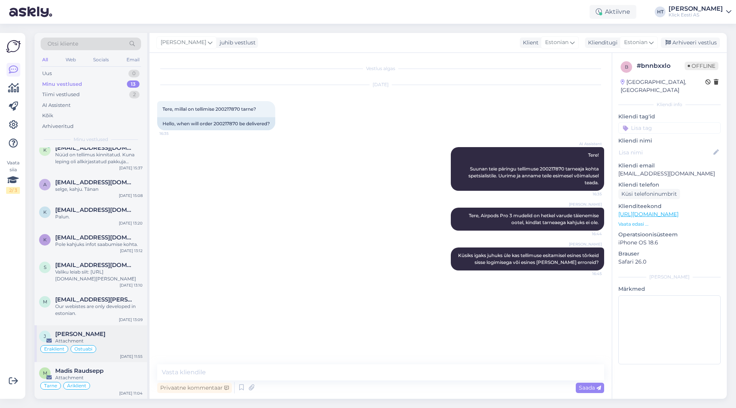
click at [101, 334] on div "[PERSON_NAME]" at bounding box center [98, 334] width 87 height 7
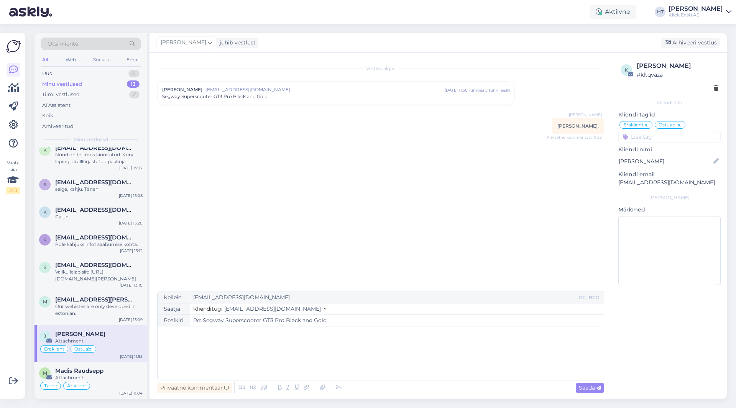
click at [253, 334] on p "﻿" at bounding box center [380, 335] width 439 height 8
click at [286, 100] on div "[PERSON_NAME] [PERSON_NAME][EMAIL_ADDRESS][DOMAIN_NAME] [DATE] 11:50 ( umbes 5 …" at bounding box center [336, 93] width 357 height 23
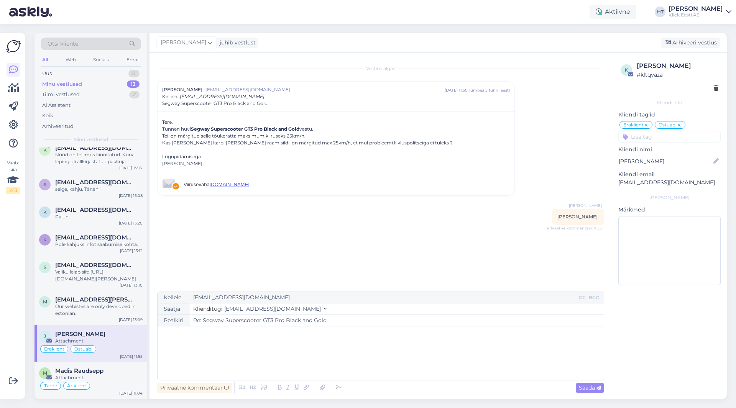
click at [246, 337] on p "﻿" at bounding box center [380, 335] width 439 height 8
click at [586, 388] on span "Saada" at bounding box center [590, 388] width 22 height 7
type input "Re: Re: Segway Superscooter GT3 Pro Black and Gold"
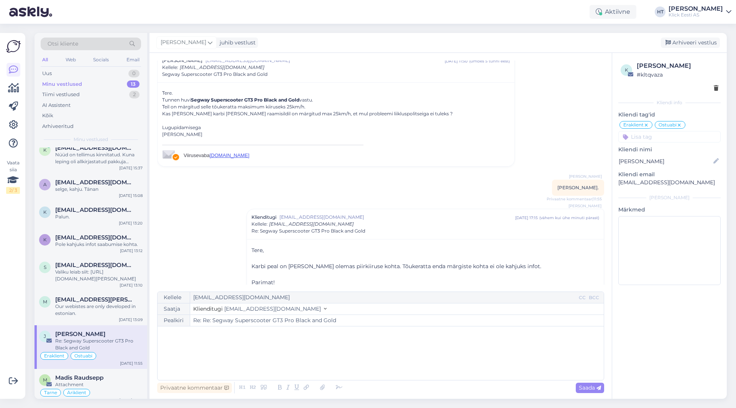
scroll to position [41, 0]
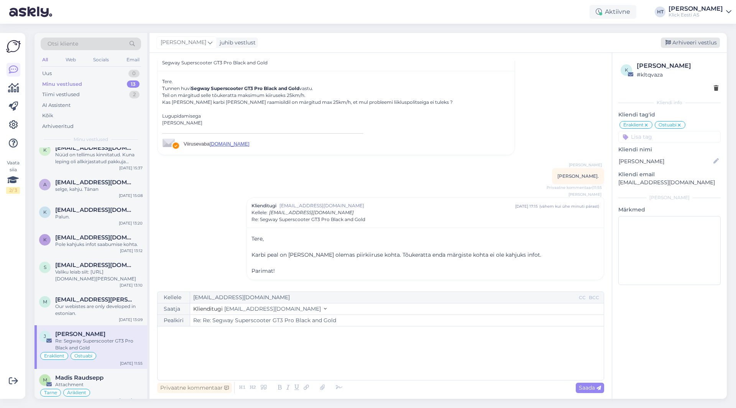
click at [687, 41] on div "Arhiveeri vestlus" at bounding box center [690, 43] width 59 height 10
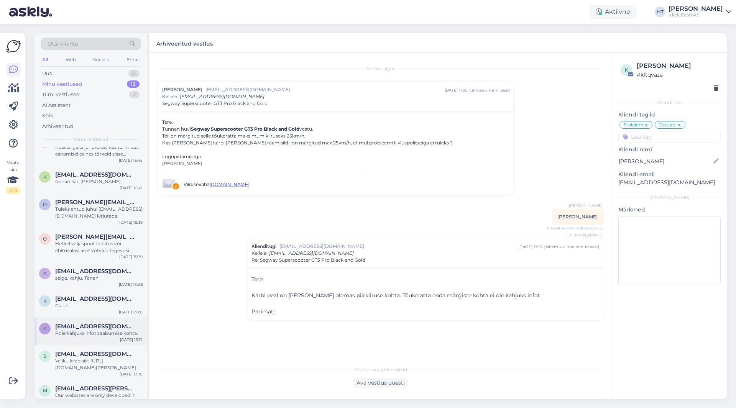
scroll to position [137, 0]
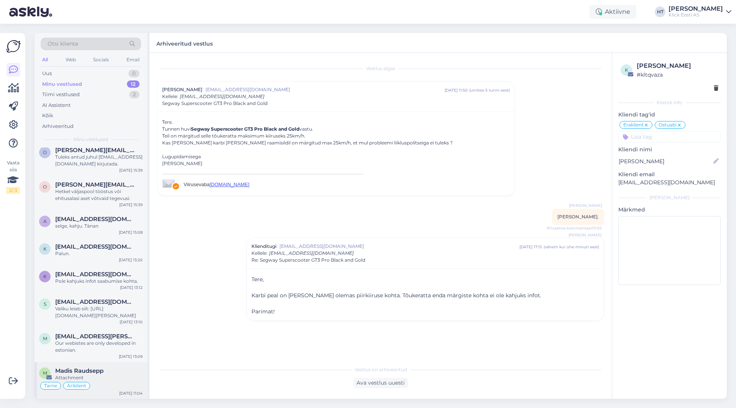
click at [102, 370] on span "Madis Raudsepp" at bounding box center [79, 371] width 48 height 7
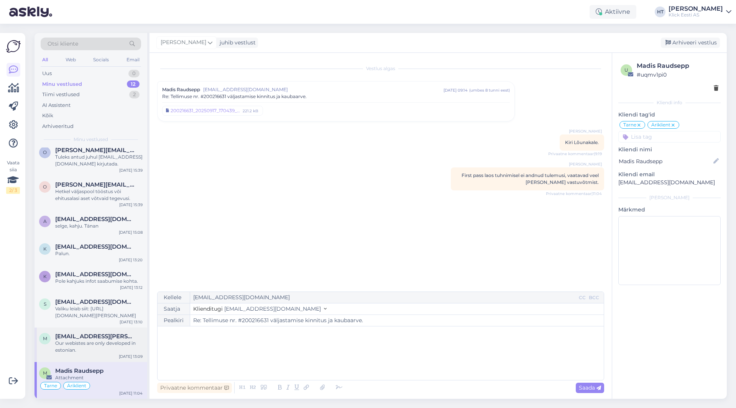
click at [110, 345] on div "Our webistes are only developed in estonian." at bounding box center [98, 347] width 87 height 14
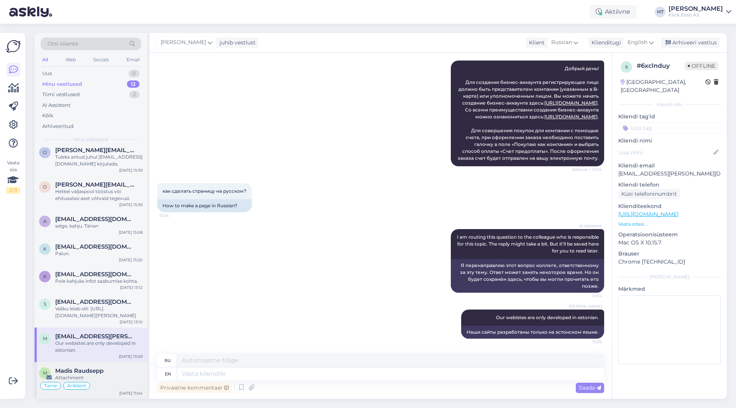
click at [95, 384] on div "Tarne Äriklient" at bounding box center [91, 386] width 104 height 9
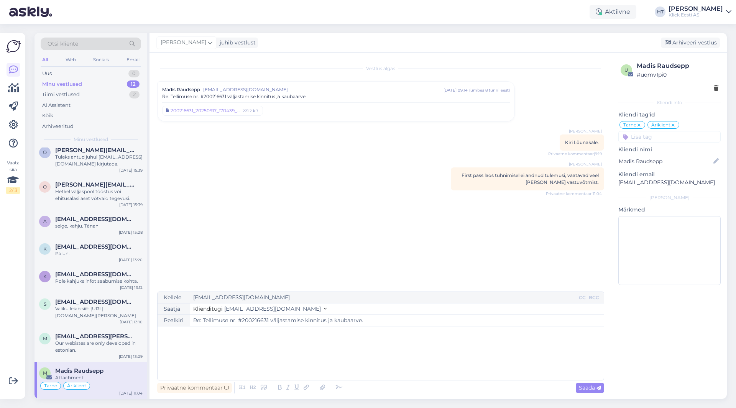
scroll to position [0, 0]
click at [91, 90] on div "Tiimi vestlused 2" at bounding box center [91, 94] width 100 height 11
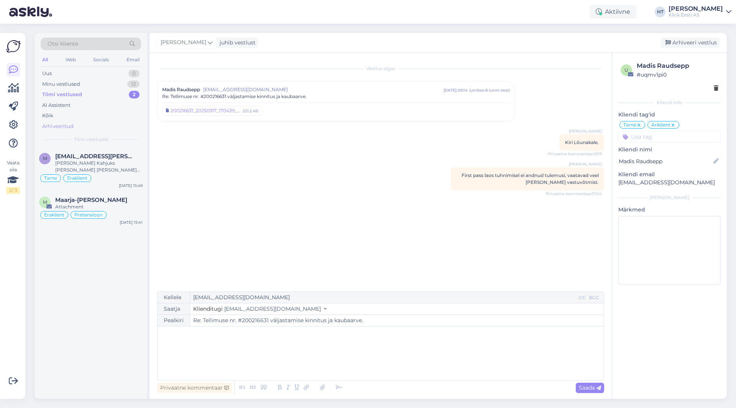
click at [100, 122] on div "Arhiveeritud" at bounding box center [91, 126] width 100 height 11
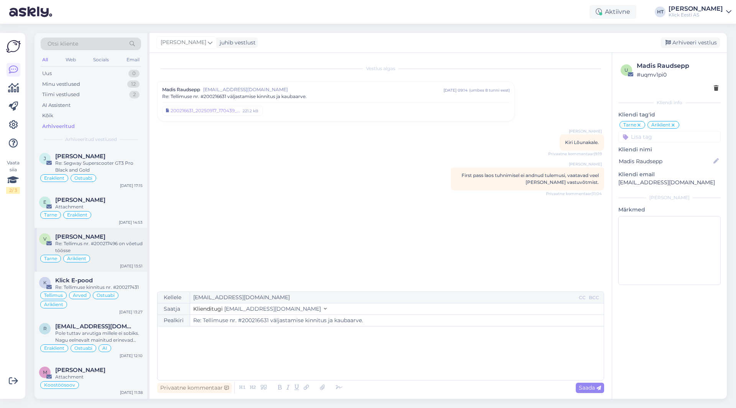
click at [115, 243] on div "Re: Tellimus nr. #200217496 on võetud töösse" at bounding box center [98, 247] width 87 height 14
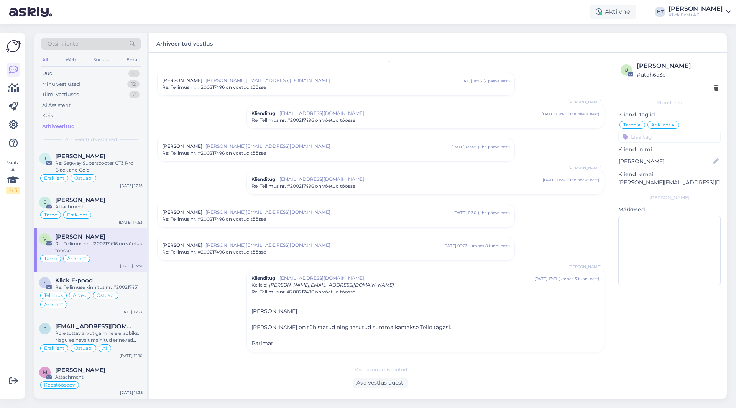
scroll to position [12, 0]
click at [111, 174] on div "Eraklient Ostuabi" at bounding box center [91, 178] width 104 height 9
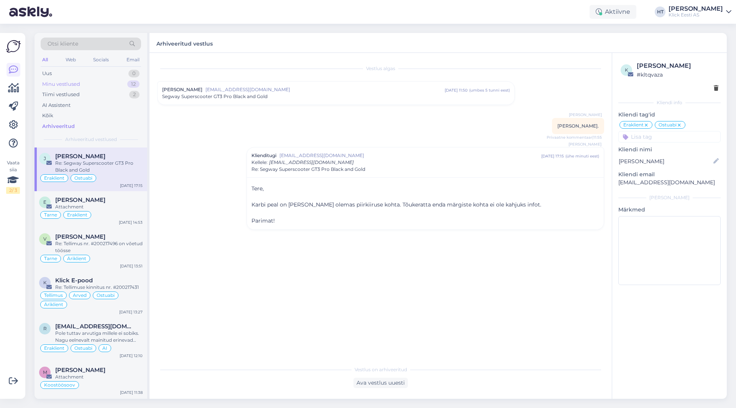
click at [122, 84] on div "Minu vestlused 12" at bounding box center [91, 84] width 100 height 11
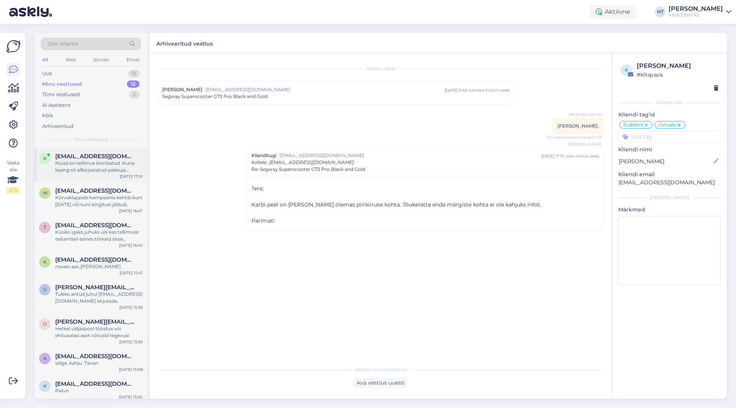
click at [118, 149] on div "k [EMAIL_ADDRESS][DOMAIN_NAME] Nüüd on tellimus kinnitatud. Kuna leping oli all…" at bounding box center [91, 165] width 113 height 35
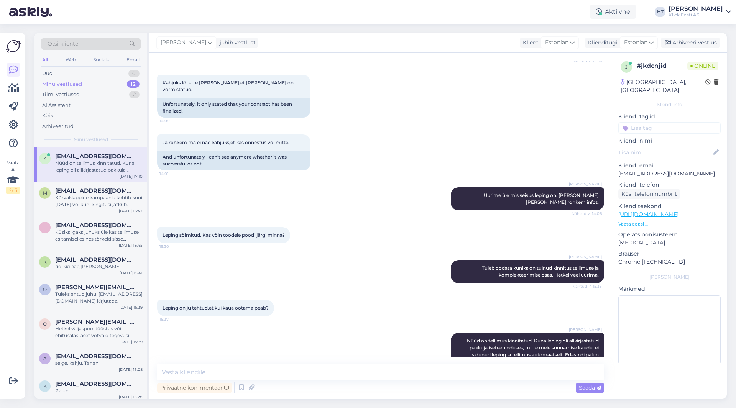
click at [12, 303] on div "Vaata siia 2 / 3" at bounding box center [13, 216] width 15 height 354
click at [104, 72] on div "Uus 1" at bounding box center [91, 73] width 100 height 11
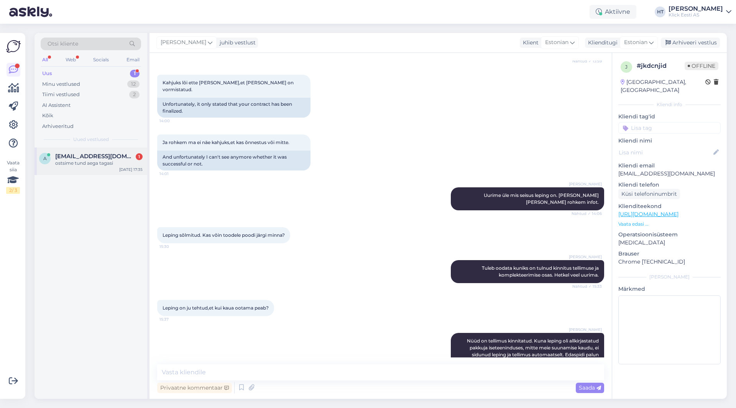
click at [107, 149] on div "a [EMAIL_ADDRESS][DOMAIN_NAME] 1 ostsime tund aega tagasi [DATE] 17:35" at bounding box center [91, 162] width 113 height 28
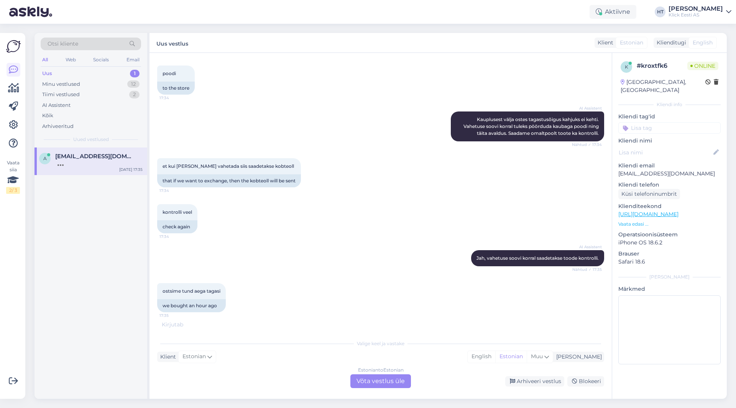
scroll to position [273, 0]
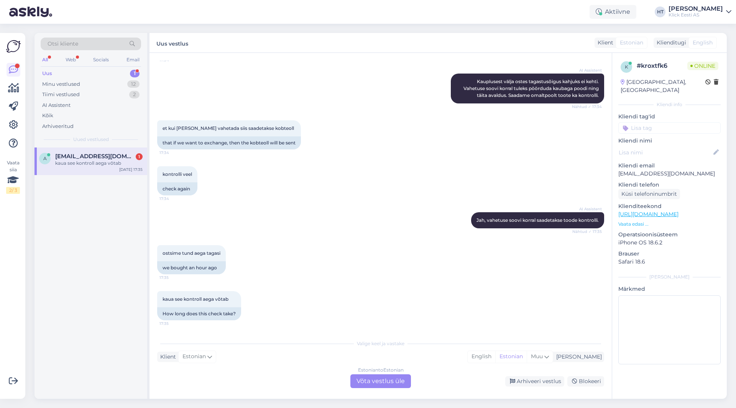
click at [416, 169] on div "kontrolli veel 17:34 check again" at bounding box center [380, 181] width 447 height 46
click at [379, 378] on div "Estonian to Estonian Võta vestlus üle" at bounding box center [380, 382] width 61 height 14
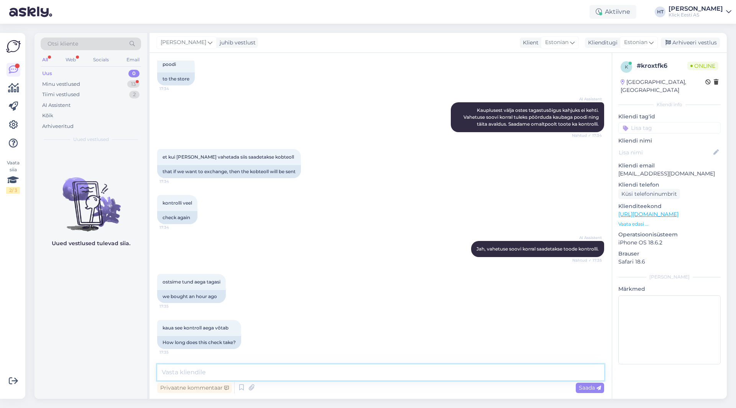
click at [380, 372] on textarea at bounding box center [380, 373] width 447 height 16
type textarea "Avalduse esitamisel võib kuni 15 päeva vastus [PERSON_NAME]."
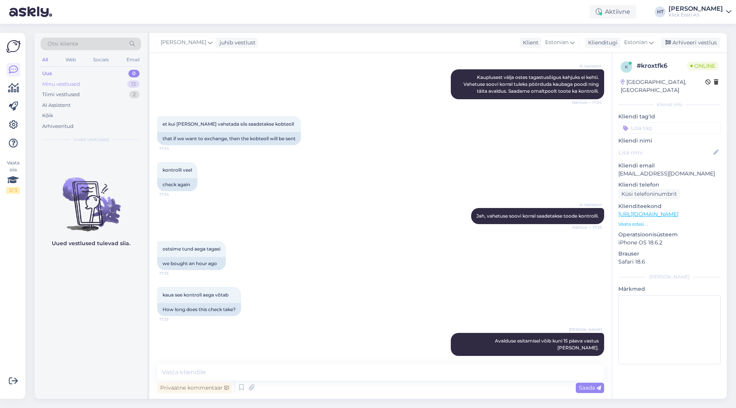
click at [125, 84] on div "Minu vestlused 13" at bounding box center [91, 84] width 100 height 11
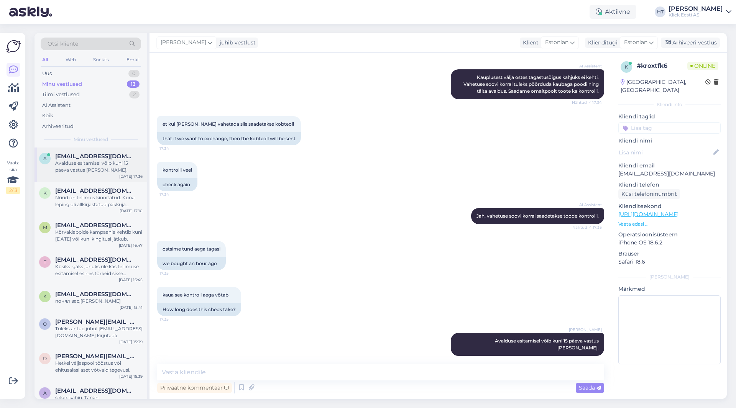
click at [114, 156] on span "[EMAIL_ADDRESS][DOMAIN_NAME]" at bounding box center [95, 156] width 80 height 7
click at [103, 209] on div "k [EMAIL_ADDRESS][DOMAIN_NAME] Nüüd on tellimus kinnitatud. Kuna leping oli all…" at bounding box center [91, 199] width 113 height 35
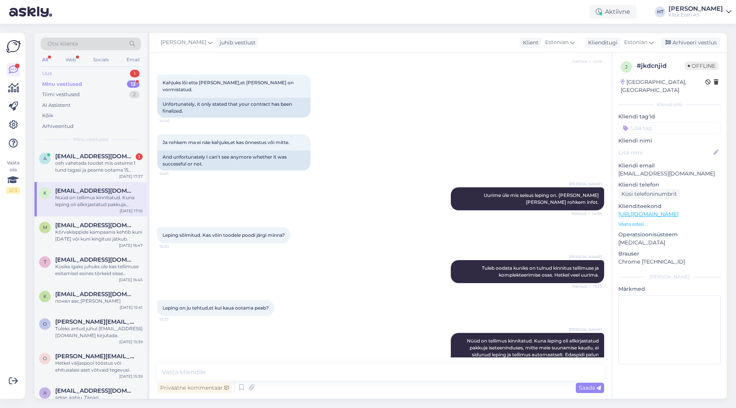
click at [79, 72] on div "Uus 1" at bounding box center [91, 73] width 100 height 11
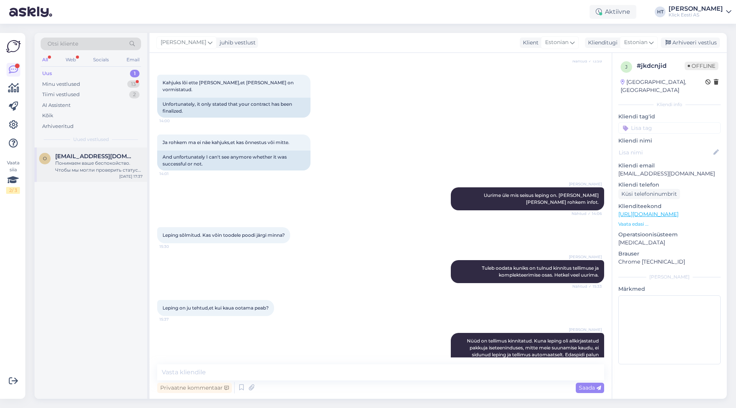
click at [95, 156] on span "[EMAIL_ADDRESS][DOMAIN_NAME]" at bounding box center [95, 156] width 80 height 7
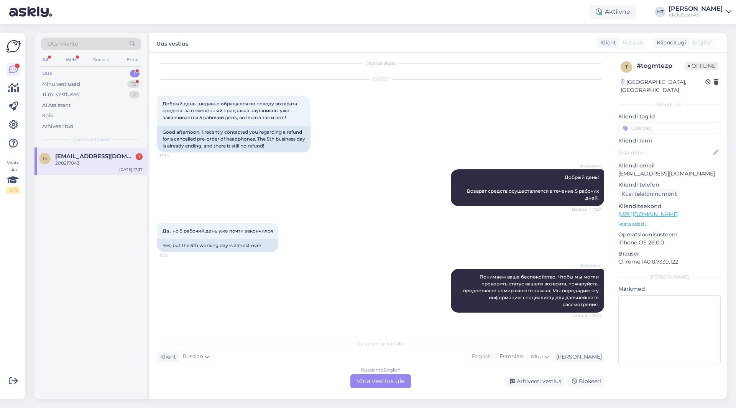
scroll to position [44, 0]
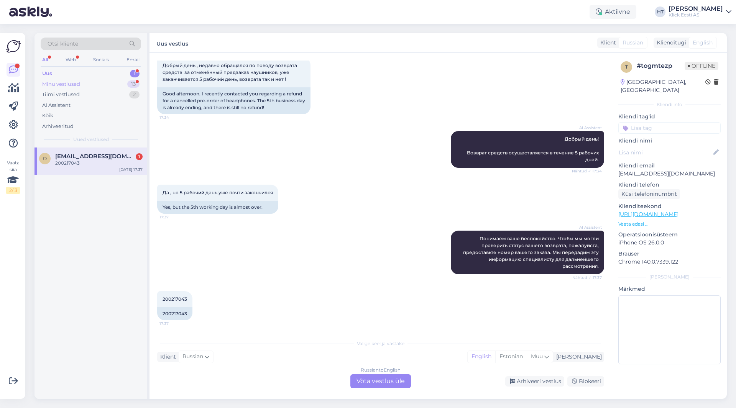
click at [133, 86] on div "13" at bounding box center [133, 85] width 12 height 8
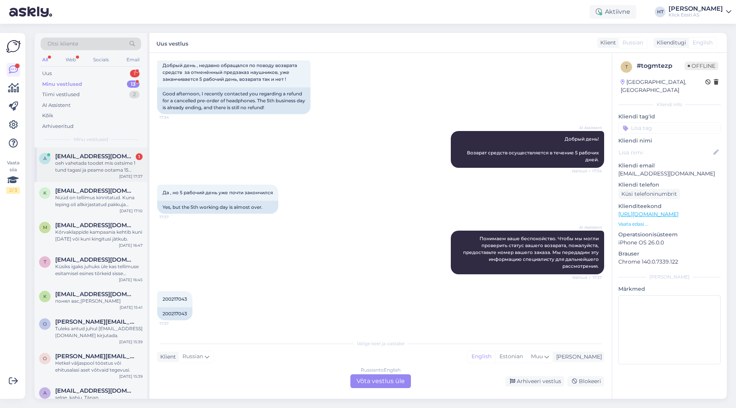
click at [128, 165] on div "oeh vahetada toodet mis ostsime 1 tund tagasi ja peame ootama 15 päeva???" at bounding box center [98, 167] width 87 height 14
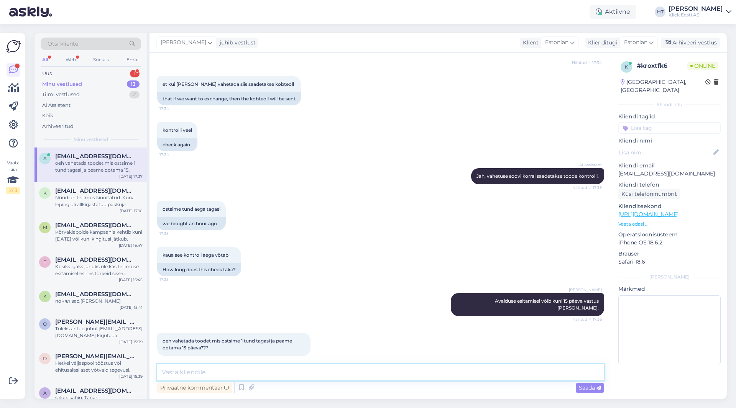
click at [334, 372] on textarea at bounding box center [380, 373] width 447 height 16
type textarea "Kuna tagastusõigus puudub, siis vahetus ei ole garanteeritud."
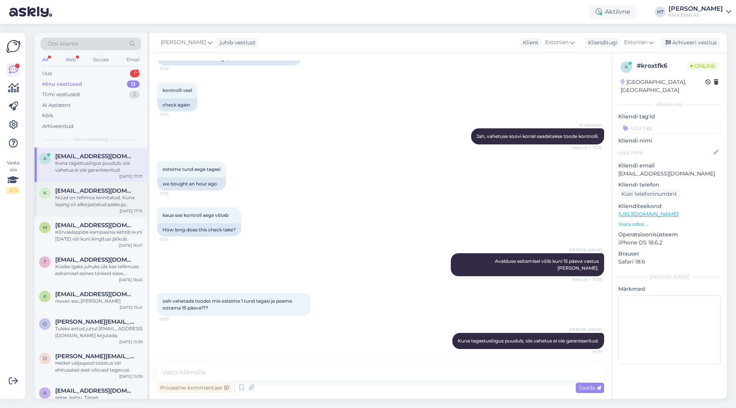
click at [117, 195] on div "Nüüd on tellimus kinnitatud. Kuna leping oli allkirjastatud pakkuja iseteenindu…" at bounding box center [98, 201] width 87 height 14
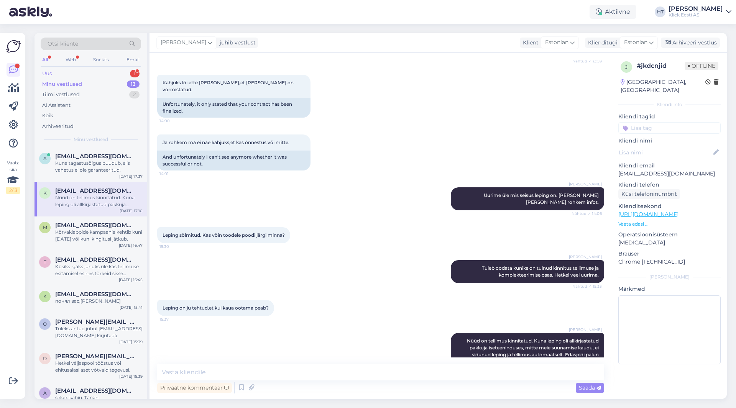
click at [128, 71] on div "Uus 1" at bounding box center [91, 73] width 100 height 11
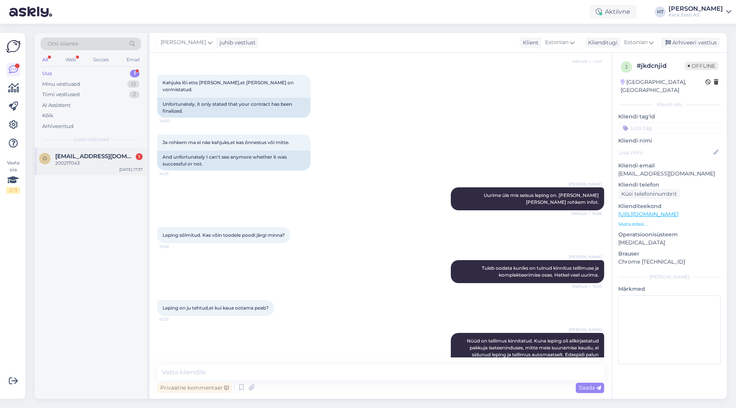
click at [125, 151] on div "o [EMAIL_ADDRESS][DOMAIN_NAME] 1 200217043 [DATE] 17:37" at bounding box center [91, 162] width 113 height 28
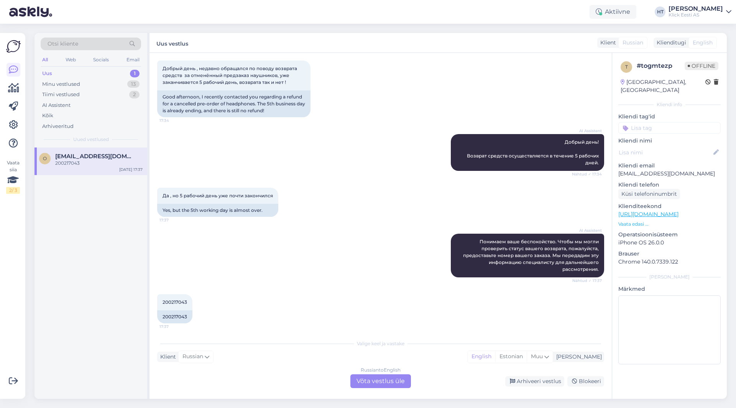
scroll to position [44, 0]
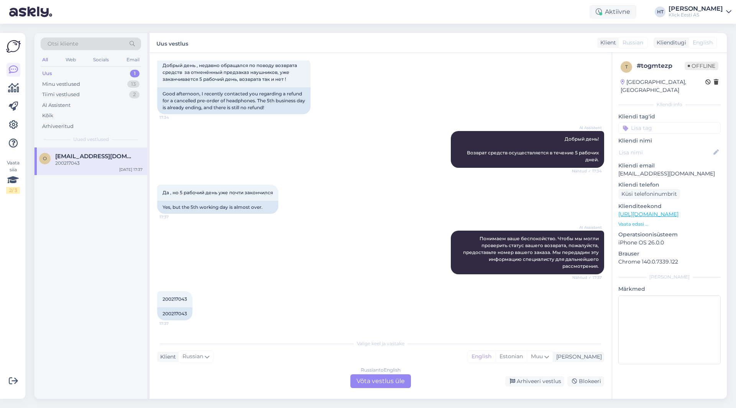
click at [660, 170] on p "[EMAIL_ADDRESS][DOMAIN_NAME]" at bounding box center [670, 174] width 102 height 8
click at [359, 189] on div "Да , но 5 рабочий день уже почти закончился 17:37 Yes, but the 5th working day …" at bounding box center [380, 199] width 447 height 46
click at [82, 44] on div "Otsi kliente" at bounding box center [91, 44] width 100 height 13
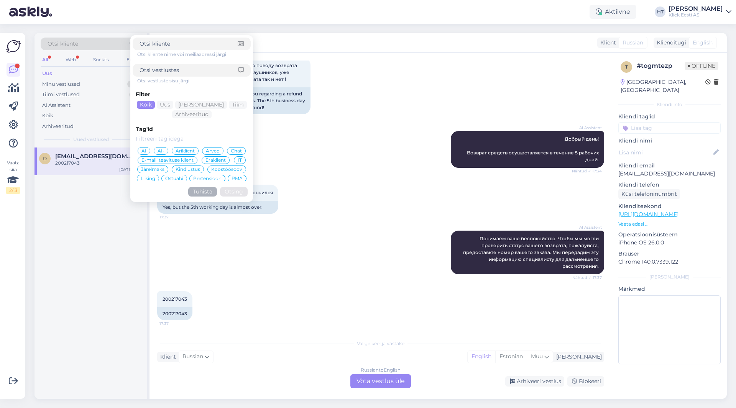
click at [171, 44] on input at bounding box center [189, 44] width 98 height 8
type input "[EMAIL_ADDRESS][DOMAIN_NAME]"
click button "Otsing" at bounding box center [234, 192] width 28 height 10
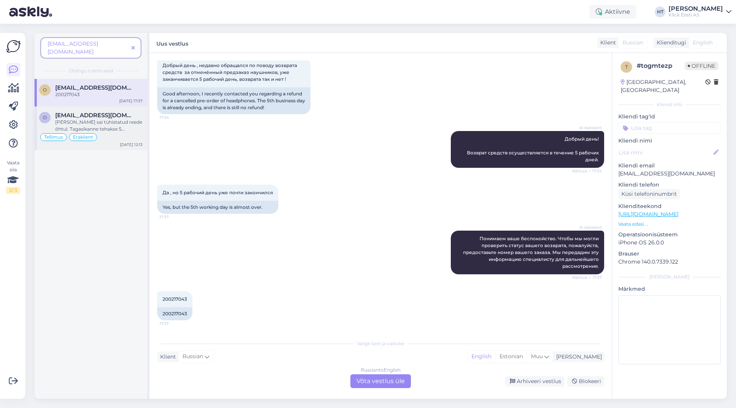
click at [67, 119] on div "[PERSON_NAME] sai tühistatud reede õhtul. Tagasikanne tehakse 5 tööpäeva jooksu…" at bounding box center [98, 126] width 87 height 14
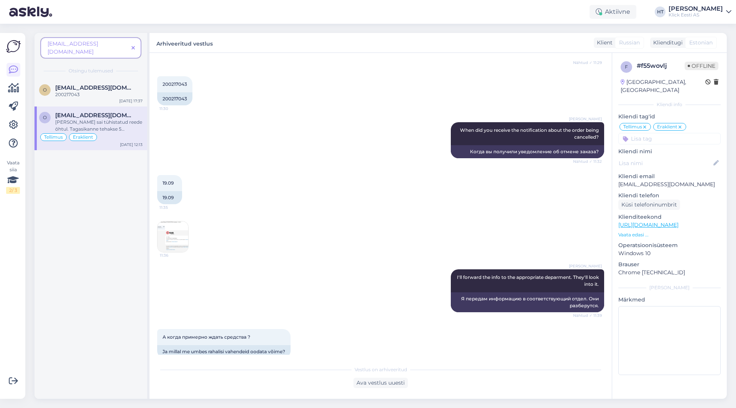
scroll to position [332, 0]
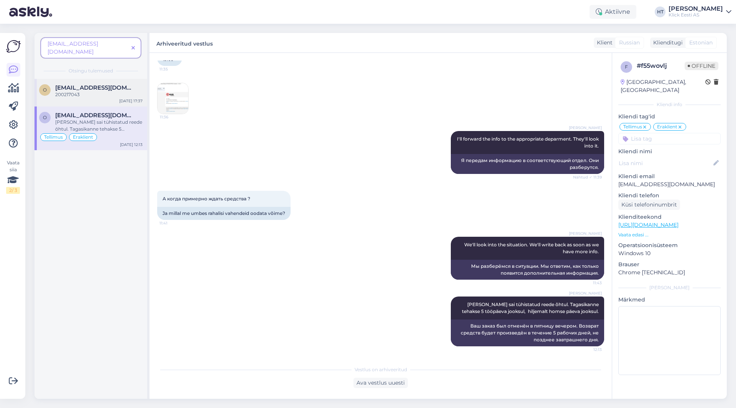
click at [106, 91] on div "200217043" at bounding box center [98, 94] width 87 height 7
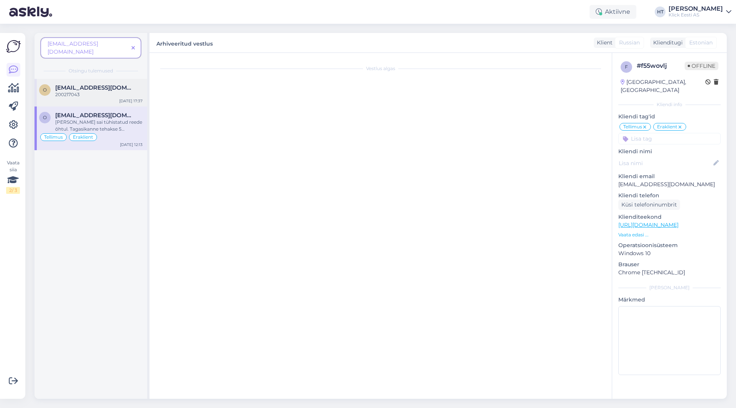
scroll to position [44, 0]
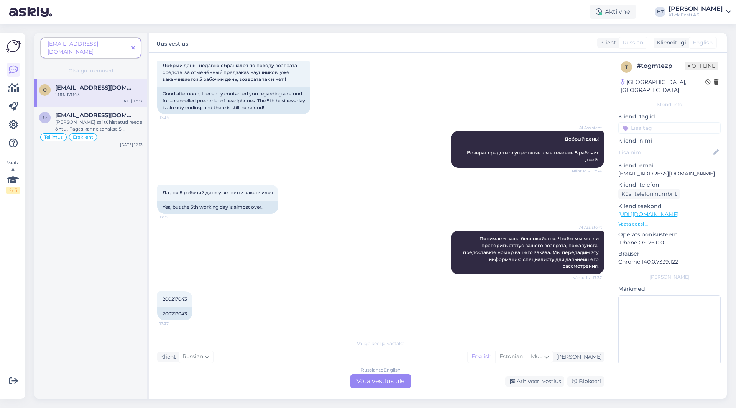
click at [135, 44] on span at bounding box center [133, 48] width 10 height 8
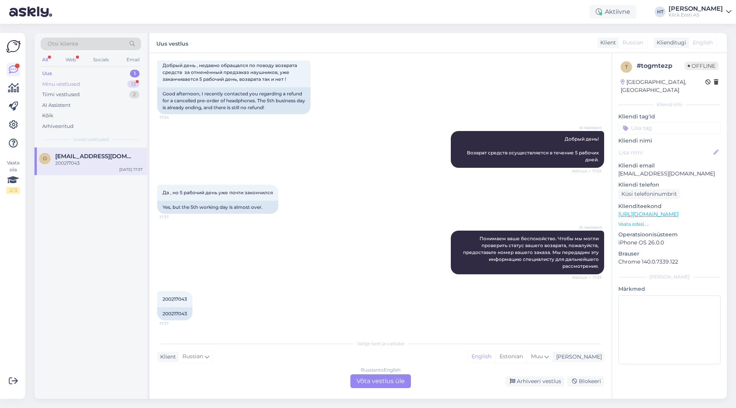
click at [119, 83] on div "Minu vestlused 13" at bounding box center [91, 84] width 100 height 11
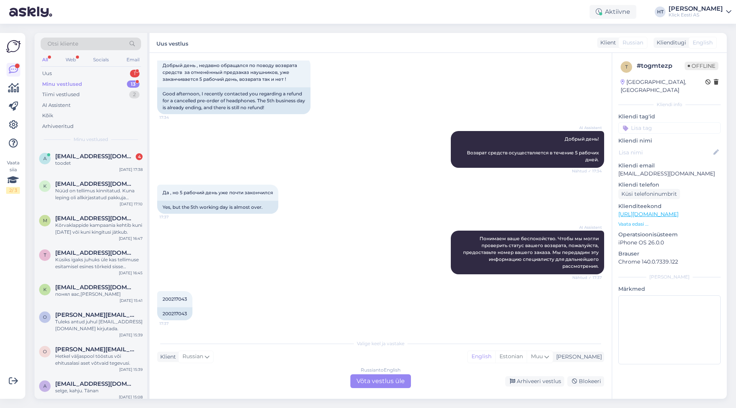
scroll to position [92, 0]
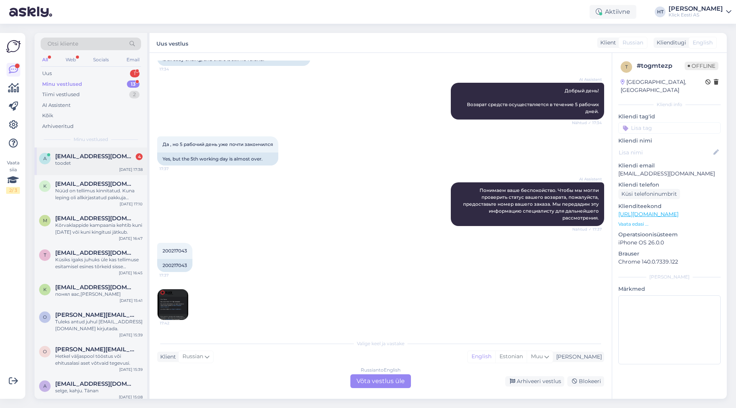
click at [110, 164] on div "toodet" at bounding box center [98, 163] width 87 height 7
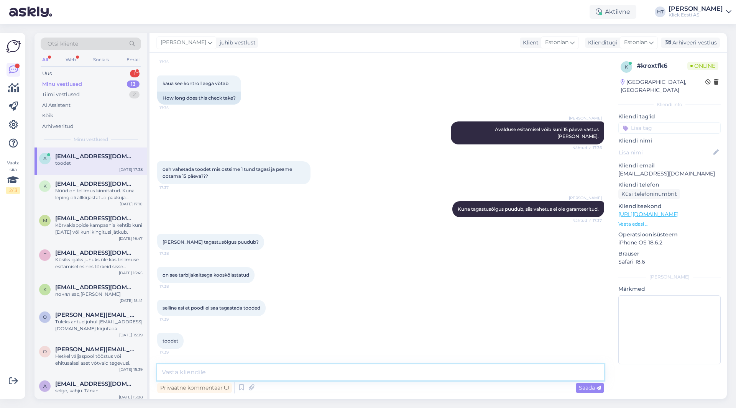
click at [297, 373] on textarea at bounding box center [380, 373] width 447 height 16
paste textarea "[URL][DOMAIN_NAME]"
type textarea "[URL][DOMAIN_NAME]"
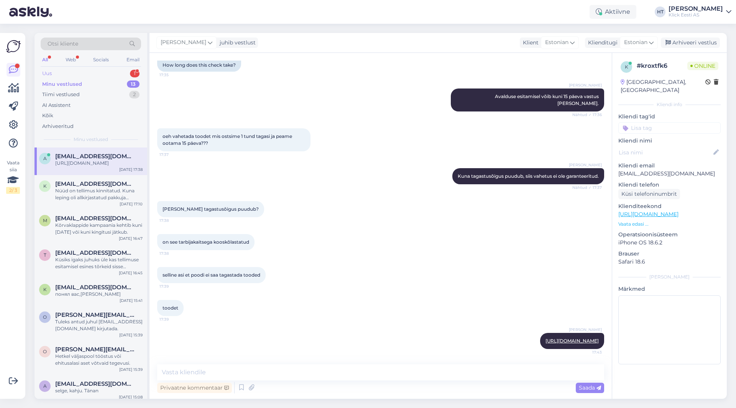
click at [132, 73] on div "1" at bounding box center [135, 74] width 10 height 8
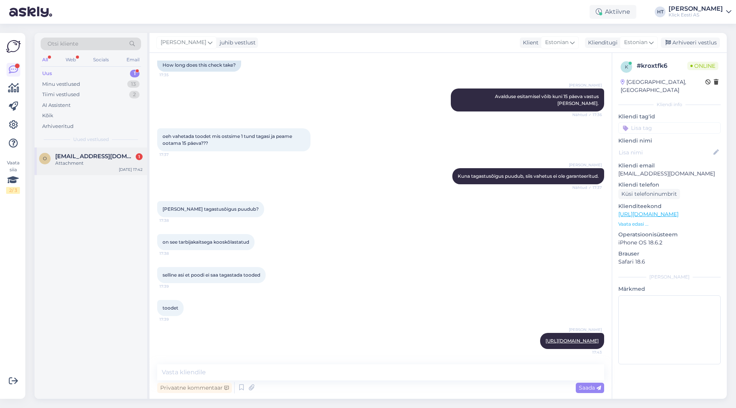
click at [119, 155] on span "[EMAIL_ADDRESS][DOMAIN_NAME]" at bounding box center [95, 156] width 80 height 7
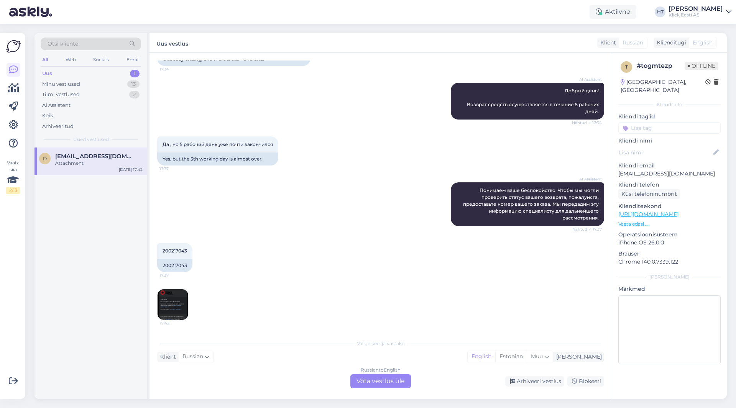
click at [178, 298] on img at bounding box center [173, 305] width 31 height 31
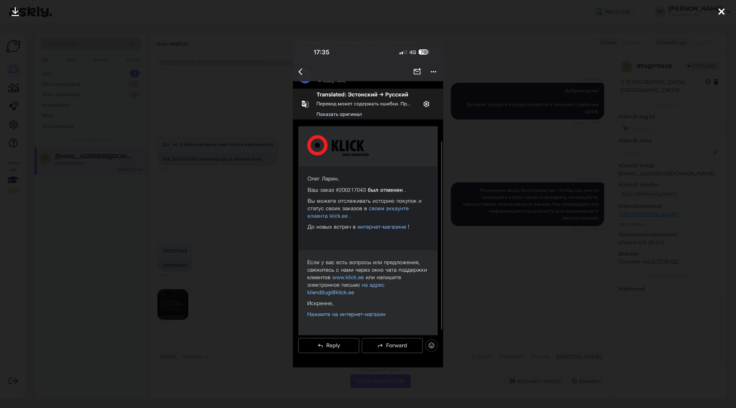
click at [244, 262] on div at bounding box center [368, 204] width 736 height 408
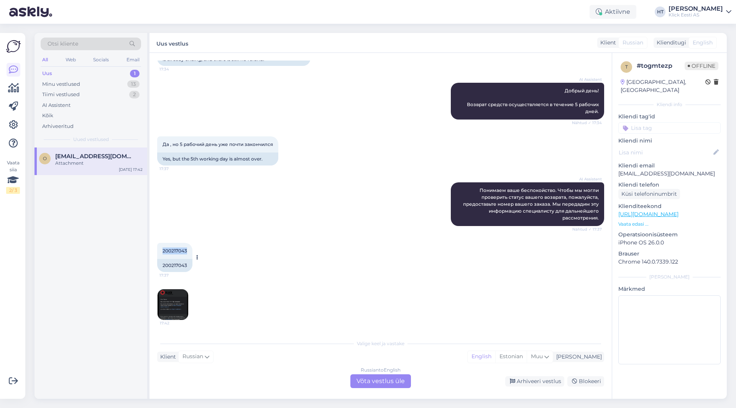
drag, startPoint x: 163, startPoint y: 250, endPoint x: 190, endPoint y: 251, distance: 26.9
click at [190, 251] on div "200217043 17:37" at bounding box center [174, 251] width 35 height 16
click at [188, 251] on div "200217043 17:37" at bounding box center [174, 251] width 35 height 16
click at [102, 270] on div "o [EMAIL_ADDRESS][DOMAIN_NAME] Attachment [DATE] 17:42" at bounding box center [91, 274] width 113 height 252
click at [345, 173] on div "Да , но 5 рабочий день уже почти закончился 17:37 Yes, but the 5th working day …" at bounding box center [380, 151] width 447 height 46
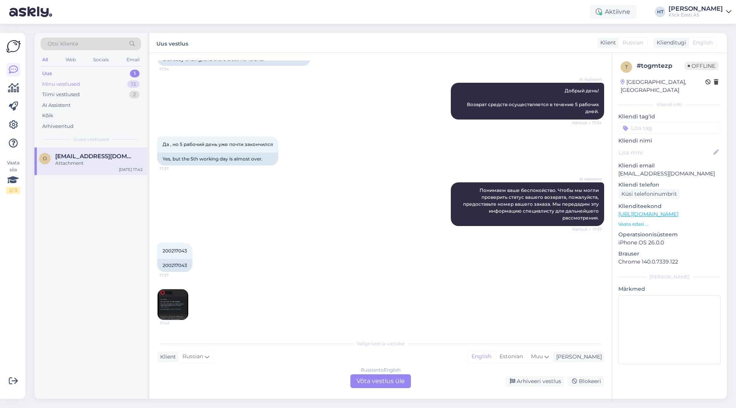
click at [137, 84] on div "13" at bounding box center [133, 85] width 12 height 8
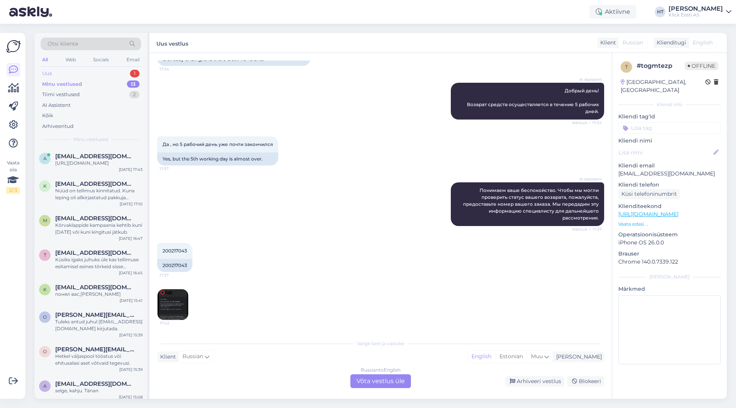
click at [125, 74] on div "Uus 1" at bounding box center [91, 73] width 100 height 11
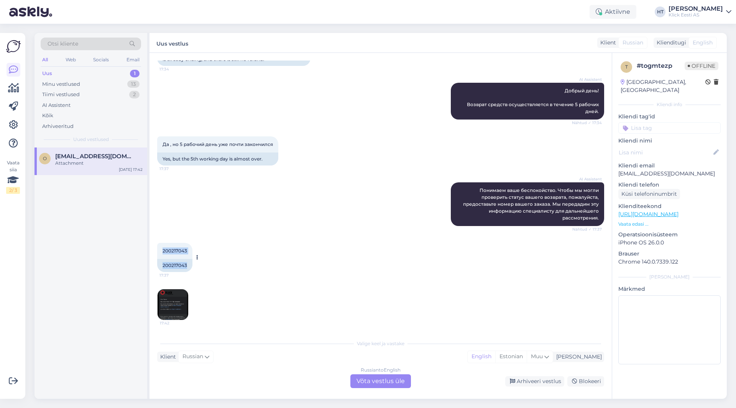
drag, startPoint x: 162, startPoint y: 250, endPoint x: 188, endPoint y: 266, distance: 29.9
click at [188, 266] on div "200217043 17:37 200217043" at bounding box center [174, 257] width 35 height 29
click at [188, 266] on div "200217043" at bounding box center [174, 265] width 35 height 13
drag, startPoint x: 184, startPoint y: 264, endPoint x: 161, endPoint y: 248, distance: 28.6
click at [161, 248] on div "200217043 17:37 200217043" at bounding box center [174, 257] width 35 height 29
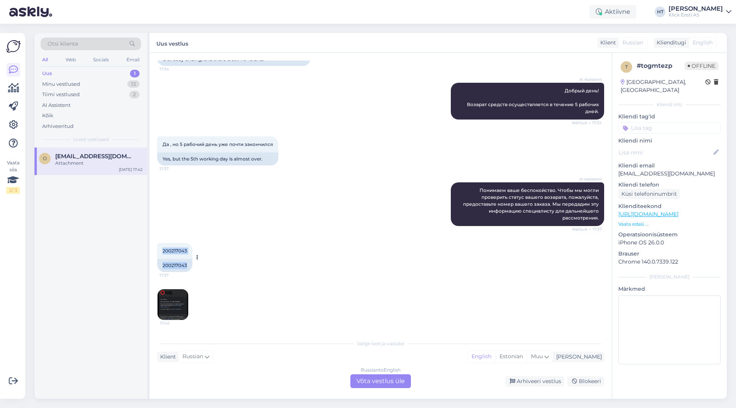
click at [163, 250] on span "200217043" at bounding box center [175, 251] width 25 height 6
drag, startPoint x: 163, startPoint y: 250, endPoint x: 187, endPoint y: 267, distance: 29.4
click at [187, 267] on div "200217043 17:37 200217043" at bounding box center [174, 257] width 35 height 29
click at [187, 267] on div "200217043" at bounding box center [174, 265] width 35 height 13
click at [97, 84] on div "Minu vestlused 13" at bounding box center [91, 84] width 100 height 11
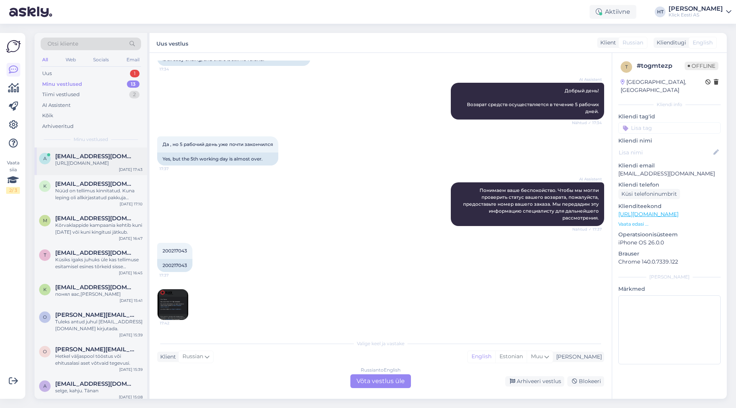
click at [113, 155] on span "[EMAIL_ADDRESS][DOMAIN_NAME]" at bounding box center [95, 156] width 80 height 7
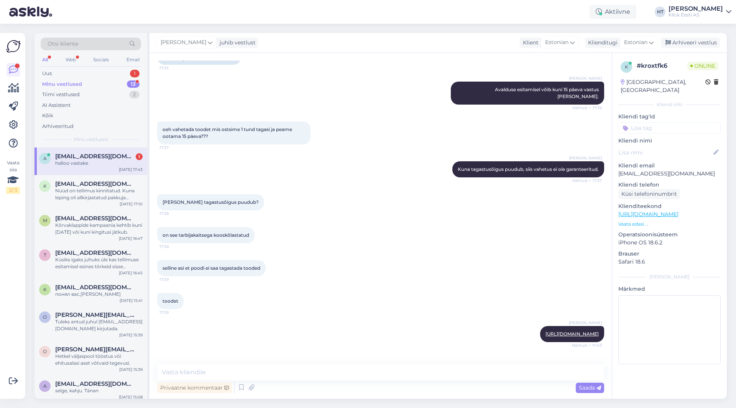
scroll to position [562, 0]
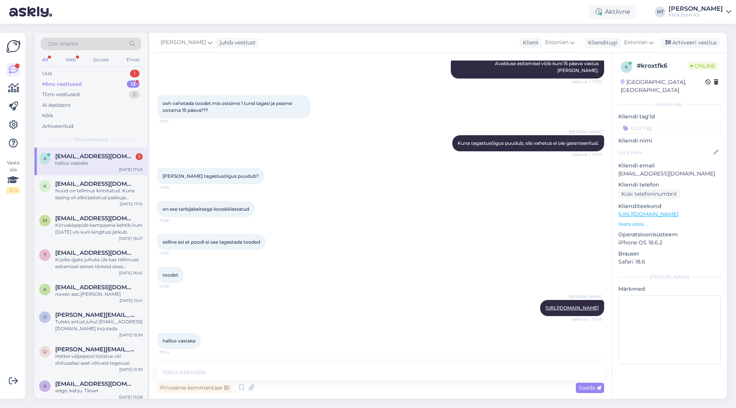
click at [315, 272] on div "toodet 17:39" at bounding box center [380, 275] width 447 height 33
click at [351, 262] on div "toodet 17:39" at bounding box center [380, 275] width 447 height 33
click at [358, 370] on textarea at bounding box center [380, 373] width 447 height 16
type textarea "TTJA kodulehel on kirjas soovitud info."
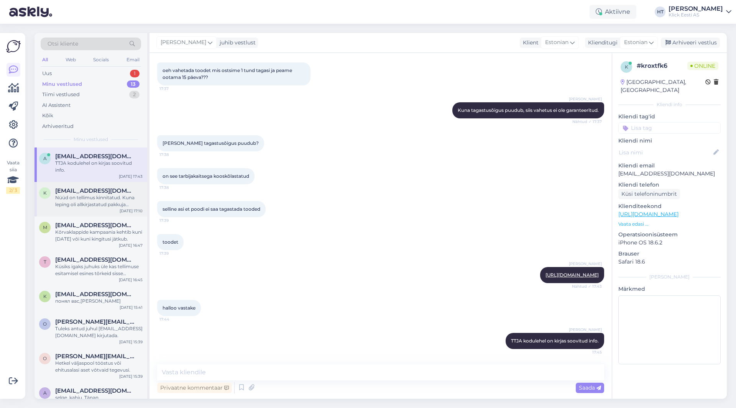
click at [92, 194] on div "Nüüd on tellimus kinnitatud. Kuna leping oli allkirjastatud pakkuja iseteenindu…" at bounding box center [98, 201] width 87 height 14
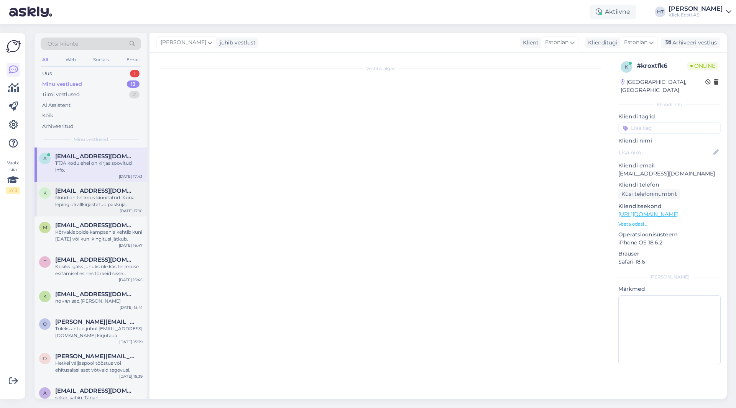
scroll to position [174, 0]
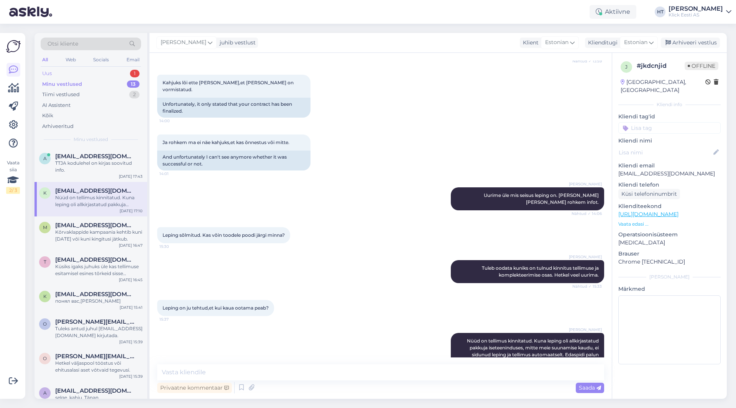
click at [110, 72] on div "Uus 1" at bounding box center [91, 73] width 100 height 11
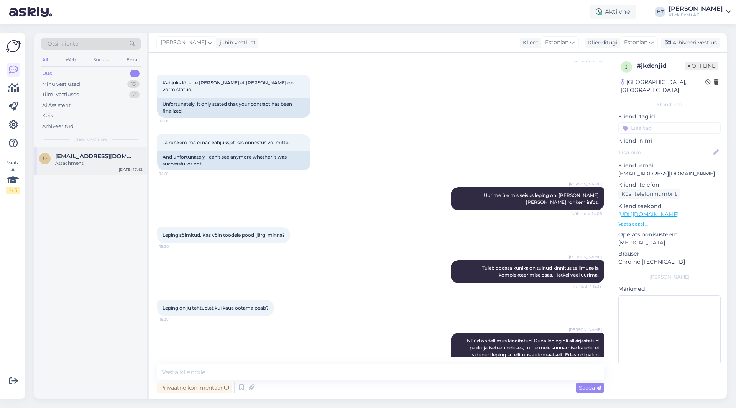
click at [106, 149] on div "o [EMAIL_ADDRESS][DOMAIN_NAME] Attachment [DATE] 17:42" at bounding box center [91, 162] width 113 height 28
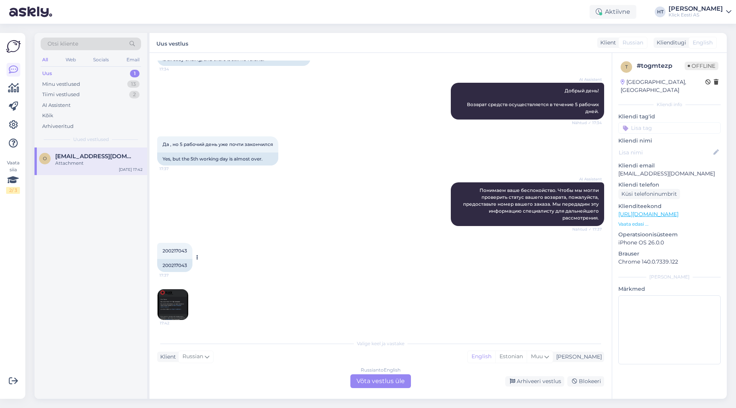
click at [176, 248] on span "200217043" at bounding box center [175, 251] width 25 height 6
click at [382, 207] on div "AI Assistent Понимаем ваше беспокойство. Чтобы мы могли проверить статус вашего…" at bounding box center [380, 204] width 447 height 61
click at [172, 264] on div "200217043" at bounding box center [174, 265] width 35 height 13
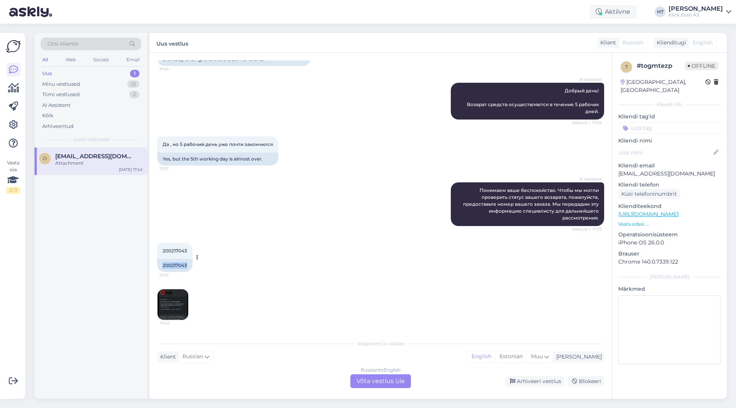
click at [171, 264] on div "200217043" at bounding box center [174, 265] width 35 height 13
click at [171, 253] on span "200217043" at bounding box center [175, 251] width 25 height 6
click at [235, 230] on div "AI Assistent Понимаем ваше беспокойство. Чтобы мы могли проверить статус вашего…" at bounding box center [380, 204] width 447 height 61
click at [183, 290] on img at bounding box center [173, 305] width 31 height 31
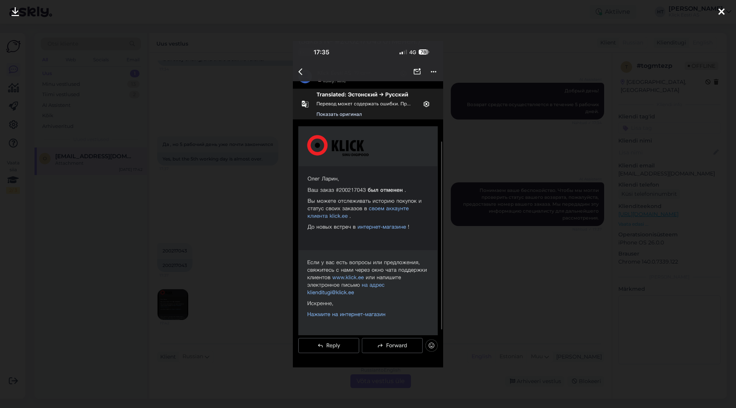
click at [262, 235] on div at bounding box center [368, 204] width 736 height 408
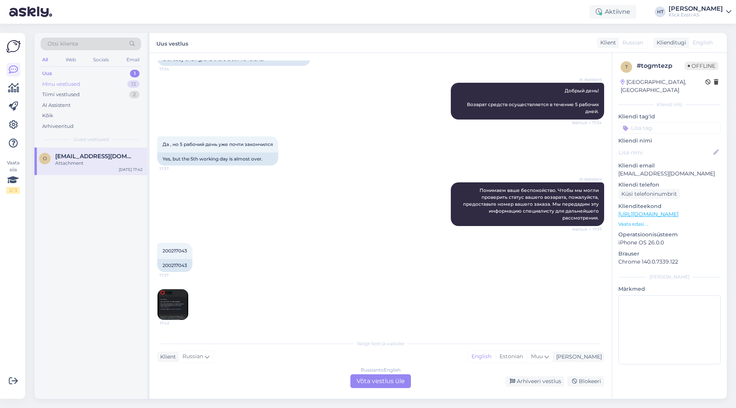
click at [127, 81] on div "Minu vestlused 13" at bounding box center [91, 84] width 100 height 11
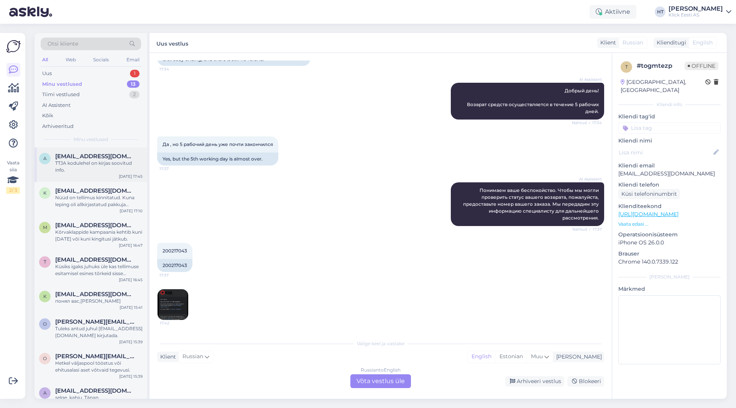
click at [120, 160] on span "[EMAIL_ADDRESS][DOMAIN_NAME]" at bounding box center [95, 156] width 80 height 7
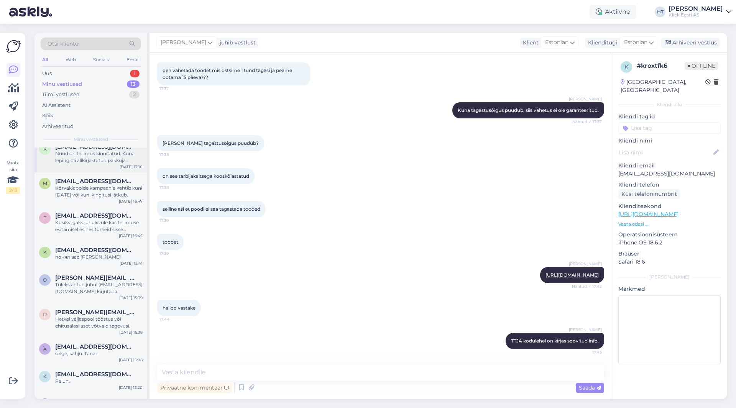
scroll to position [0, 0]
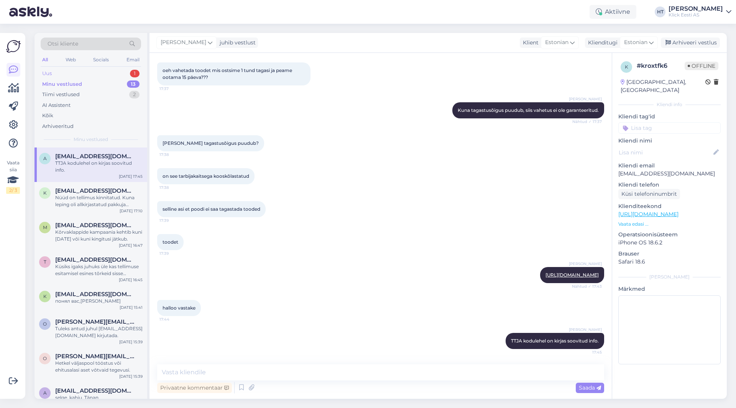
click at [119, 75] on div "Uus 1" at bounding box center [91, 73] width 100 height 11
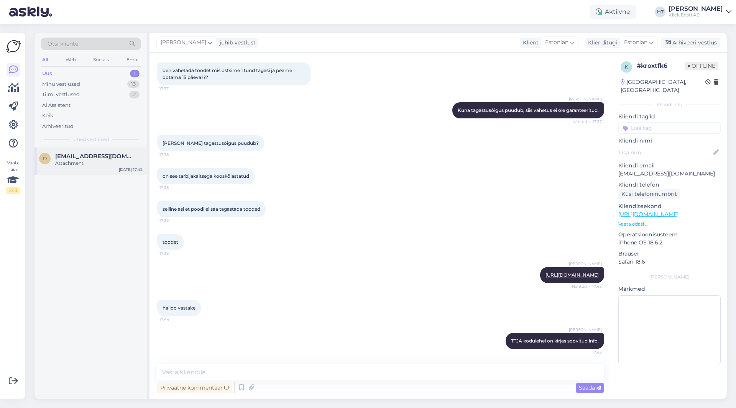
click at [117, 161] on div "Attachment" at bounding box center [98, 163] width 87 height 7
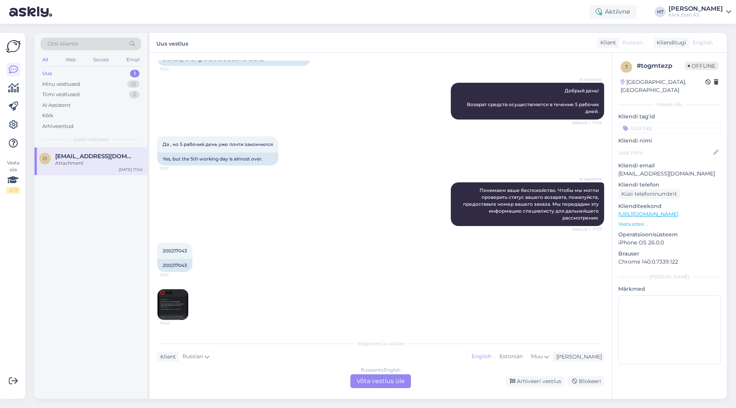
click at [641, 170] on p "[EMAIL_ADDRESS][DOMAIN_NAME]" at bounding box center [670, 174] width 102 height 8
click at [336, 151] on div "Да , но 5 рабочий день уже почти закончился 17:37 Yes, but the 5th working day …" at bounding box center [380, 151] width 447 height 46
click at [81, 47] on div "Otsi kliente" at bounding box center [91, 44] width 100 height 13
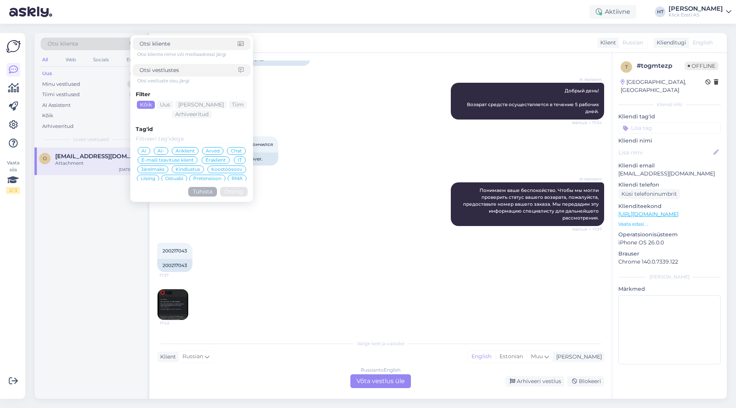
click at [166, 44] on input at bounding box center [189, 44] width 98 height 8
type input "[EMAIL_ADDRESS][DOMAIN_NAME]"
click button "Otsing" at bounding box center [234, 192] width 28 height 10
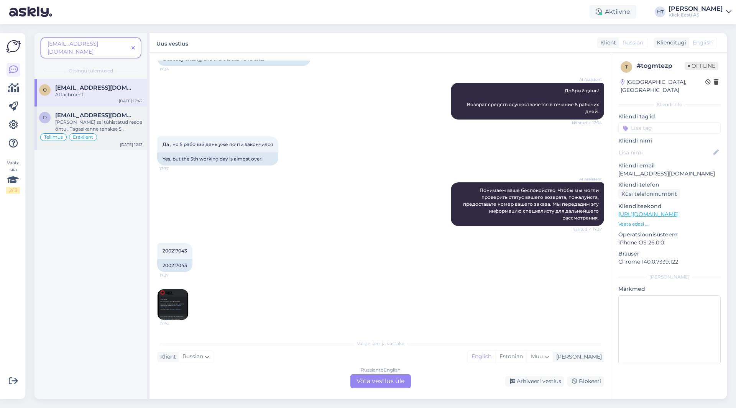
drag, startPoint x: 115, startPoint y: 115, endPoint x: 110, endPoint y: 116, distance: 4.9
click at [115, 119] on div "[PERSON_NAME] sai tühistatud reede õhtul. Tagasikanne tehakse 5 tööpäeva jooksu…" at bounding box center [98, 126] width 87 height 14
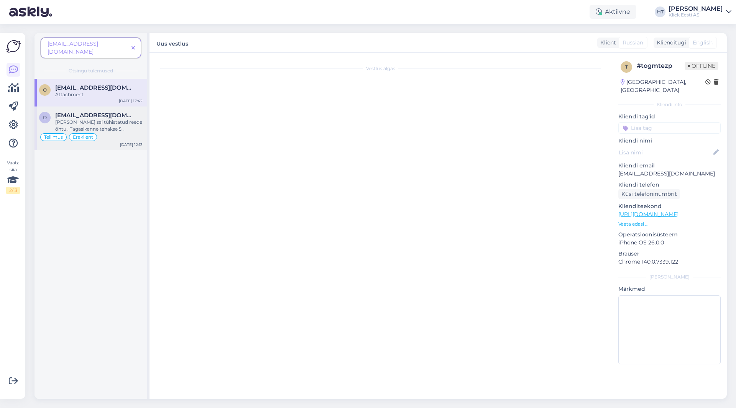
scroll to position [332, 0]
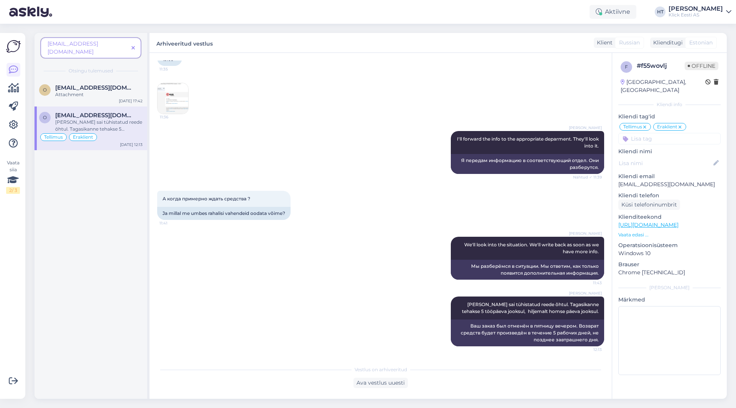
click at [134, 46] on icon at bounding box center [133, 48] width 3 height 5
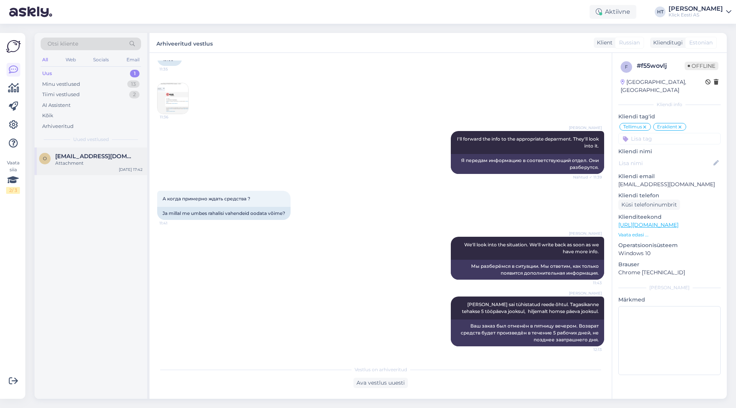
click at [108, 161] on div "Attachment" at bounding box center [98, 163] width 87 height 7
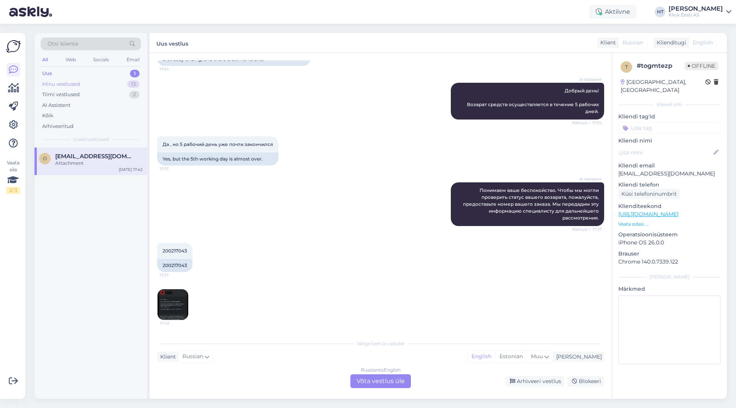
click at [126, 85] on div "Minu vestlused 13" at bounding box center [91, 84] width 100 height 11
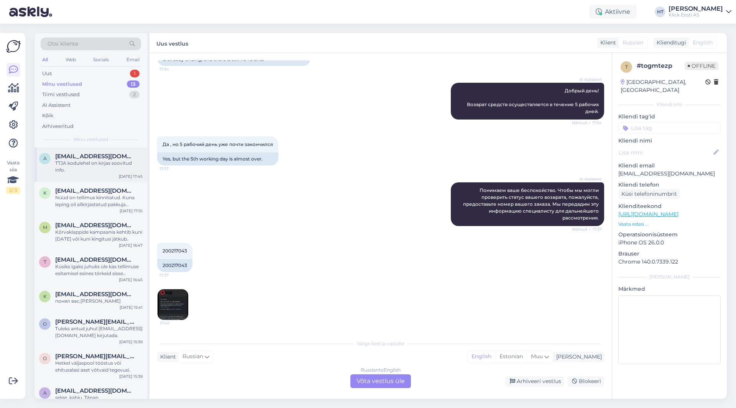
click at [109, 155] on span "[EMAIL_ADDRESS][DOMAIN_NAME]" at bounding box center [95, 156] width 80 height 7
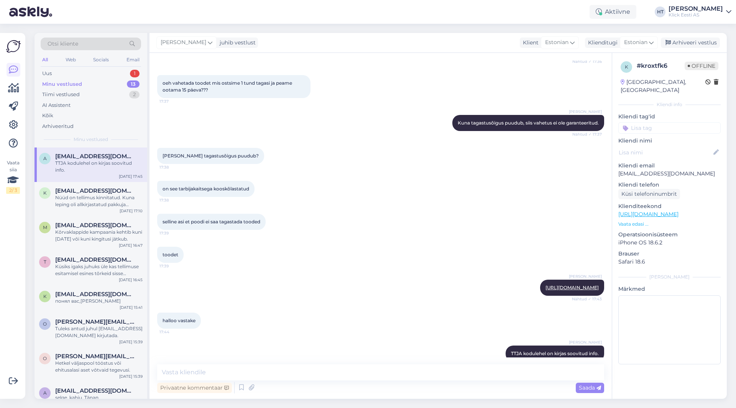
scroll to position [595, 0]
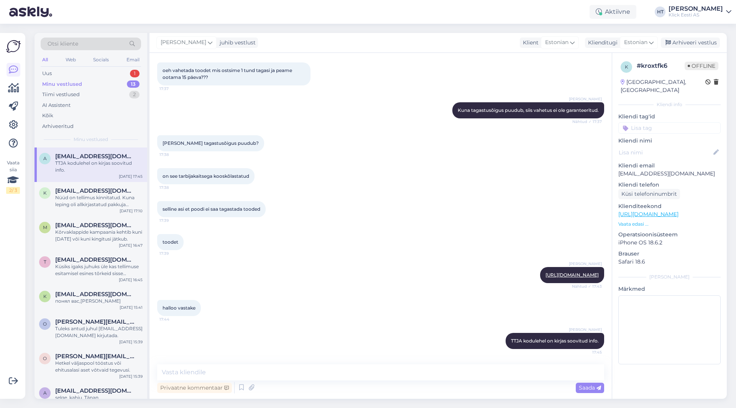
click at [654, 170] on p "[EMAIL_ADDRESS][DOMAIN_NAME]" at bounding box center [670, 174] width 102 height 8
click at [410, 212] on div "selline asi et poodi ei saa tagastada tooded 17:39" at bounding box center [380, 209] width 447 height 33
click at [132, 72] on div "1" at bounding box center [135, 74] width 10 height 8
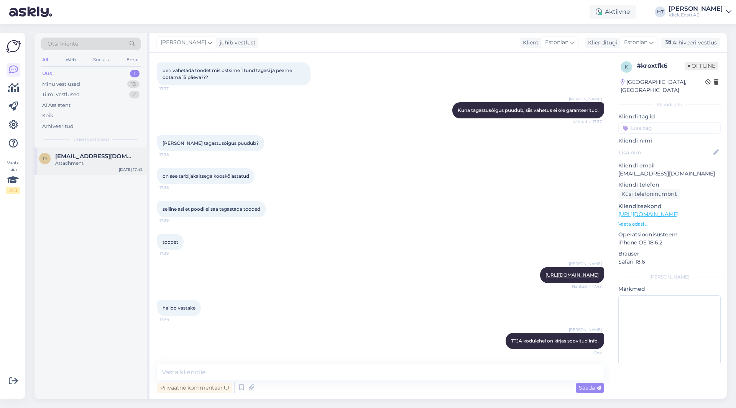
click at [105, 160] on div "Attachment" at bounding box center [98, 163] width 87 height 7
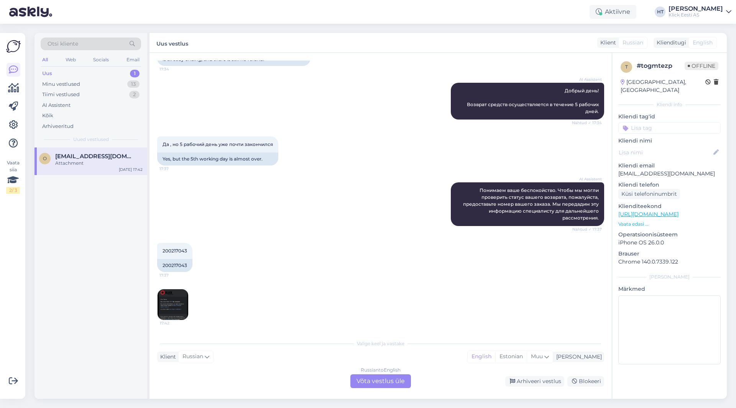
click at [364, 275] on div "200217043 17:37 200217043" at bounding box center [380, 258] width 447 height 46
drag, startPoint x: 619, startPoint y: 166, endPoint x: 700, endPoint y: 166, distance: 81.3
click at [700, 170] on p "[EMAIL_ADDRESS][DOMAIN_NAME]" at bounding box center [670, 174] width 102 height 8
click at [344, 171] on div "Да , но 5 рабочий день уже почти закончился 17:37 Yes, but the 5th working day …" at bounding box center [380, 151] width 447 height 46
click at [129, 85] on div "13" at bounding box center [133, 85] width 12 height 8
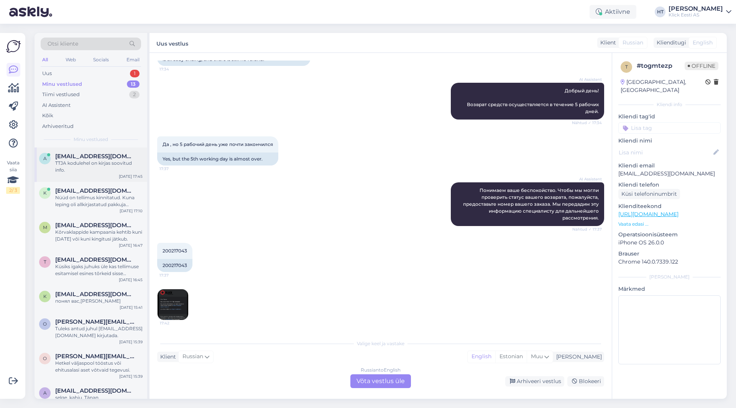
click at [115, 160] on span "[EMAIL_ADDRESS][DOMAIN_NAME]" at bounding box center [95, 156] width 80 height 7
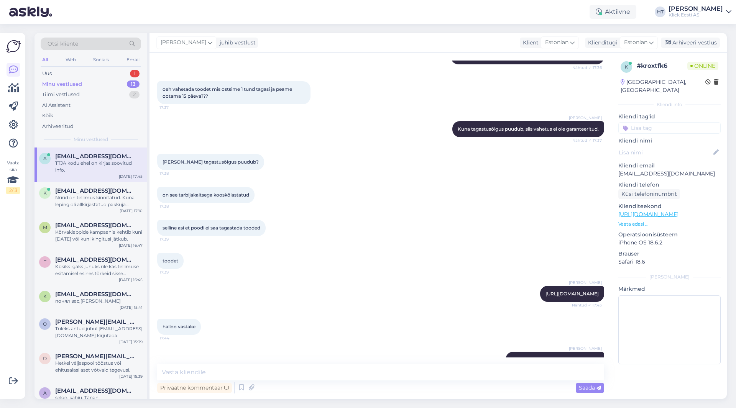
scroll to position [595, 0]
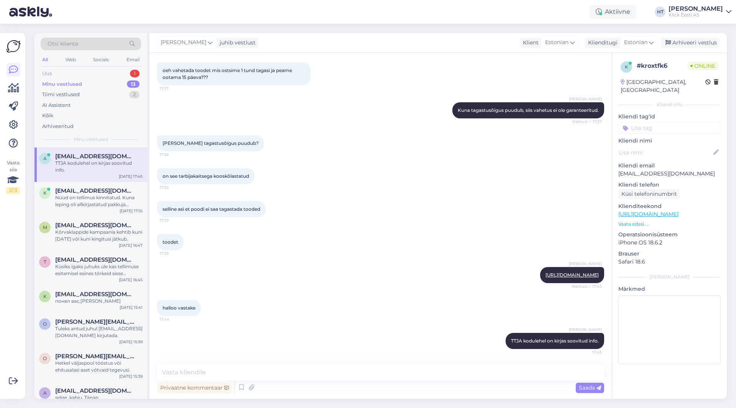
click at [104, 76] on div "Uus 1" at bounding box center [91, 73] width 100 height 11
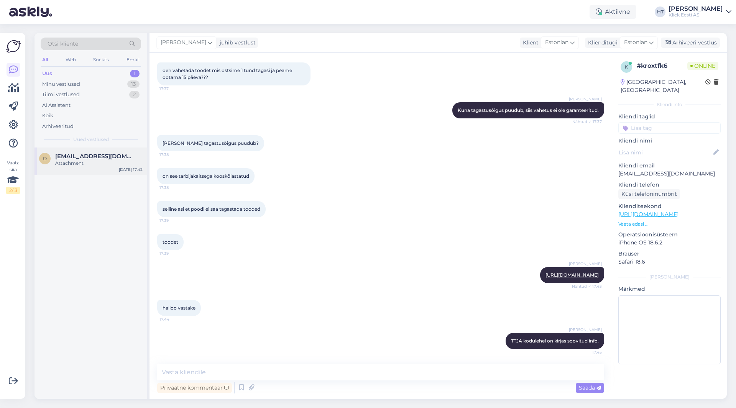
click at [98, 153] on span "[EMAIL_ADDRESS][DOMAIN_NAME]" at bounding box center [95, 156] width 80 height 7
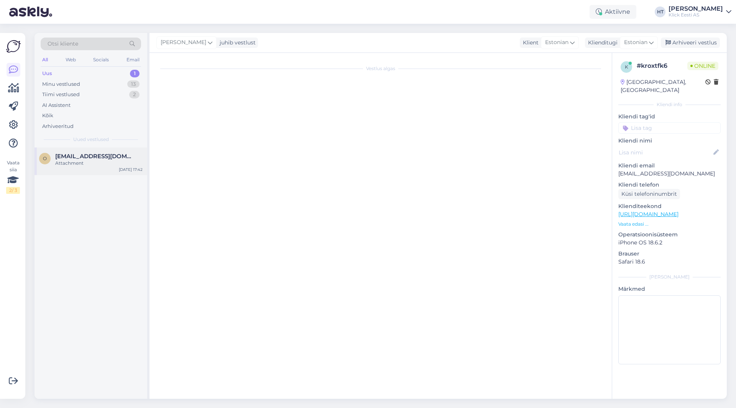
scroll to position [92, 0]
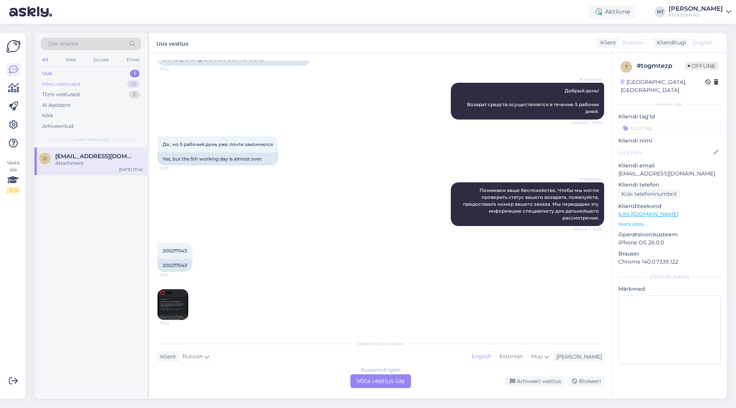
click at [125, 82] on div "Minu vestlused 13" at bounding box center [91, 84] width 100 height 11
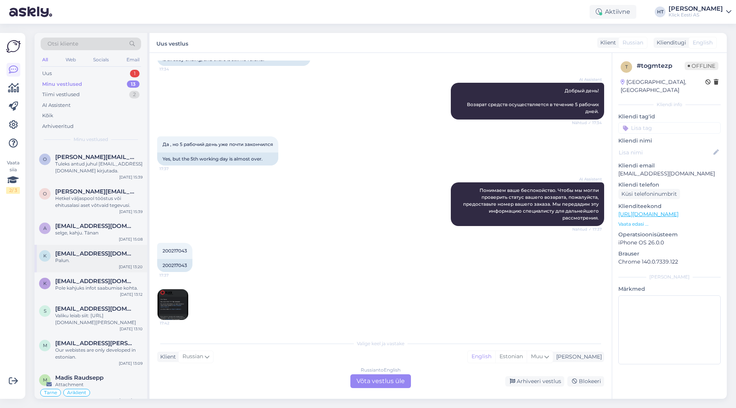
scroll to position [0, 0]
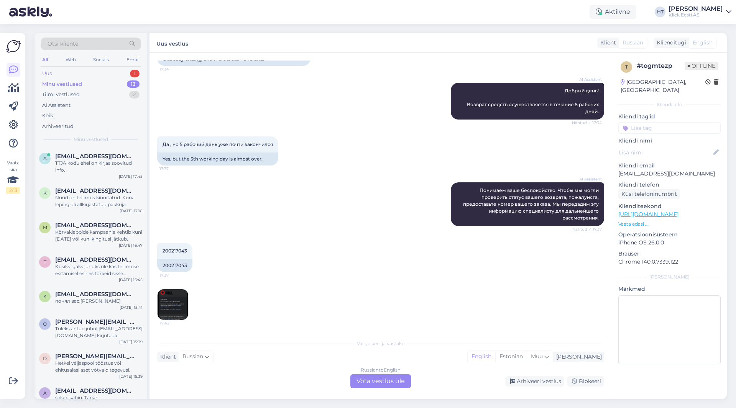
click at [110, 74] on div "Uus 1" at bounding box center [91, 73] width 100 height 11
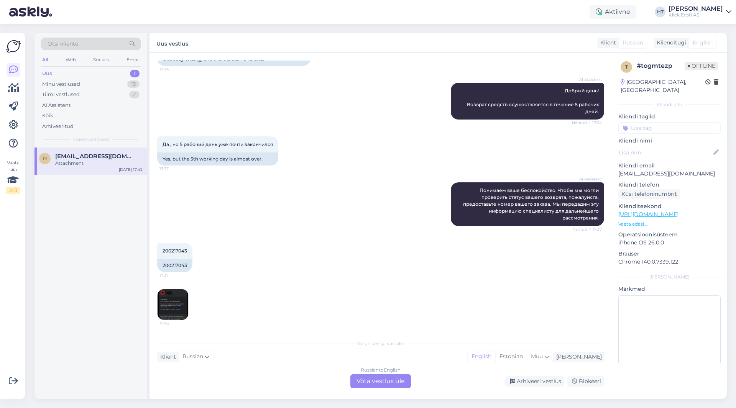
click at [90, 158] on span "[EMAIL_ADDRESS][DOMAIN_NAME]" at bounding box center [95, 156] width 80 height 7
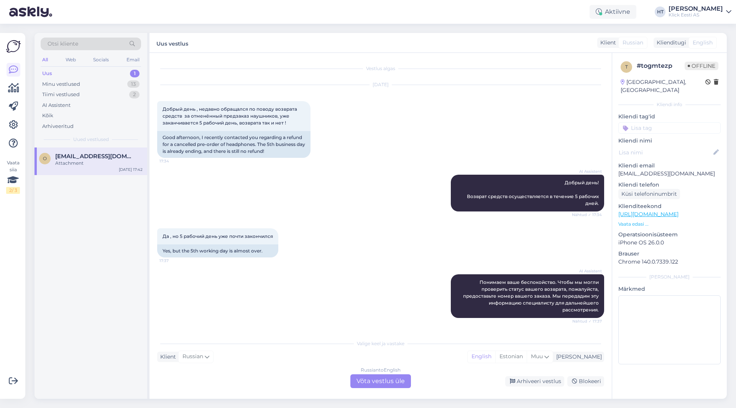
click at [364, 187] on div "AI Assistent Добрый день! Возврат средств осуществляется в течение 5 рабочих дн…" at bounding box center [380, 193] width 447 height 54
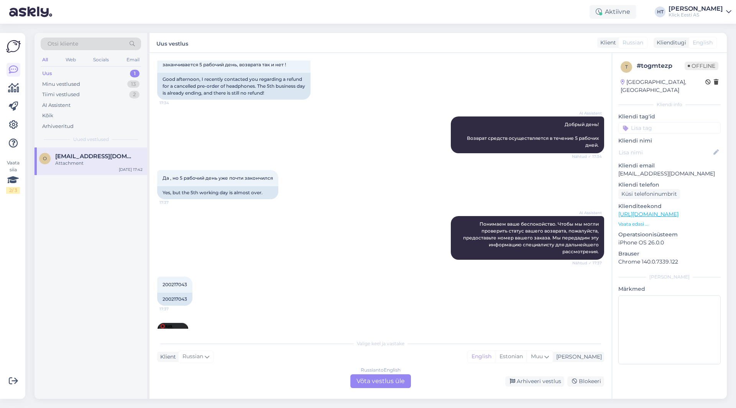
scroll to position [92, 0]
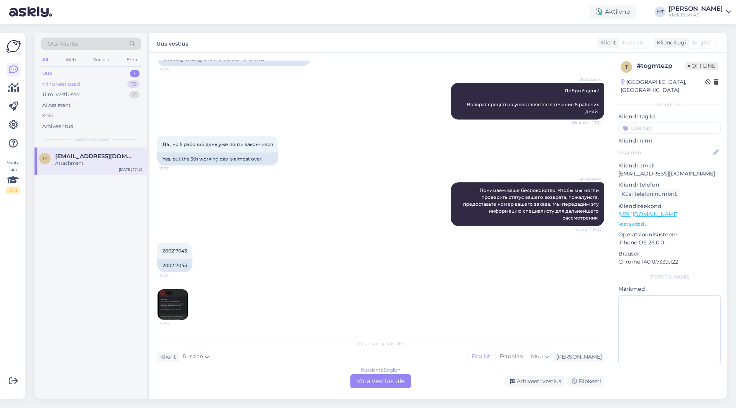
click at [102, 81] on div "Minu vestlused 13" at bounding box center [91, 84] width 100 height 11
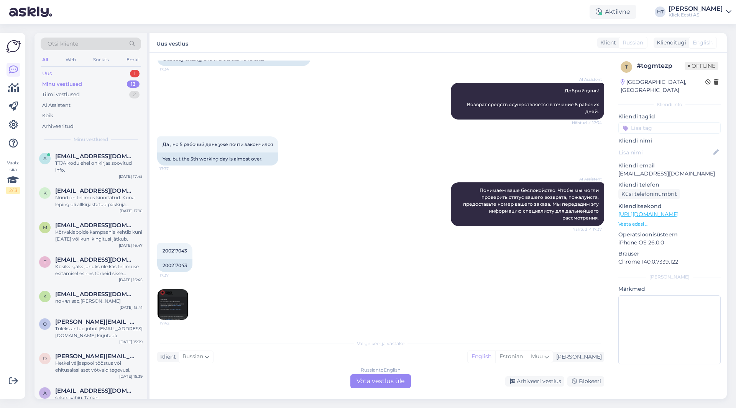
click at [109, 72] on div "Uus 1" at bounding box center [91, 73] width 100 height 11
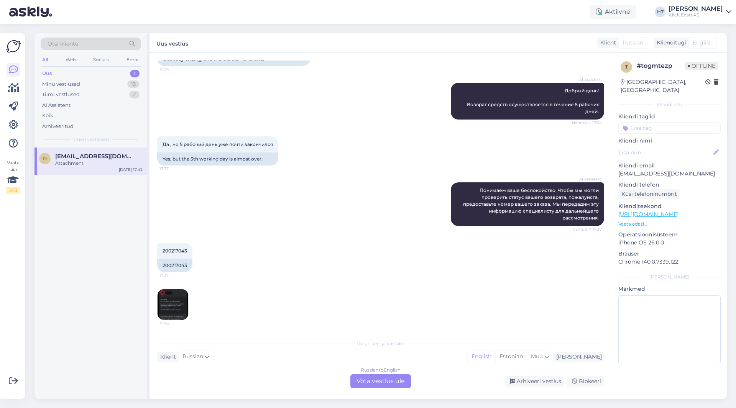
click at [71, 163] on div "Attachment" at bounding box center [98, 163] width 87 height 7
click at [84, 92] on div "Tiimi vestlused 2" at bounding box center [91, 94] width 100 height 11
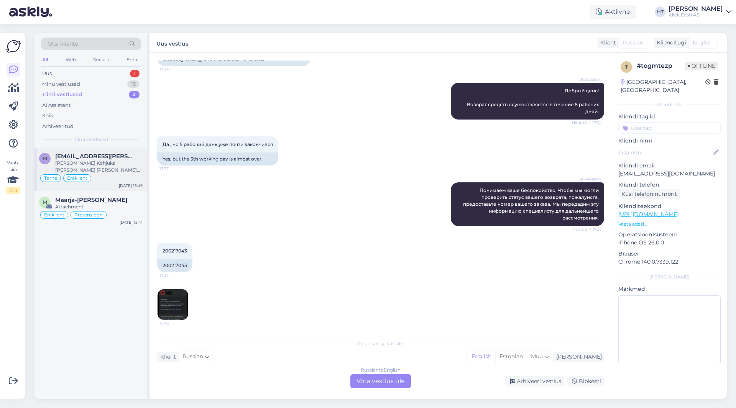
click at [118, 176] on div "Tarne Eraklient" at bounding box center [91, 178] width 104 height 9
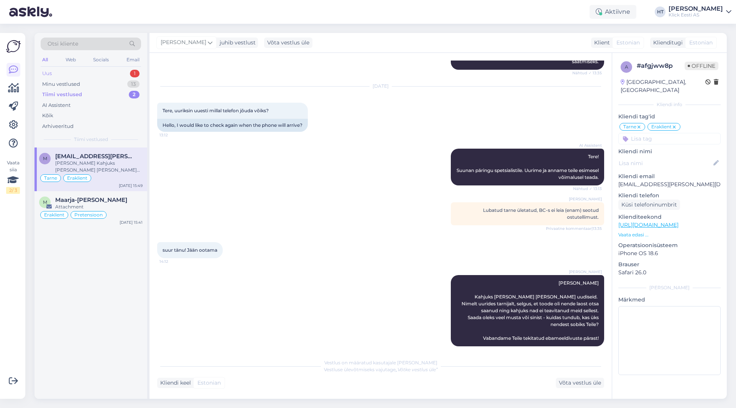
click at [126, 75] on div "Uus 1" at bounding box center [91, 73] width 100 height 11
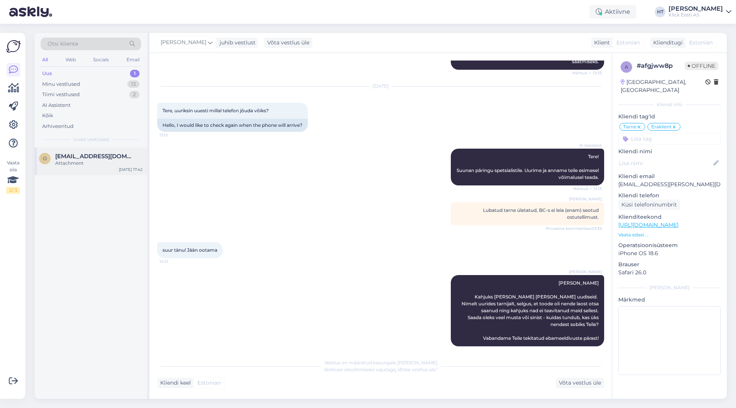
click at [119, 152] on div "o [EMAIL_ADDRESS][DOMAIN_NAME] Attachment [DATE] 17:42" at bounding box center [91, 162] width 113 height 28
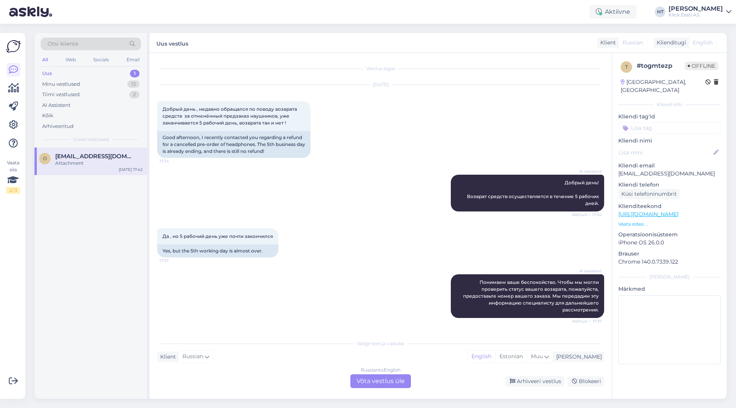
scroll to position [92, 0]
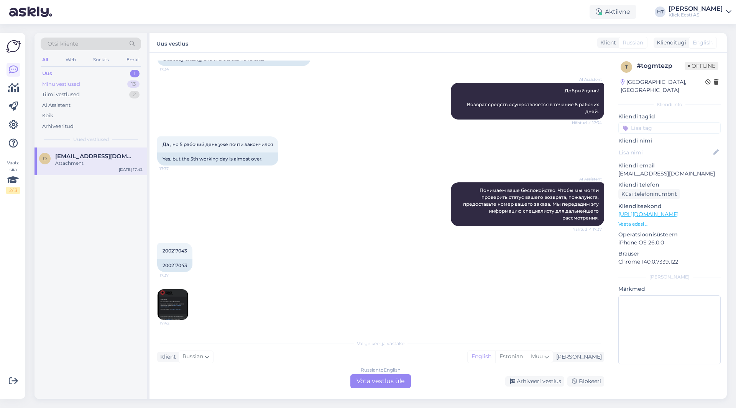
click at [114, 87] on div "Minu vestlused 13" at bounding box center [91, 84] width 100 height 11
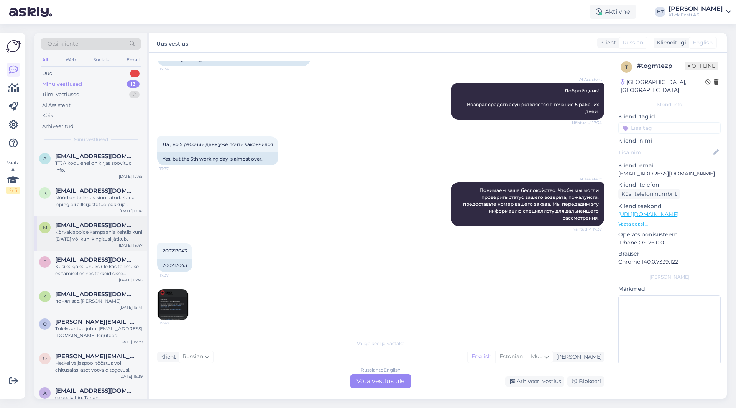
scroll to position [165, 0]
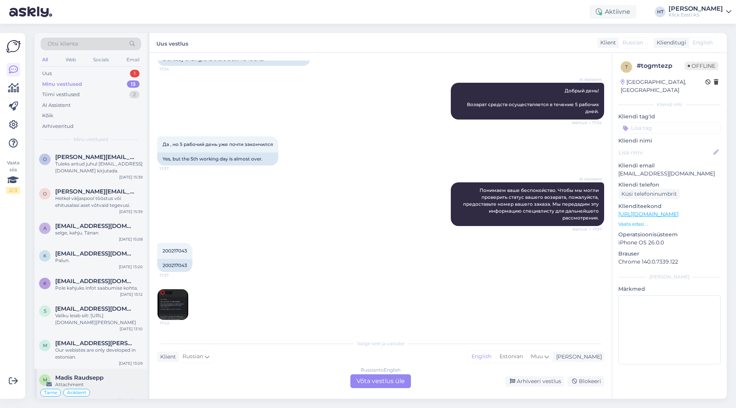
click at [113, 382] on div "Attachment" at bounding box center [98, 385] width 87 height 7
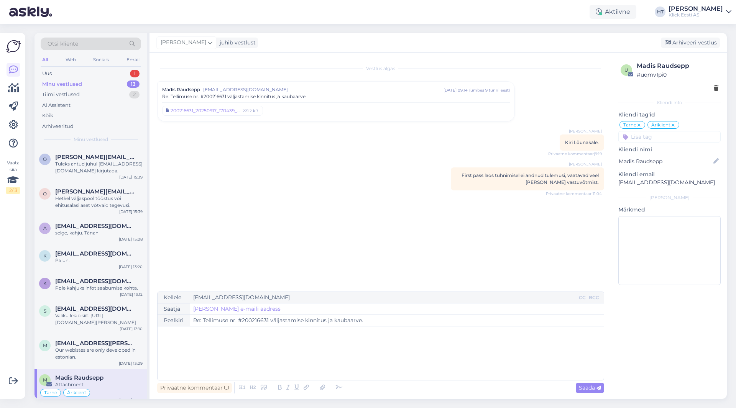
scroll to position [0, 0]
click at [625, 183] on p "[EMAIL_ADDRESS][DOMAIN_NAME]" at bounding box center [670, 183] width 102 height 8
click at [317, 247] on div "Vestlus algas Madis Raudsepp [EMAIL_ADDRESS][DOMAIN_NAME] [DATE] 09:14 ( umbes …" at bounding box center [384, 173] width 454 height 224
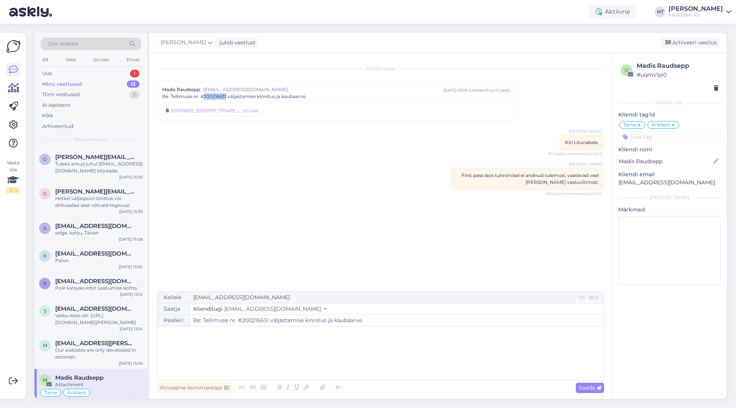
drag, startPoint x: 205, startPoint y: 96, endPoint x: 227, endPoint y: 96, distance: 21.9
click at [227, 96] on span "Re: Tellimuse nr. #200216631 väljastamise kinnitus ja kaubaarve." at bounding box center [234, 96] width 145 height 7
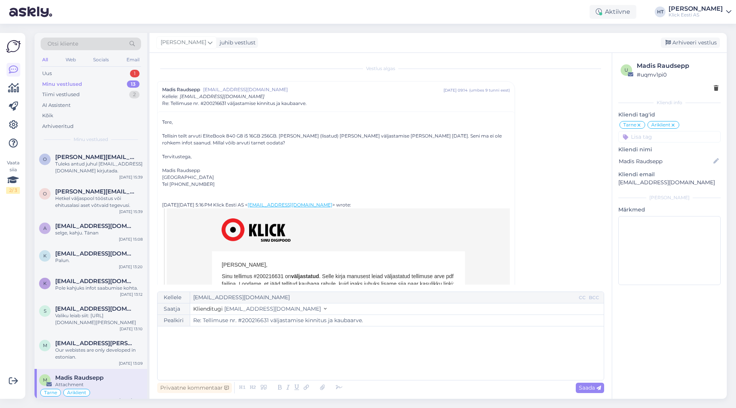
click at [191, 335] on p "﻿" at bounding box center [380, 335] width 439 height 8
click at [455, 351] on p "Pakk unustati kahjuks kulerile [PERSON_NAME] korje ajal. Paneme paki [PERSON_NA…" at bounding box center [380, 351] width 439 height 8
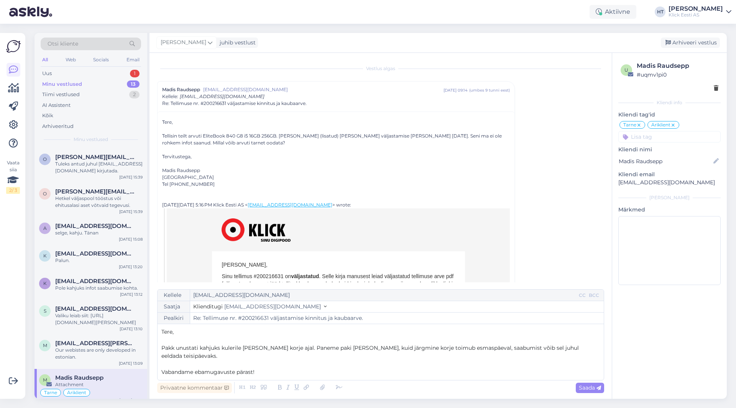
click at [232, 350] on span "Pakk unustati kahjuks kulerile [PERSON_NAME] korje ajal. Paneme paki [PERSON_NA…" at bounding box center [370, 352] width 419 height 15
click at [230, 350] on span "Pakk unustati kahjuks kulerile [PERSON_NAME] korje ajal. Paneme paki [PERSON_NA…" at bounding box center [370, 352] width 419 height 15
click at [586, 387] on span "Saada" at bounding box center [590, 388] width 22 height 7
type input "Re: Tellimuse nr. #200216631 väljastamise kinnitus ja kaubaarve."
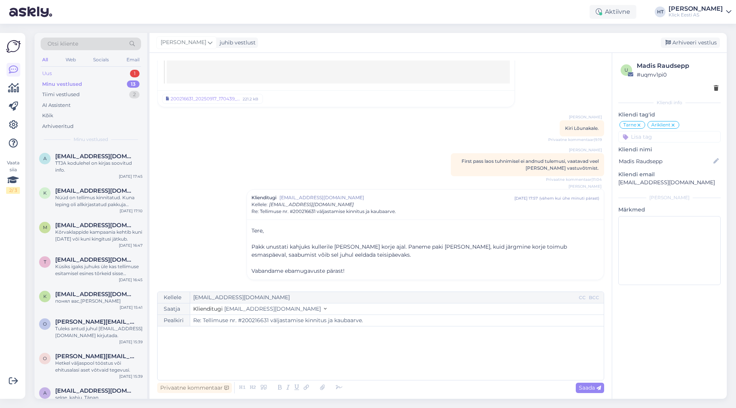
click at [106, 69] on div "Uus 1" at bounding box center [91, 73] width 100 height 11
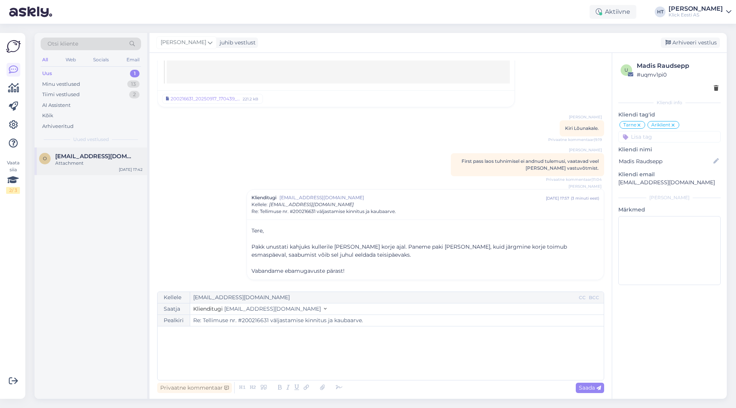
click at [110, 155] on span "[EMAIL_ADDRESS][DOMAIN_NAME]" at bounding box center [95, 156] width 80 height 7
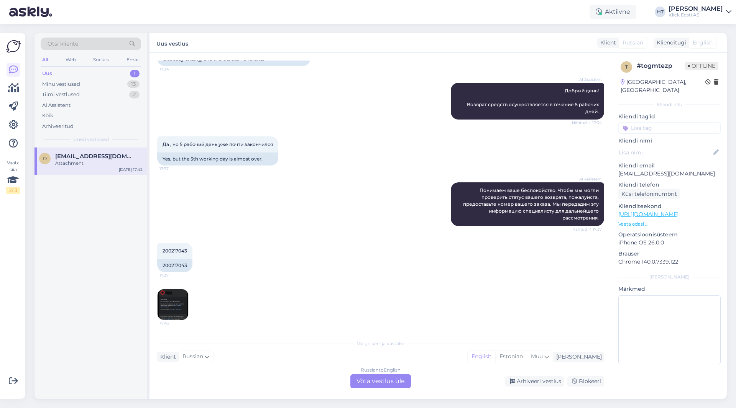
scroll to position [92, 0]
click at [309, 211] on div "AI Assistent Понимаем ваше беспокойство. Чтобы мы могли проверить статус вашего…" at bounding box center [380, 204] width 447 height 61
click at [383, 379] on div "Russian to English Võta vestlus üle" at bounding box center [380, 382] width 61 height 14
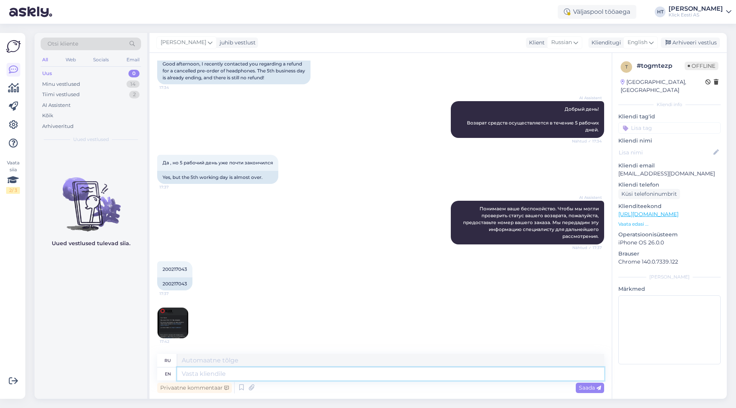
click at [360, 374] on textarea at bounding box center [390, 374] width 427 height 13
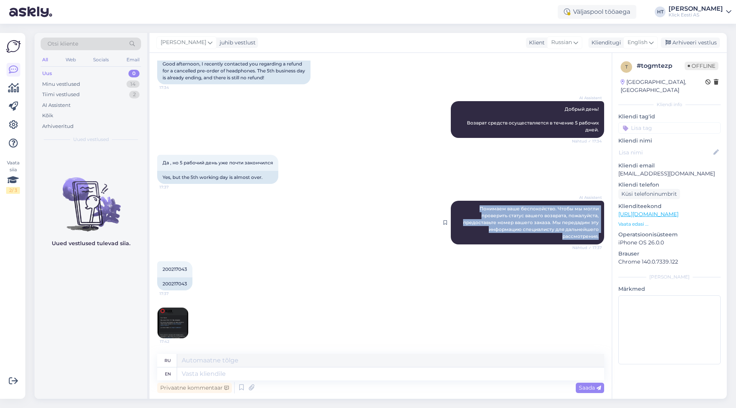
drag, startPoint x: 475, startPoint y: 206, endPoint x: 595, endPoint y: 236, distance: 123.3
click at [595, 236] on div "AI Assistent Понимаем ваше беспокойство. Чтобы мы могли проверить статус вашего…" at bounding box center [527, 223] width 153 height 44
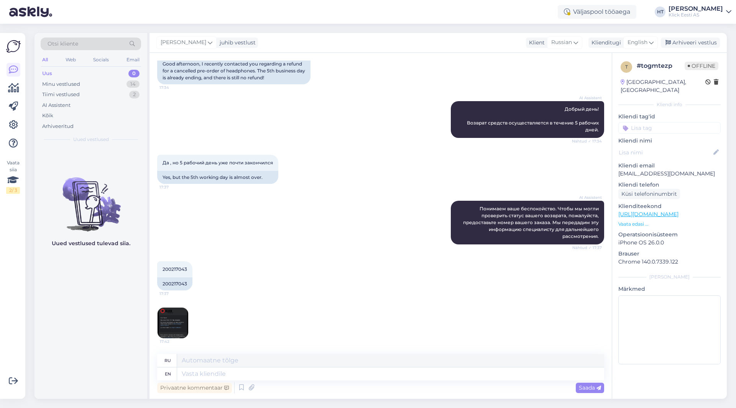
click at [271, 278] on div "200217043 17:37 200217043" at bounding box center [380, 276] width 447 height 46
click at [278, 380] on textarea at bounding box center [390, 374] width 427 height 13
type textarea "Sent t"
type textarea "Отправил"
type textarea "Sent the info"
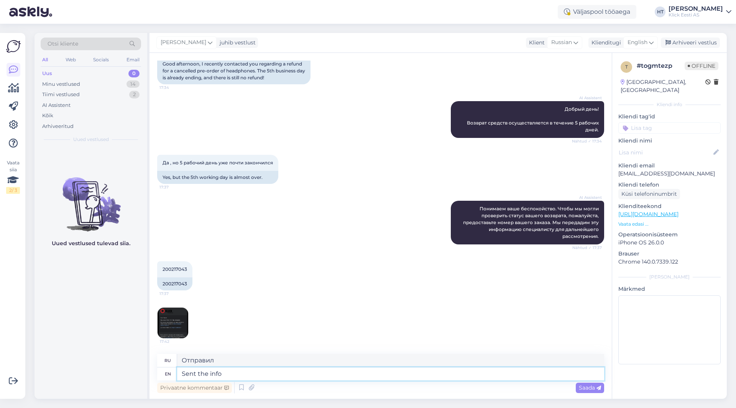
type textarea "Отправил информацию"
type textarea "Sent the info to the a"
type textarea "Отправил информацию [PERSON_NAME]"
type textarea "Sent the info to the appropriate d"
type textarea "Отправил информацию в соответствующий"
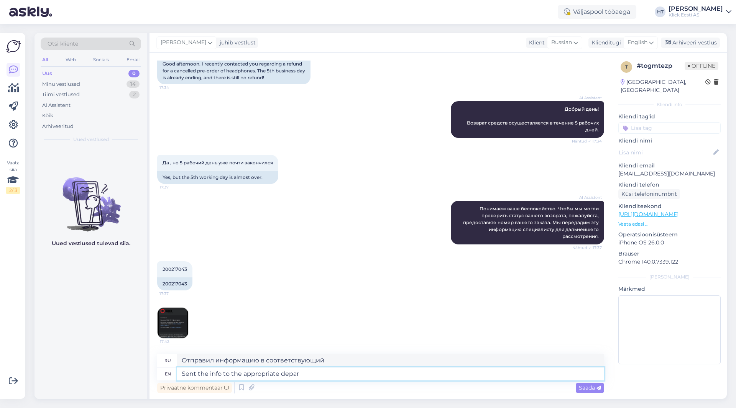
type textarea "Sent the info to the appropriate depart"
type textarea "Отправил информацию в соответствующий отдел."
type textarea "Sent the info to the appropriate department,"
type textarea "Отправил информацию в соответствующий отдел,"
type textarea "Sent the info to the appropriate department, we'll l"
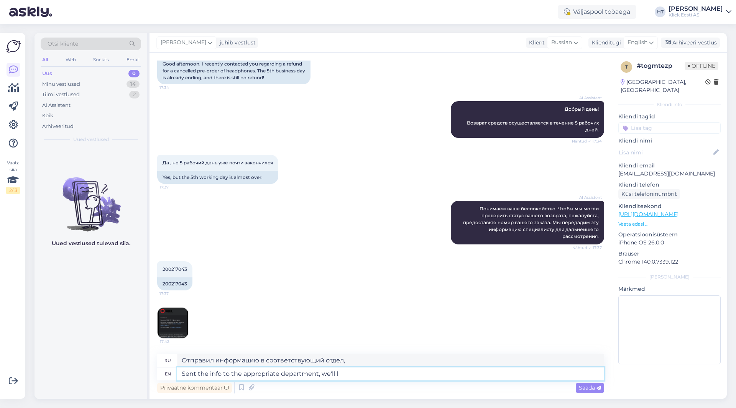
type textarea "Отправьте информацию в соответствующий отдел, мы"
type textarea "Sent the info to the appropriate department, we'll look i"
type textarea "Отправил информацию в соответствующий отдел, будем разбираться."
type textarea "Sent the info to the appropriate department, we'll look into the matter an"
type textarea "Отправьте информацию в соответствующий отдел, мы разберемся в ситуации."
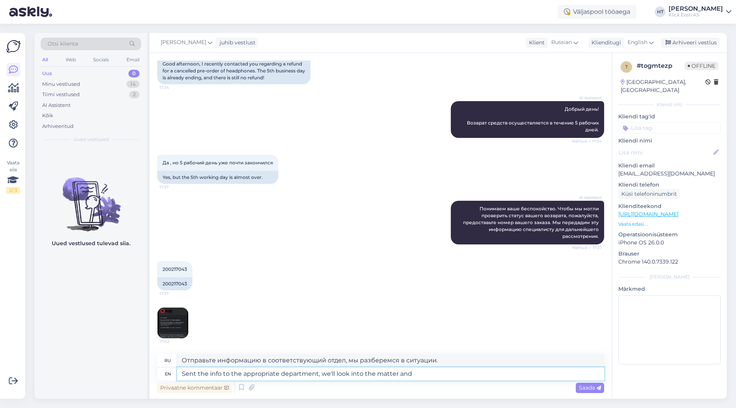
type textarea "Sent the info to the appropriate department, we'll look into the matter and"
type textarea "Отправьте информацию в соответствующий отдел, мы рассмотрим вопрос и"
type textarea "Sent the info to the appropriate department, we'll look into the matter and res…"
type textarea "Отправьте информацию в соответствующий отдел, мы разберемся и дадим ответ."
type textarea "Sent the info to the appropriate department, we'll look into the matter and res…"
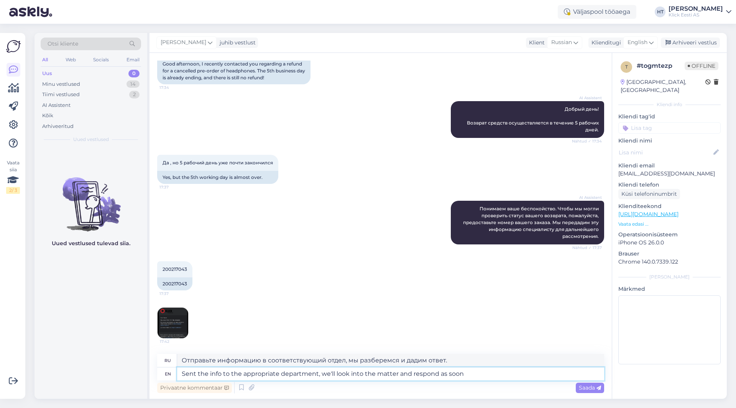
type textarea "Отправьте информацию в соответствующий отдел, мы рассмотрим вопрос и ответим."
type textarea "Sent the info to the appropriate department, we'll look into the matter and res…"
type textarea "Отправьте информацию в соответствующий отдел, мы рассмотрим вопрос и ответим ка…"
type textarea "Sent the info to the appropriate department, we'll look into the matter and res…"
type textarea "Отправьте информацию в соответствующий отдел, мы рассмотрим вопрос и ответим, к…"
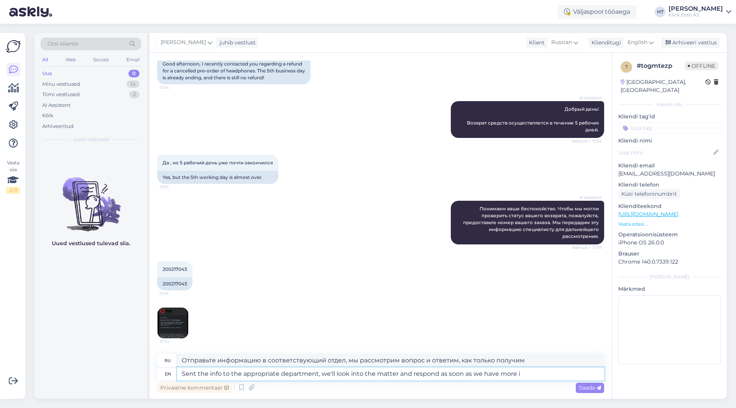
type textarea "Sent the info to the appropriate department, we'll look into the matter and res…"
type textarea "Отправьте информацию в соответствующий отдел, мы рассмотрим вопрос и ответим, к…"
type textarea "Sent the info to the appropriate department, we'll look into the matter and res…"
type textarea "Отправьте информацию в соответствующий отдел, мы рассмотрим вопрос и ответим, к…"
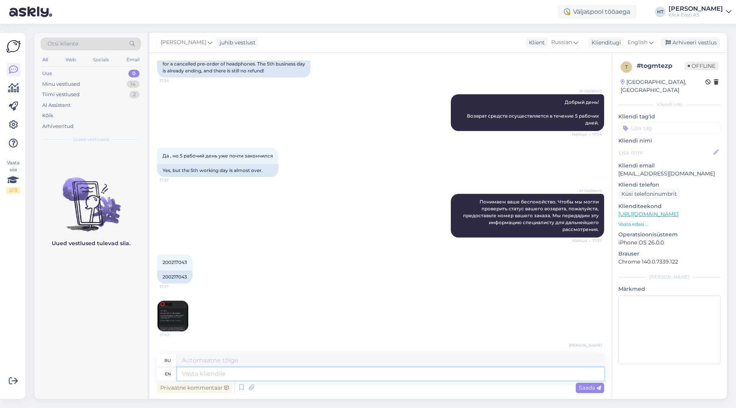
scroll to position [140, 0]
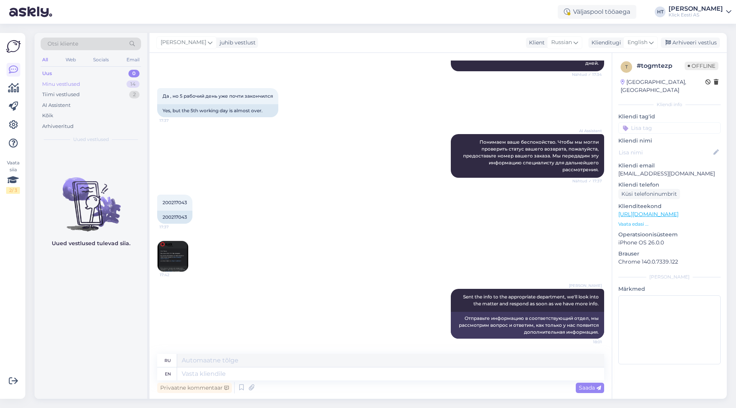
click at [135, 85] on div "14" at bounding box center [133, 85] width 13 height 8
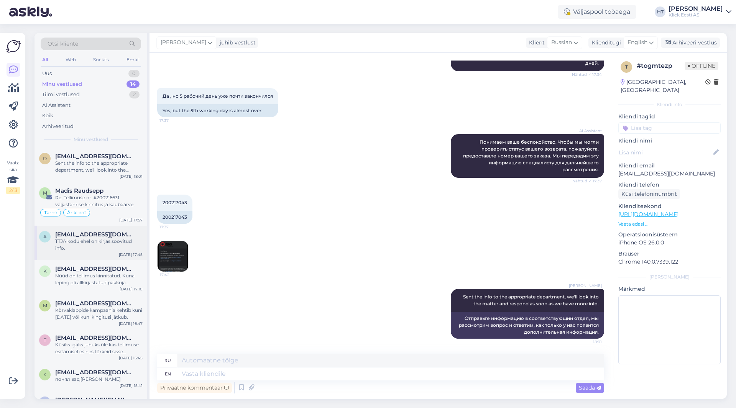
click at [111, 240] on div "TTJA kodulehel on kirjas soovitud info." at bounding box center [98, 245] width 87 height 14
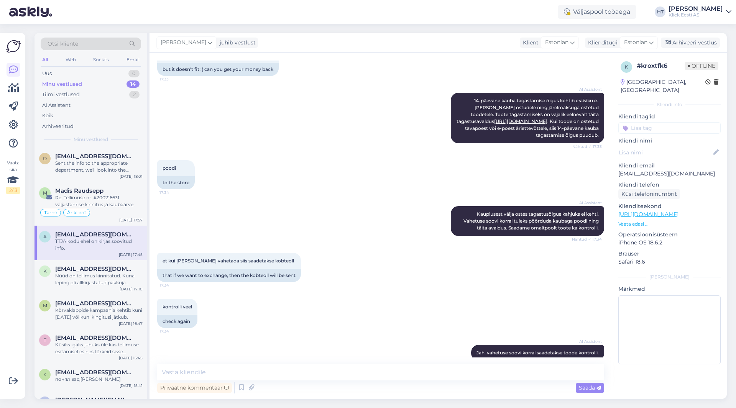
scroll to position [595, 0]
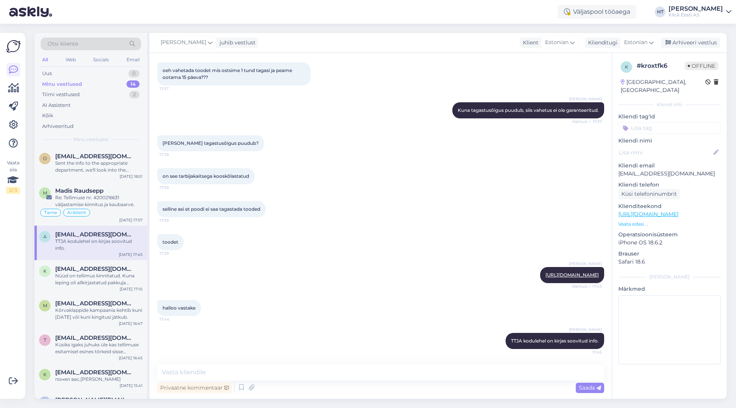
click at [693, 13] on div "Klick Eesti AS" at bounding box center [696, 15] width 54 height 6
click at [324, 231] on div "toodet 17:39" at bounding box center [380, 242] width 447 height 33
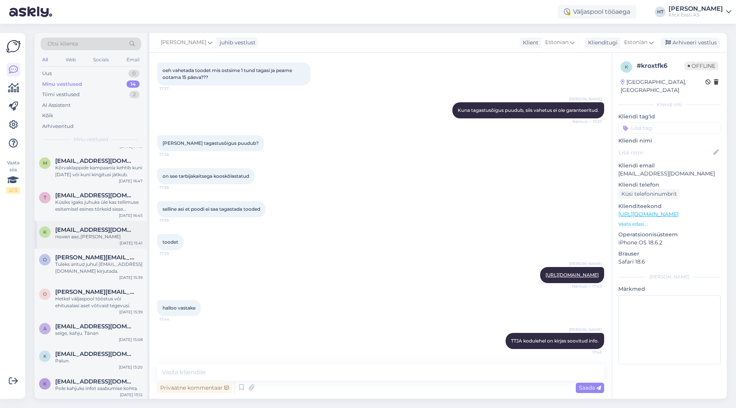
scroll to position [206, 0]
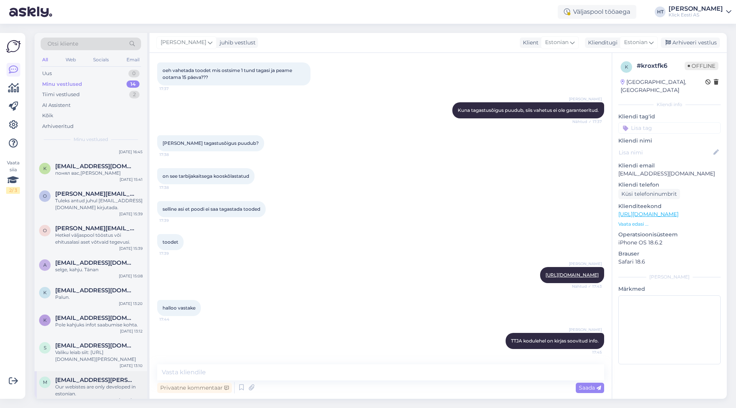
click at [92, 386] on div "Our webistes are only developed in estonian." at bounding box center [98, 391] width 87 height 14
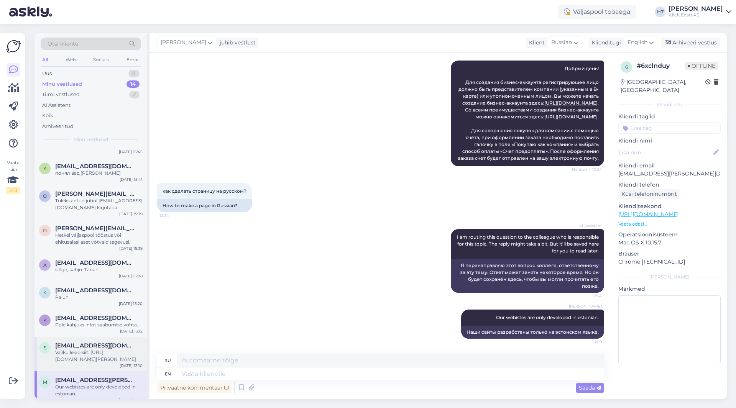
click at [95, 356] on div "Valiku leiab siit: [URL][DOMAIN_NAME][PERSON_NAME]" at bounding box center [98, 356] width 87 height 14
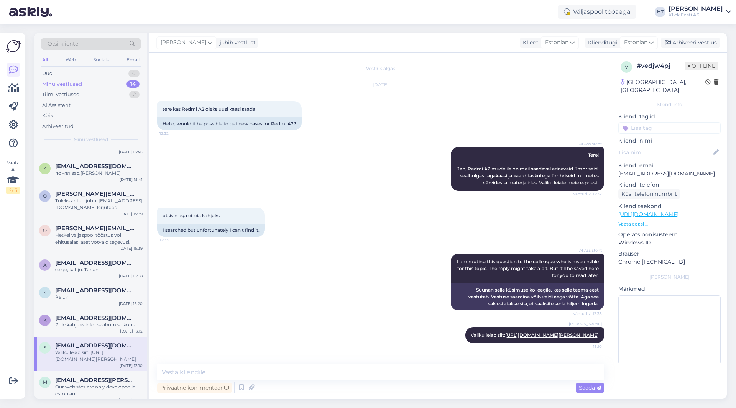
scroll to position [8, 0]
click at [100, 322] on div "Pole kahjuks infot saabumise kohta." at bounding box center [98, 325] width 87 height 7
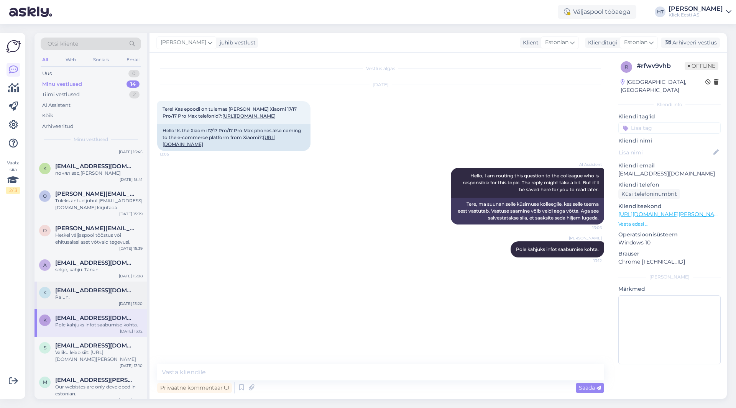
click at [102, 299] on div "k [EMAIL_ADDRESS][DOMAIN_NAME] Palun. [DATE] 13:20" at bounding box center [91, 296] width 113 height 28
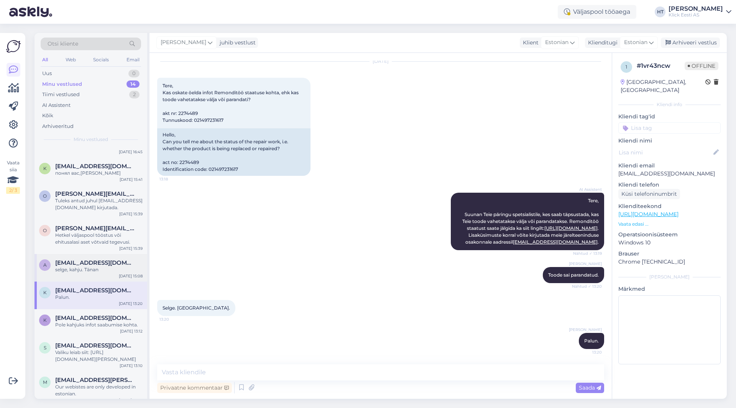
click at [104, 266] on div "selge, kahju. Tänan" at bounding box center [98, 269] width 87 height 7
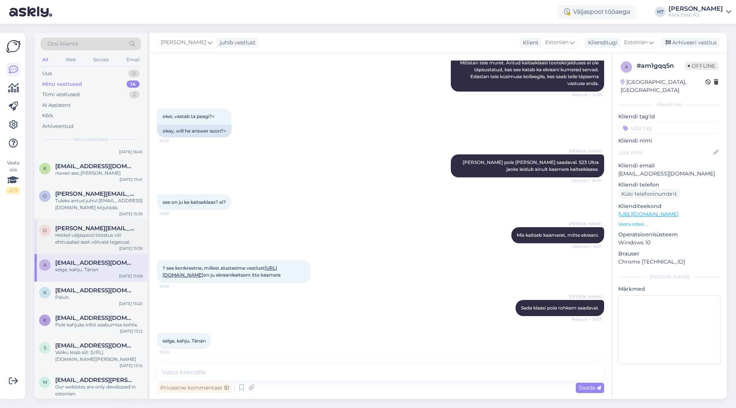
click at [106, 234] on div "Hetkel väljaspool tööstus või ehitusalasi aset võtvaid tegevusi." at bounding box center [98, 239] width 87 height 14
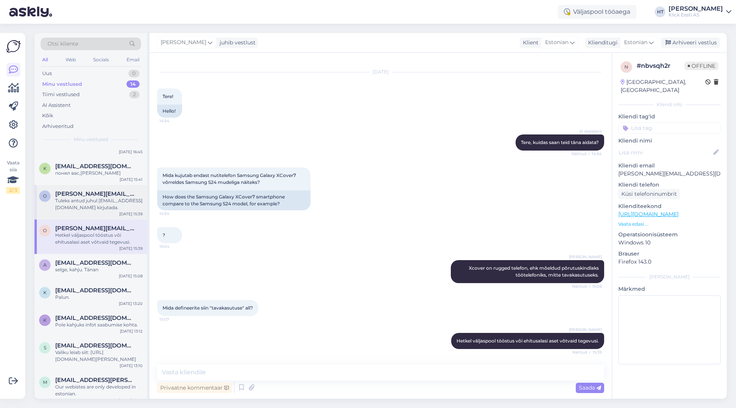
click at [108, 206] on div "o [EMAIL_ADDRESS][DOMAIN_NAME] Tuleks antud juhul [EMAIL_ADDRESS][DOMAIN_NAME] …" at bounding box center [91, 202] width 113 height 35
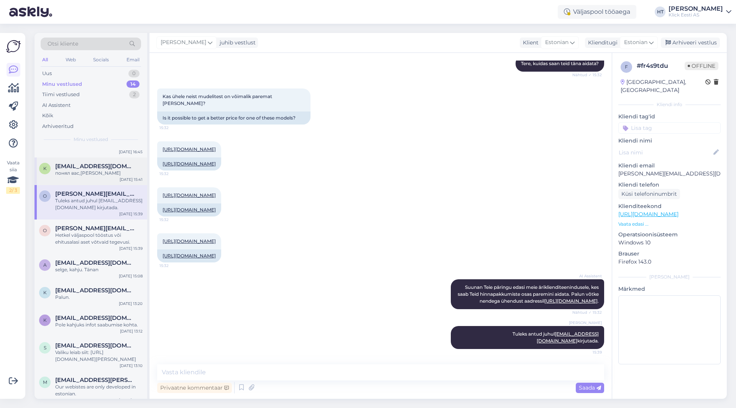
click at [103, 173] on div "k [EMAIL_ADDRESS][DOMAIN_NAME] понял вас,Спасибо [DATE] 15:41" at bounding box center [91, 172] width 113 height 28
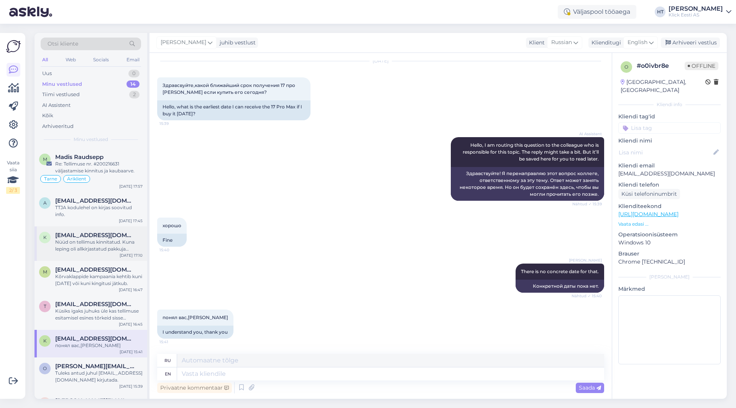
scroll to position [15, 0]
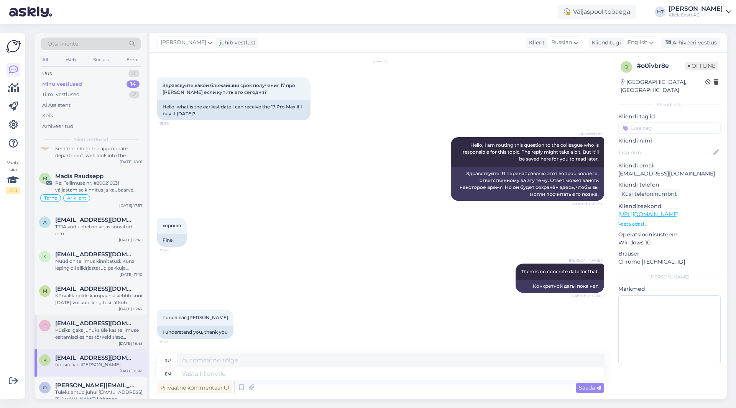
click at [99, 315] on div "t [EMAIL_ADDRESS][DOMAIN_NAME] Küsiks igaks juhuks üle kas tellimuse esitamisel…" at bounding box center [91, 332] width 113 height 35
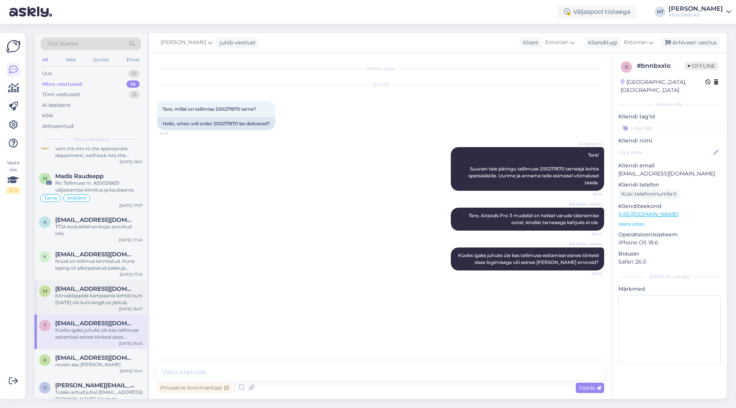
scroll to position [0, 0]
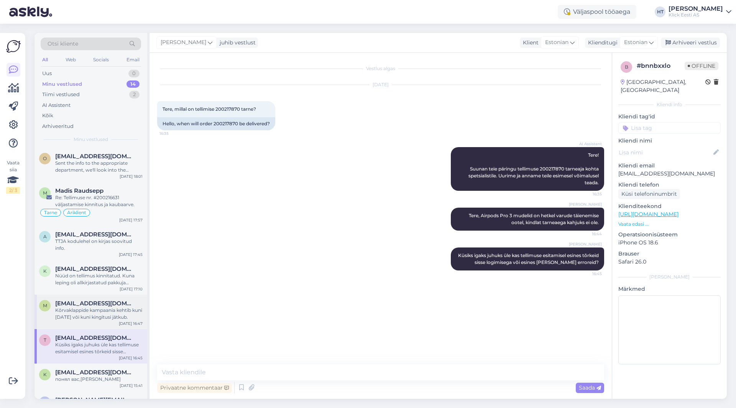
click at [101, 300] on span "[EMAIL_ADDRESS][DOMAIN_NAME]" at bounding box center [95, 303] width 80 height 7
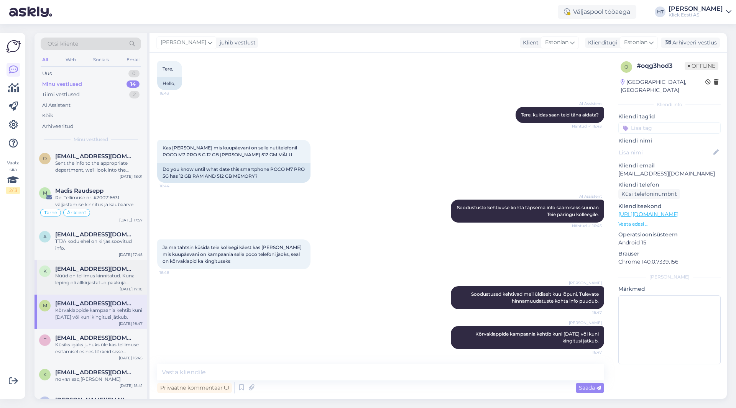
click at [102, 273] on div "Nüüd on tellimus kinnitatud. Kuna leping oli allkirjastatud pakkuja iseteenindu…" at bounding box center [98, 280] width 87 height 14
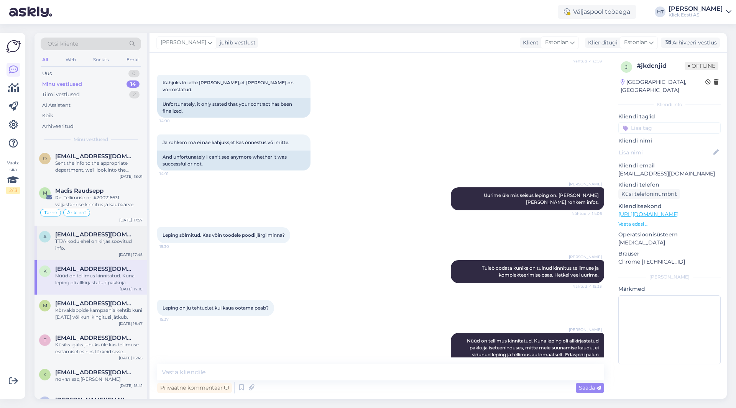
click at [99, 242] on div "TTJA kodulehel on kirjas soovitud info." at bounding box center [98, 245] width 87 height 14
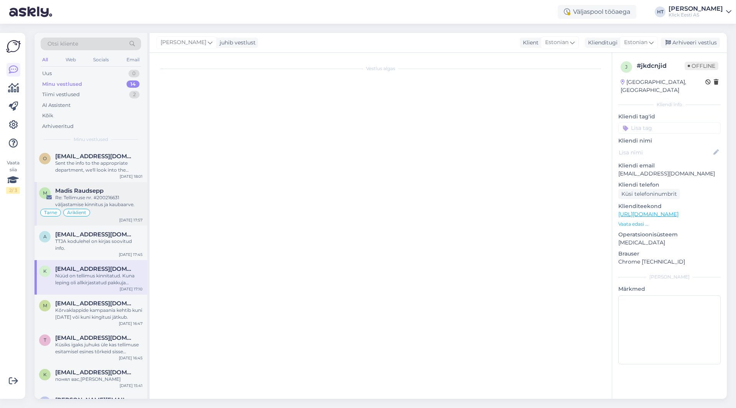
scroll to position [595, 0]
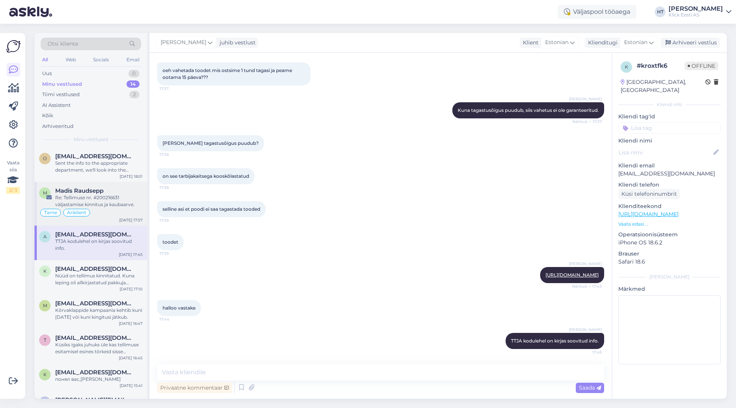
click at [102, 204] on div "Re: Tellimuse nr. #200216631 väljastamise kinnitus ja kaubaarve." at bounding box center [98, 201] width 87 height 14
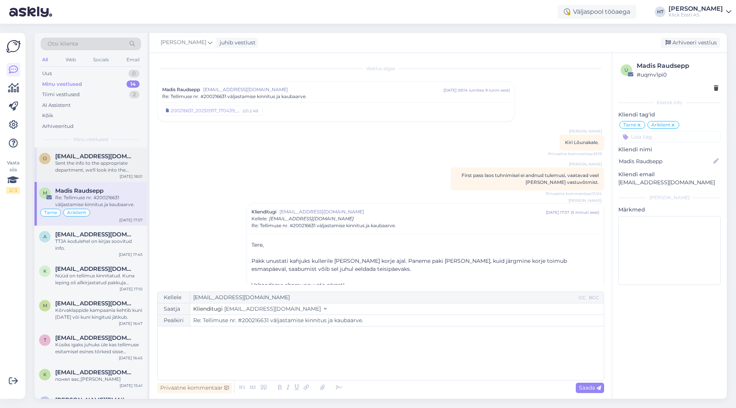
click at [105, 165] on div "Sent the info to the appropriate department, we'll look into the matter and res…" at bounding box center [98, 167] width 87 height 14
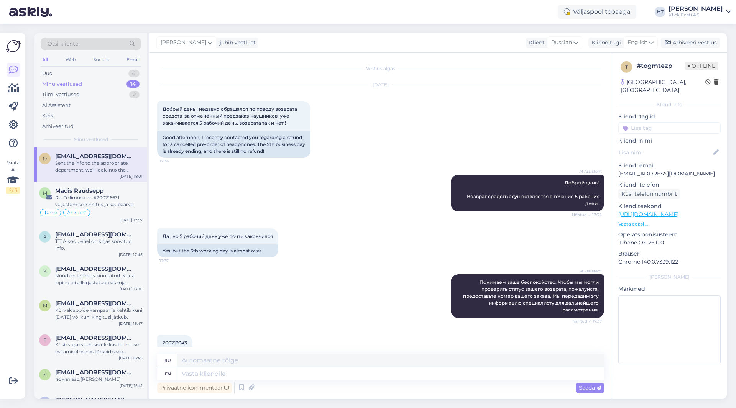
scroll to position [140, 0]
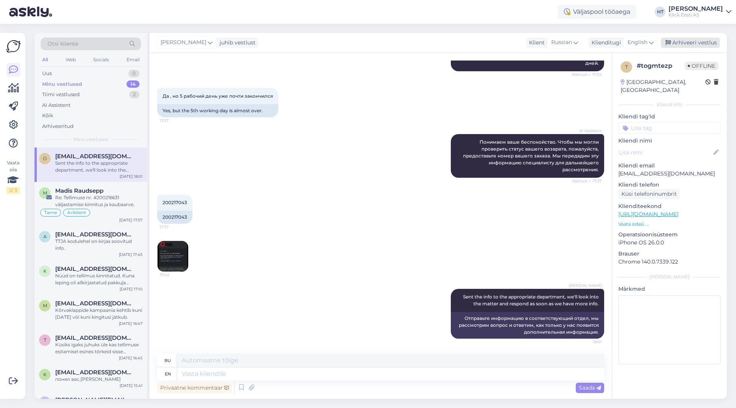
click at [699, 38] on div "Arhiveeri vestlus" at bounding box center [690, 43] width 59 height 10
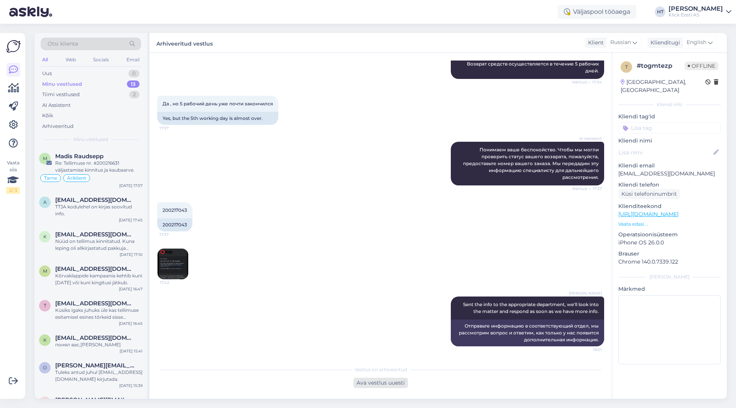
click at [375, 385] on div "Ava vestlus uuesti" at bounding box center [381, 383] width 54 height 10
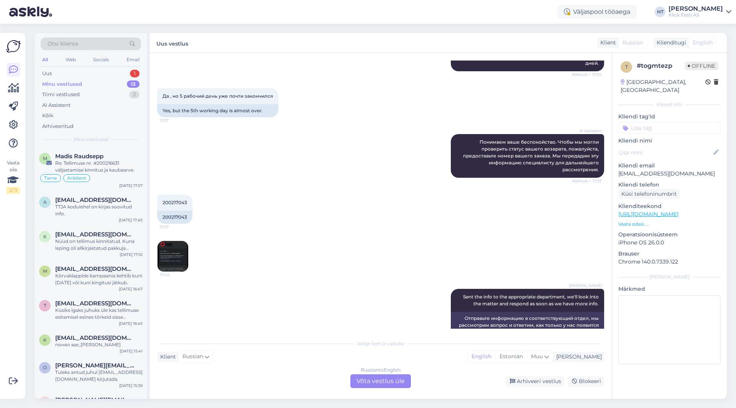
click at [373, 382] on div "Russian to English Võta vestlus üle" at bounding box center [380, 382] width 61 height 14
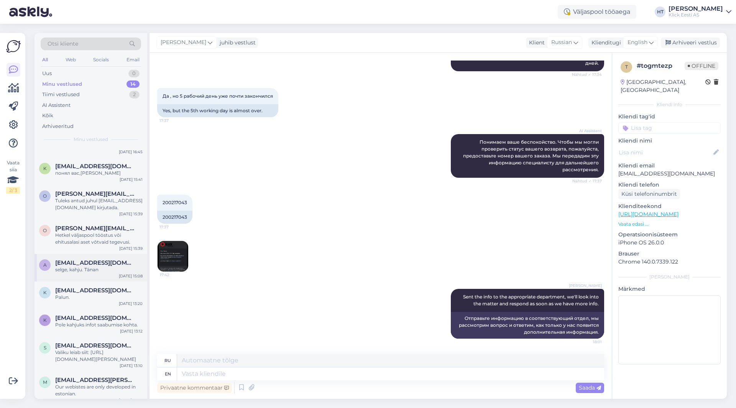
scroll to position [0, 0]
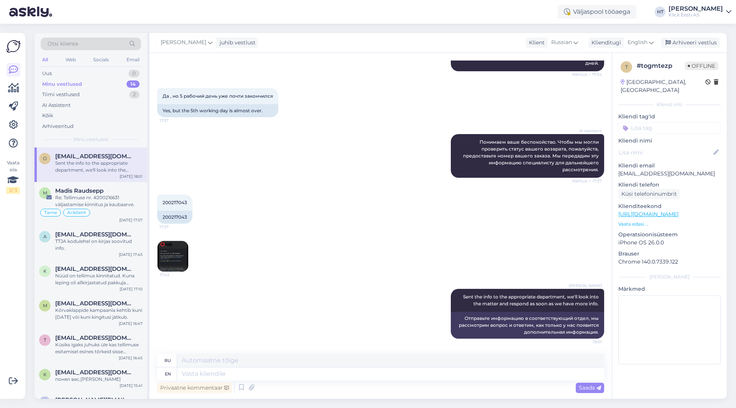
click at [694, 9] on div "[PERSON_NAME]" at bounding box center [696, 9] width 54 height 6
click at [673, 63] on div "Logi välja" at bounding box center [663, 66] width 137 height 14
